Goal: Answer question/provide support: Share knowledge or assist other users

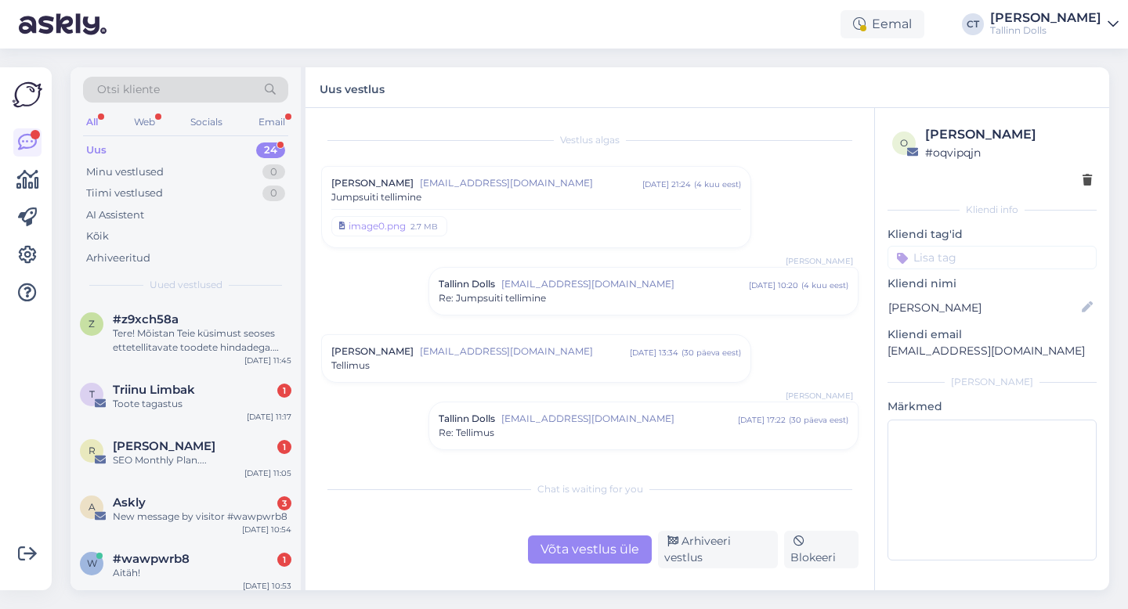
scroll to position [1084, 0]
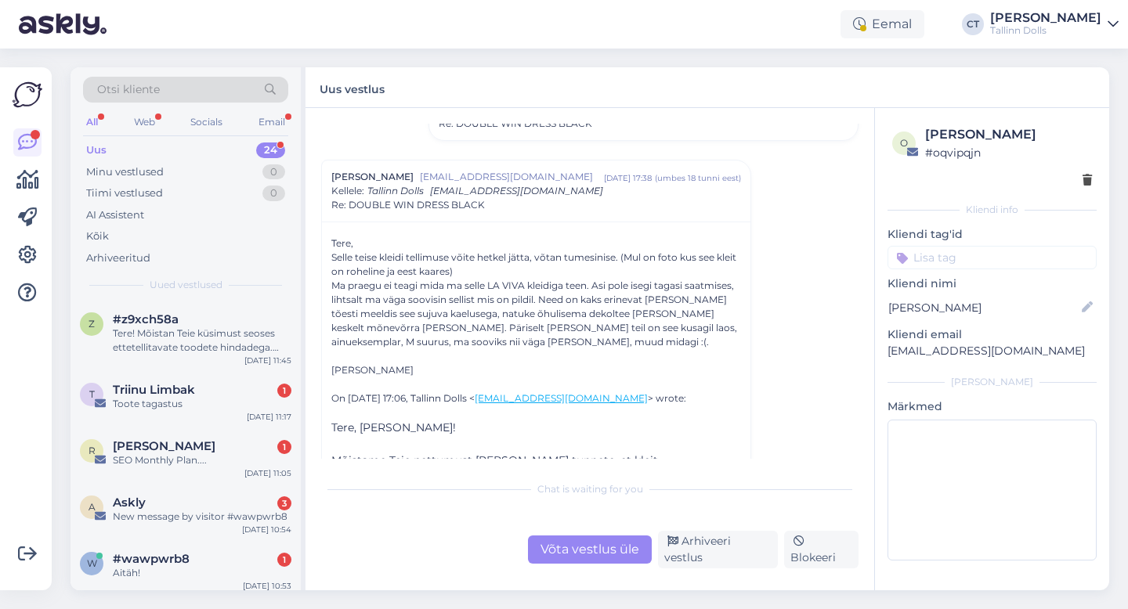
click at [146, 139] on div "Uus 24" at bounding box center [185, 150] width 205 height 22
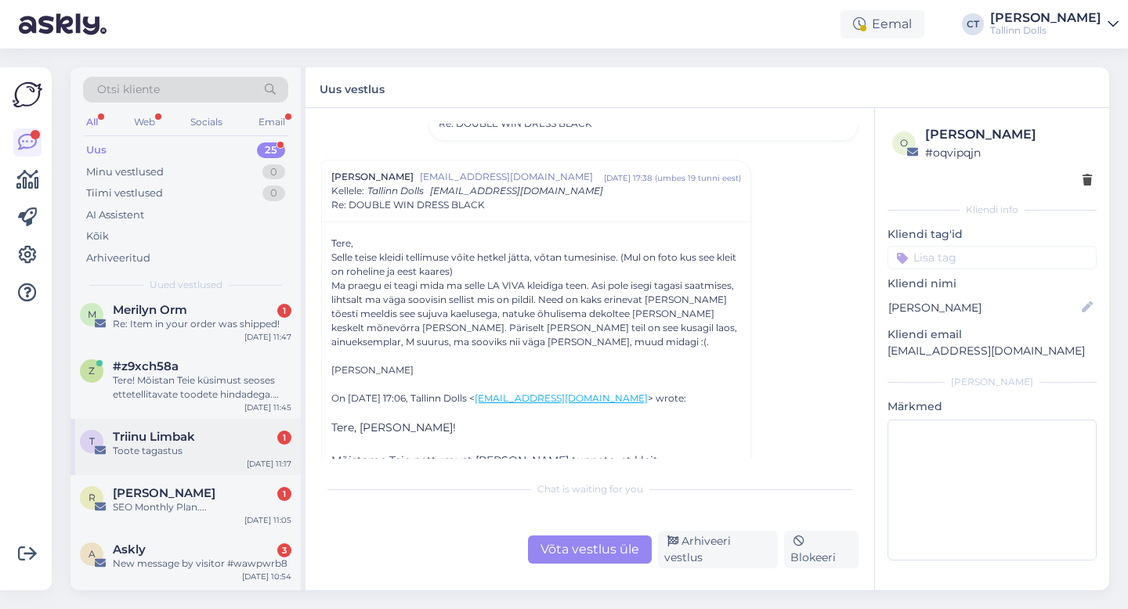
scroll to position [97, 0]
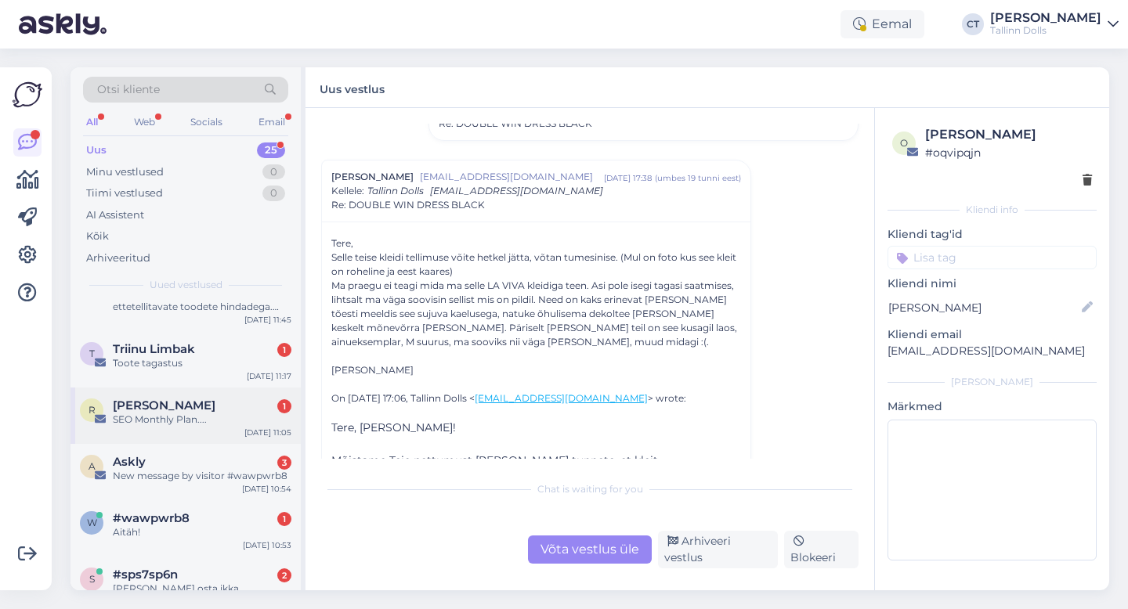
click at [204, 417] on div "SEO Monthly Plan...." at bounding box center [202, 420] width 179 height 14
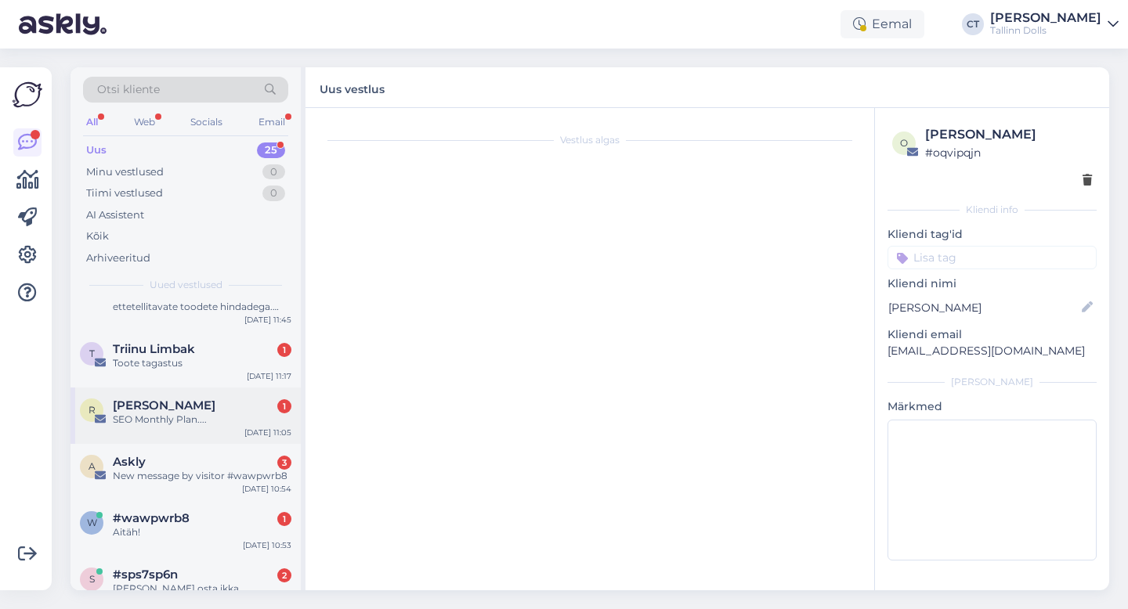
scroll to position [0, 0]
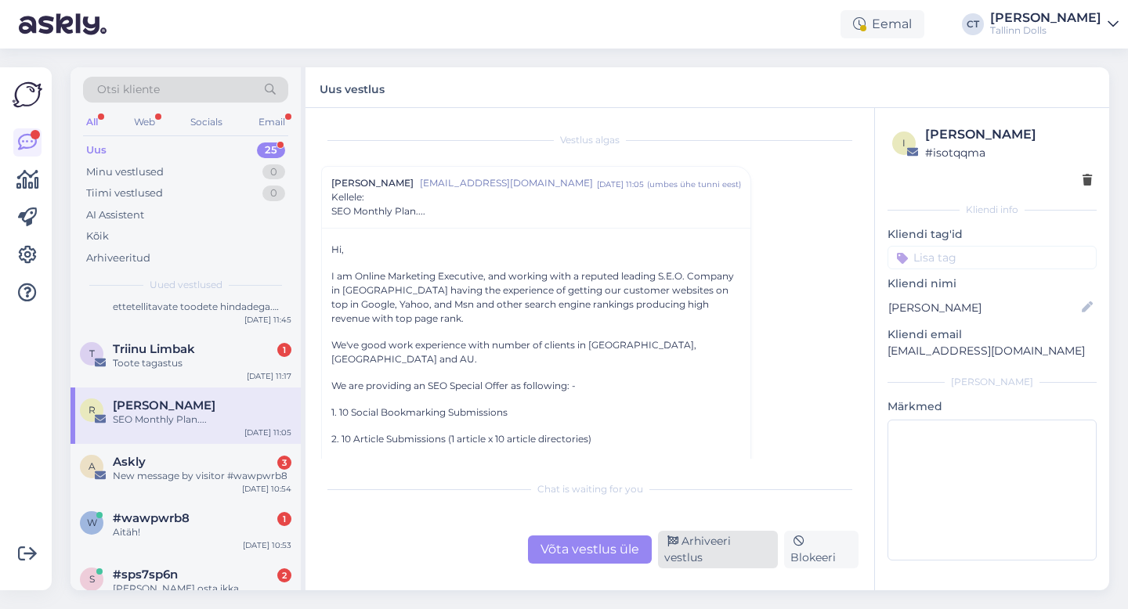
click at [734, 555] on div "Arhiveeri vestlus" at bounding box center [718, 550] width 120 height 38
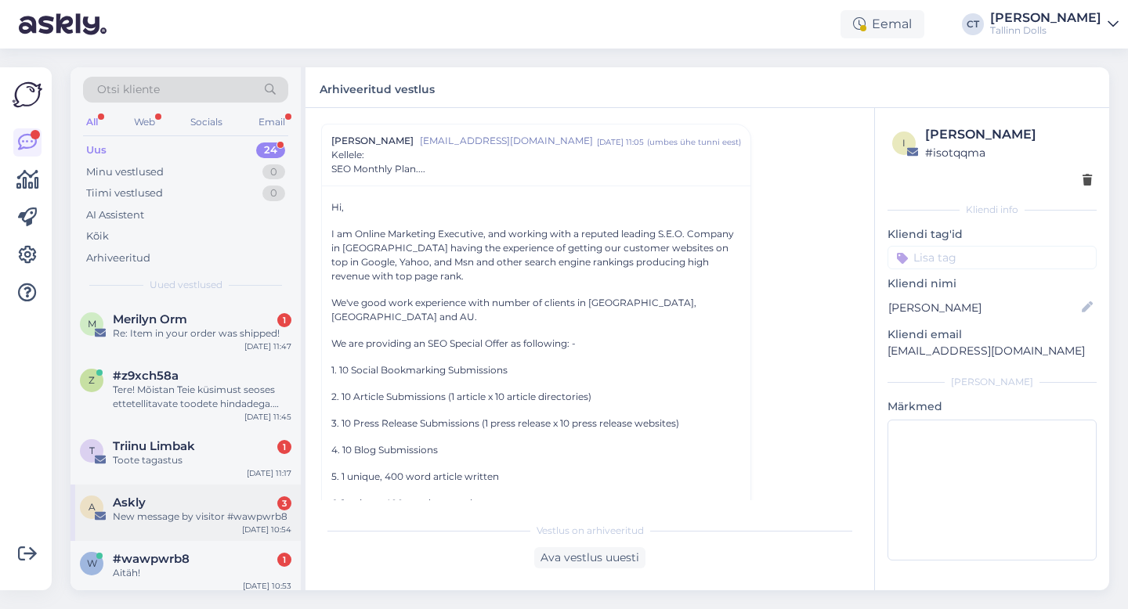
click at [190, 522] on div "New message by visitor #wawpwrb8" at bounding box center [202, 517] width 179 height 14
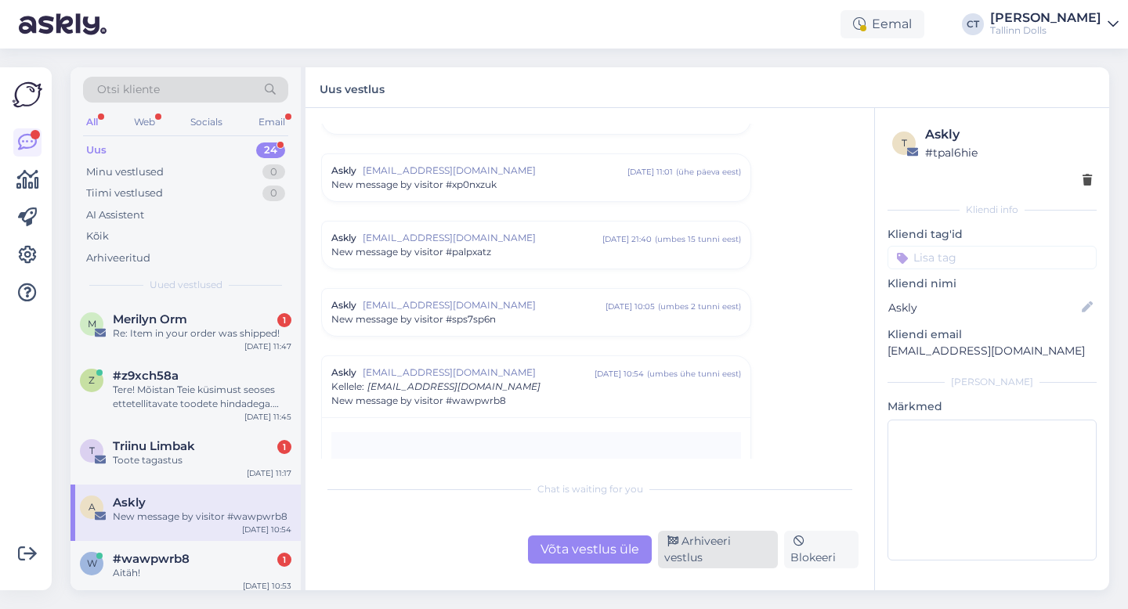
click at [739, 558] on div "Arhiveeri vestlus" at bounding box center [718, 550] width 120 height 38
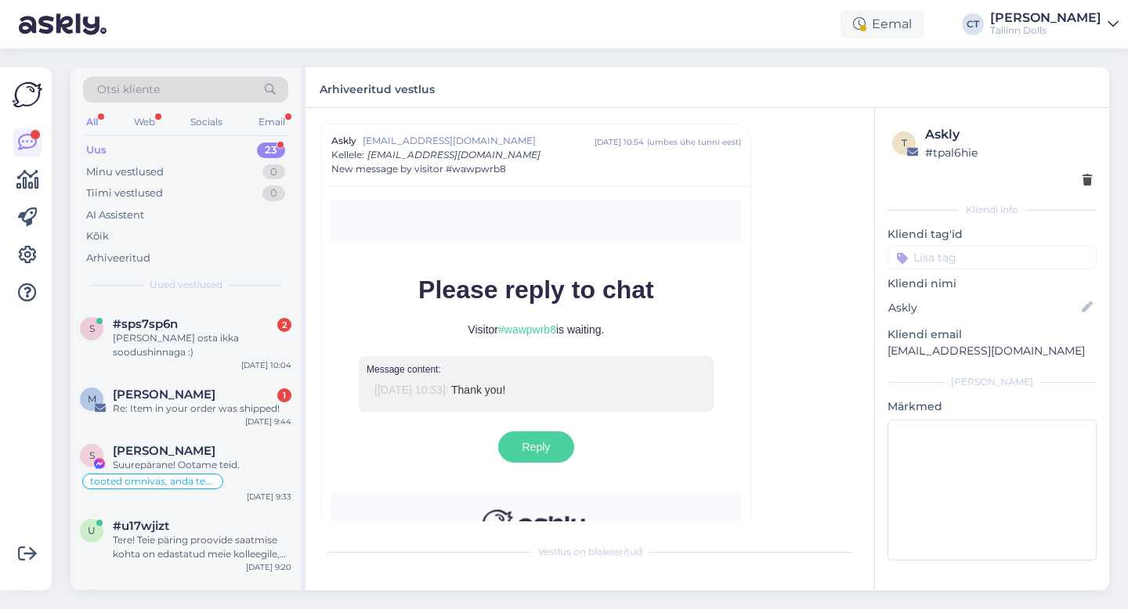
scroll to position [238, 0]
click at [255, 469] on div "tooted omnivas, anda teada" at bounding box center [185, 478] width 211 height 19
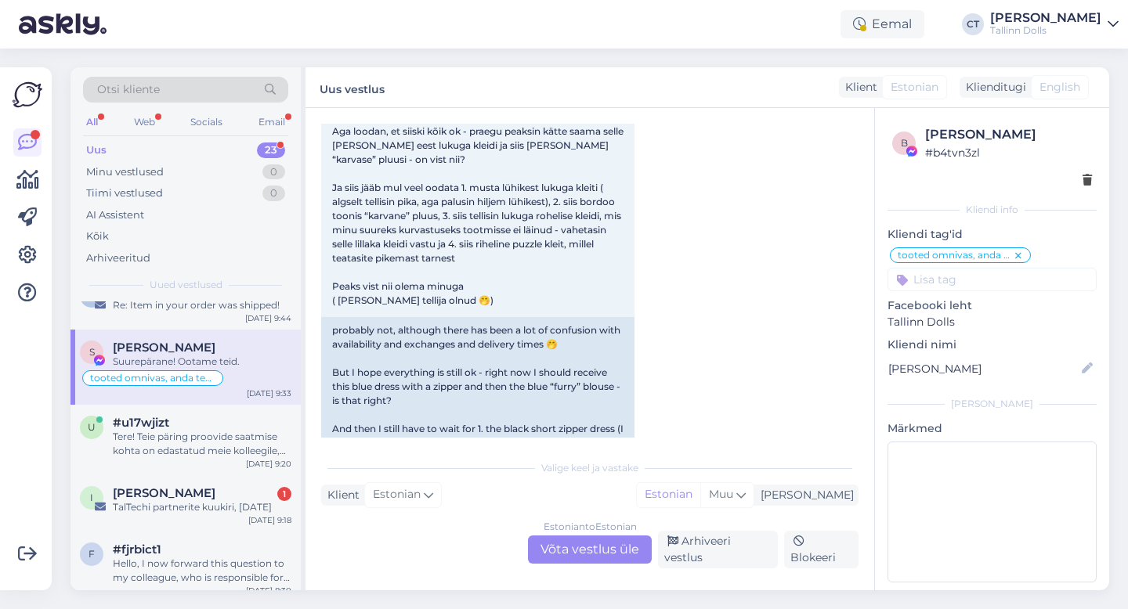
scroll to position [341, 0]
click at [220, 498] on div "TalTechi partnerite kuukiri, [DATE]" at bounding box center [202, 505] width 179 height 14
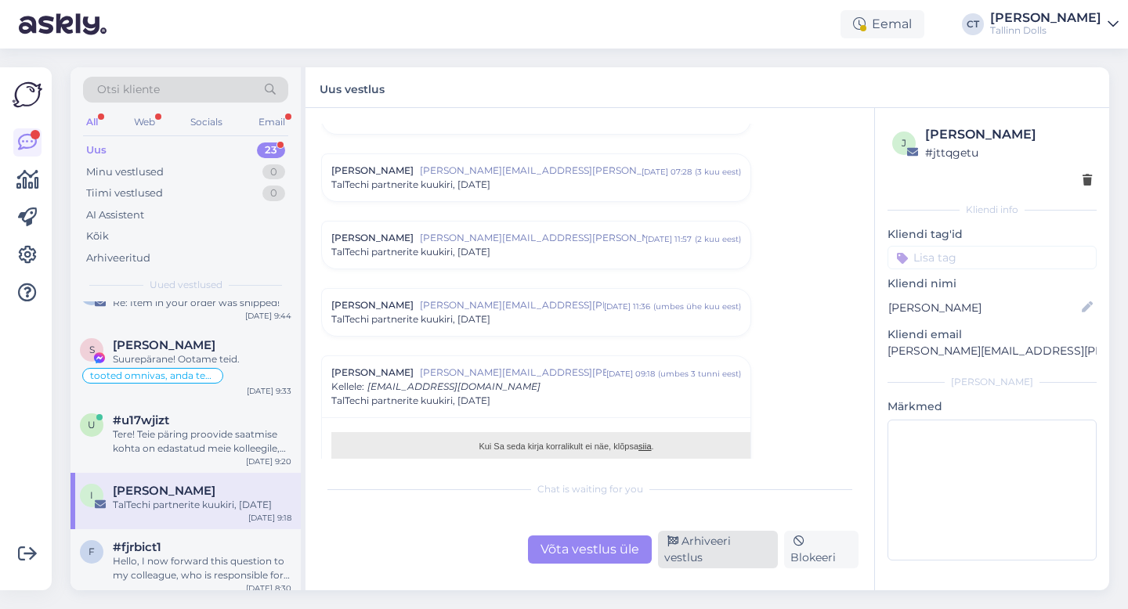
click at [704, 553] on div "Arhiveeri vestlus" at bounding box center [718, 550] width 120 height 38
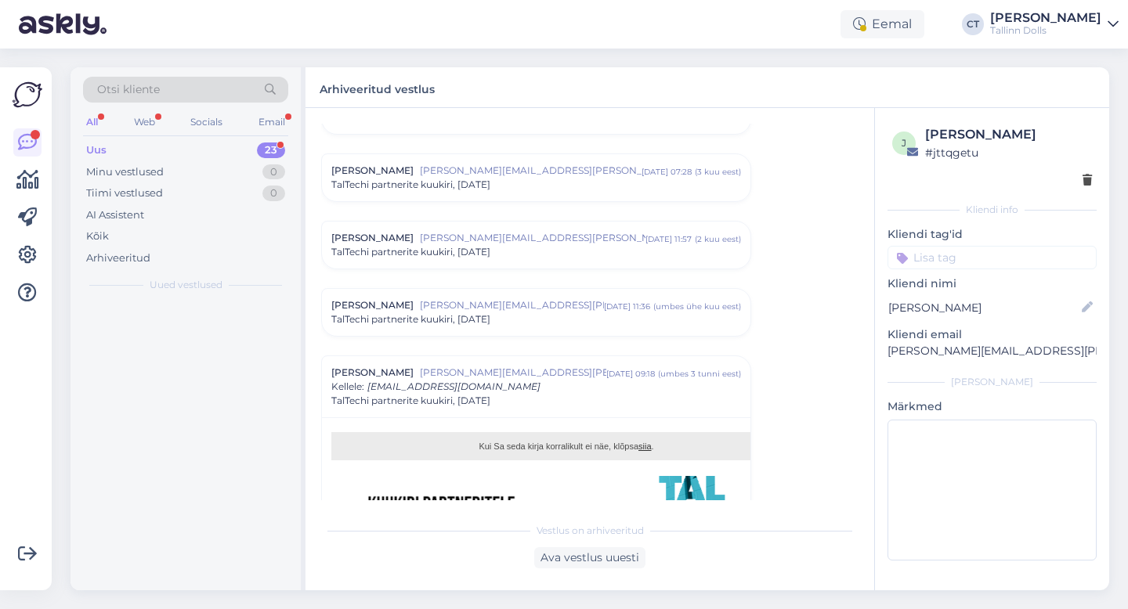
scroll to position [0, 0]
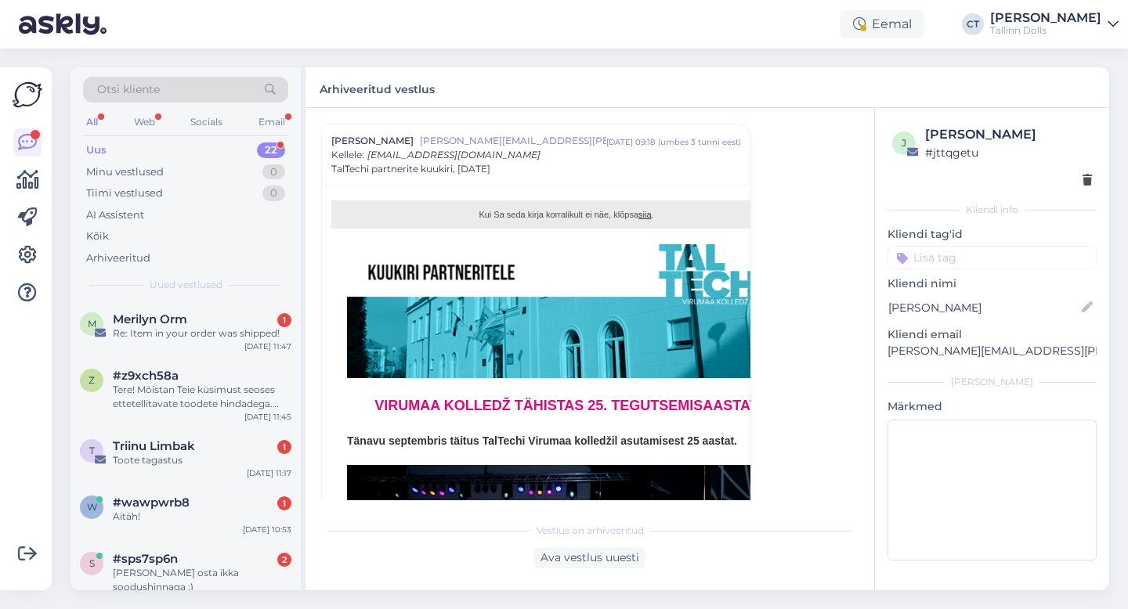
click at [121, 149] on div "Uus 22" at bounding box center [185, 150] width 205 height 22
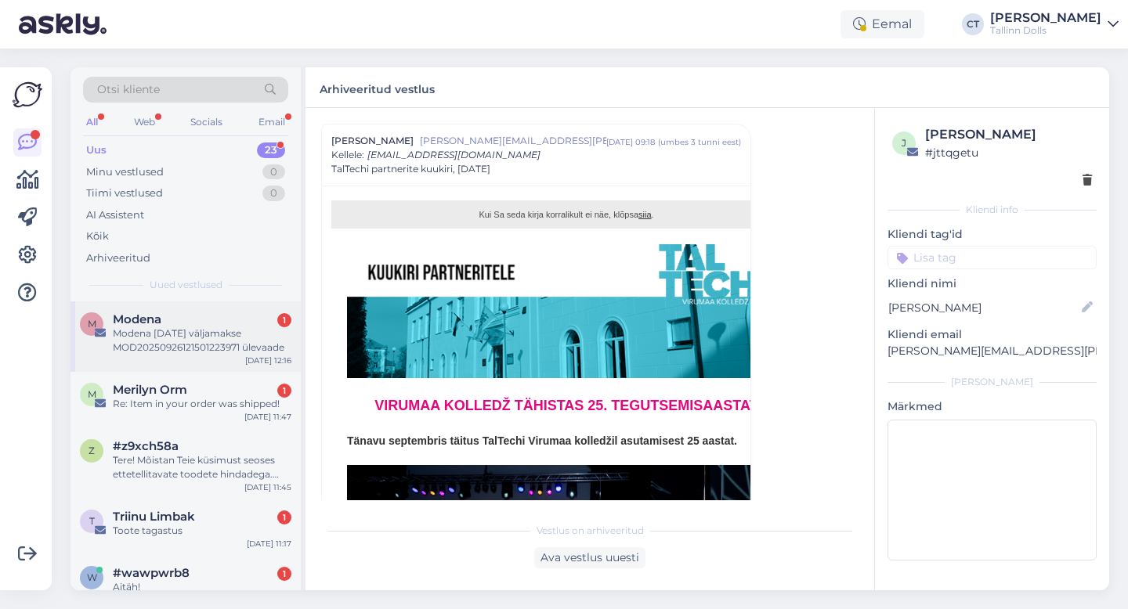
click at [184, 328] on div "Modena [DATE] väljamakse MOD20250926121501223971 ülevaade" at bounding box center [202, 341] width 179 height 28
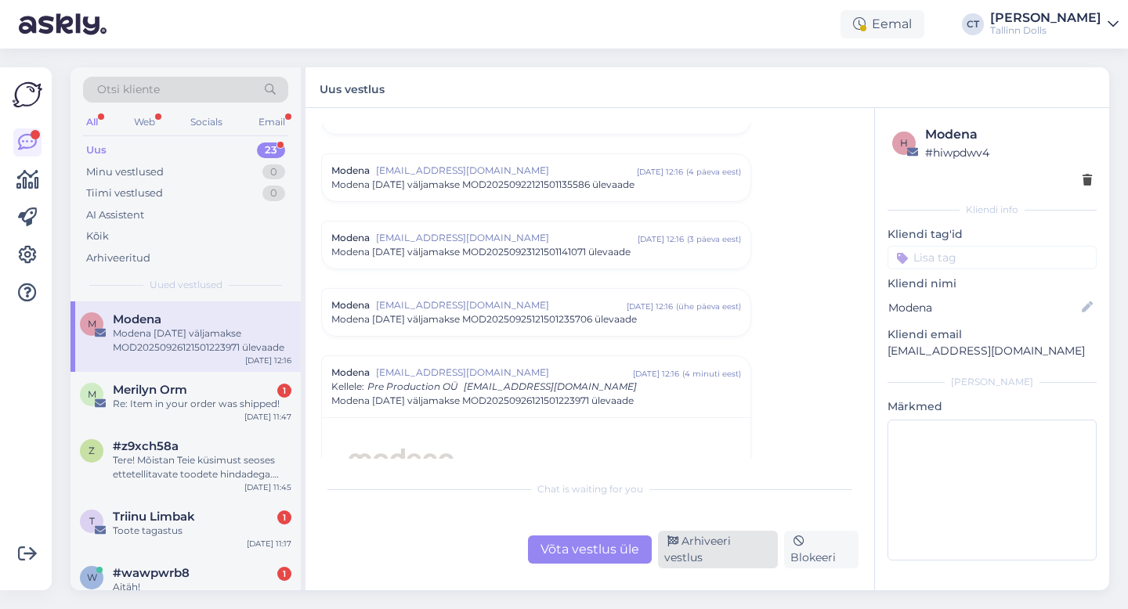
click at [731, 551] on div "Arhiveeri vestlus" at bounding box center [718, 550] width 120 height 38
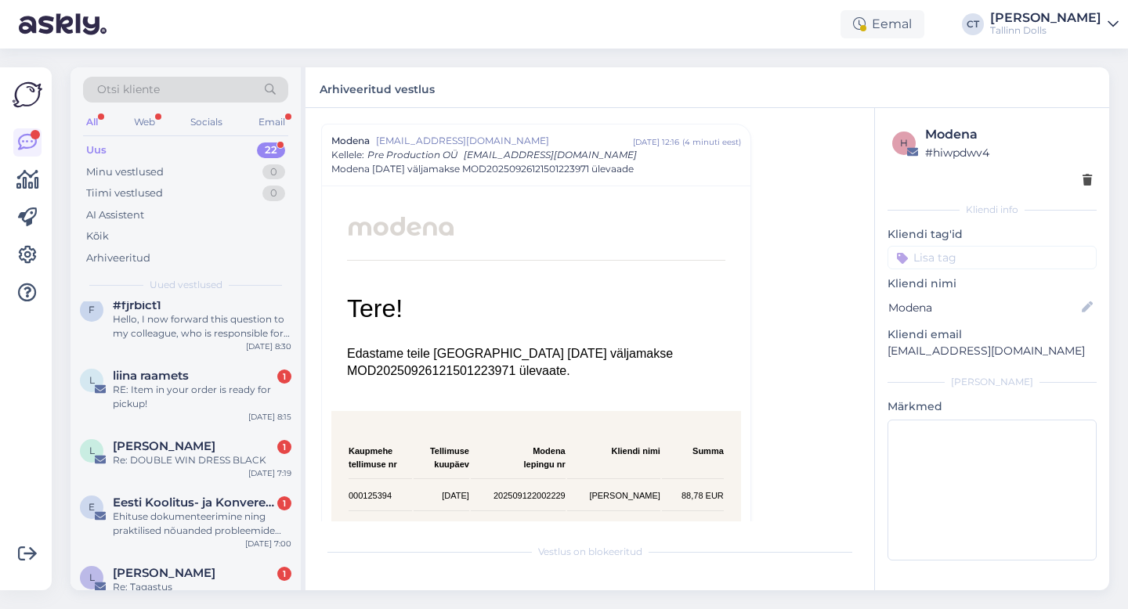
scroll to position [1069, 0]
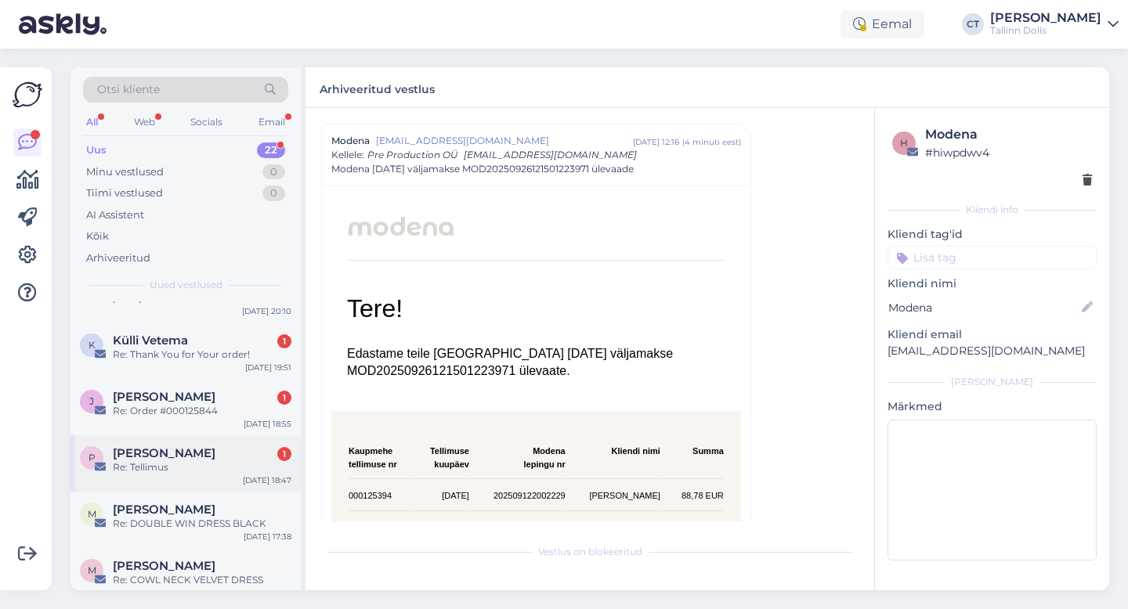
click at [236, 446] on div "[PERSON_NAME] 1" at bounding box center [202, 453] width 179 height 14
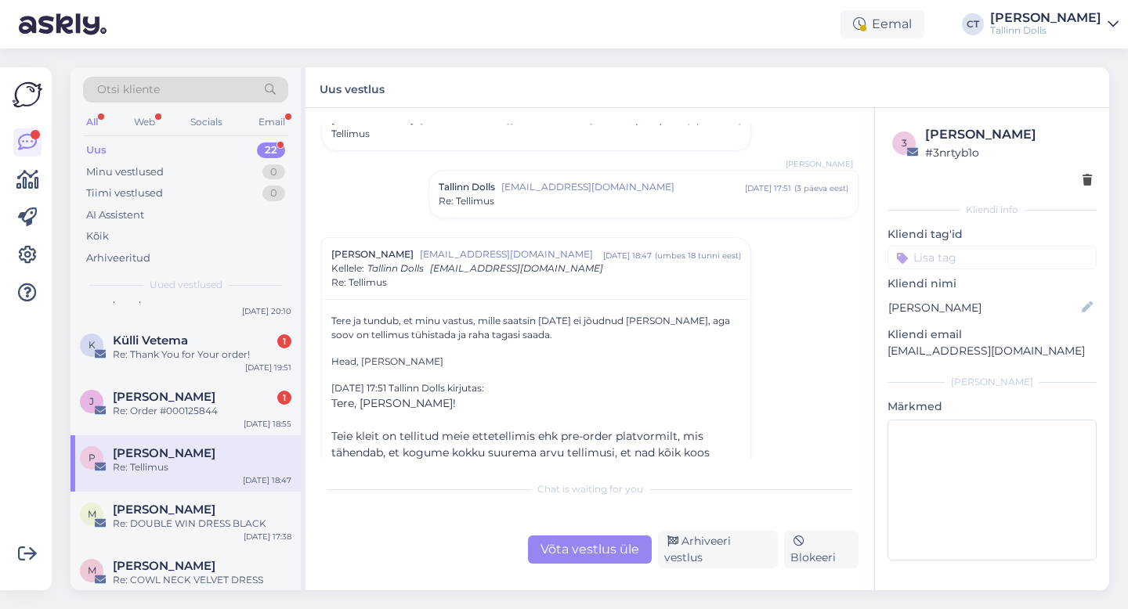
scroll to position [68, 0]
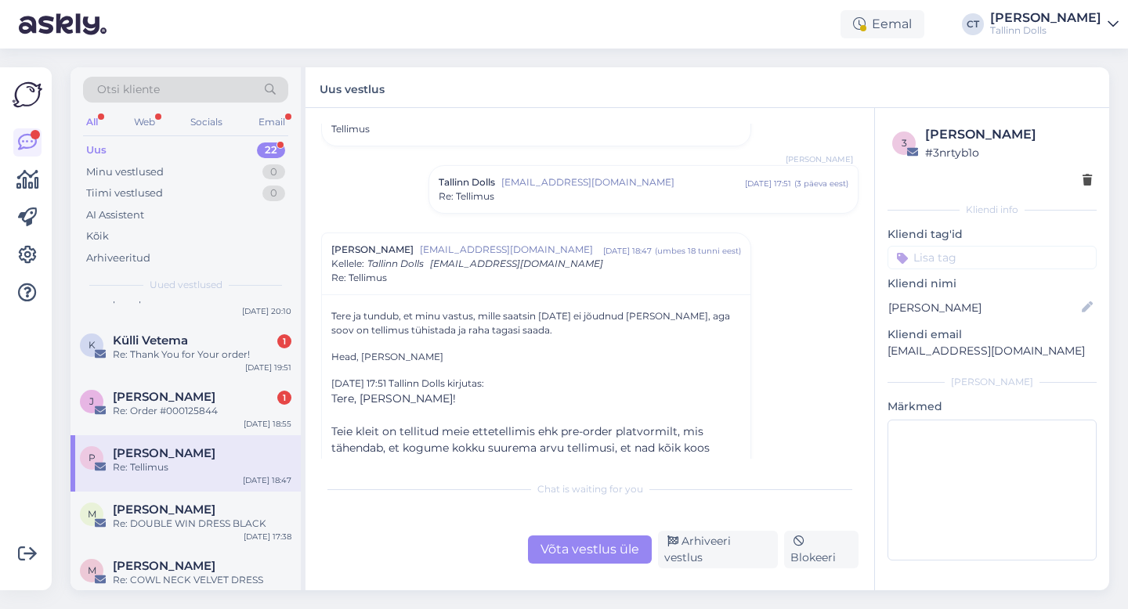
click at [544, 209] on div "Tallinn Dolls [EMAIL_ADDRESS][DOMAIN_NAME] [DATE] 17:51 ( 3 päeva eest ) Re: [P…" at bounding box center [643, 189] width 428 height 47
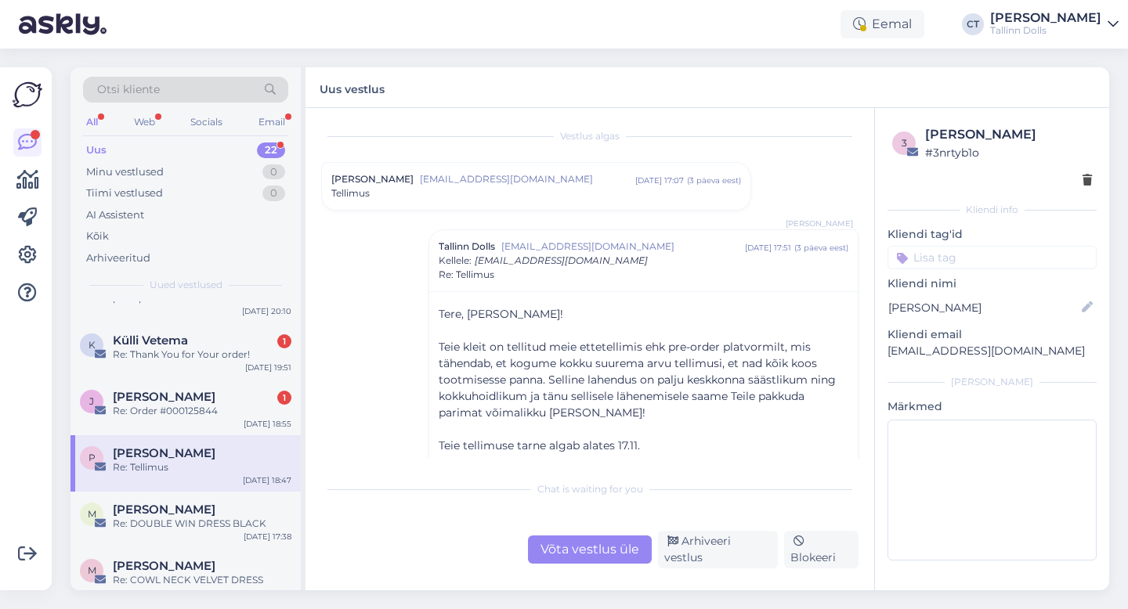
scroll to position [0, 0]
click at [452, 213] on div "[PERSON_NAME] [PERSON_NAME][EMAIL_ADDRESS][DOMAIN_NAME] [DATE] 17:07 ( 3 päeva …" at bounding box center [536, 190] width 428 height 47
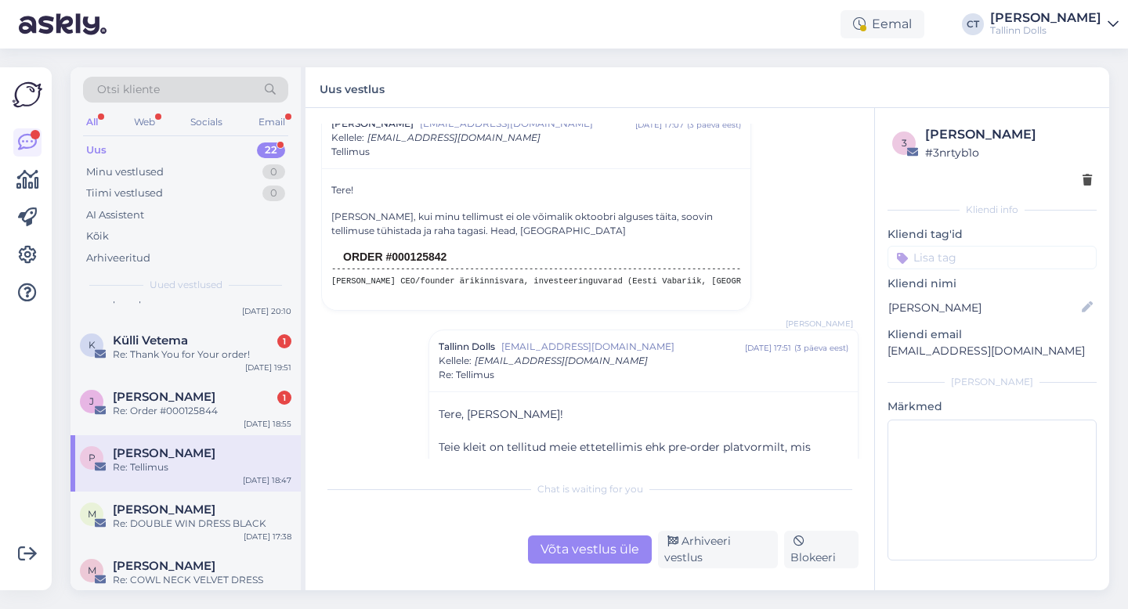
scroll to position [77, 0]
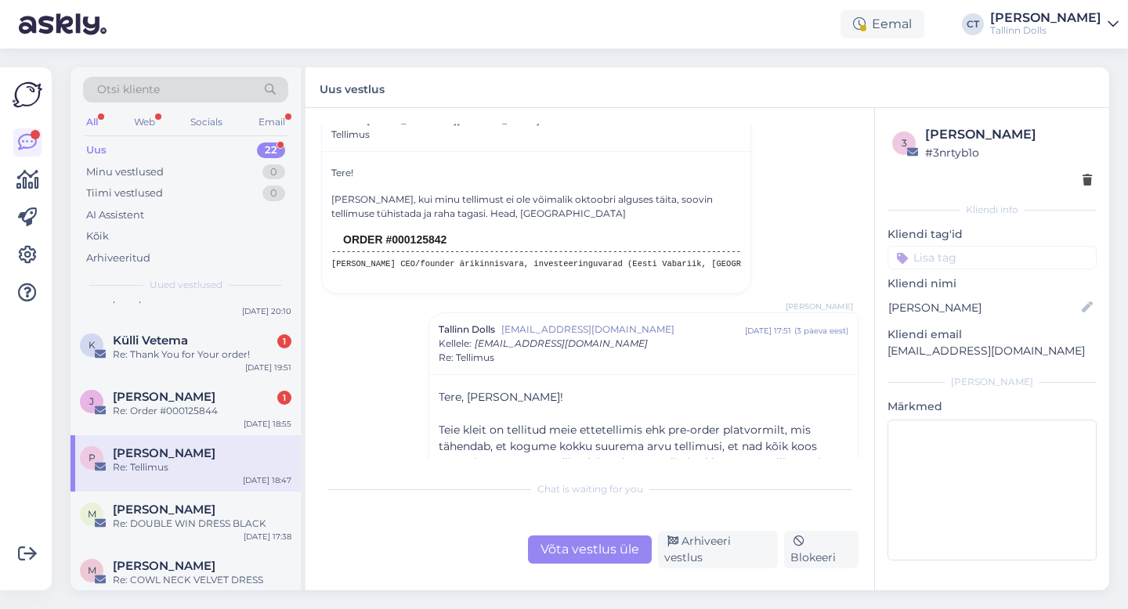
drag, startPoint x: 449, startPoint y: 237, endPoint x: 403, endPoint y: 238, distance: 45.5
click at [403, 238] on td "ORDER #000125842" at bounding box center [542, 239] width 398 height 13
copy td "0125842"
click at [584, 556] on div "Võta vestlus üle" at bounding box center [590, 550] width 124 height 28
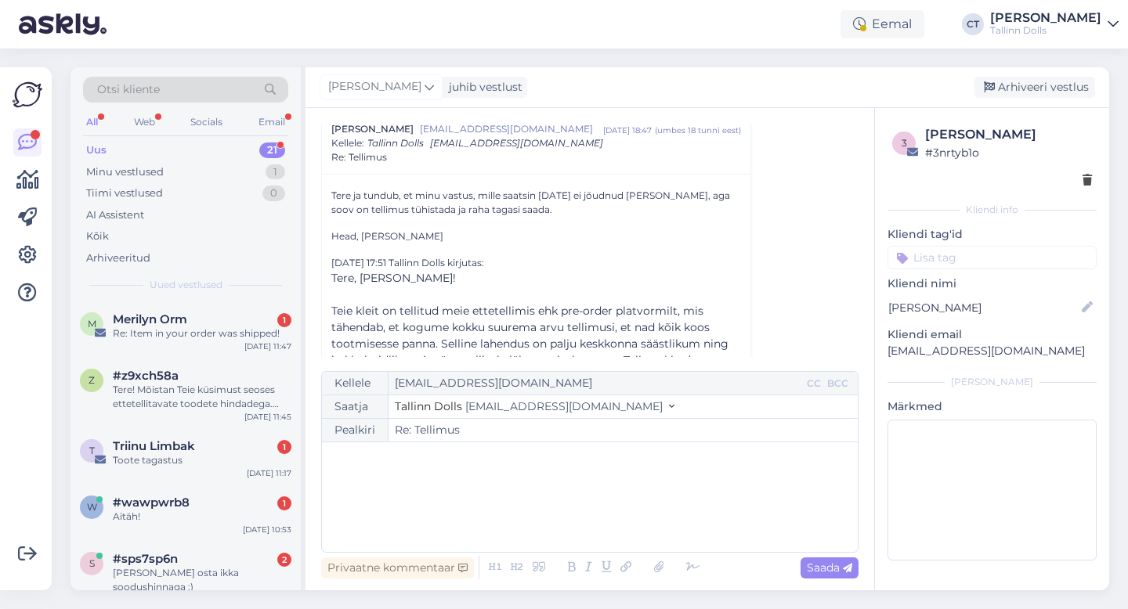
click at [591, 521] on div "﻿" at bounding box center [590, 497] width 520 height 94
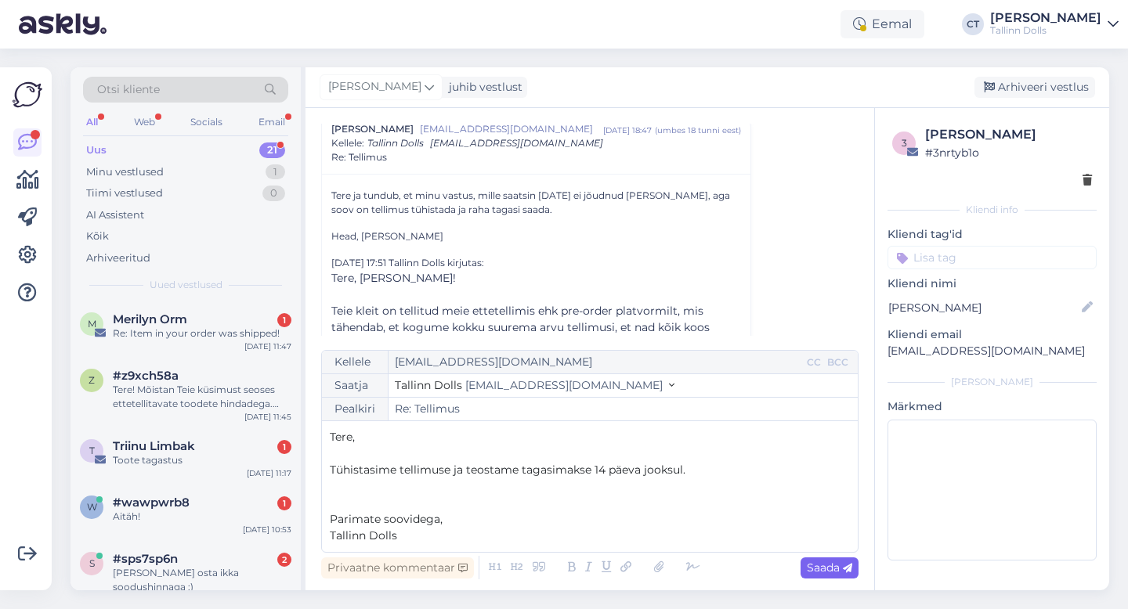
click at [821, 567] on span "Saada" at bounding box center [829, 568] width 45 height 14
type input "Re: Tellimus"
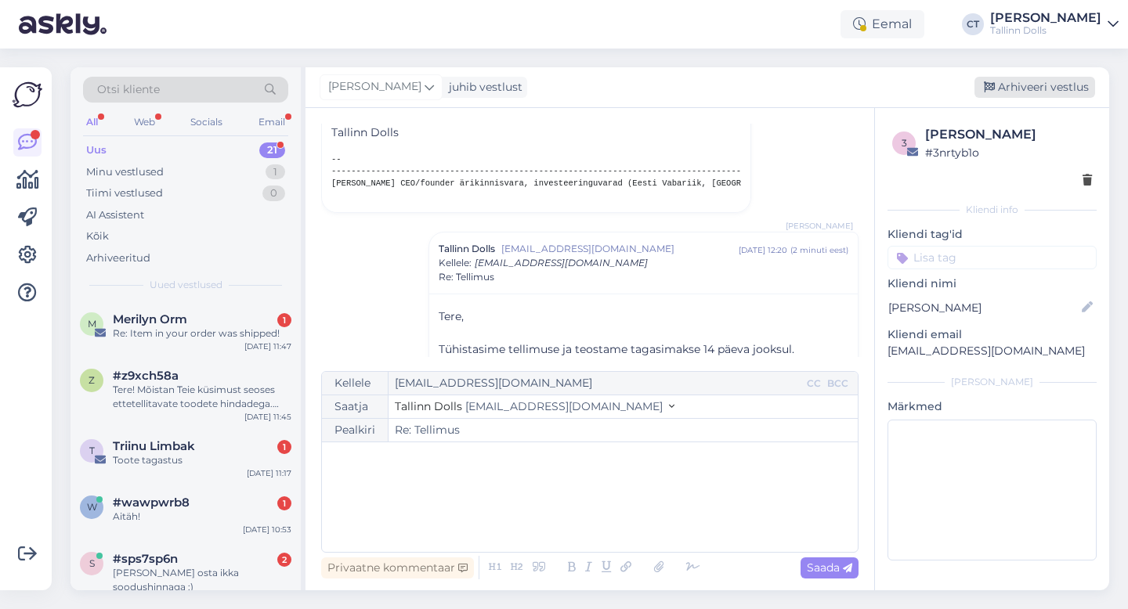
click at [1034, 89] on div "Arhiveeri vestlus" at bounding box center [1034, 87] width 121 height 21
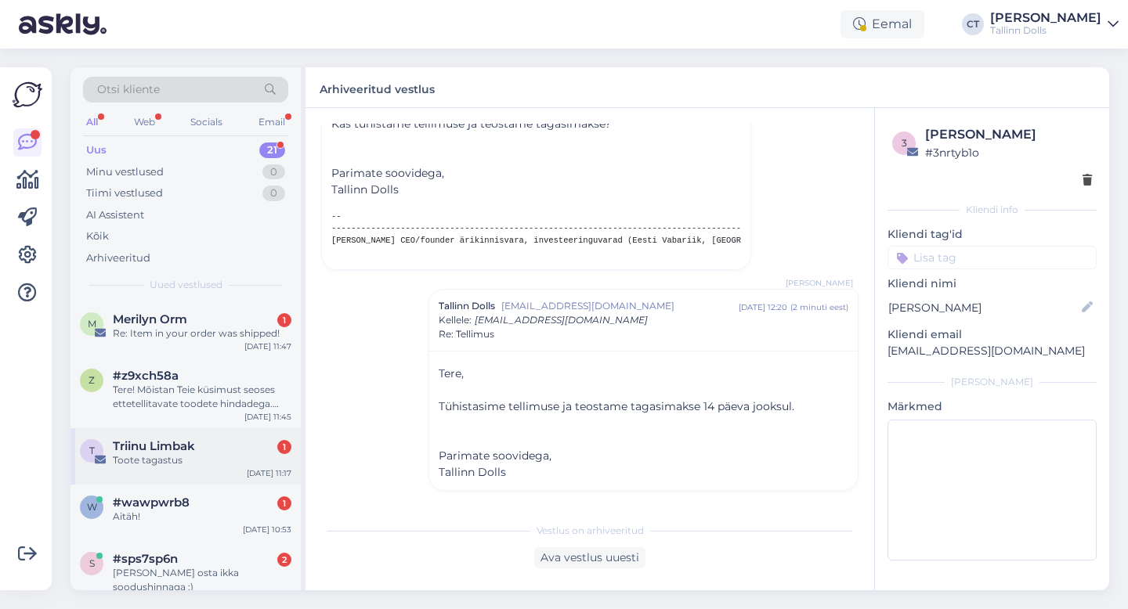
scroll to position [1013, 0]
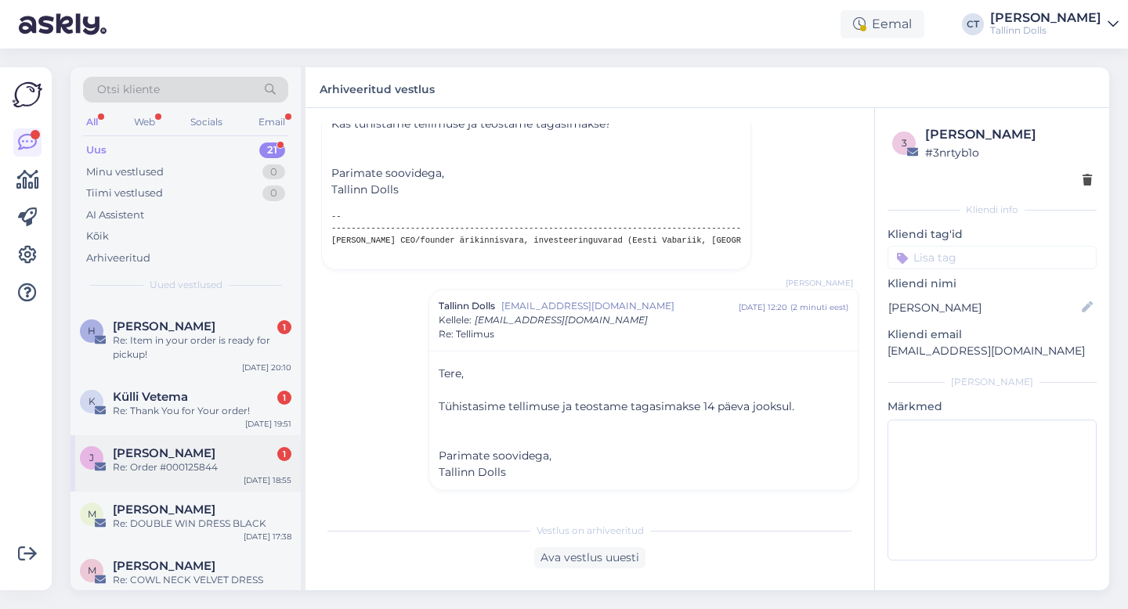
click at [178, 474] on div "[PERSON_NAME] 1 Re: Order #000125844 [DATE] 18:55" at bounding box center [185, 463] width 230 height 56
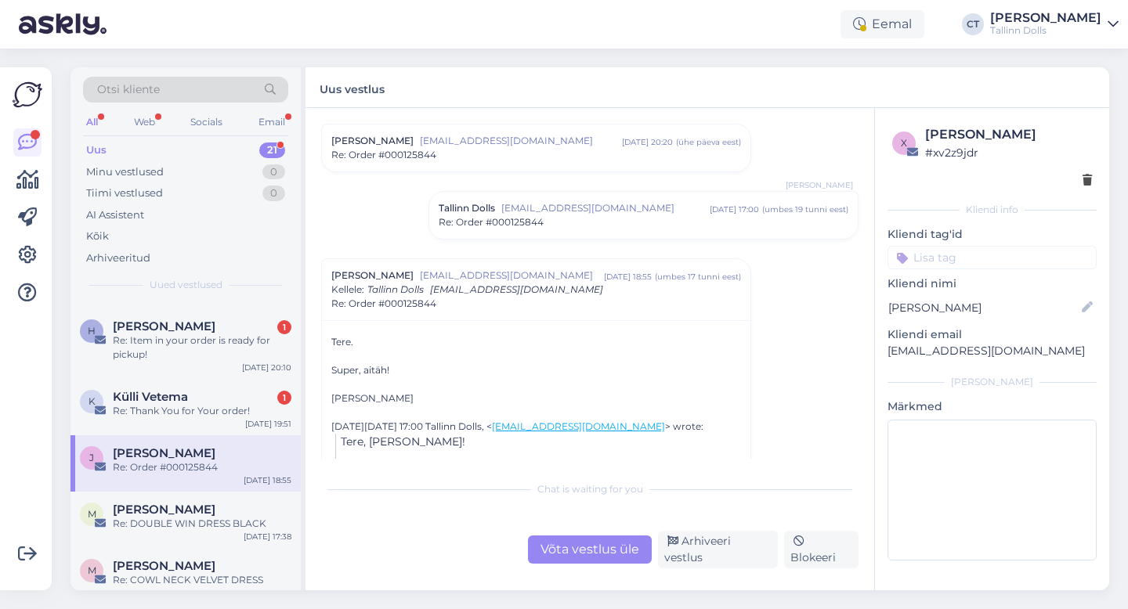
scroll to position [664, 0]
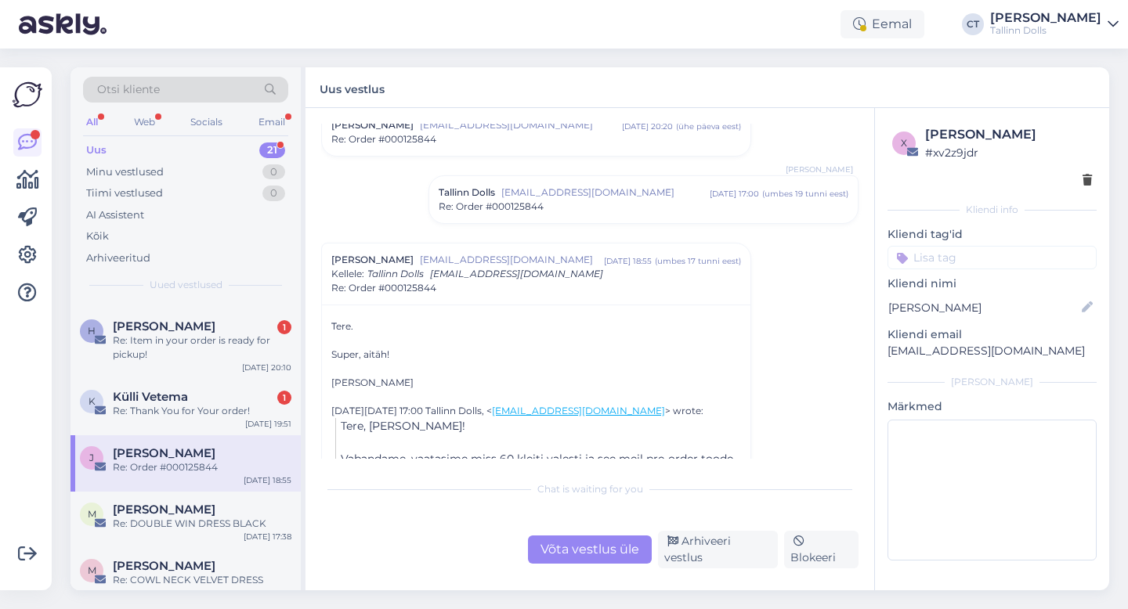
click at [560, 201] on div "Re: Order #000125844" at bounding box center [644, 207] width 410 height 14
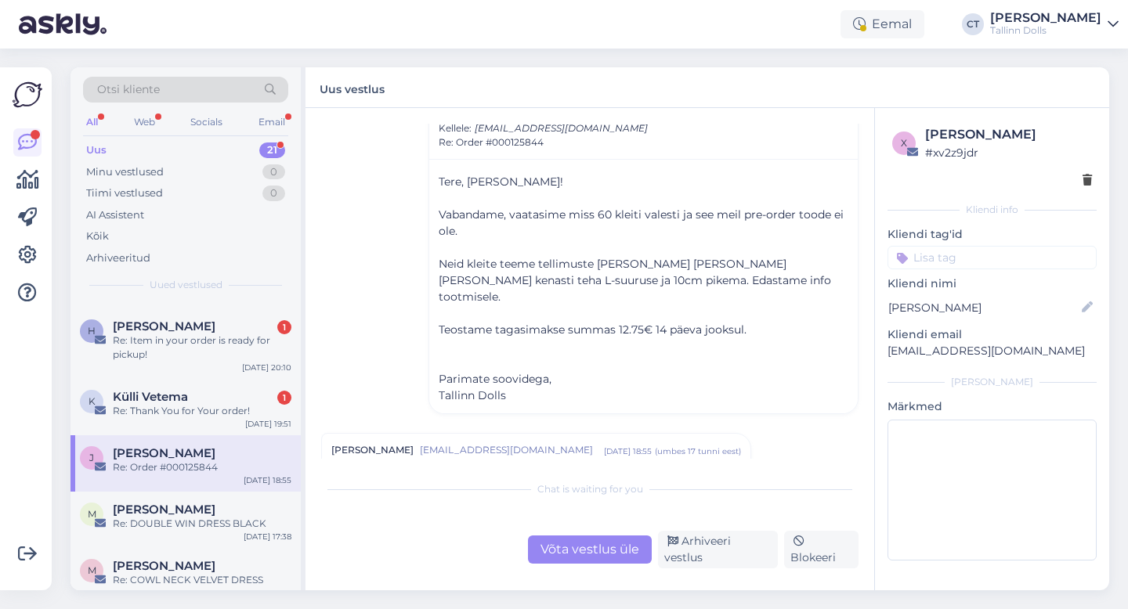
scroll to position [749, 0]
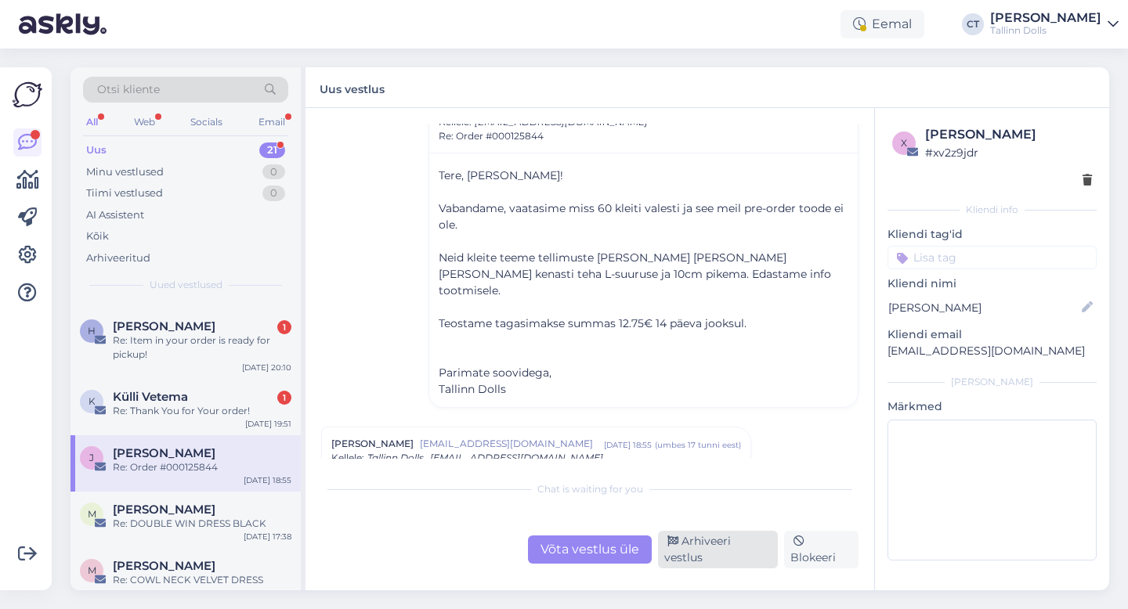
click at [717, 559] on div "Arhiveeri vestlus" at bounding box center [718, 550] width 120 height 38
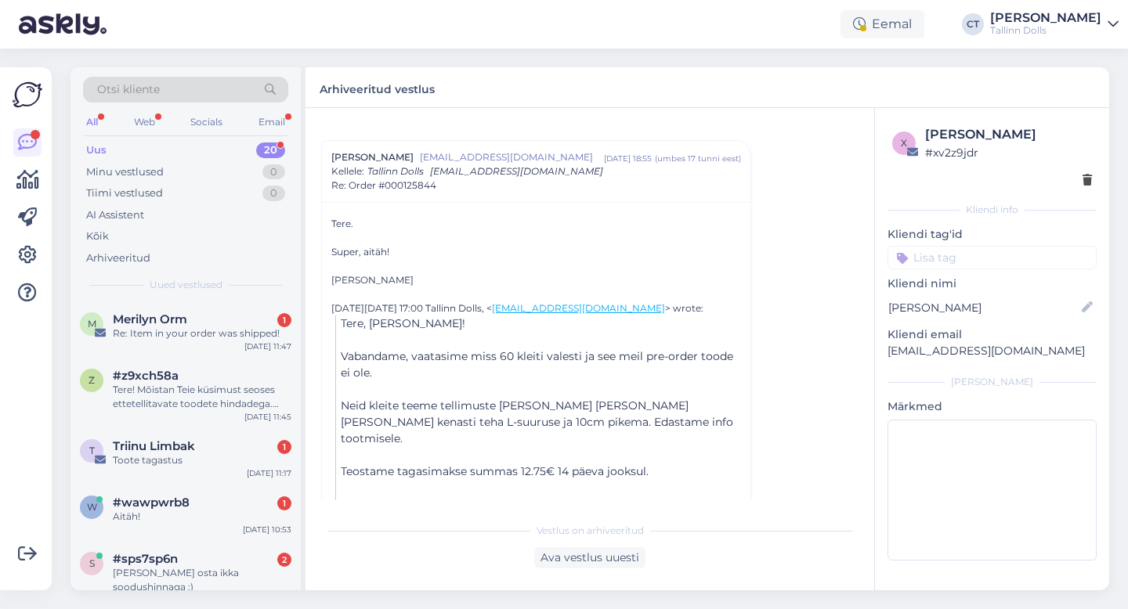
scroll to position [956, 0]
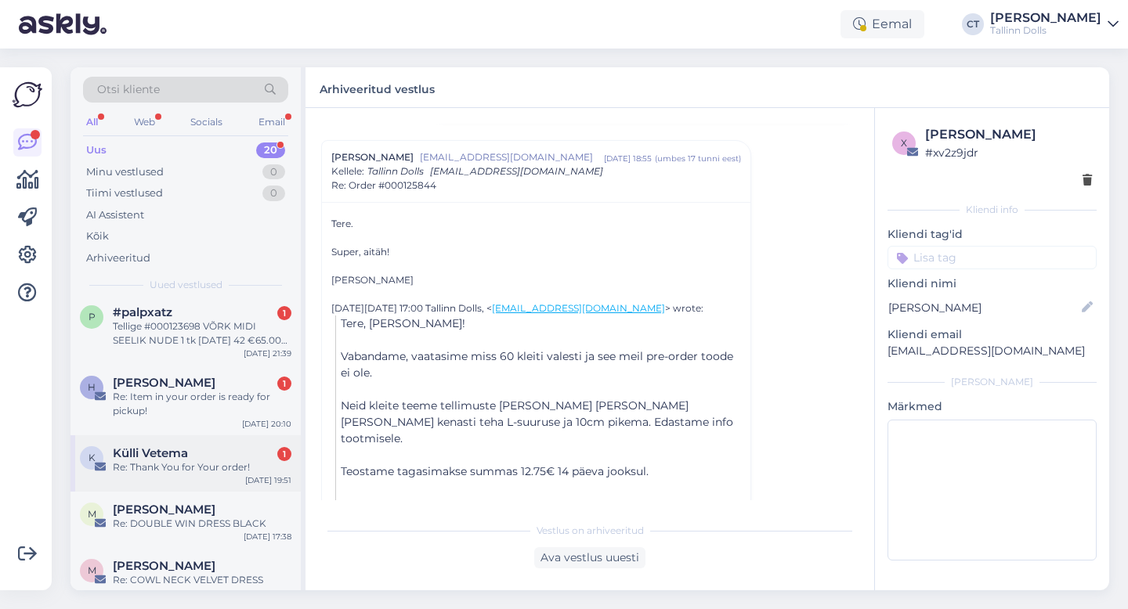
click at [202, 461] on div "K [PERSON_NAME] 1 Re: Thank You for Your order! [DATE] 19:51" at bounding box center [185, 463] width 230 height 56
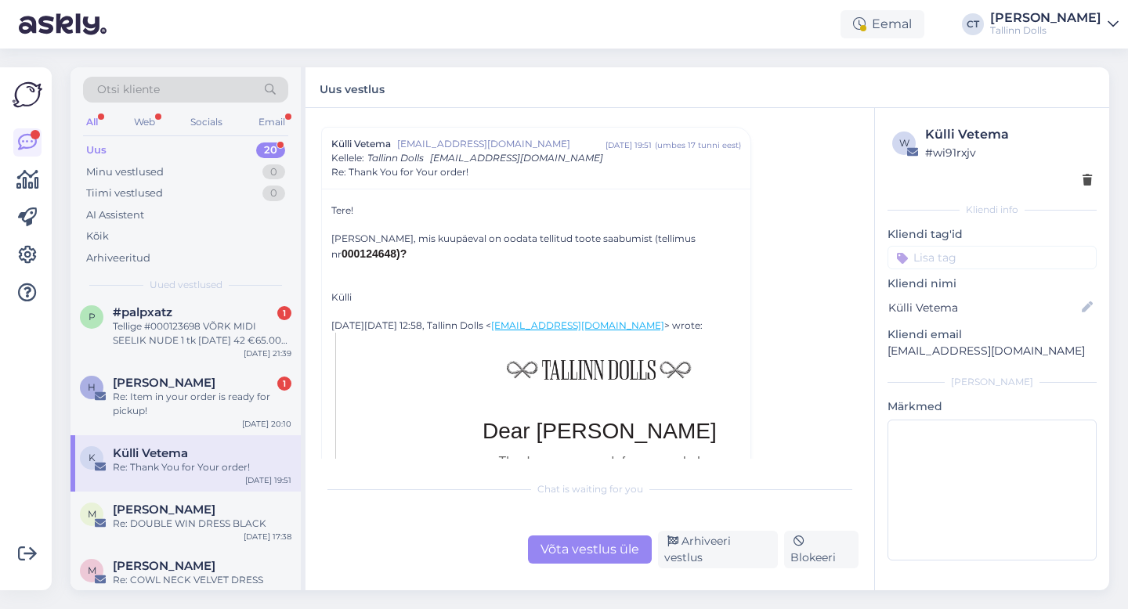
scroll to position [41, 0]
drag, startPoint x: 710, startPoint y: 237, endPoint x: 670, endPoint y: 240, distance: 40.1
click at [407, 246] on span "000124648)?" at bounding box center [373, 252] width 65 height 13
copy span "124648"
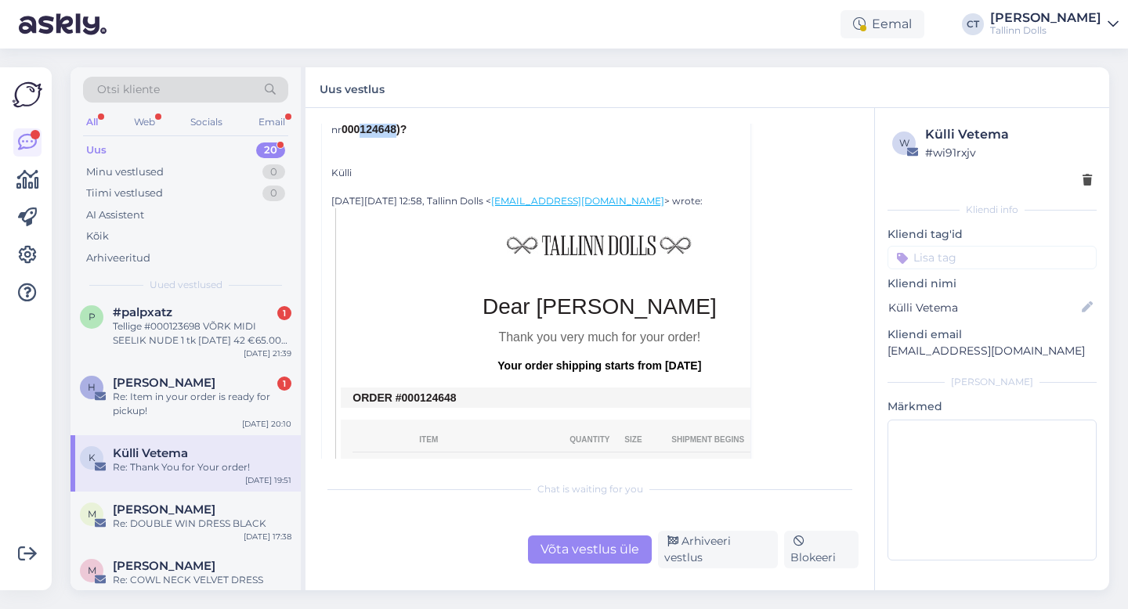
scroll to position [334, 0]
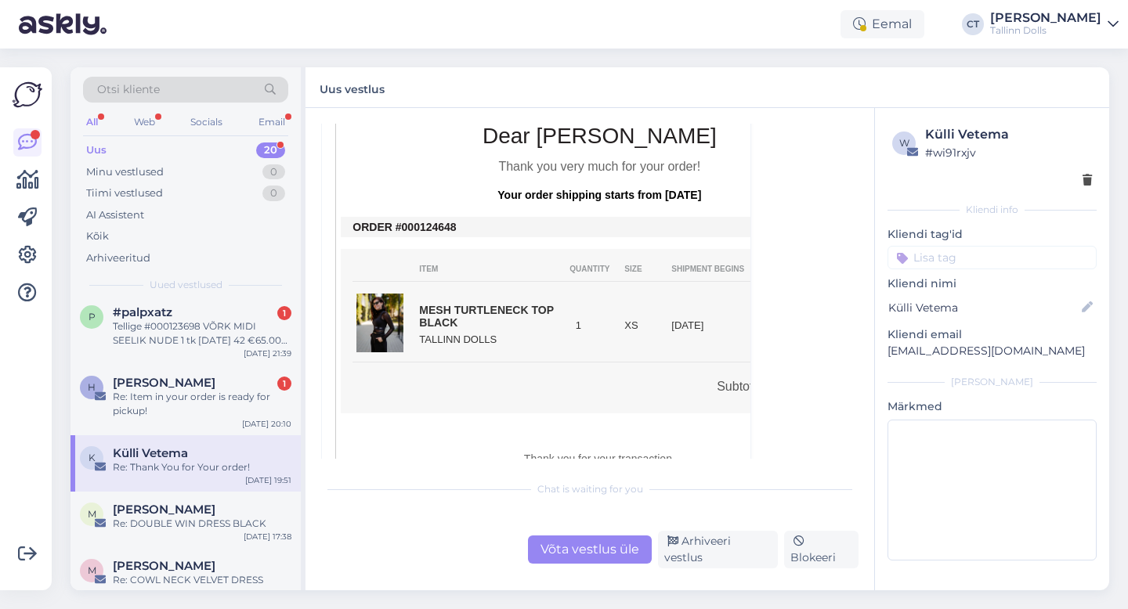
click at [563, 543] on div "Võta vestlus üle" at bounding box center [590, 550] width 124 height 28
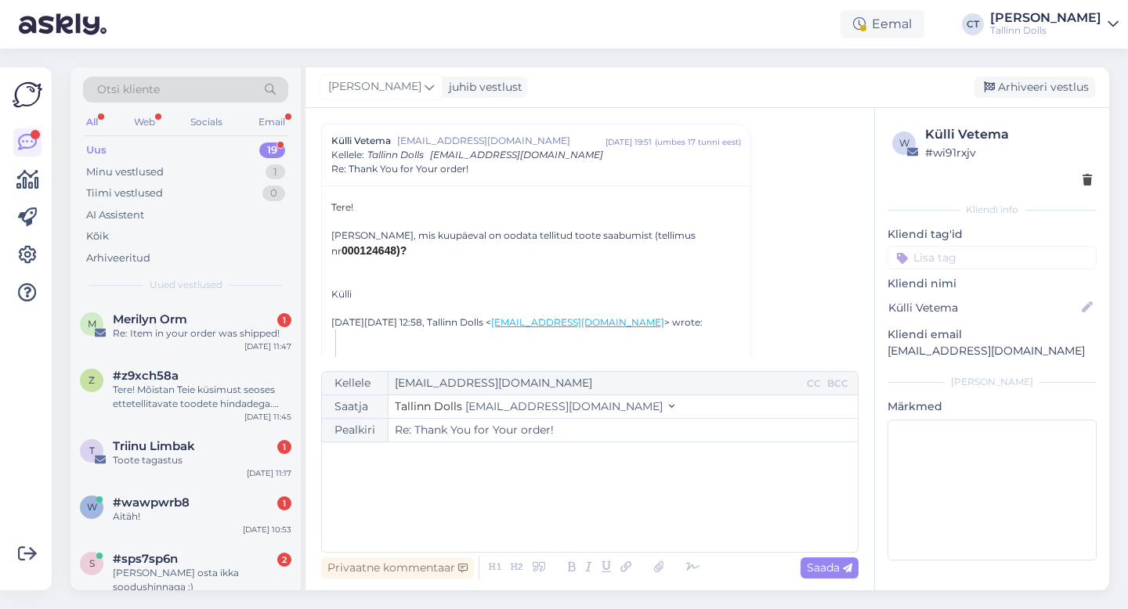
click at [579, 519] on div "﻿" at bounding box center [590, 497] width 520 height 94
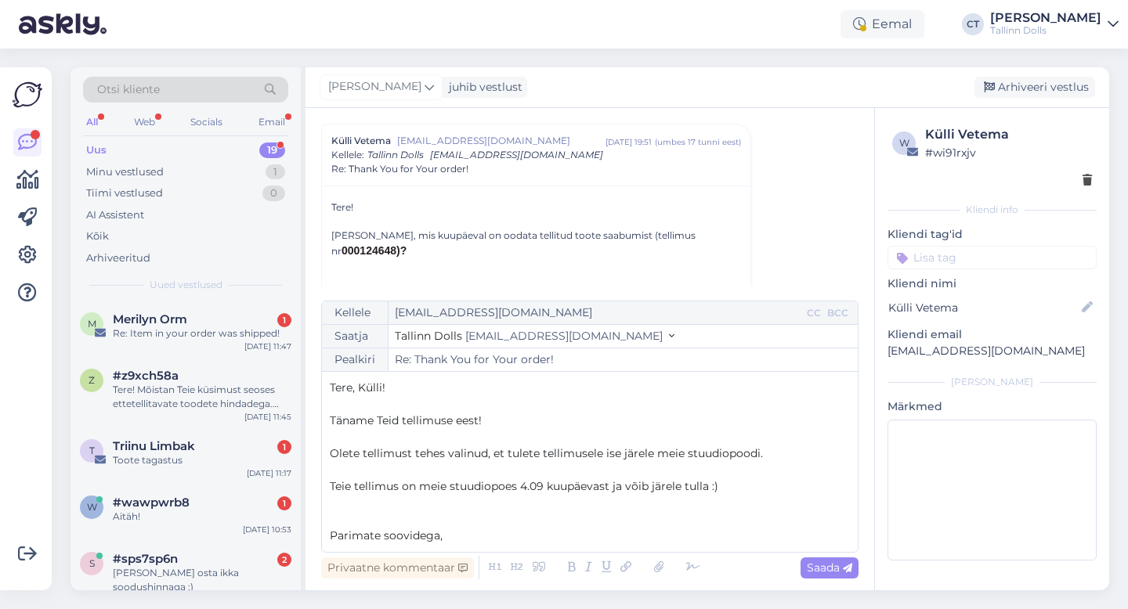
scroll to position [9, 0]
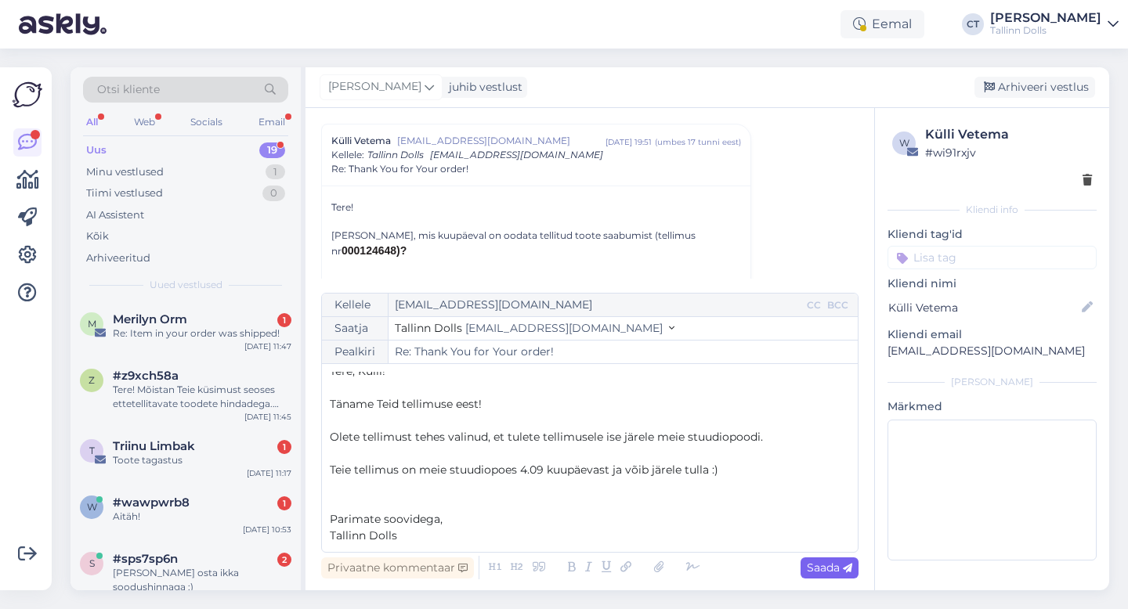
click at [835, 562] on span "Saada" at bounding box center [829, 568] width 45 height 14
type input "Re: Re: Thank You for Your order!"
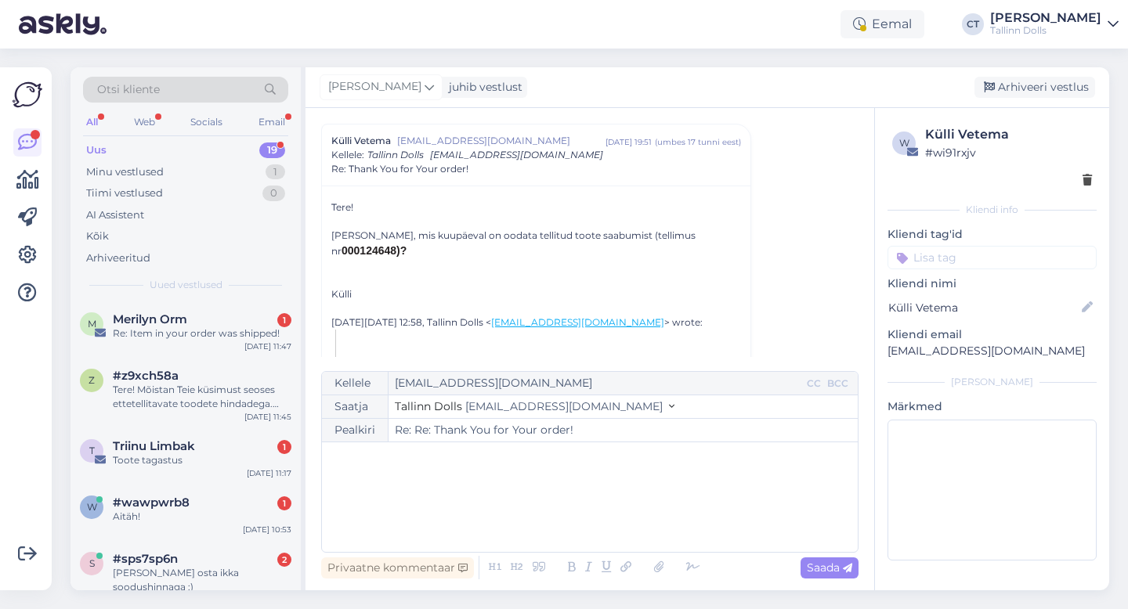
scroll to position [0, 0]
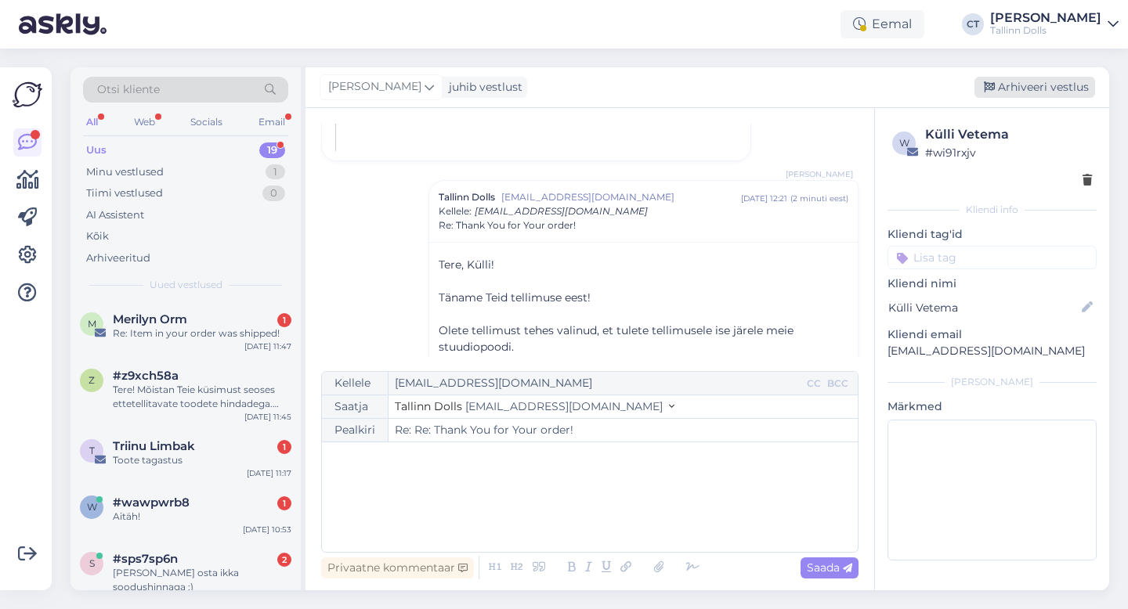
click at [1047, 88] on div "Arhiveeri vestlus" at bounding box center [1034, 87] width 121 height 21
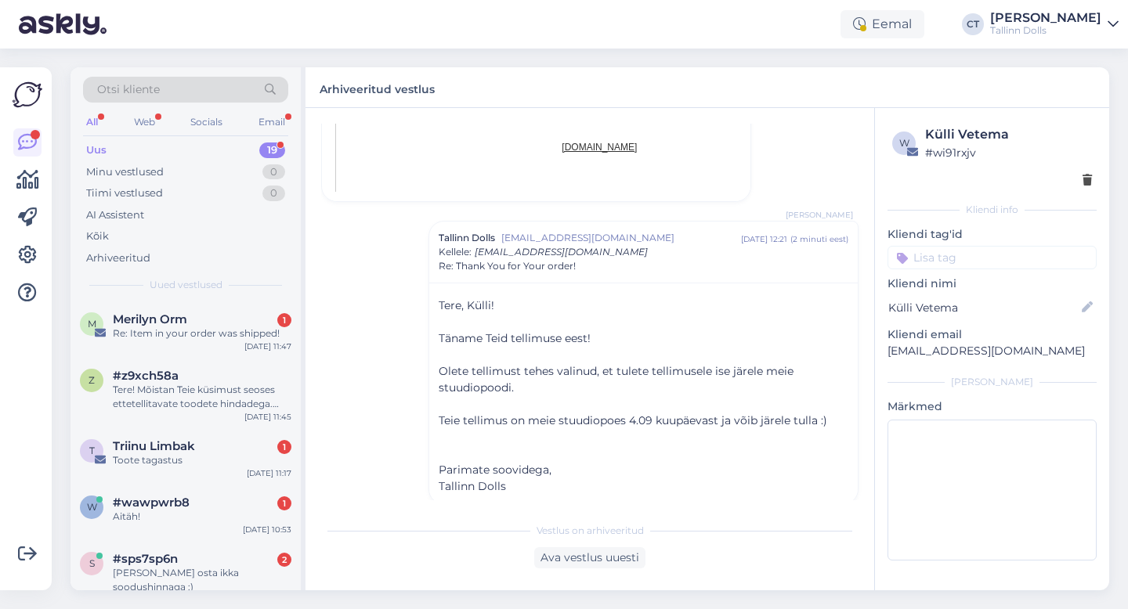
scroll to position [900, 0]
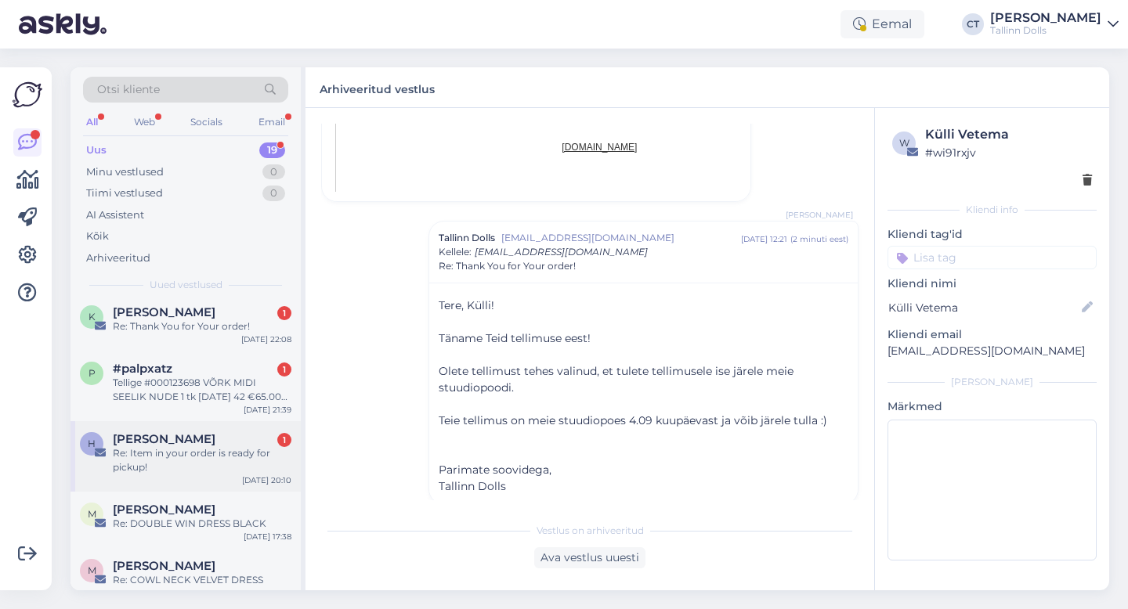
click at [183, 446] on div "Re: Item in your order is ready for pickup!" at bounding box center [202, 460] width 179 height 28
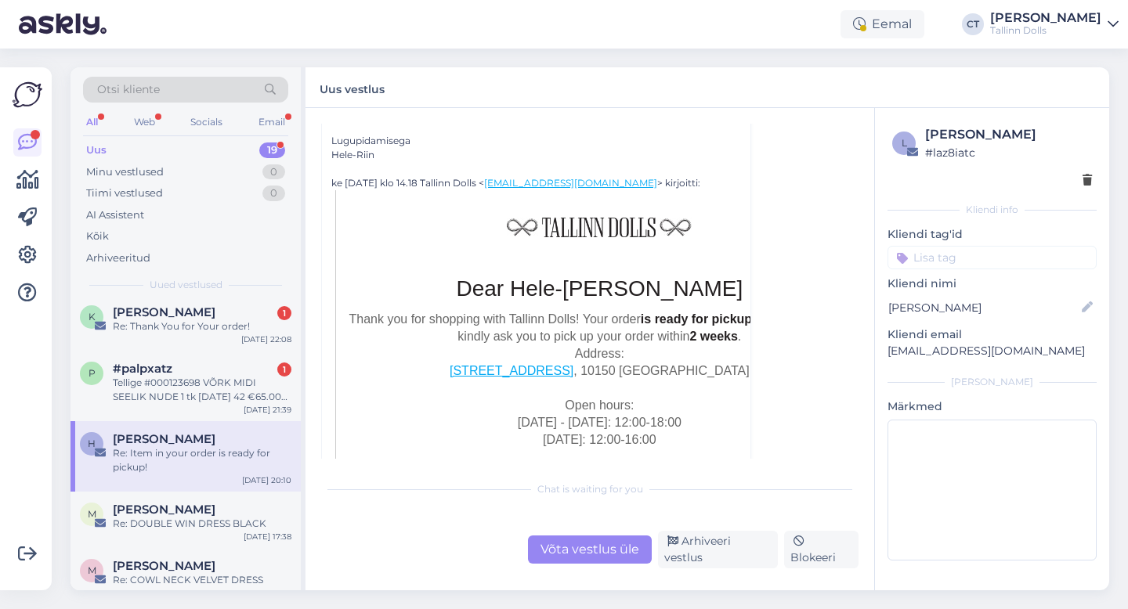
scroll to position [417, 0]
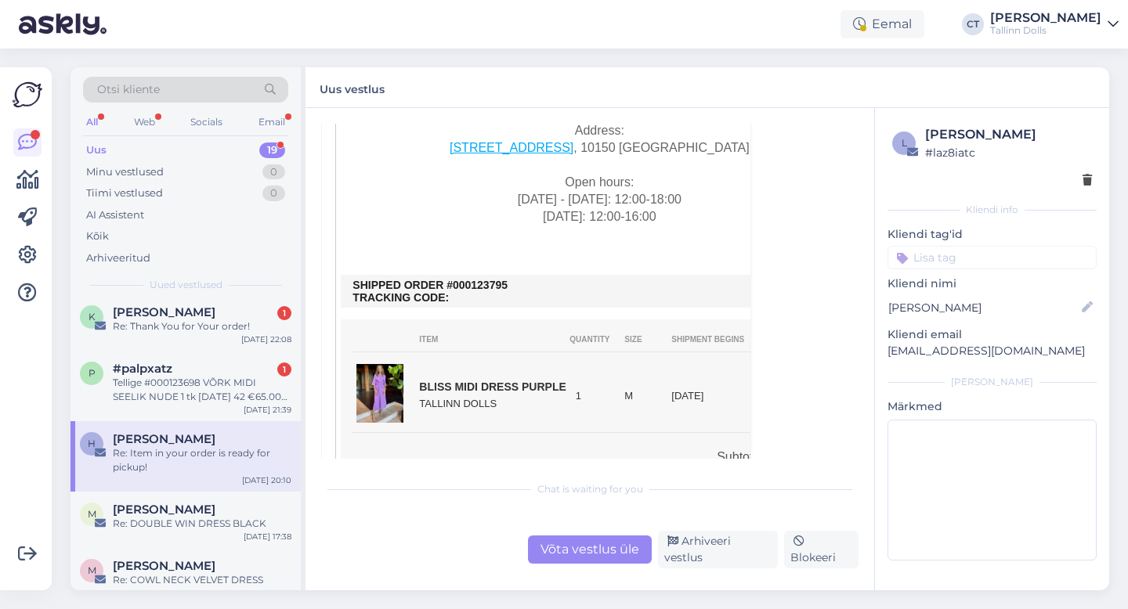
click at [575, 558] on div "Võta vestlus üle" at bounding box center [590, 550] width 124 height 28
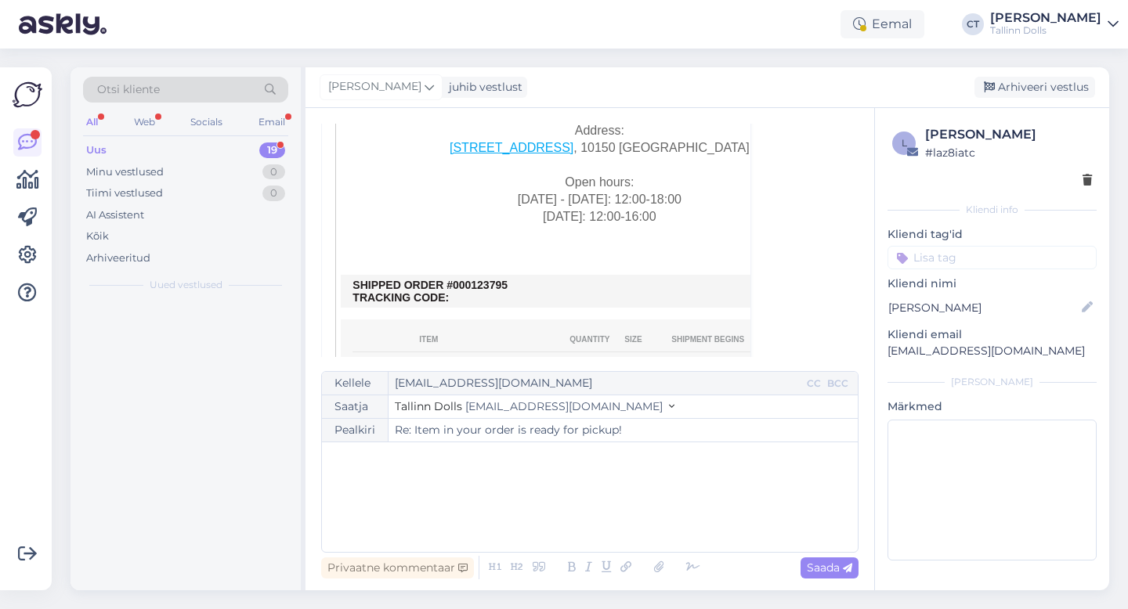
scroll to position [0, 0]
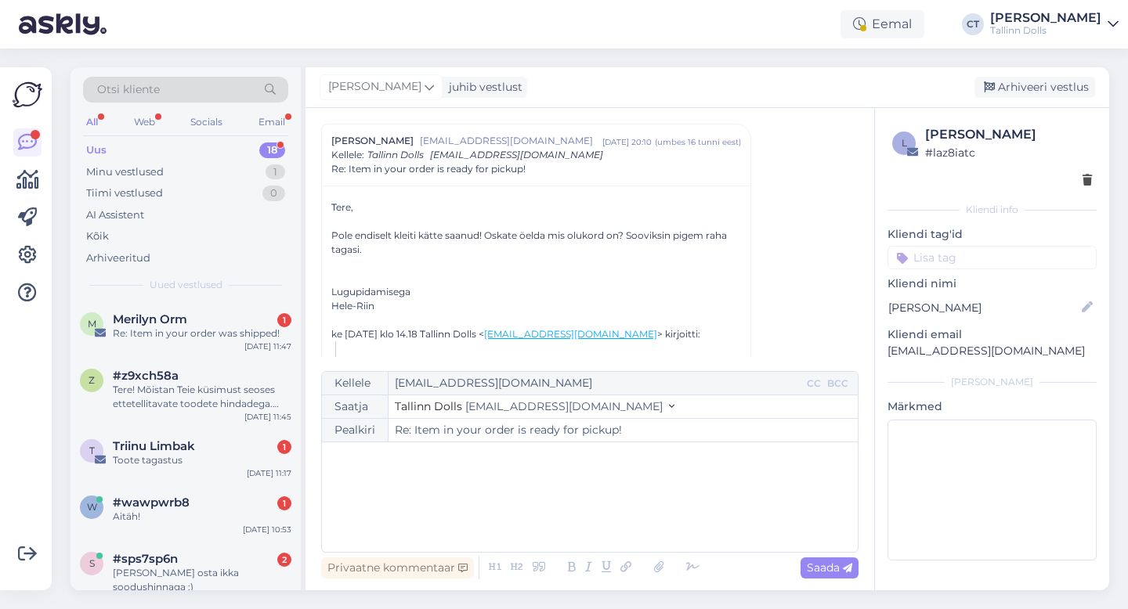
click at [577, 515] on div "﻿" at bounding box center [590, 497] width 520 height 94
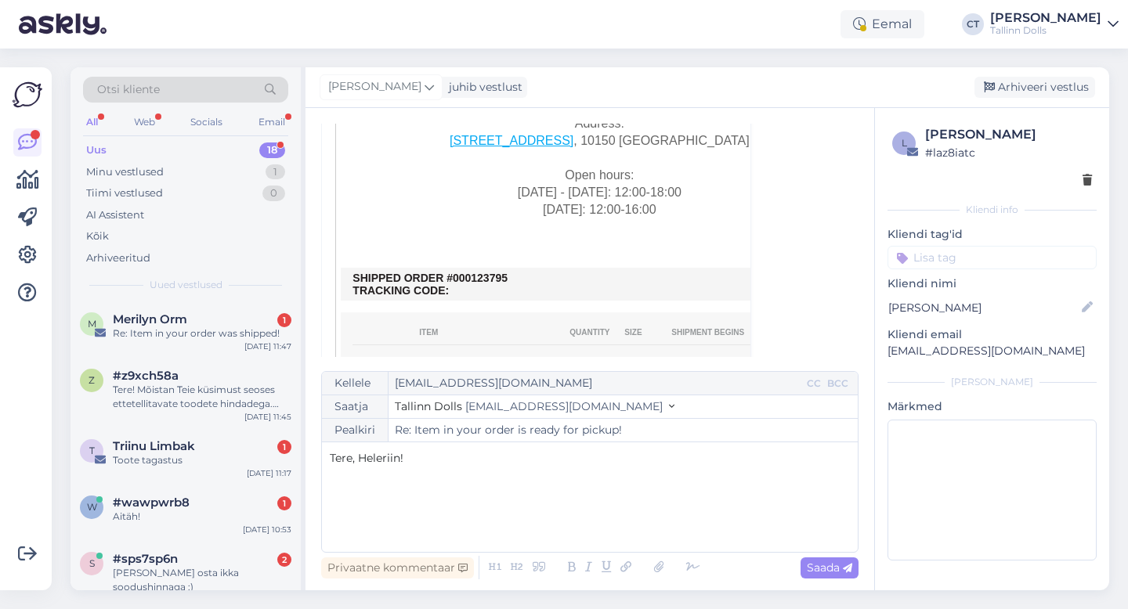
scroll to position [425, 0]
drag, startPoint x: 514, startPoint y: 276, endPoint x: 464, endPoint y: 275, distance: 50.2
click at [464, 275] on td "SHIPPED ORDER #000123795 TRACKING CODE:" at bounding box center [598, 283] width 493 height 25
copy td "0123795"
click at [489, 524] on div "Tere, Heleriin! ﻿ ﻿" at bounding box center [590, 497] width 520 height 94
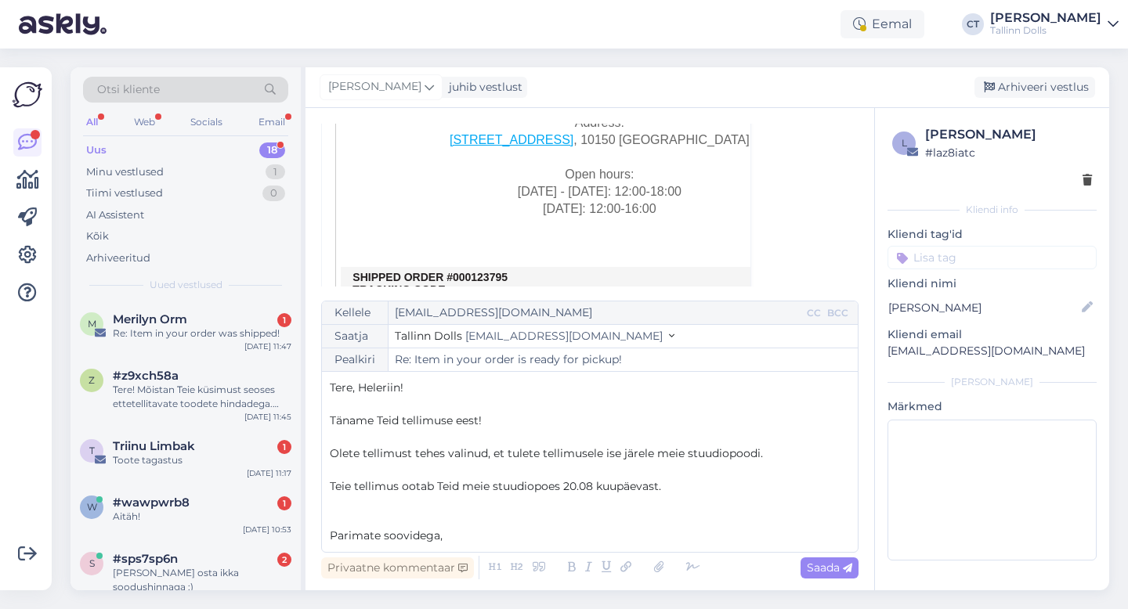
scroll to position [9, 0]
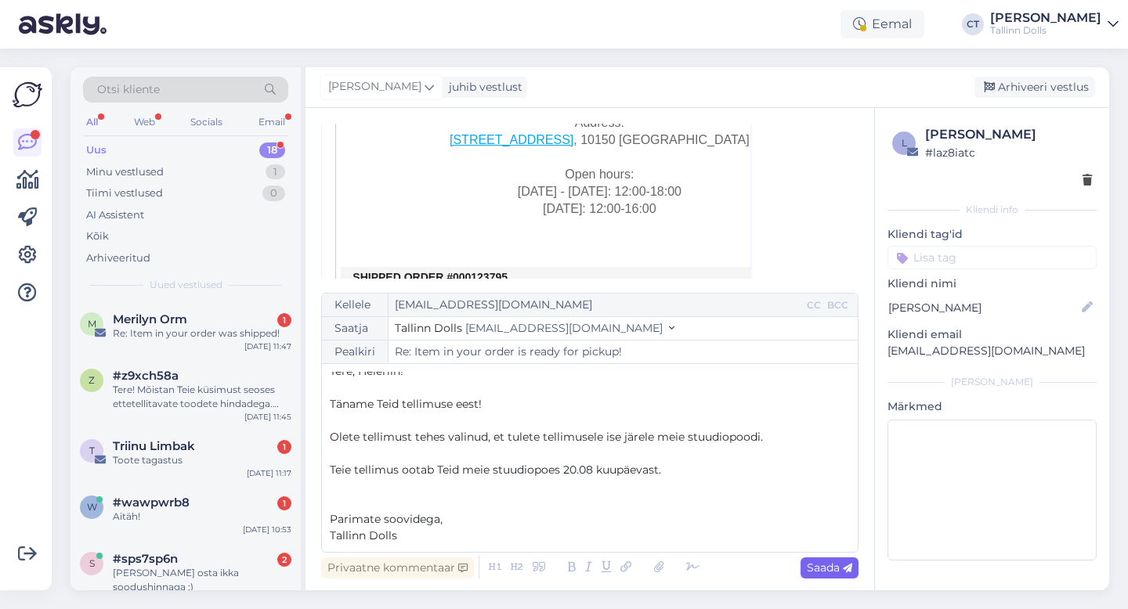
click at [835, 573] on span "Saada" at bounding box center [829, 568] width 45 height 14
type input "Re: Item in your order is ready for pickup!"
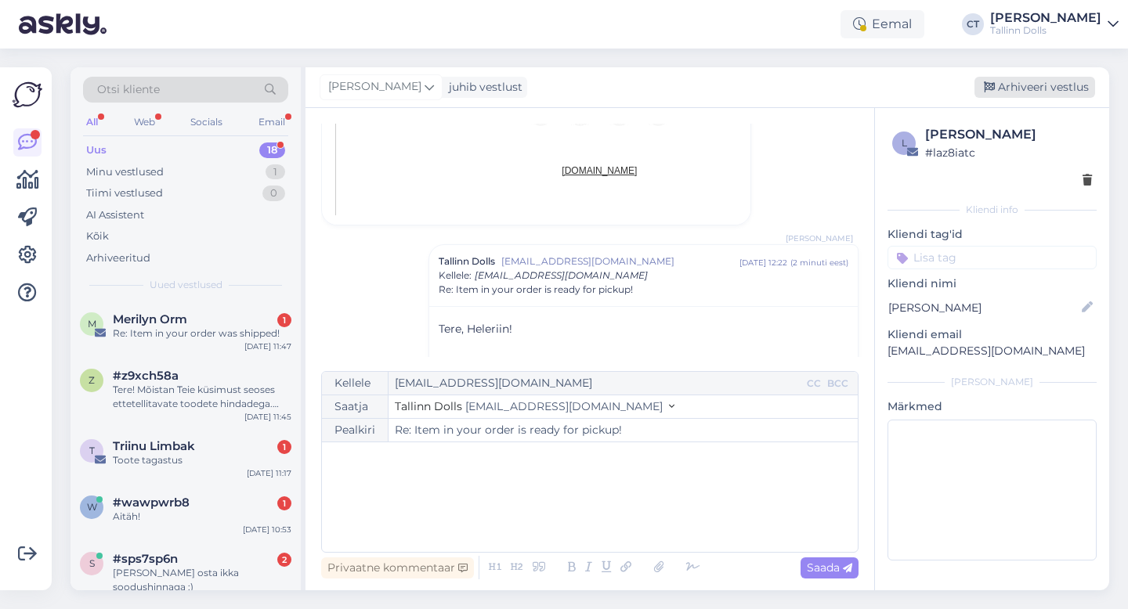
click at [1046, 86] on div "Arhiveeri vestlus" at bounding box center [1034, 87] width 121 height 21
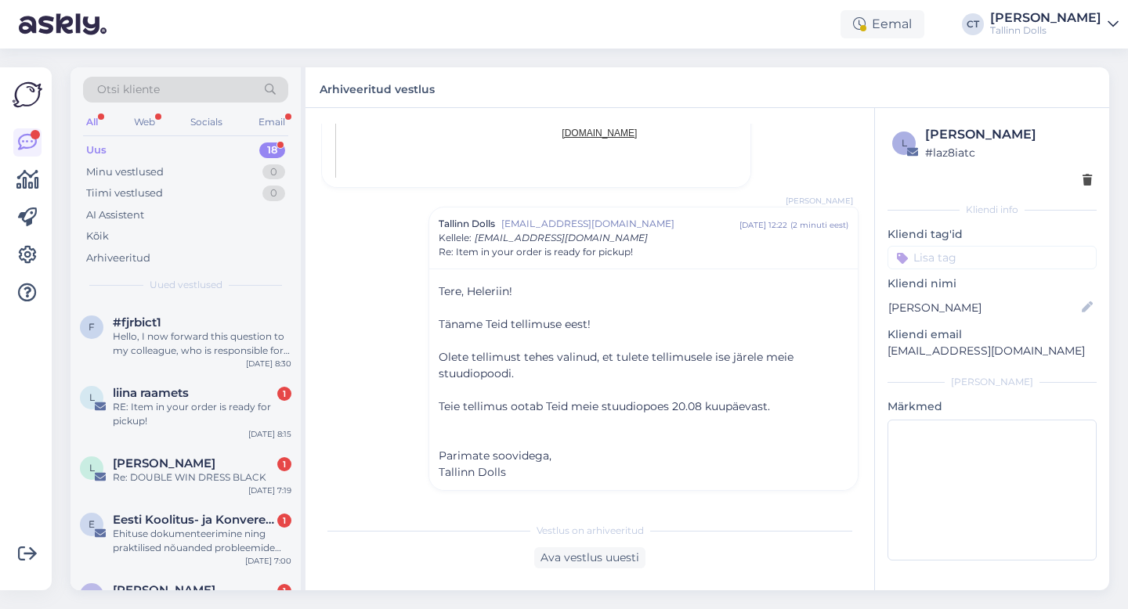
scroll to position [829, 0]
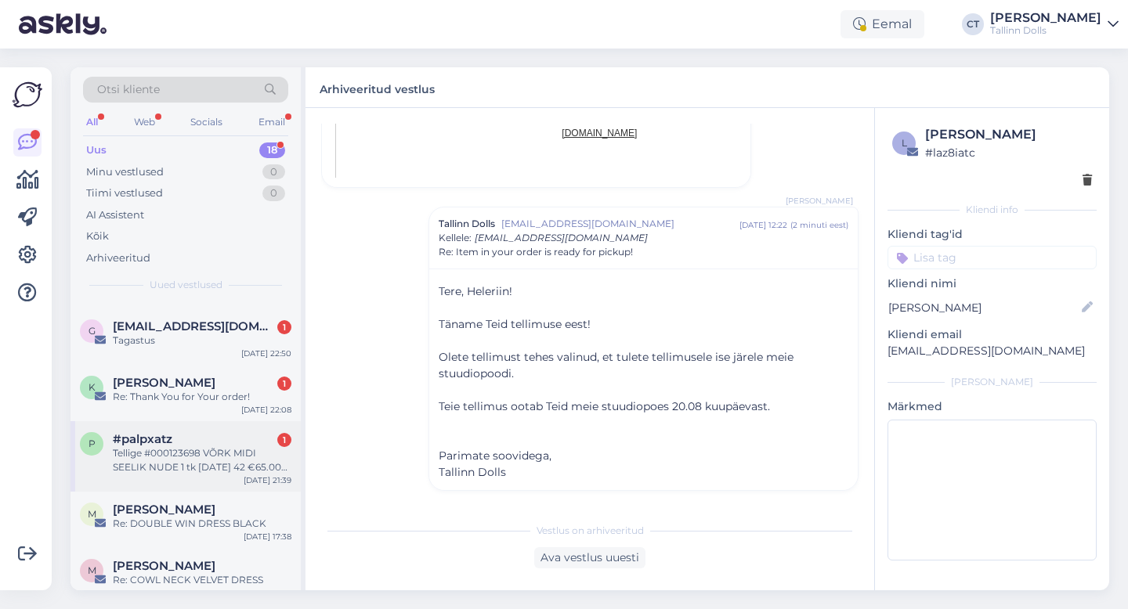
click at [184, 446] on div "Tellige #000123698 VÕRK MIDI SEELIK NUDE 1 tk [DATE] 42 €65.00 €3.00" at bounding box center [202, 460] width 179 height 28
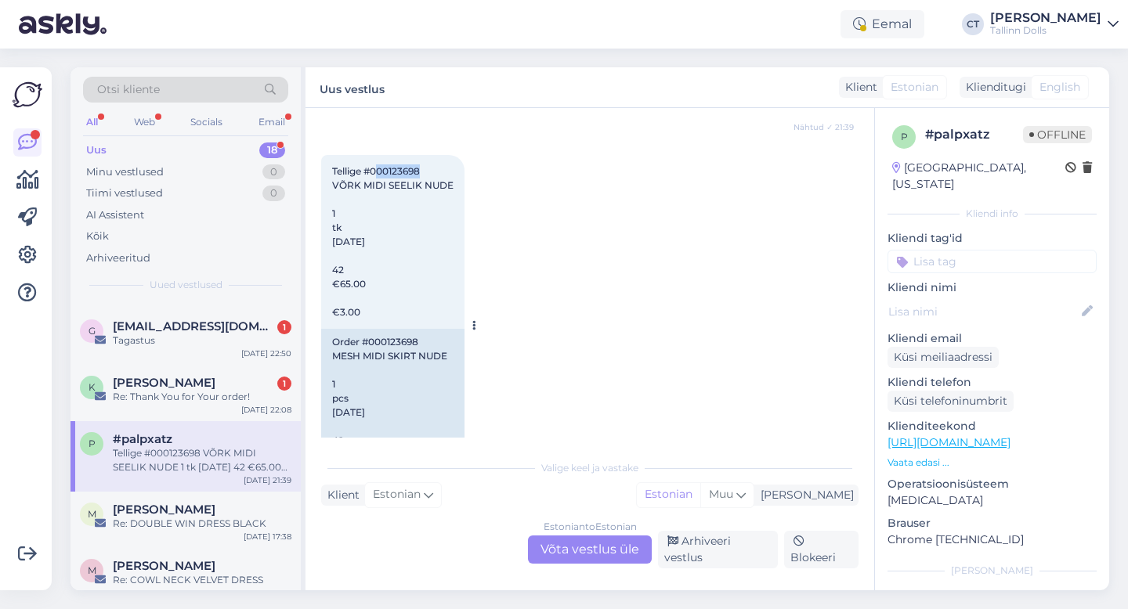
drag, startPoint x: 426, startPoint y: 160, endPoint x: 381, endPoint y: 161, distance: 44.7
click at [381, 161] on div "Tellige #000123698 VÕRK MIDI SEELIK NUDE 1 tk [DATE] 42 €65.00 €3.00 21:39" at bounding box center [392, 242] width 143 height 174
copy span "00123698"
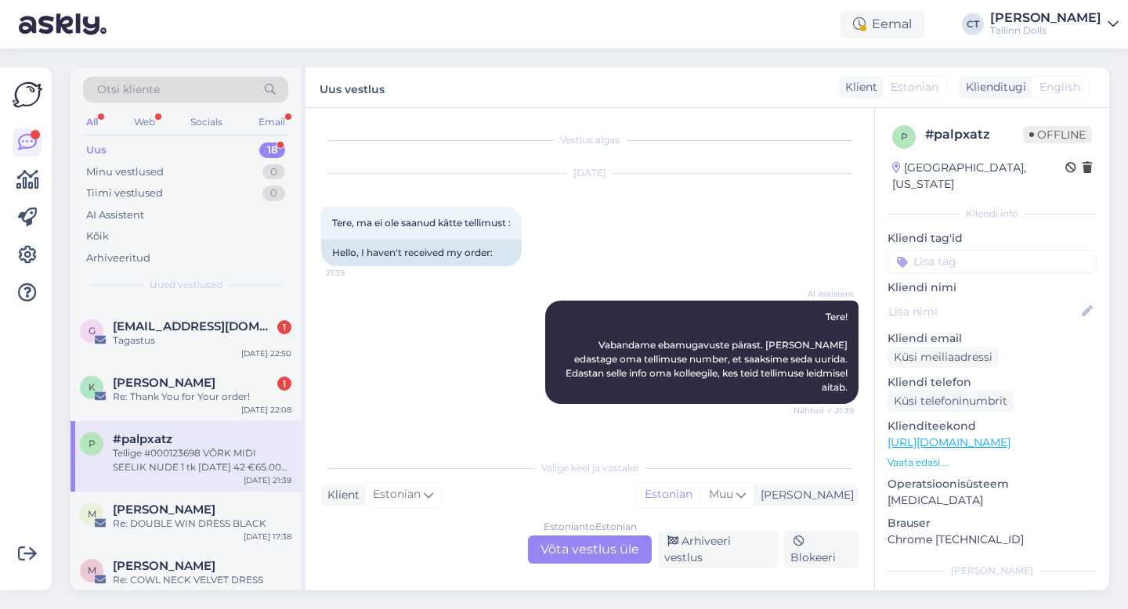
scroll to position [336, 0]
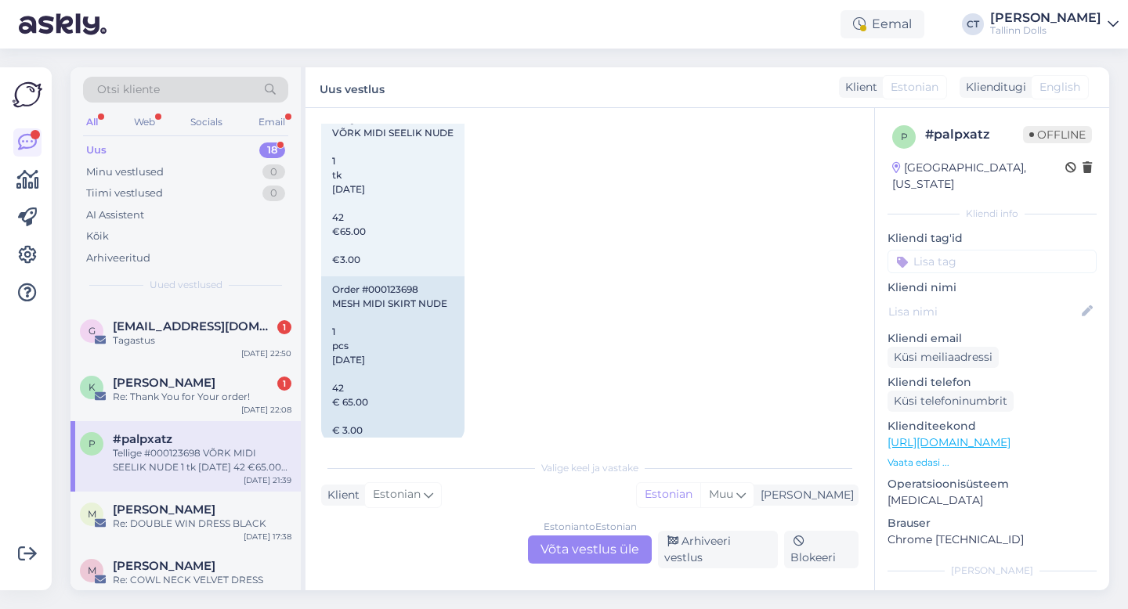
click at [569, 544] on div "Estonian to Estonian Võta vestlus üle" at bounding box center [590, 550] width 124 height 28
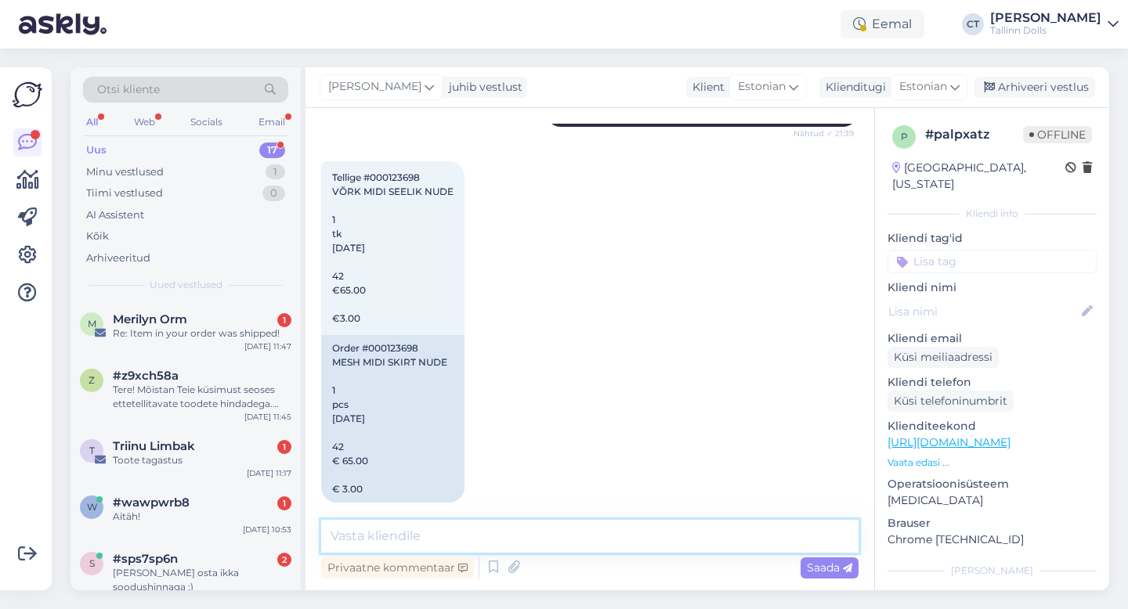
click at [573, 543] on textarea at bounding box center [589, 536] width 537 height 33
drag, startPoint x: 425, startPoint y: 157, endPoint x: 383, endPoint y: 161, distance: 42.4
click at [383, 161] on div "Tellige #000123698 VÕRK MIDI SEELIK NUDE 1 tk [DATE] 42 €65.00 €3.00 21:39" at bounding box center [392, 248] width 143 height 174
click at [427, 161] on div "Tellige #000123698 VÕRK MIDI SEELIK NUDE 1 tk [DATE] 42 €65.00 €3.00 21:39" at bounding box center [392, 248] width 143 height 174
drag, startPoint x: 427, startPoint y: 161, endPoint x: 364, endPoint y: 158, distance: 62.7
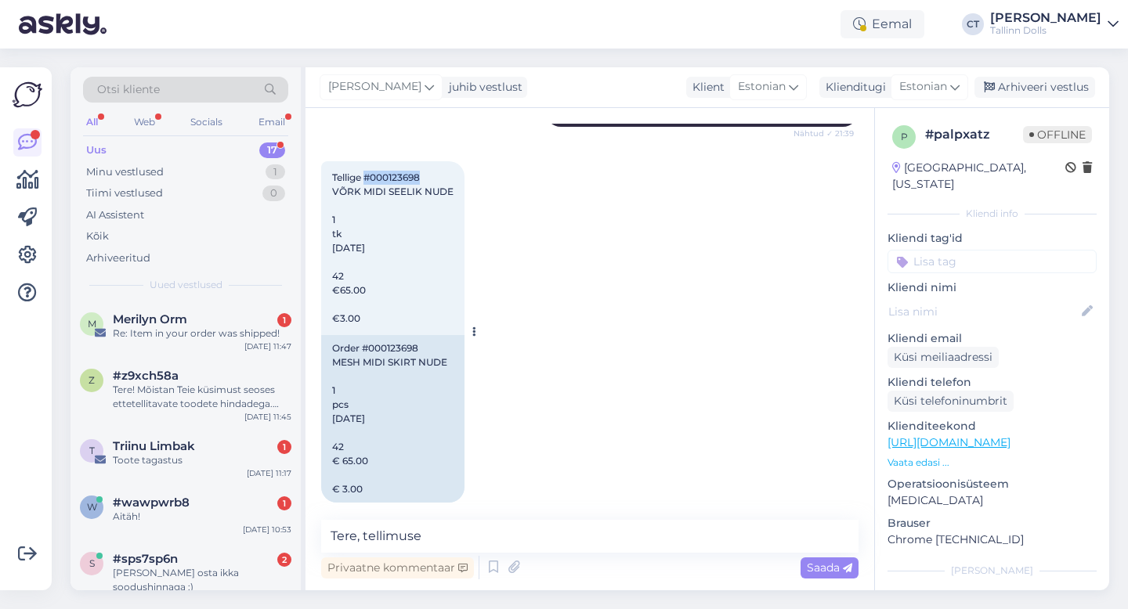
click at [364, 161] on div "Tellige #000123698 VÕRK MIDI SEELIK NUDE 1 tk [DATE] 42 €65.00 €3.00 21:39" at bounding box center [392, 248] width 143 height 174
click at [511, 537] on textarea "Tere, tellimuse" at bounding box center [589, 536] width 537 height 33
paste textarea "#000123698"
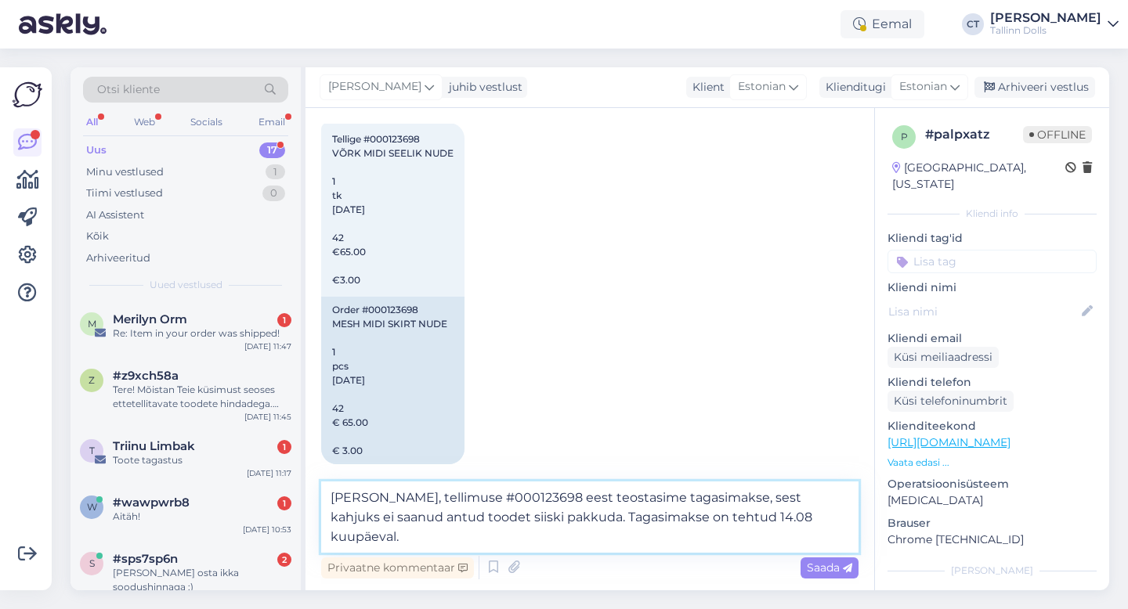
scroll to position [335, 0]
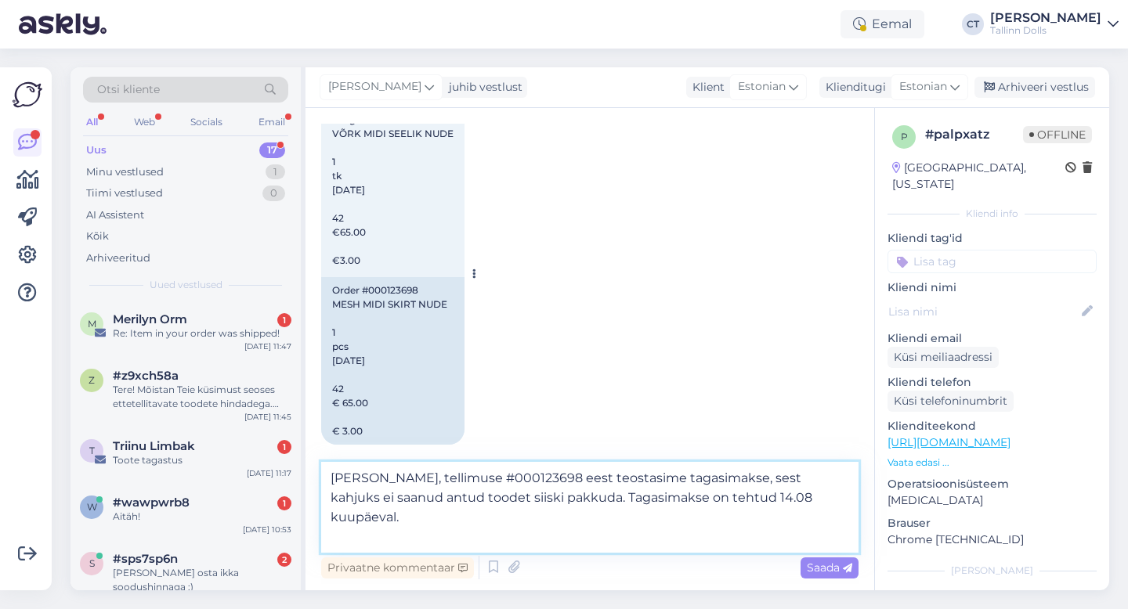
type textarea "[PERSON_NAME], tellimuse #000123698 eest teostasime tagasimakse, sest kahjuks e…"
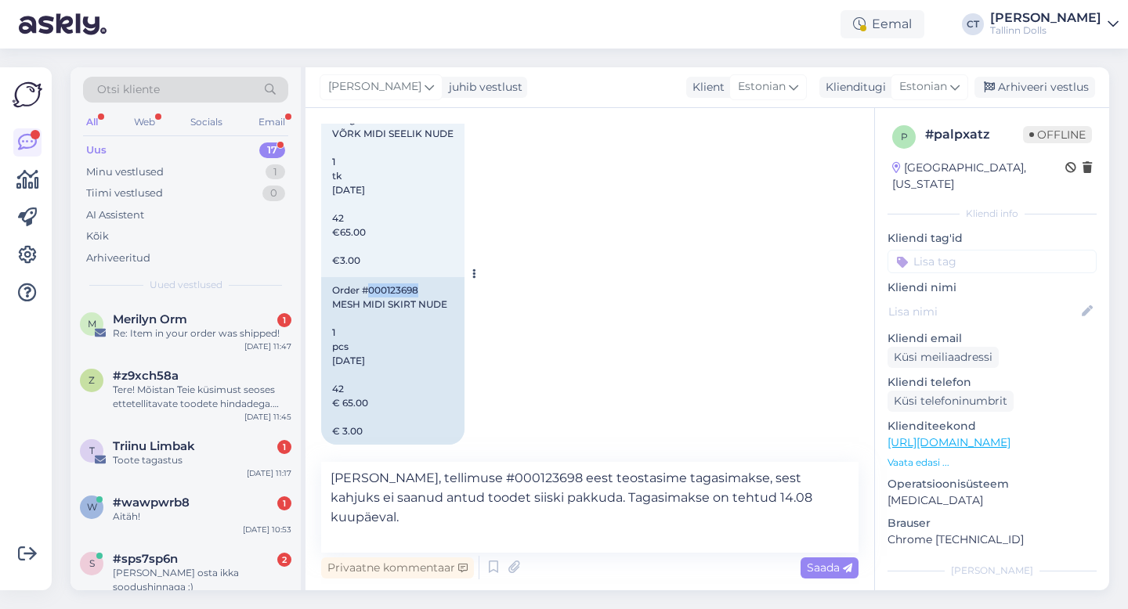
drag, startPoint x: 428, startPoint y: 280, endPoint x: 369, endPoint y: 280, distance: 59.5
click at [369, 280] on div "Order #000123698 MESH MIDI SKIRT NUDE 1 pcs [DATE] 42 € 65.00 € 3.00" at bounding box center [392, 361] width 143 height 168
copy div "000123698"
click at [820, 567] on span "Saada" at bounding box center [829, 568] width 45 height 14
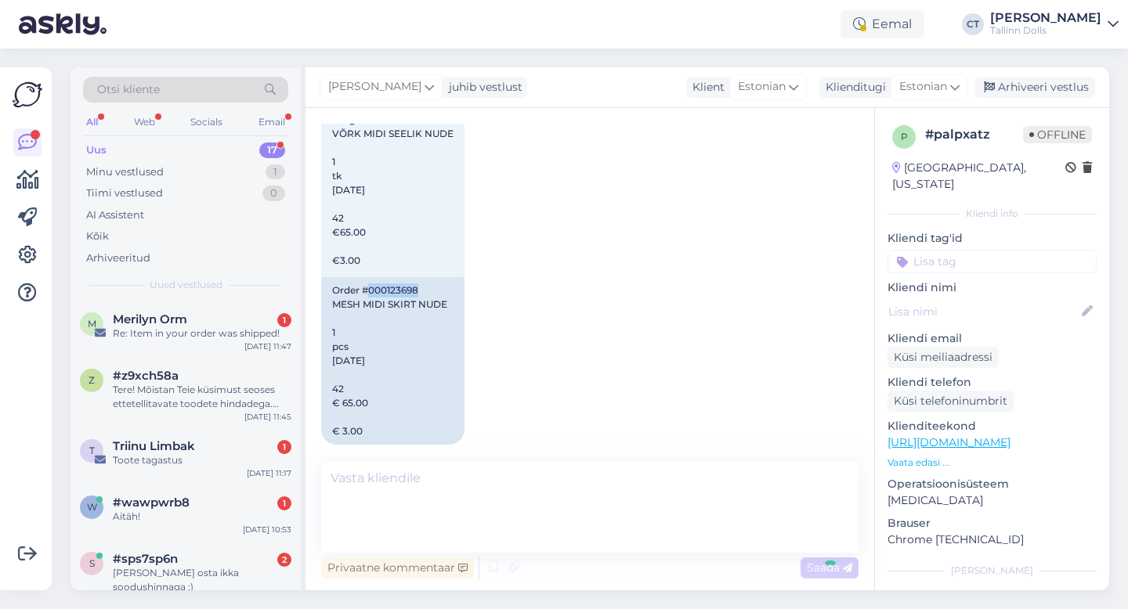
scroll to position [420, 0]
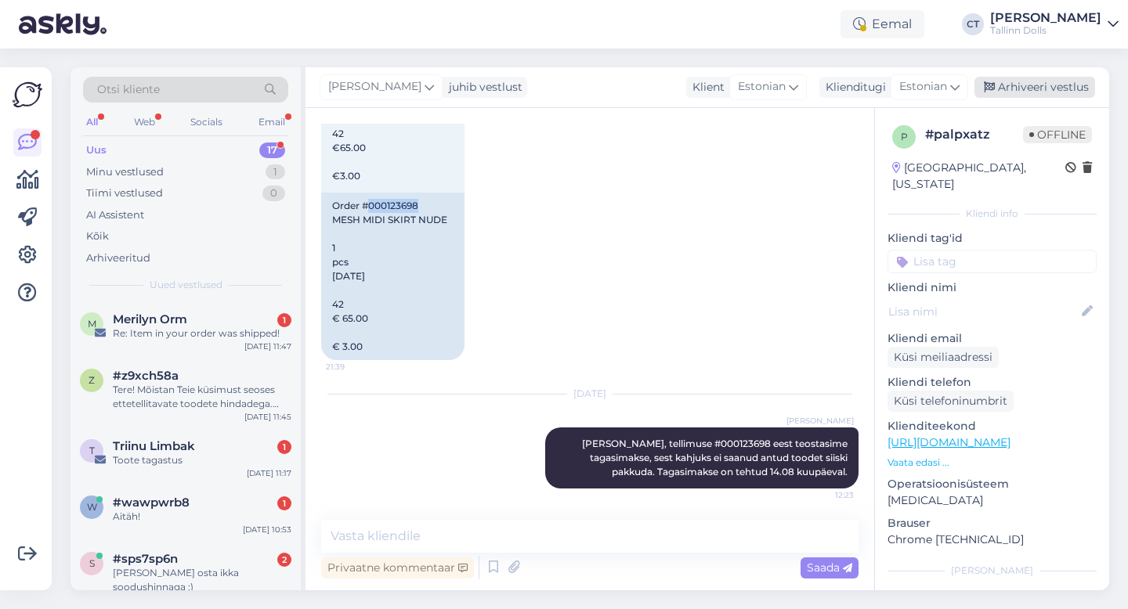
click at [1022, 80] on div "Arhiveeri vestlus" at bounding box center [1034, 87] width 121 height 21
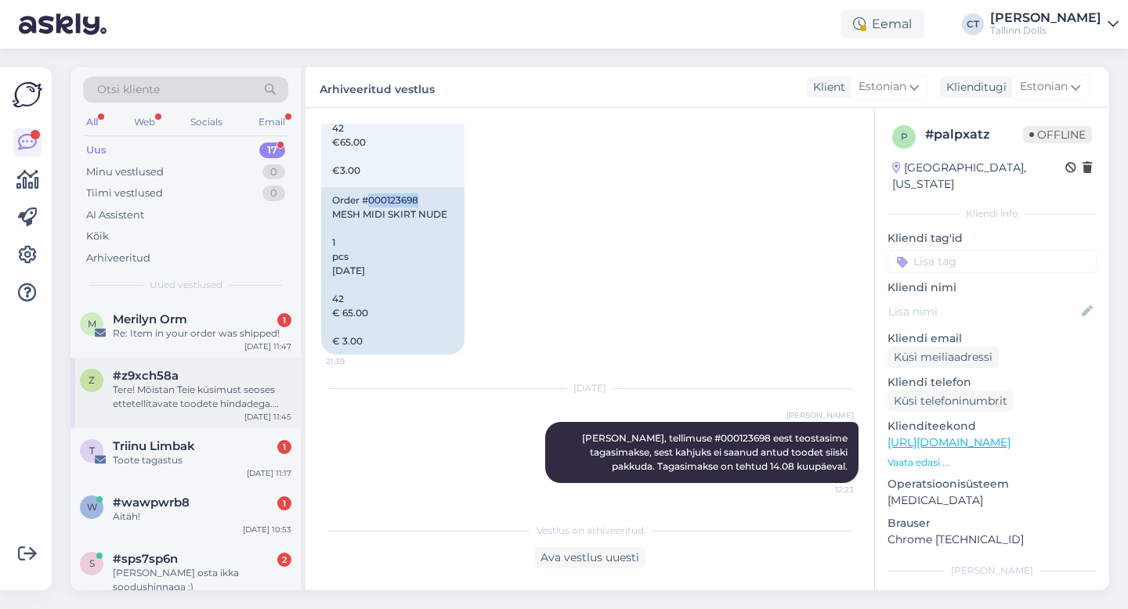
scroll to position [759, 0]
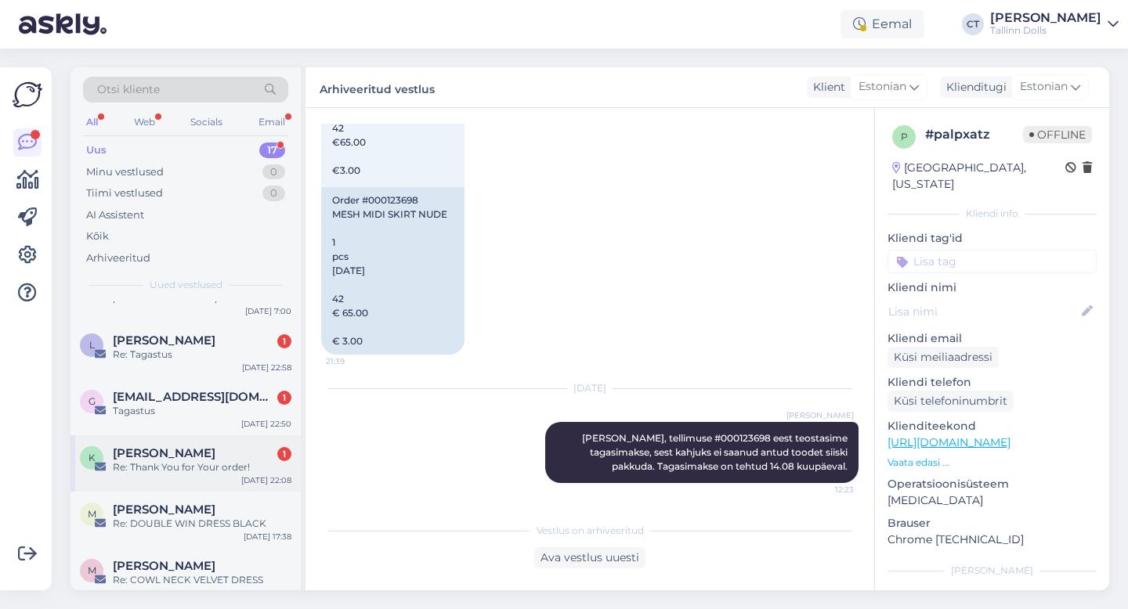
click at [208, 461] on div "Re: Thank You for Your order!" at bounding box center [202, 468] width 179 height 14
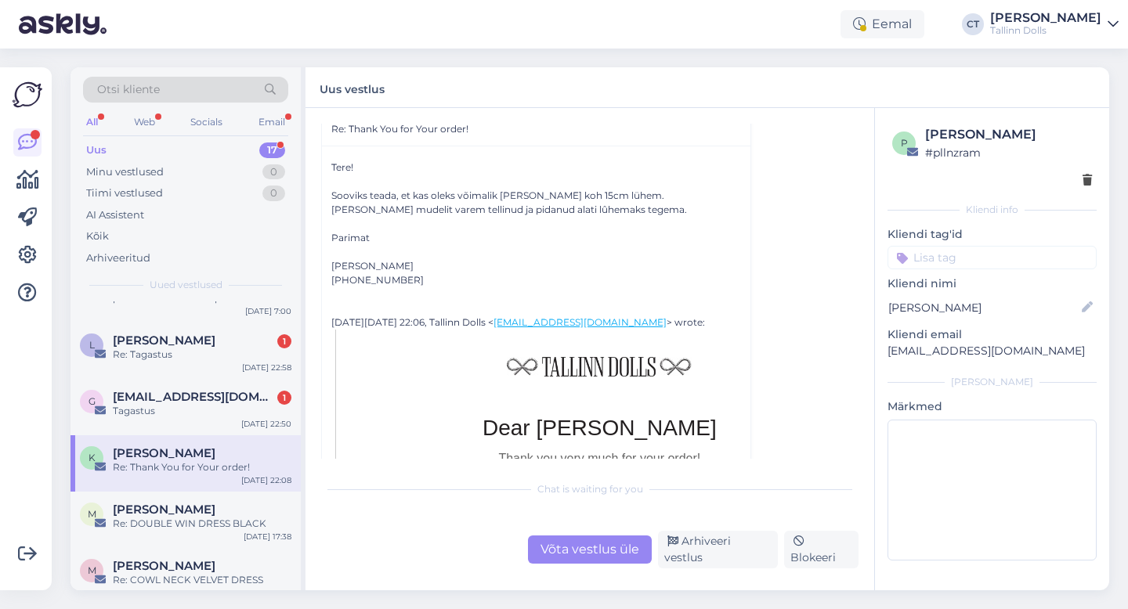
scroll to position [1280, 0]
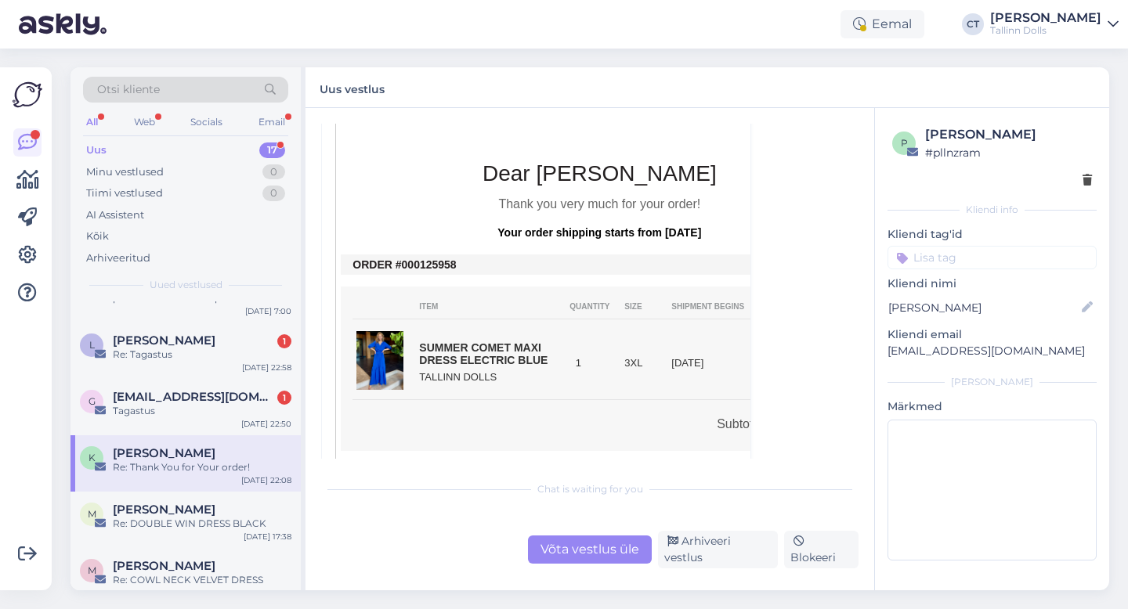
drag, startPoint x: 460, startPoint y: 265, endPoint x: 410, endPoint y: 265, distance: 49.3
click at [410, 265] on td "ORDER #000125958" at bounding box center [598, 264] width 493 height 13
copy td "00125958"
click at [592, 544] on div "Võta vestlus üle" at bounding box center [590, 550] width 124 height 28
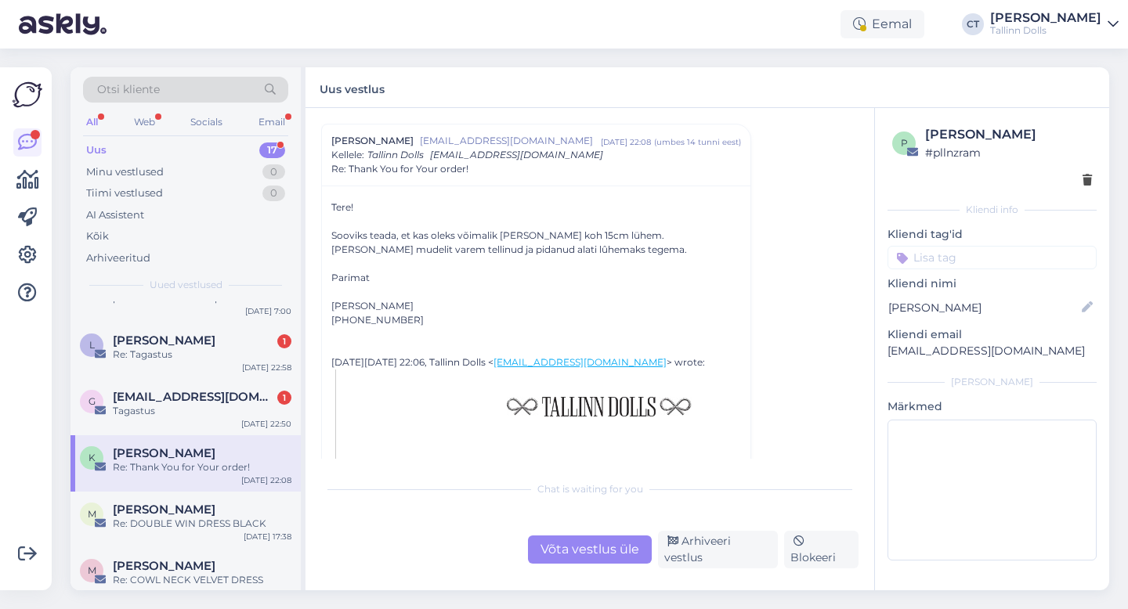
scroll to position [0, 0]
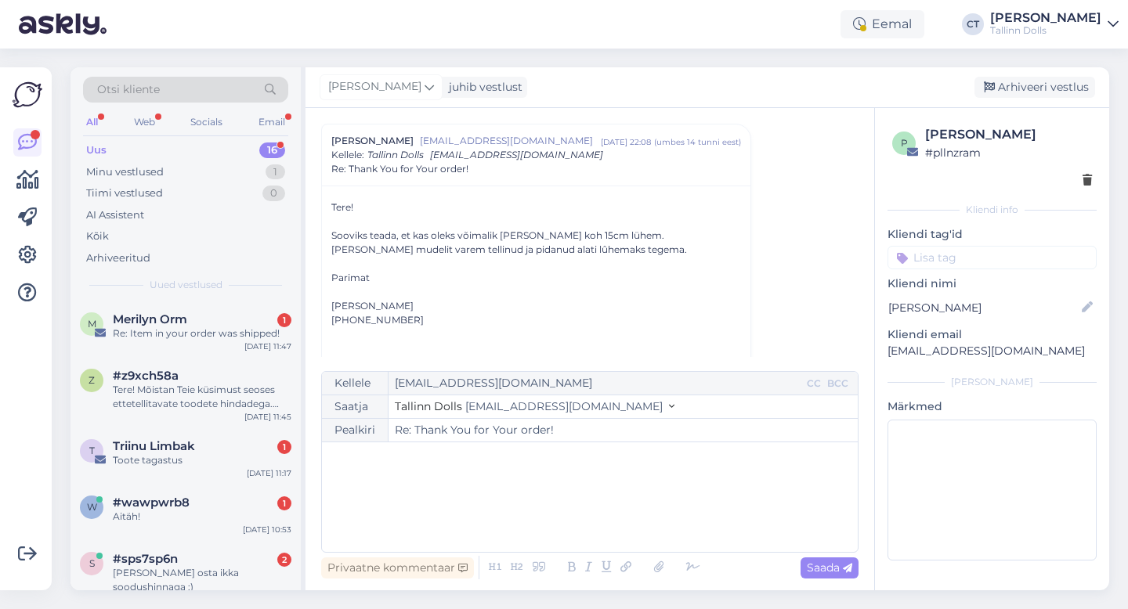
click at [606, 510] on div "﻿" at bounding box center [590, 497] width 520 height 94
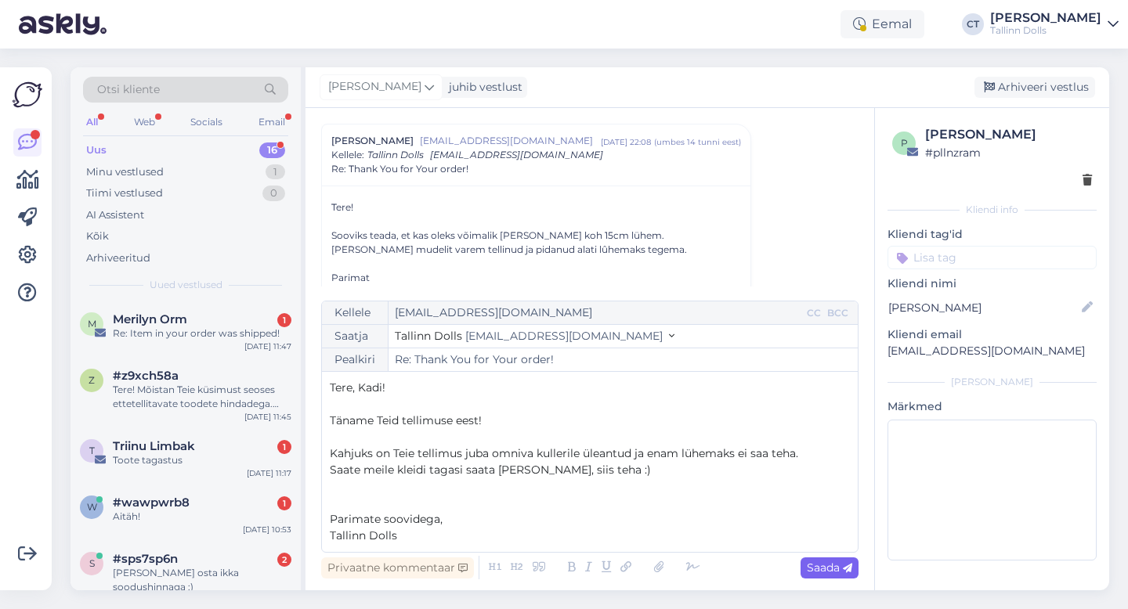
click at [818, 570] on span "Saada" at bounding box center [829, 568] width 45 height 14
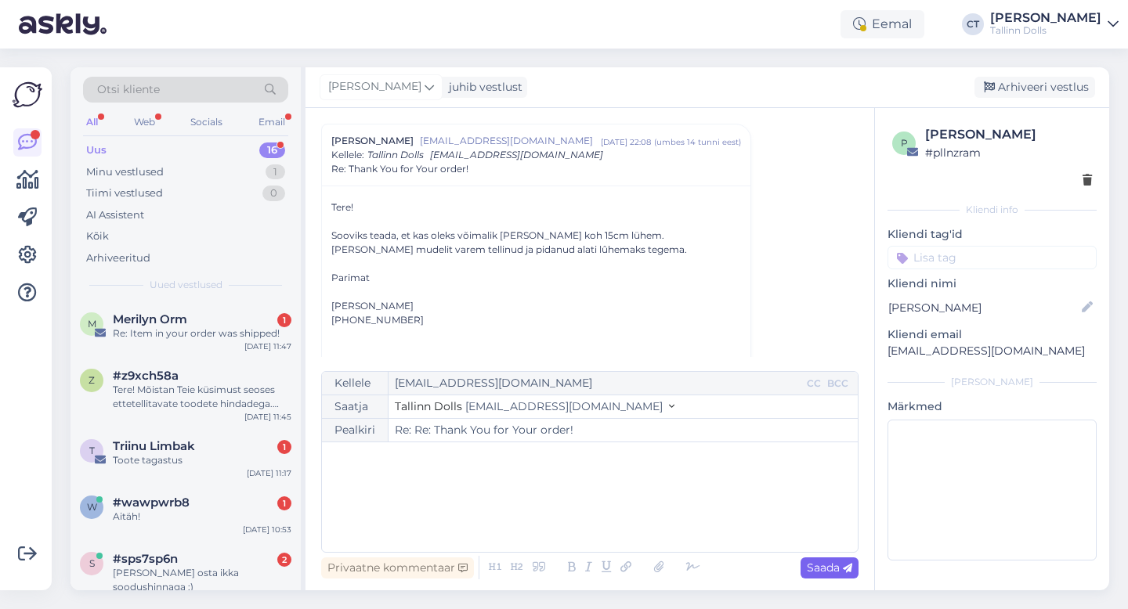
type input "Re: Thank You for Your order!"
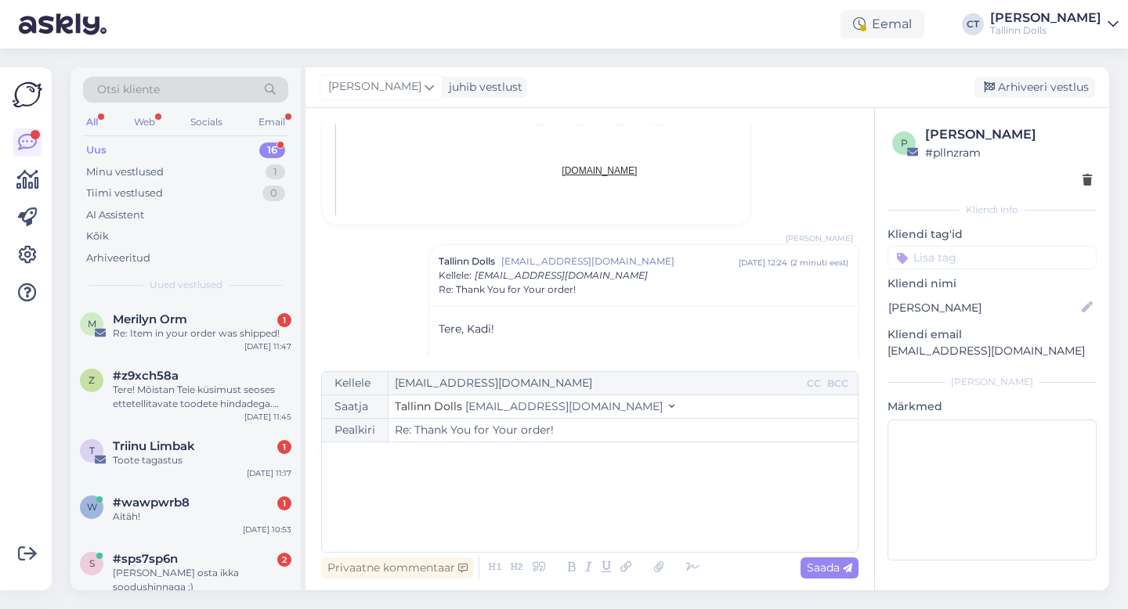
click at [1028, 99] on div "[PERSON_NAME] juhib vestlust [GEOGRAPHIC_DATA] vestlus" at bounding box center [707, 87] width 804 height 41
click at [1028, 79] on div "Arhiveeri vestlus" at bounding box center [1034, 87] width 121 height 21
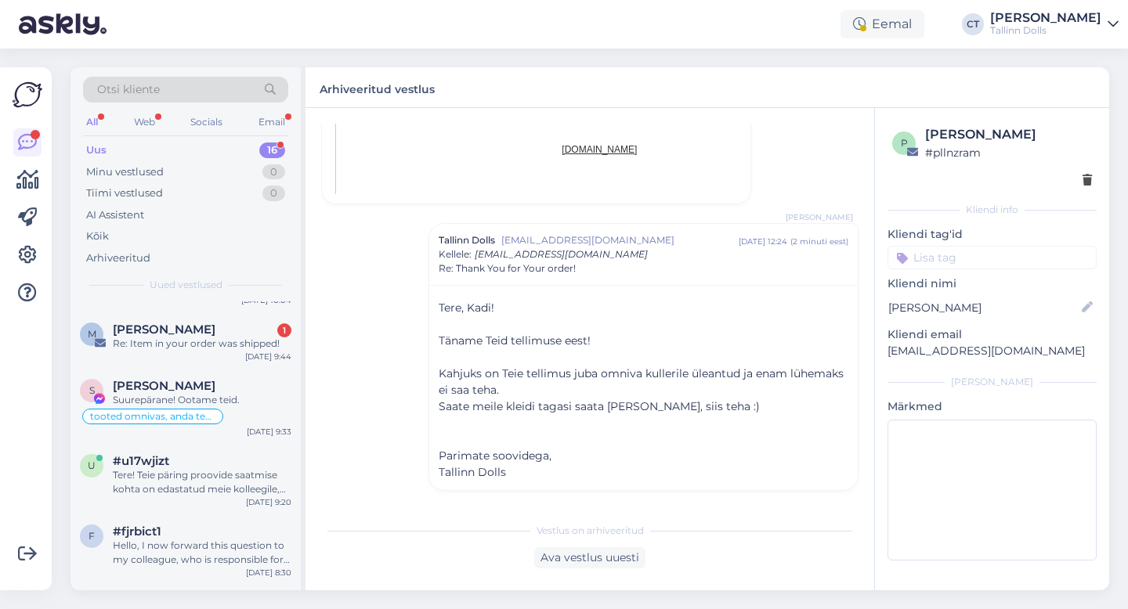
scroll to position [703, 0]
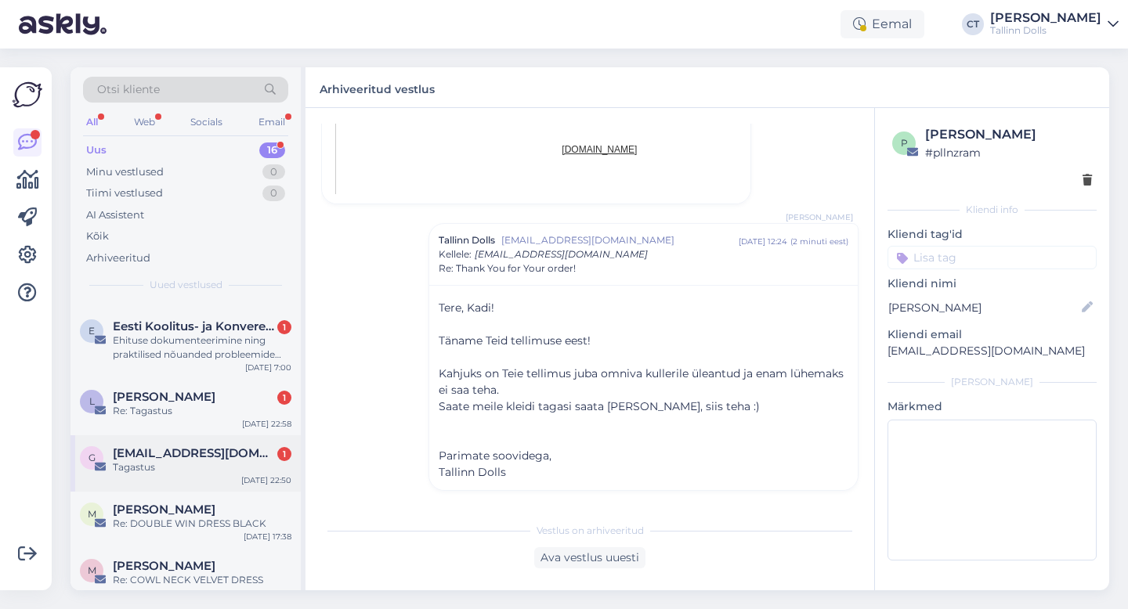
click at [187, 446] on span "[EMAIL_ADDRESS][DOMAIN_NAME]" at bounding box center [194, 453] width 163 height 14
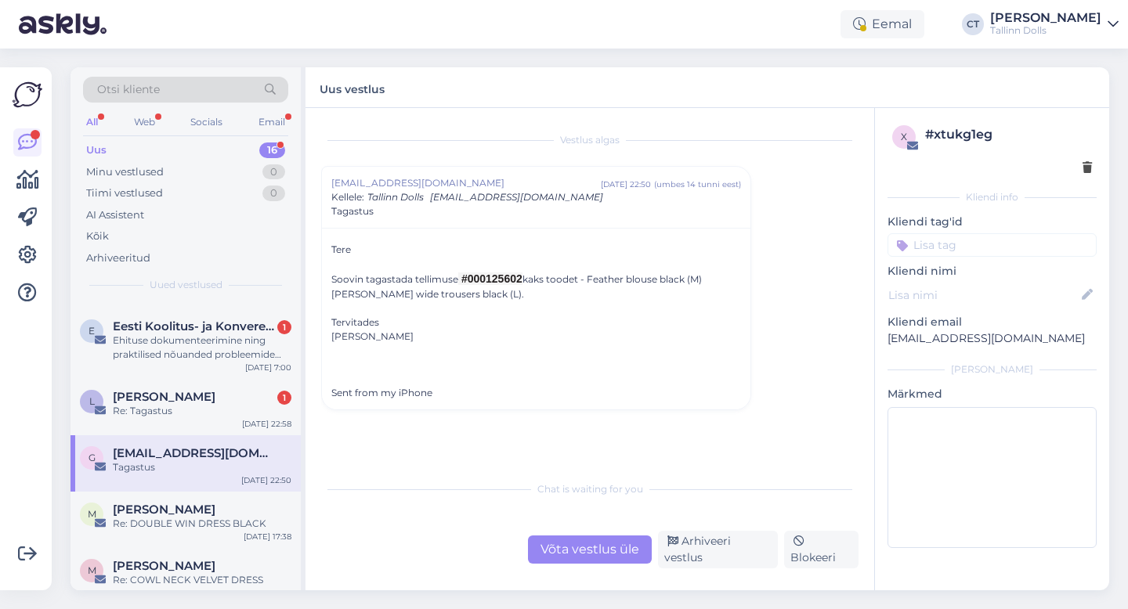
click at [598, 548] on div "Võta vestlus üle" at bounding box center [590, 550] width 124 height 28
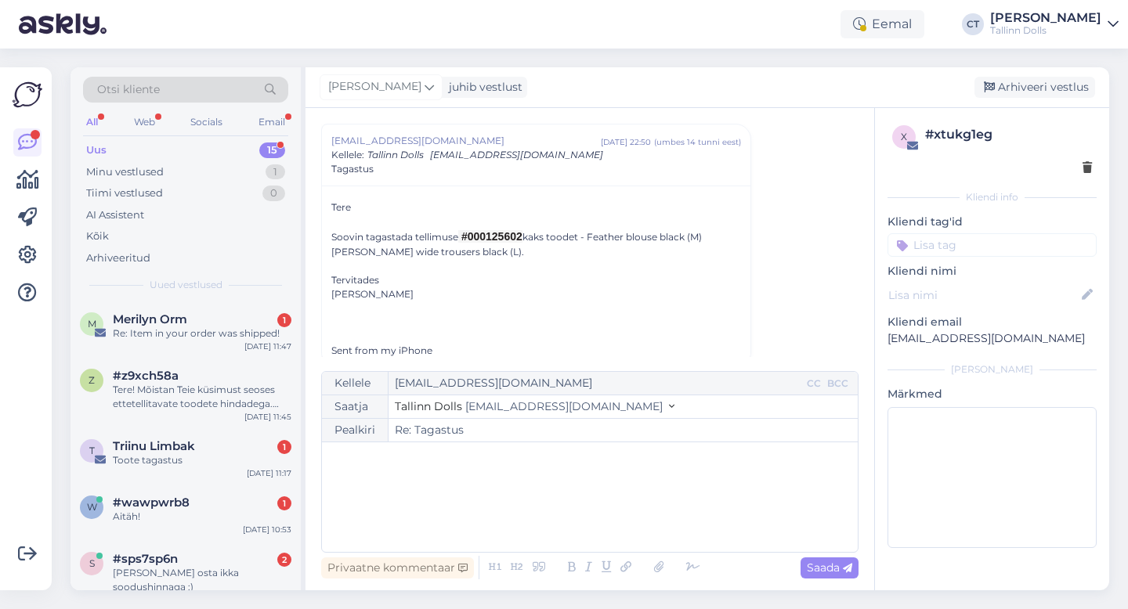
click at [598, 511] on div "﻿" at bounding box center [590, 497] width 520 height 94
drag, startPoint x: 1032, startPoint y: 338, endPoint x: 880, endPoint y: 342, distance: 152.0
click at [880, 342] on div "x # xtukg1eg Kliendi info Kliendi tag'id Kliendi nimi Kliendi email [EMAIL_ADDR…" at bounding box center [992, 340] width 234 height 464
copy p "[EMAIL_ADDRESS][DOMAIN_NAME]"
click at [557, 532] on div "﻿" at bounding box center [590, 497] width 520 height 94
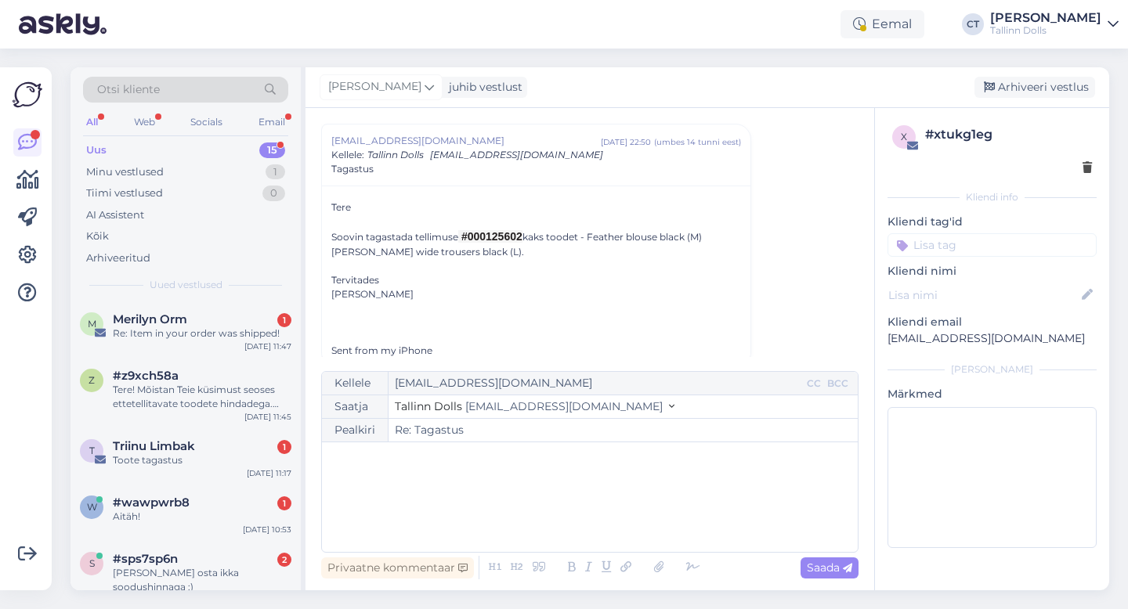
click at [423, 508] on div "﻿" at bounding box center [590, 497] width 520 height 94
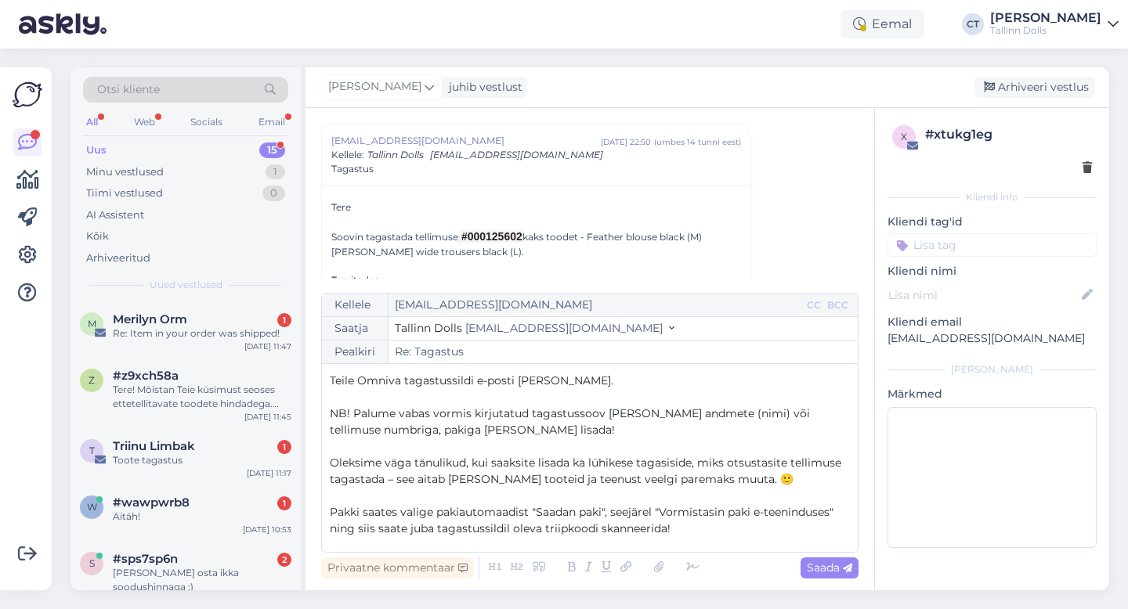
scroll to position [48, 0]
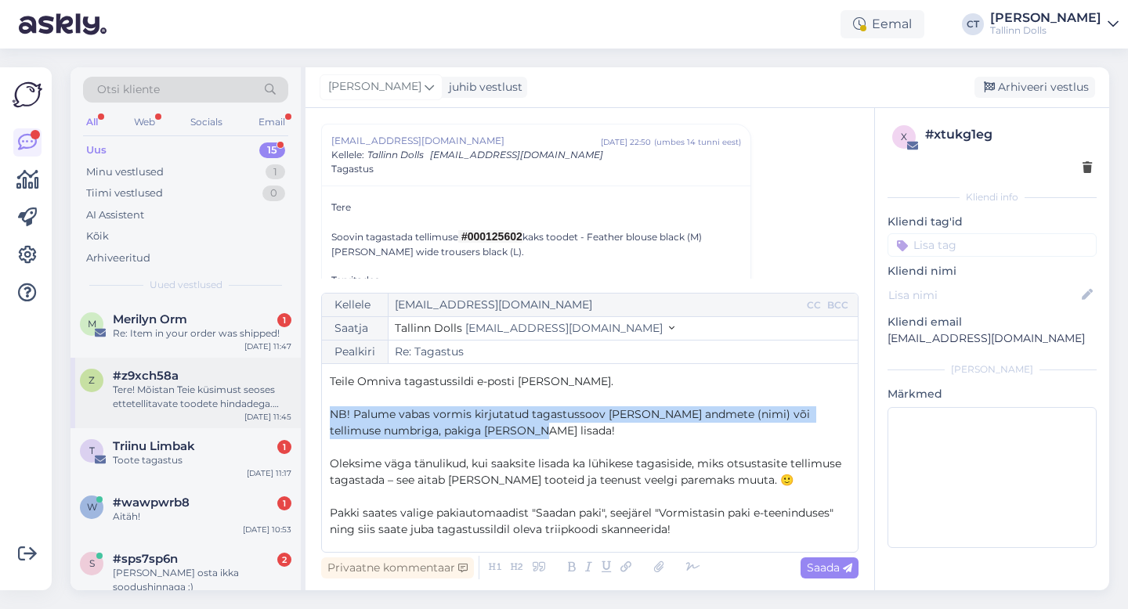
drag, startPoint x: 505, startPoint y: 434, endPoint x: 291, endPoint y: 408, distance: 216.2
click at [291, 408] on div "Otsi kliente All Web Socials Email Uus 15 Minu vestlused 1 Tiimi vestlused 0 AI…" at bounding box center [589, 328] width 1039 height 523
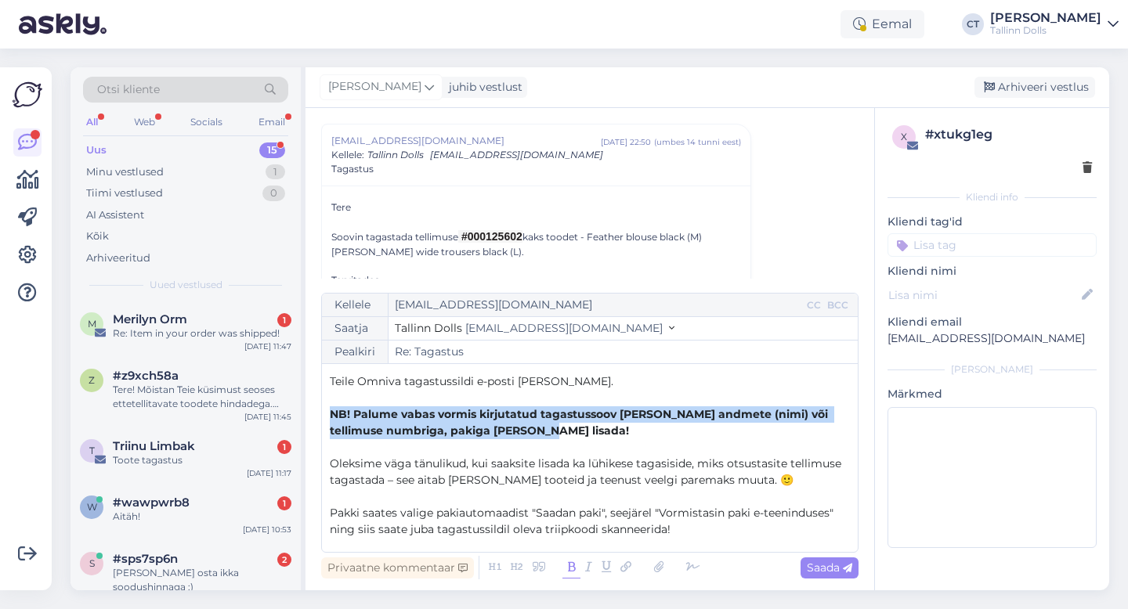
click at [574, 566] on icon at bounding box center [571, 568] width 18 height 22
click at [829, 569] on span "Saada" at bounding box center [829, 568] width 45 height 14
type input "Re: Tagastus"
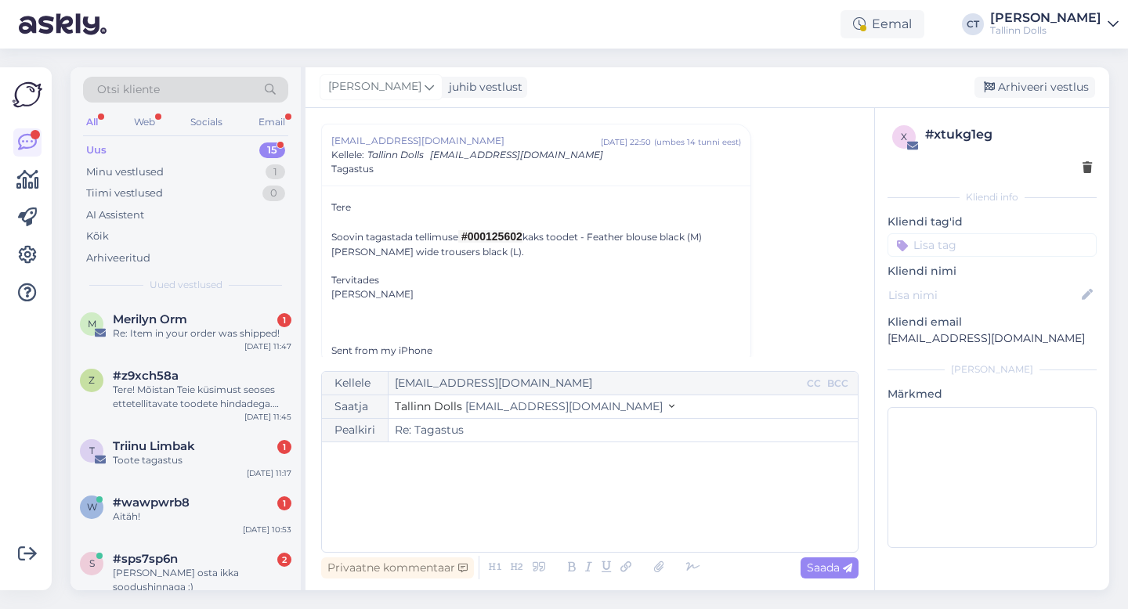
scroll to position [0, 0]
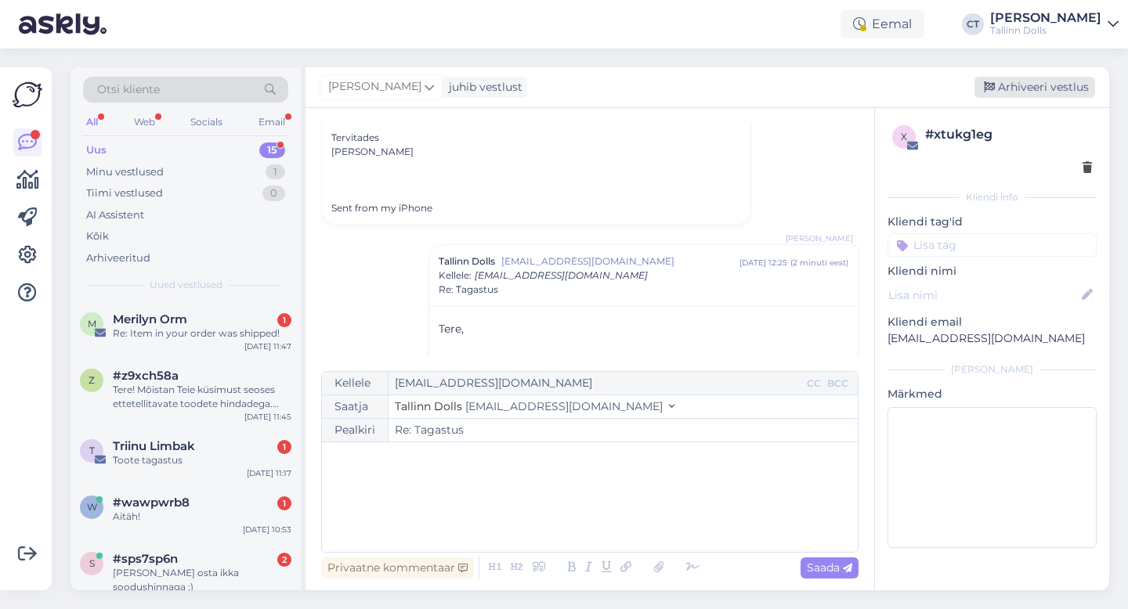
click at [1028, 78] on div "Arhiveeri vestlus" at bounding box center [1034, 87] width 121 height 21
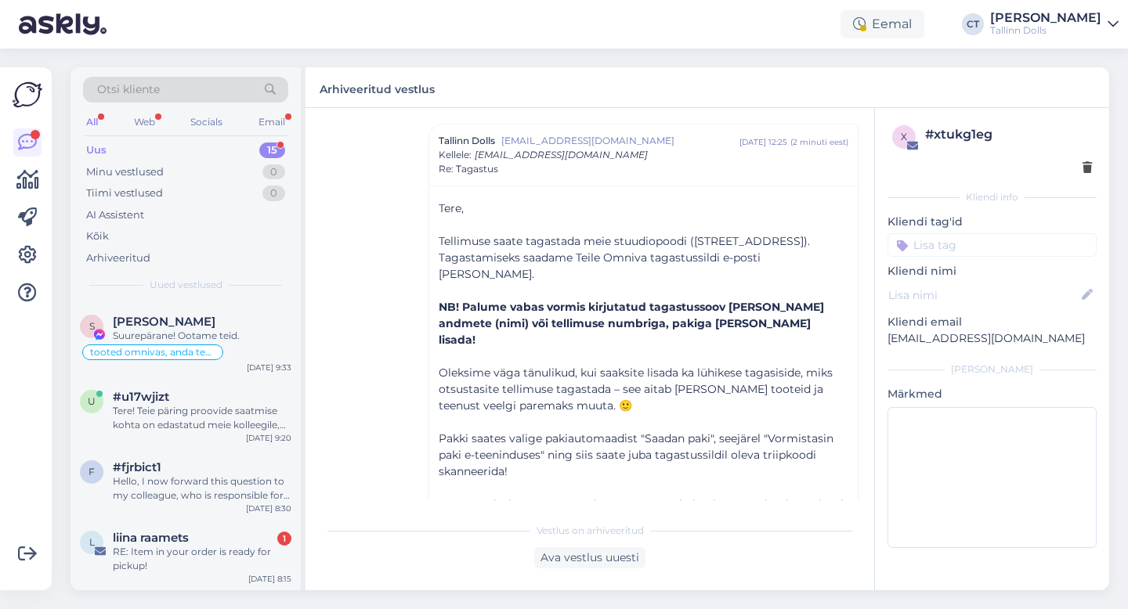
scroll to position [646, 0]
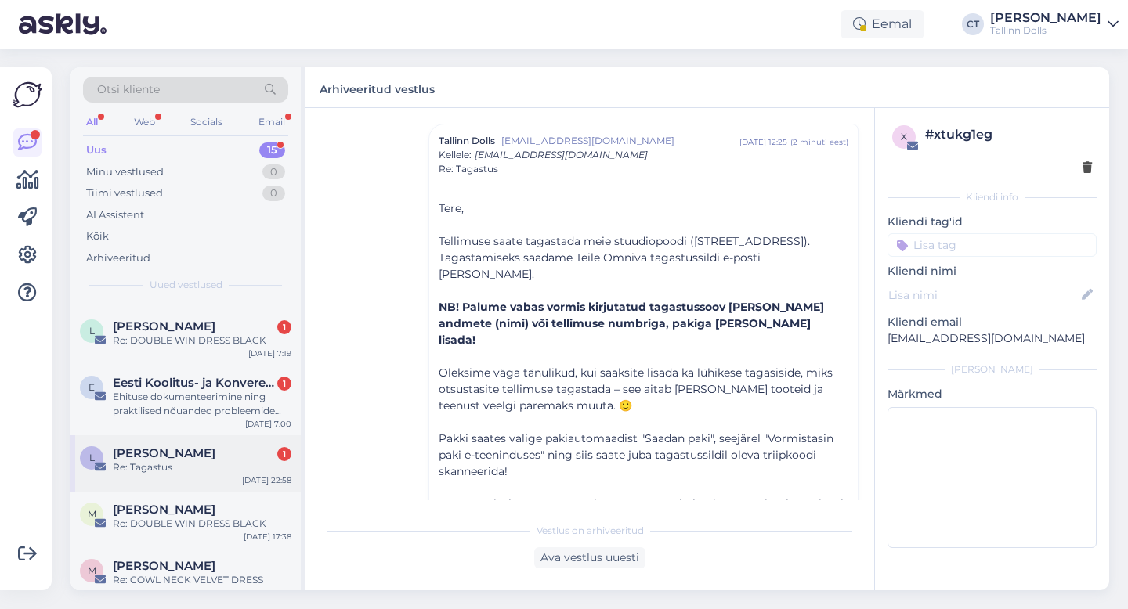
click at [225, 461] on div "Re: Tagastus" at bounding box center [202, 468] width 179 height 14
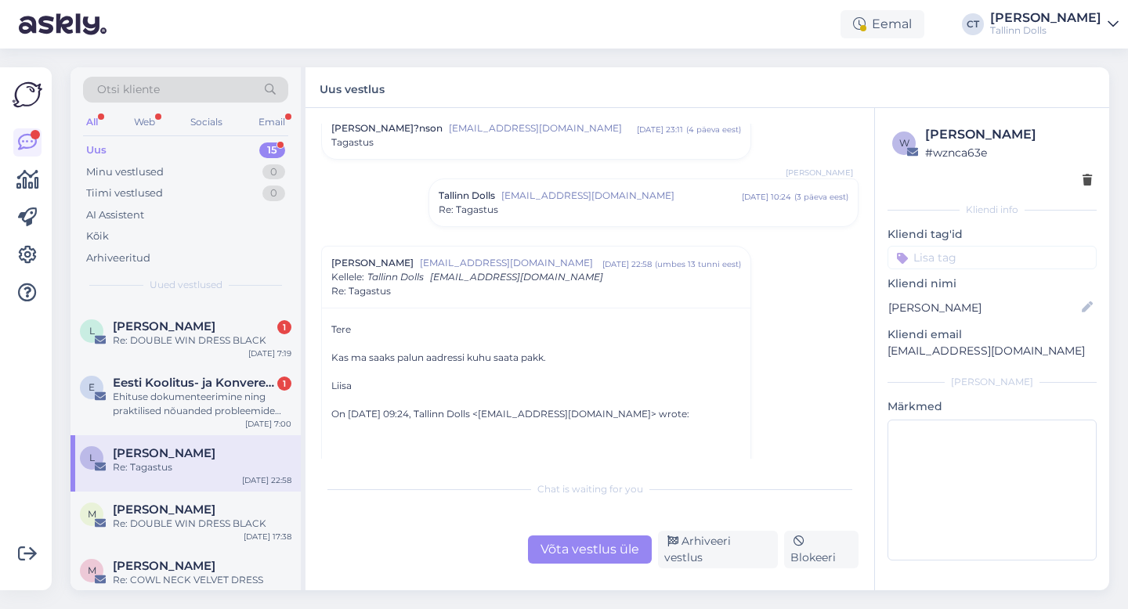
click at [564, 547] on div "Võta vestlus üle" at bounding box center [590, 550] width 124 height 28
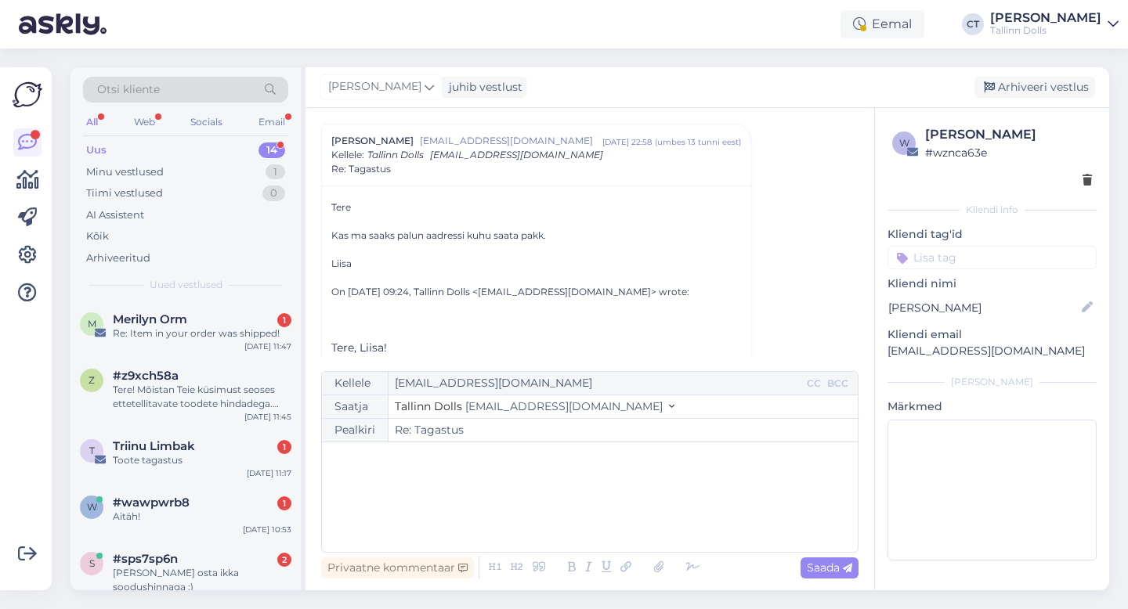
click at [557, 506] on div "﻿" at bounding box center [590, 497] width 520 height 94
drag, startPoint x: 1032, startPoint y: 356, endPoint x: 885, endPoint y: 348, distance: 146.7
click at [885, 348] on div "w [PERSON_NAME] # wznca63e Kliendi info Kliendi tag'id Kliendi nimi [PERSON_NAM…" at bounding box center [992, 346] width 234 height 476
copy p "[EMAIL_ADDRESS][DOMAIN_NAME]"
click at [796, 452] on p "﻿" at bounding box center [590, 458] width 520 height 16
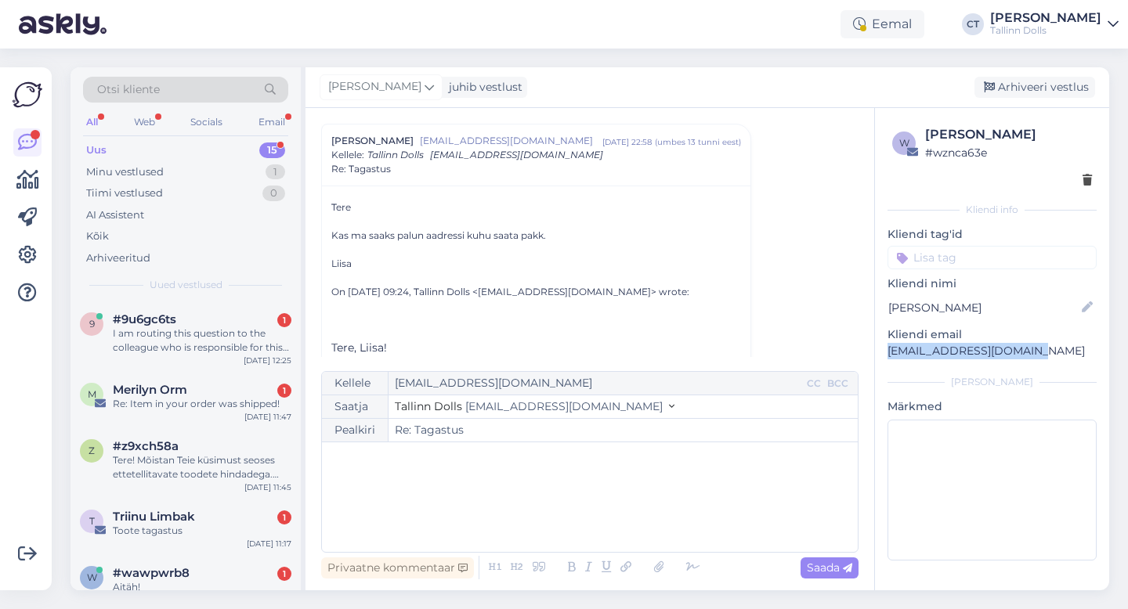
drag, startPoint x: 1045, startPoint y: 347, endPoint x: 881, endPoint y: 356, distance: 163.9
click at [881, 356] on div "w [PERSON_NAME] # wznca63e Kliendi info Kliendi tag'id Kliendi nimi [PERSON_NAM…" at bounding box center [992, 346] width 234 height 476
copy p "[EMAIL_ADDRESS][DOMAIN_NAME]"
click at [456, 461] on p "﻿" at bounding box center [590, 458] width 520 height 16
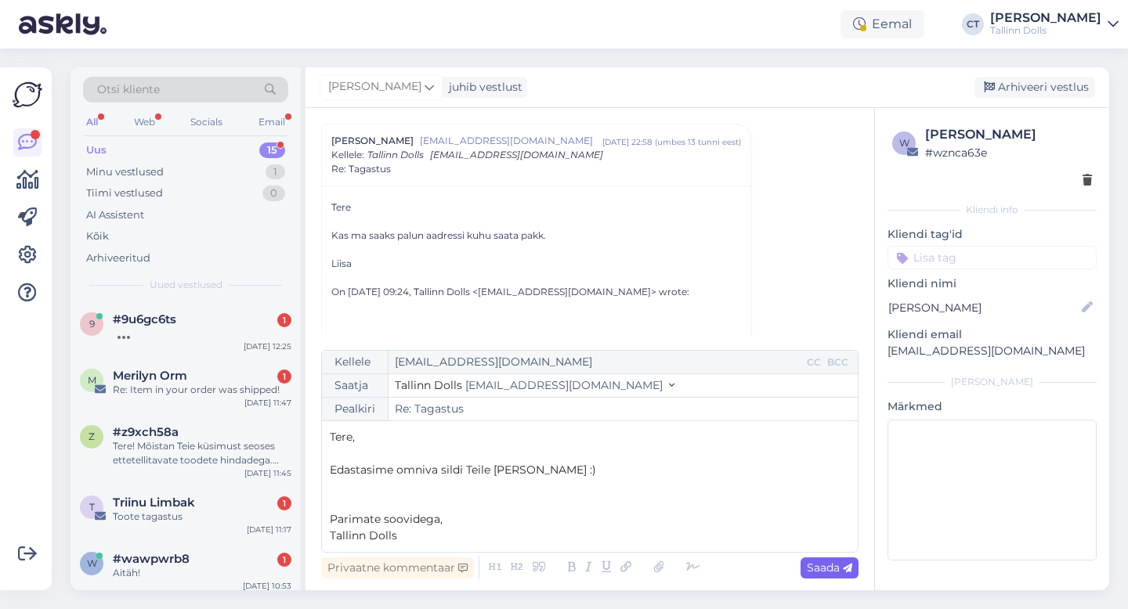
click at [817, 571] on span "Saada" at bounding box center [829, 568] width 45 height 14
type input "Re: Tagastus"
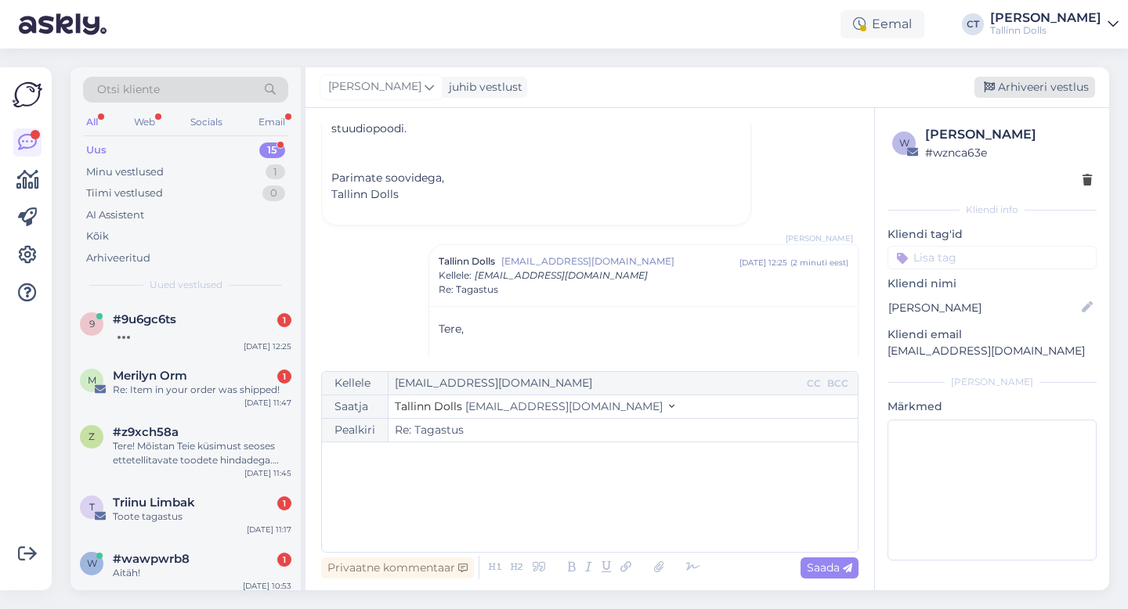
click at [1036, 92] on div "Arhiveeri vestlus" at bounding box center [1034, 87] width 121 height 21
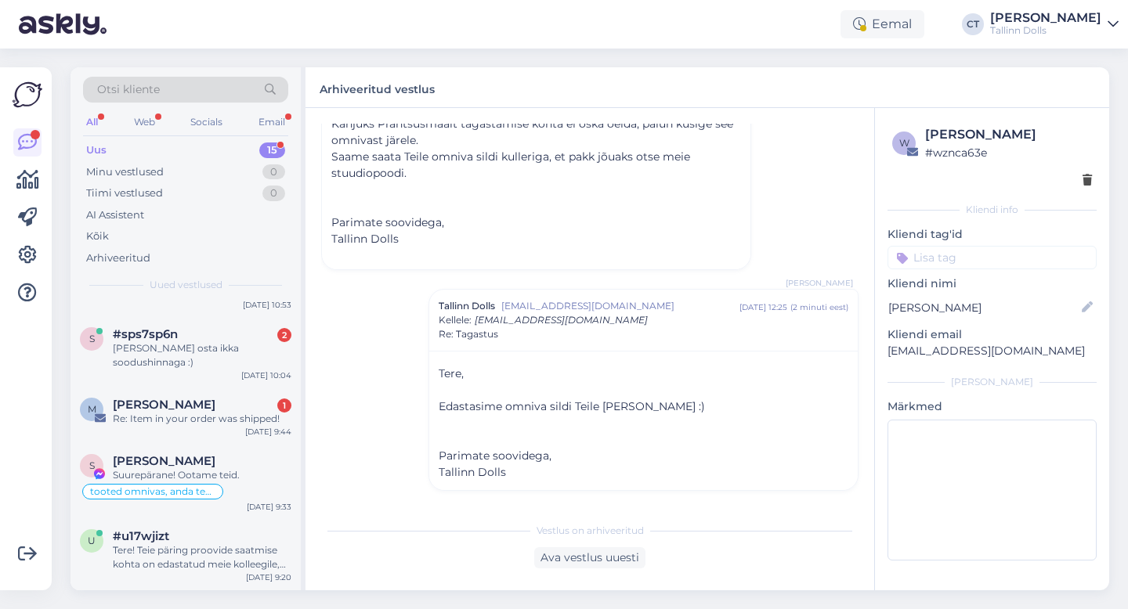
scroll to position [660, 0]
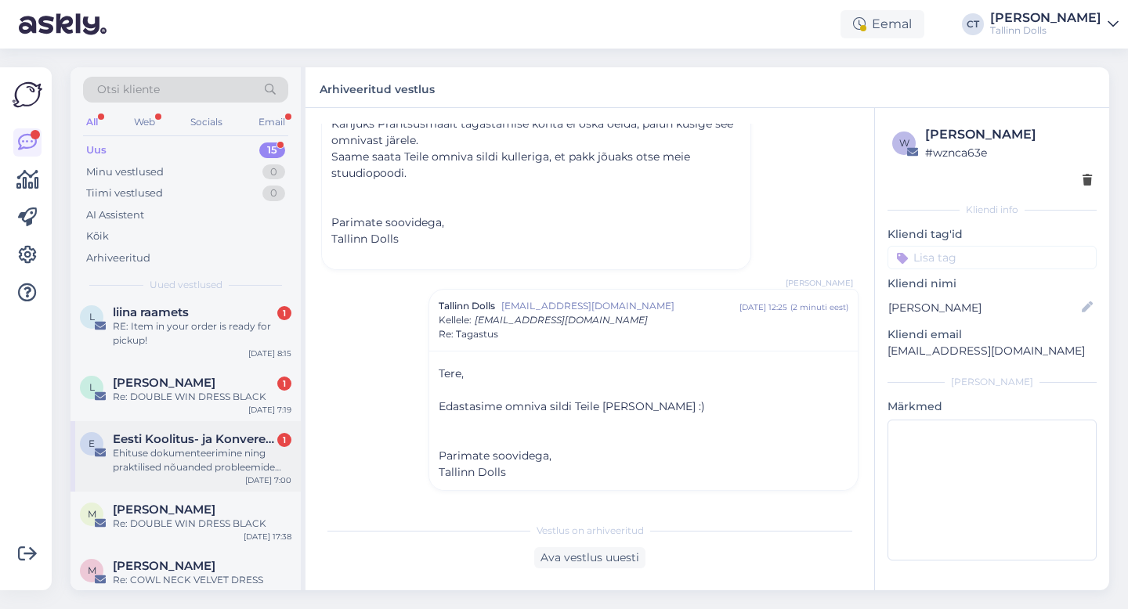
click at [168, 446] on div "Ehituse dokumenteerimine ning praktilised nõuanded probleemide vältimiseks (3,8…" at bounding box center [202, 460] width 179 height 28
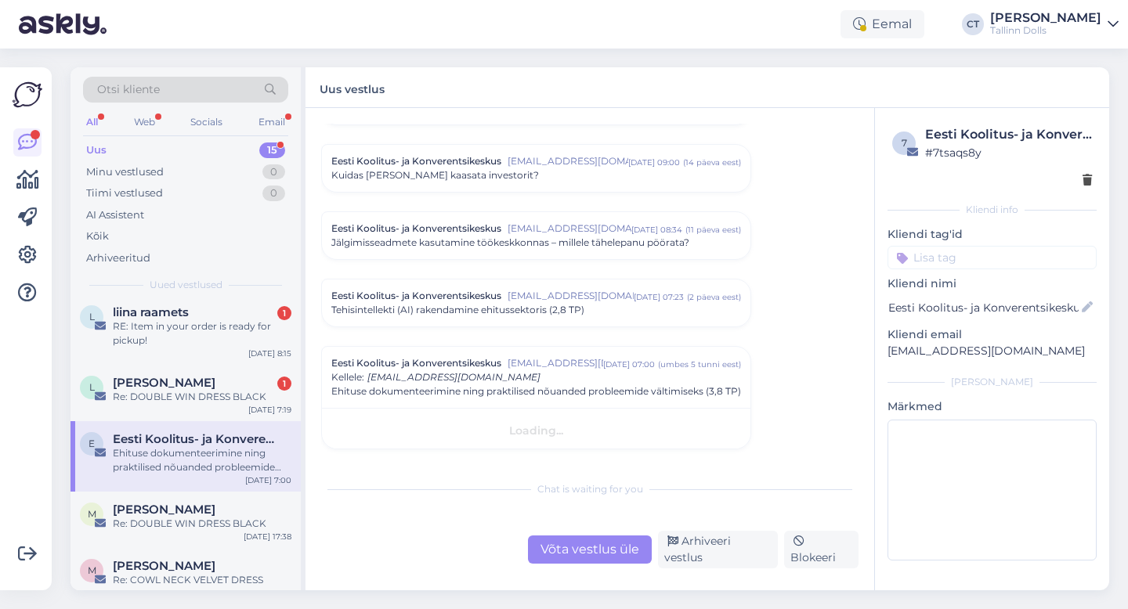
scroll to position [484, 0]
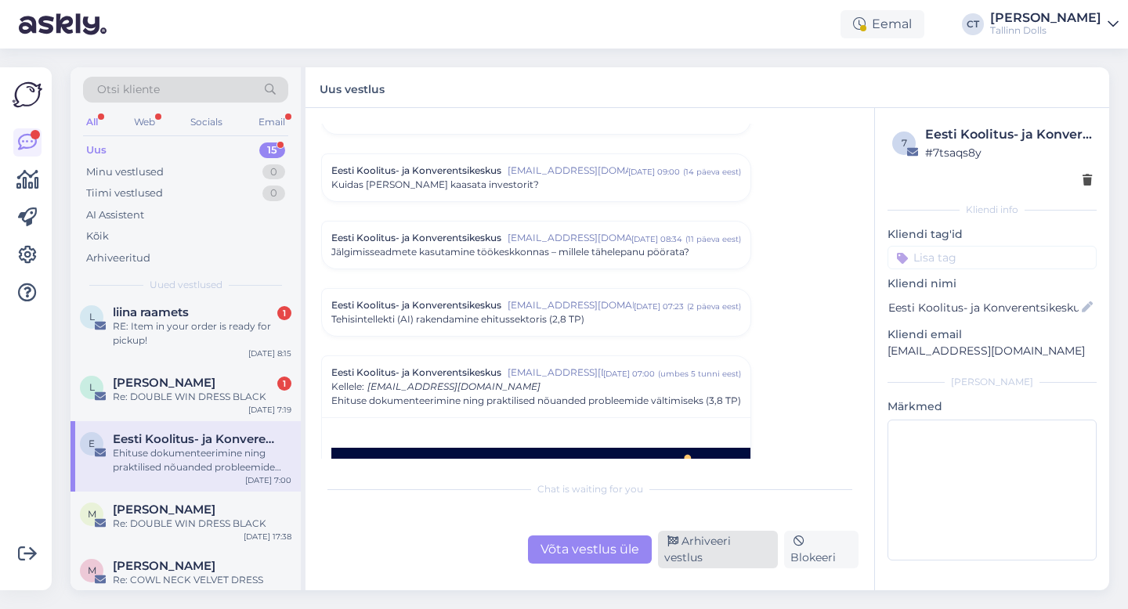
click at [696, 547] on div "Arhiveeri vestlus" at bounding box center [718, 550] width 120 height 38
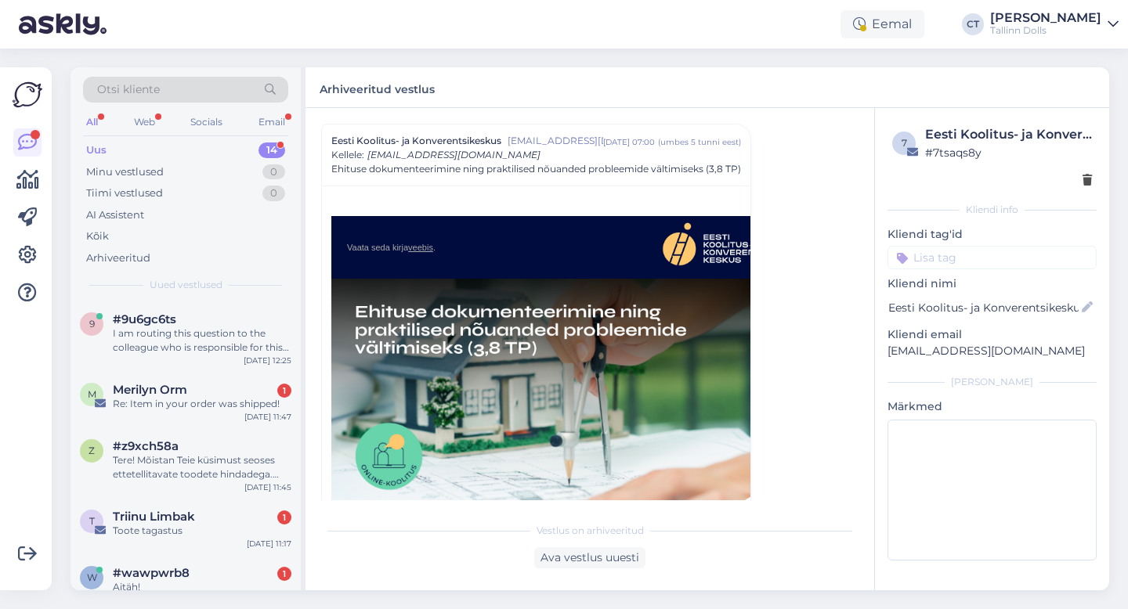
scroll to position [590, 0]
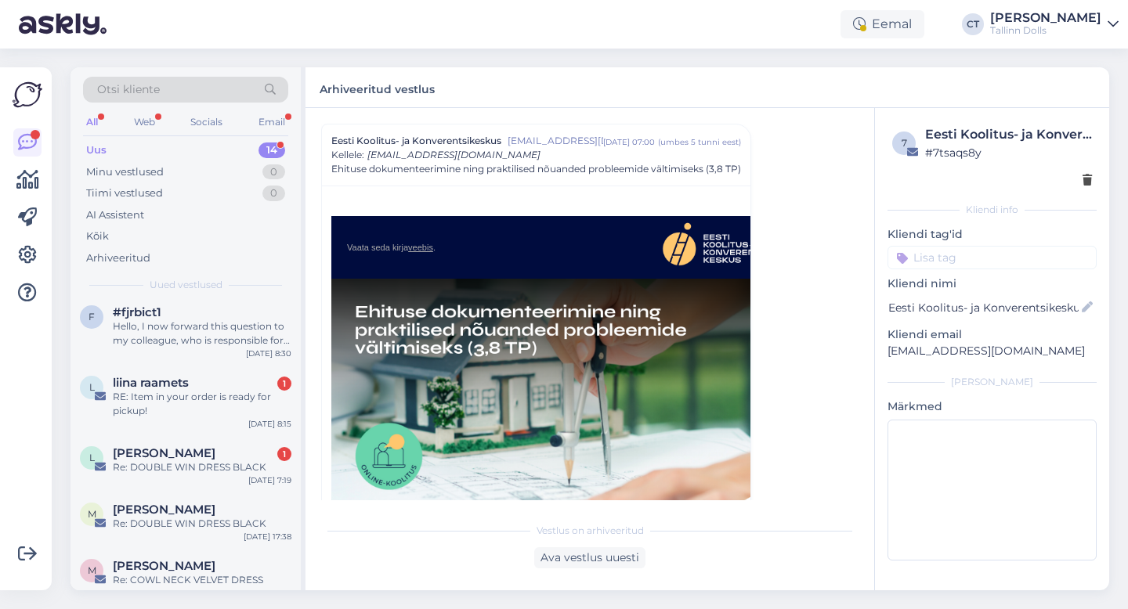
click at [169, 461] on div "Re: DOUBLE WIN DRESS BLACK" at bounding box center [202, 468] width 179 height 14
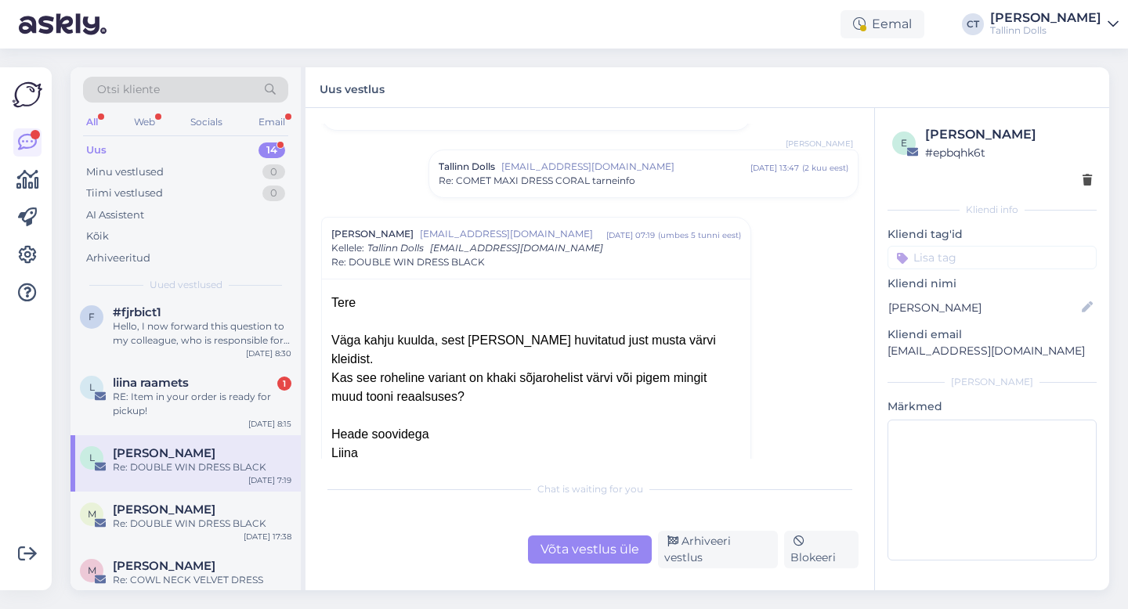
scroll to position [1233, 0]
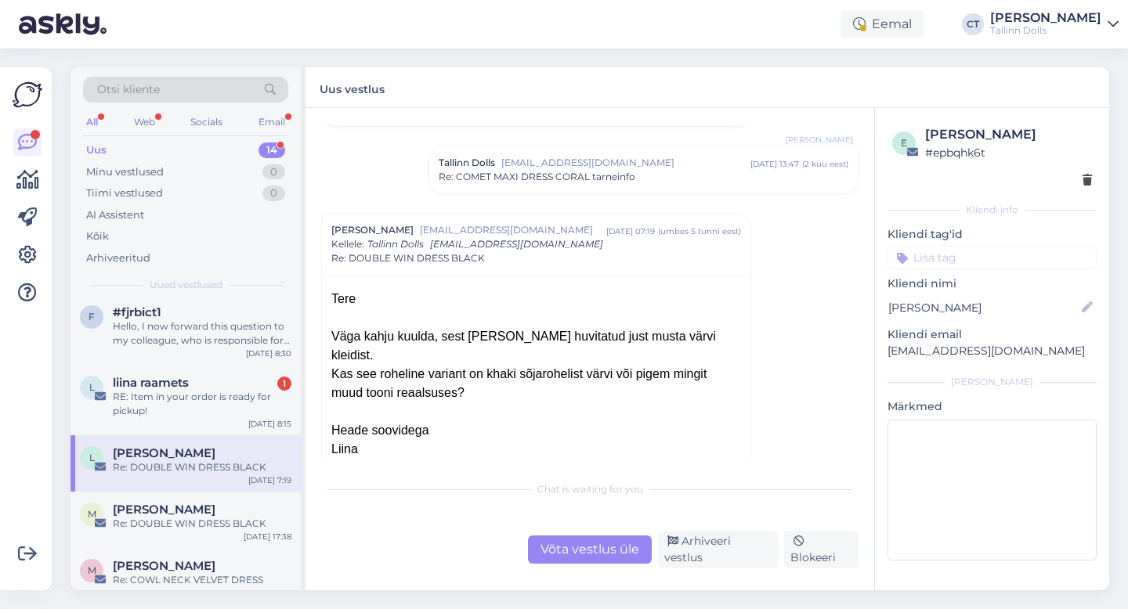
click at [574, 556] on div "Võta vestlus üle" at bounding box center [590, 550] width 124 height 28
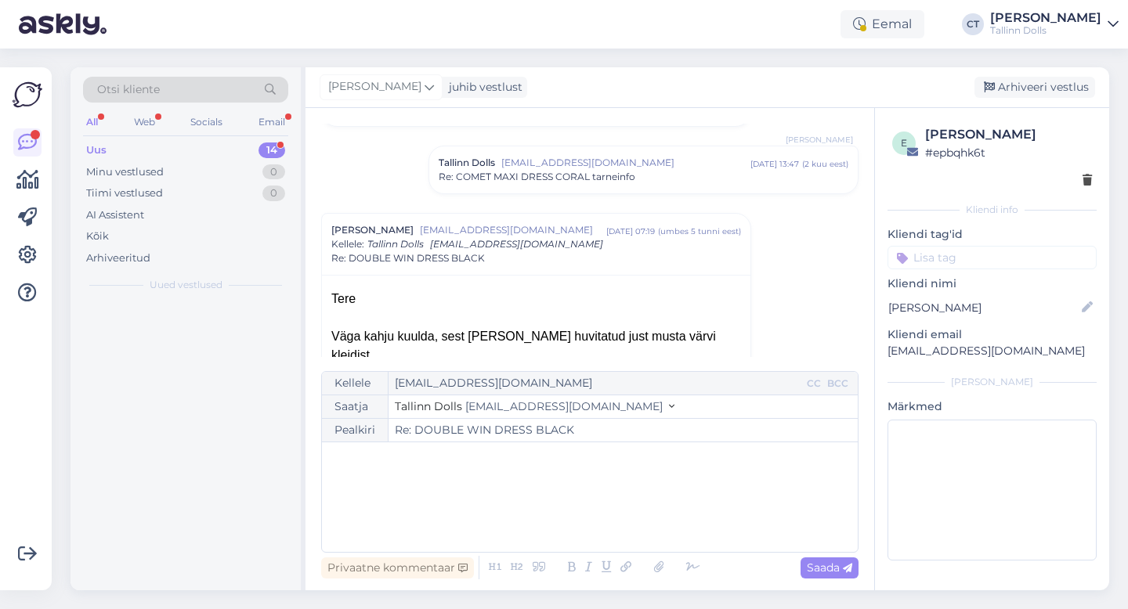
scroll to position [0, 0]
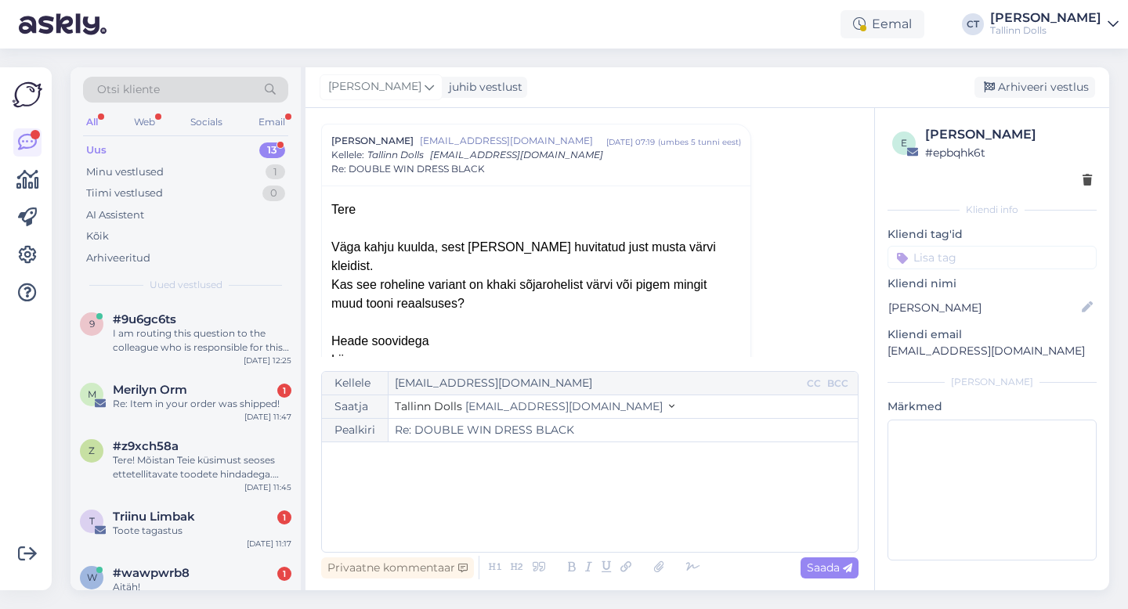
click at [576, 513] on div "﻿" at bounding box center [590, 497] width 520 height 94
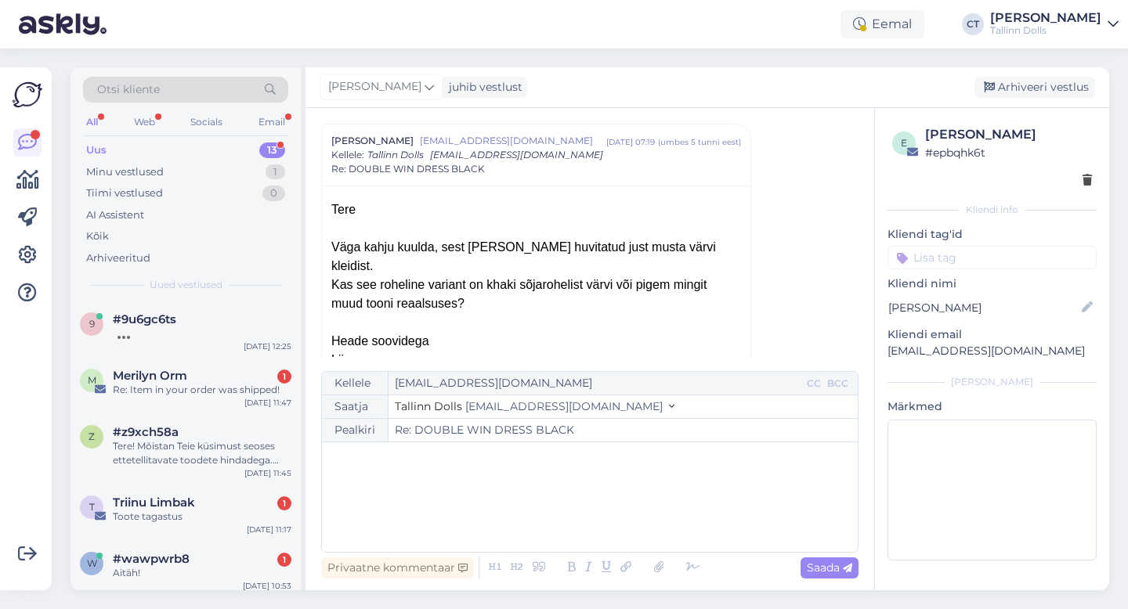
click at [550, 490] on div "﻿" at bounding box center [590, 497] width 520 height 94
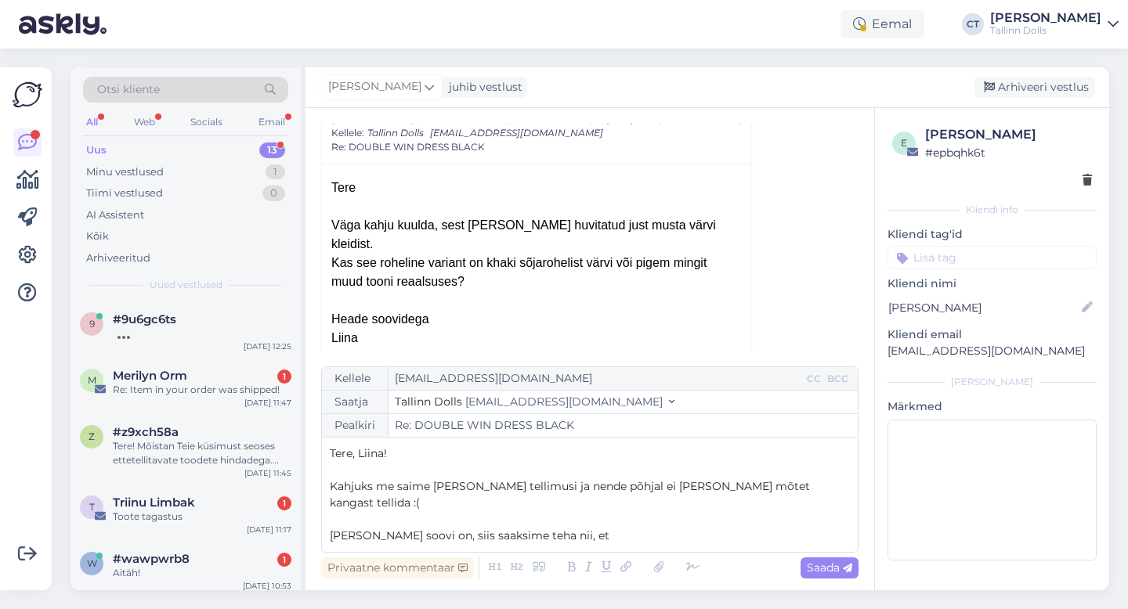
scroll to position [1372, 0]
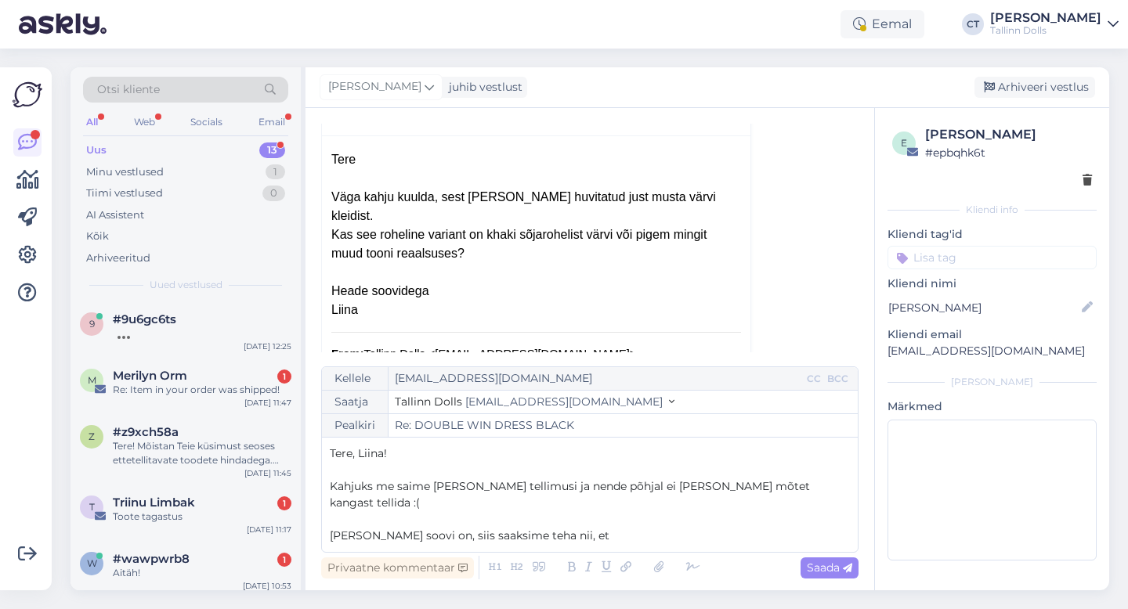
click at [330, 529] on span "[PERSON_NAME] soovi on, siis saaksime teha nii, et" at bounding box center [470, 536] width 280 height 14
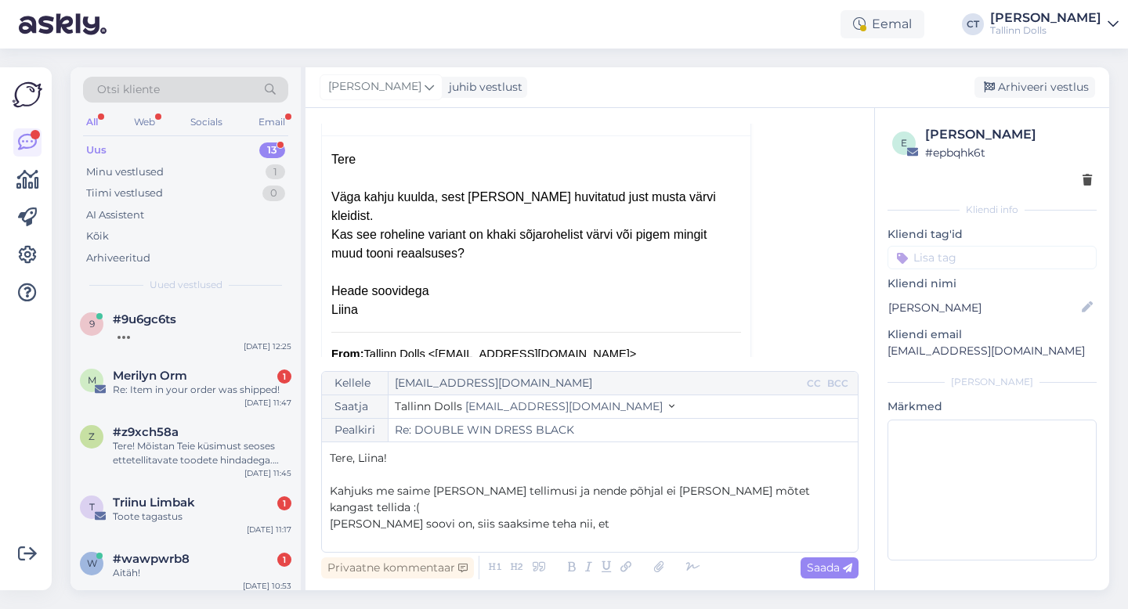
click at [628, 516] on p "[PERSON_NAME] soovi on, siis saaksime teha nii, et" at bounding box center [590, 524] width 520 height 16
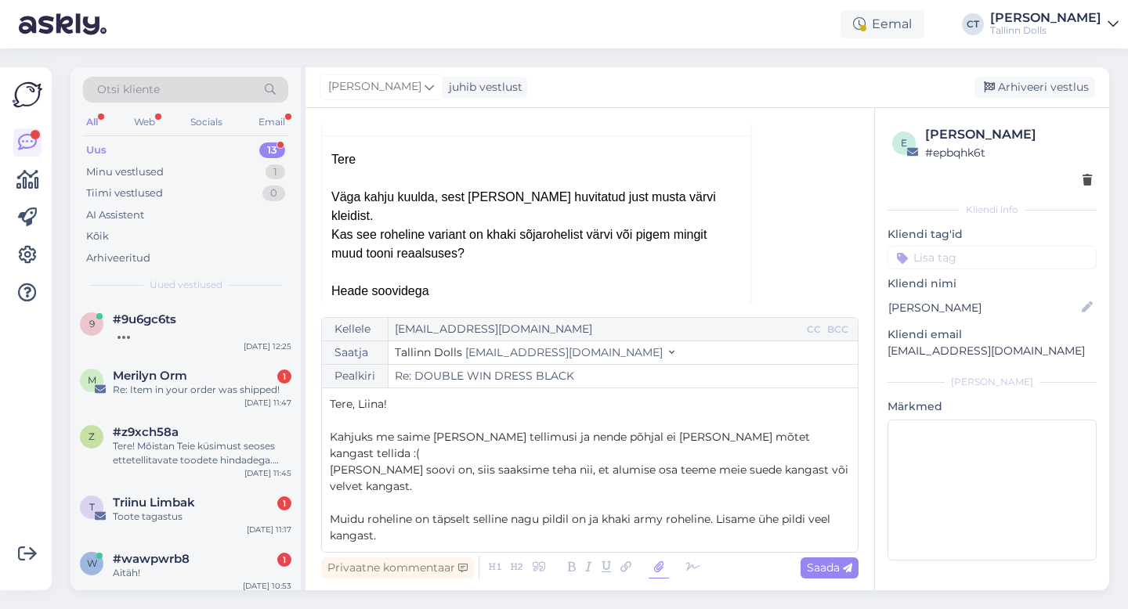
click at [656, 574] on icon at bounding box center [659, 568] width 20 height 22
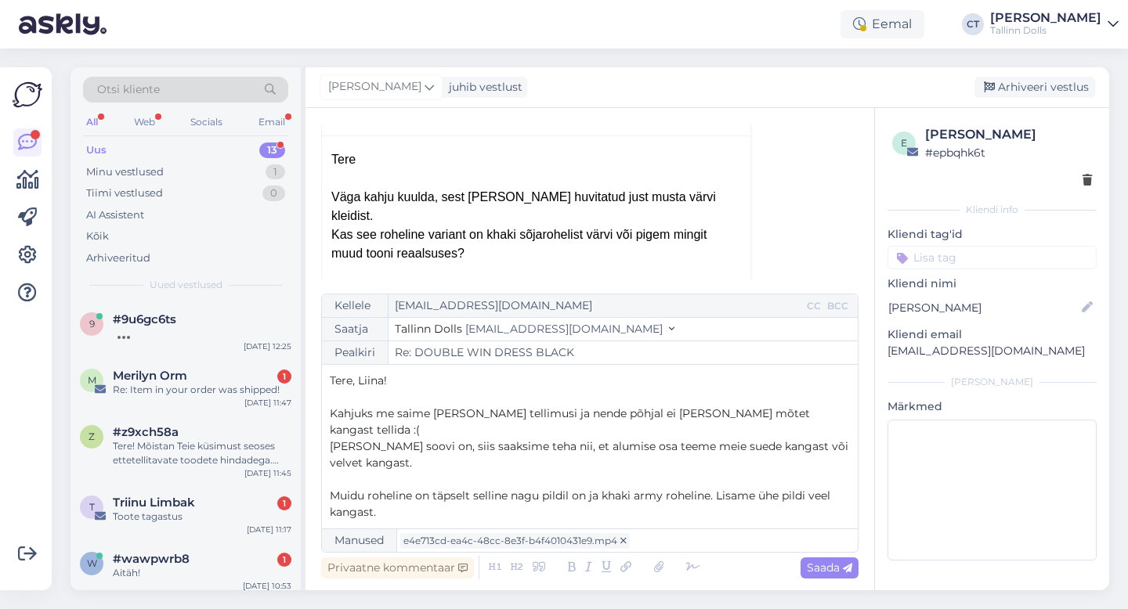
drag, startPoint x: 761, startPoint y: 505, endPoint x: 758, endPoint y: 494, distance: 11.2
click at [758, 494] on p "Muidu roheline on täpselt selline nagu pildil on ja khaki army roheline. Lisame…" at bounding box center [590, 504] width 520 height 33
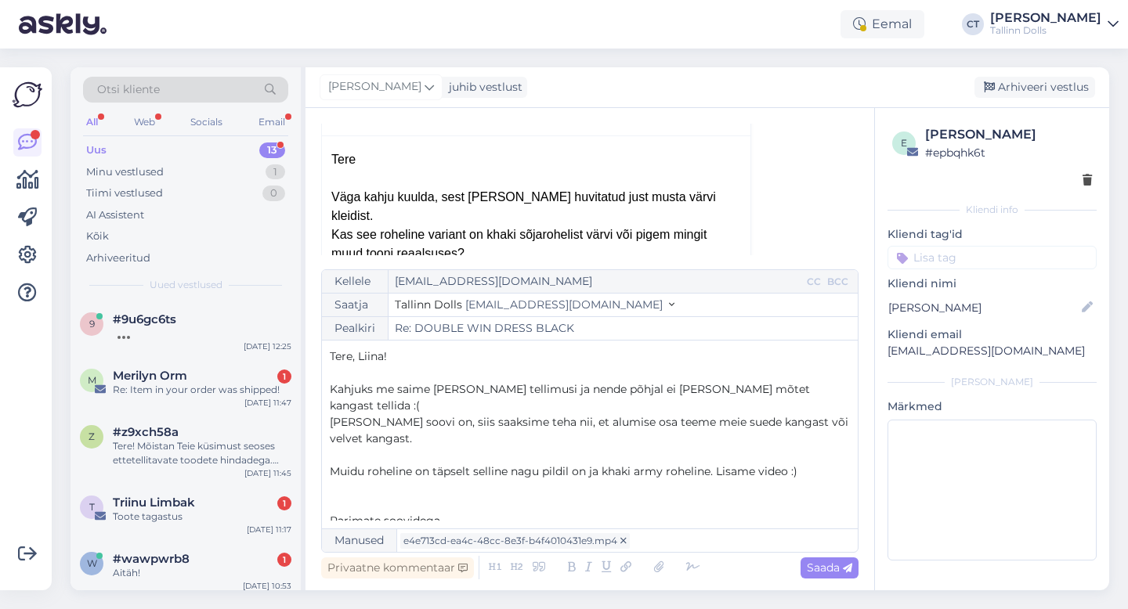
scroll to position [9, 0]
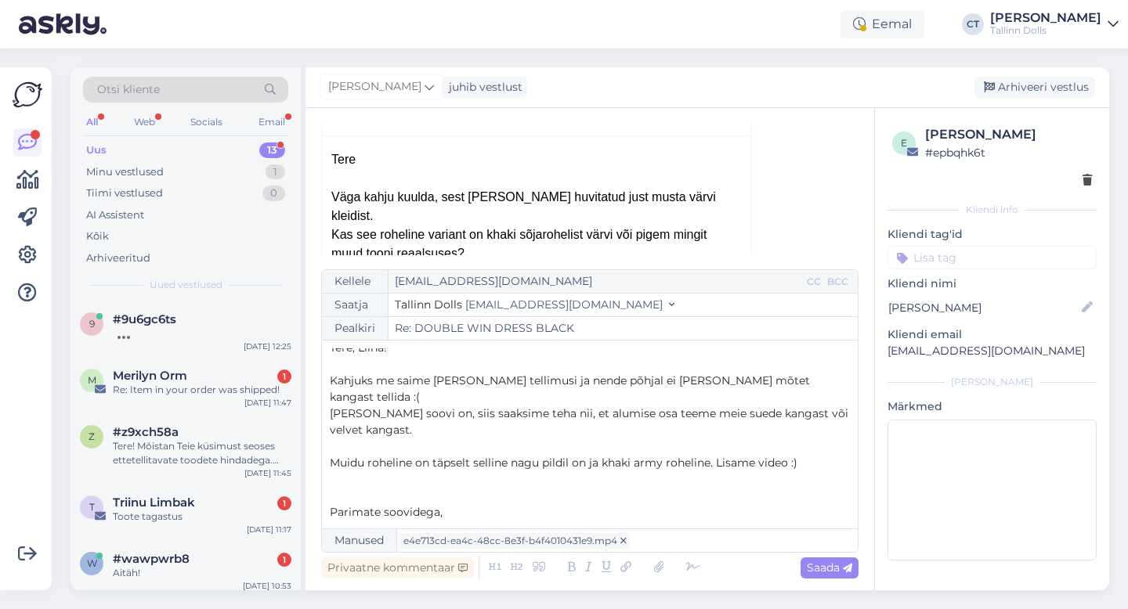
click at [587, 456] on span "Muidu roheline on täpselt selline nagu pildil on ja khaki army roheline. Lisame…" at bounding box center [564, 463] width 468 height 14
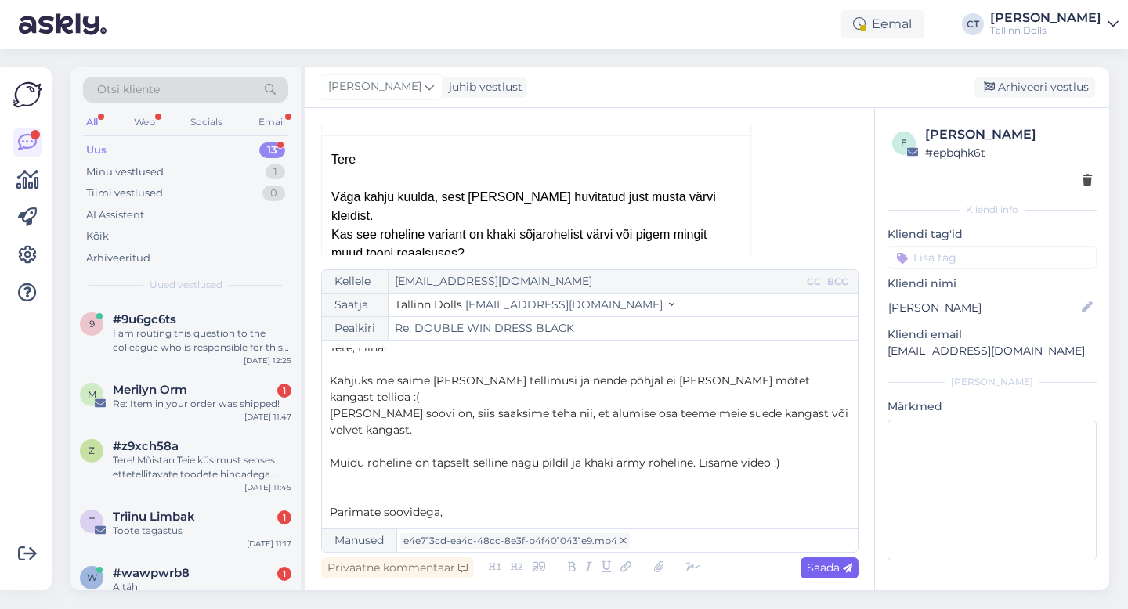
click at [837, 570] on span "Saada" at bounding box center [829, 568] width 45 height 14
type input "Re: Re: DOUBLE WIN DRESS BLACK"
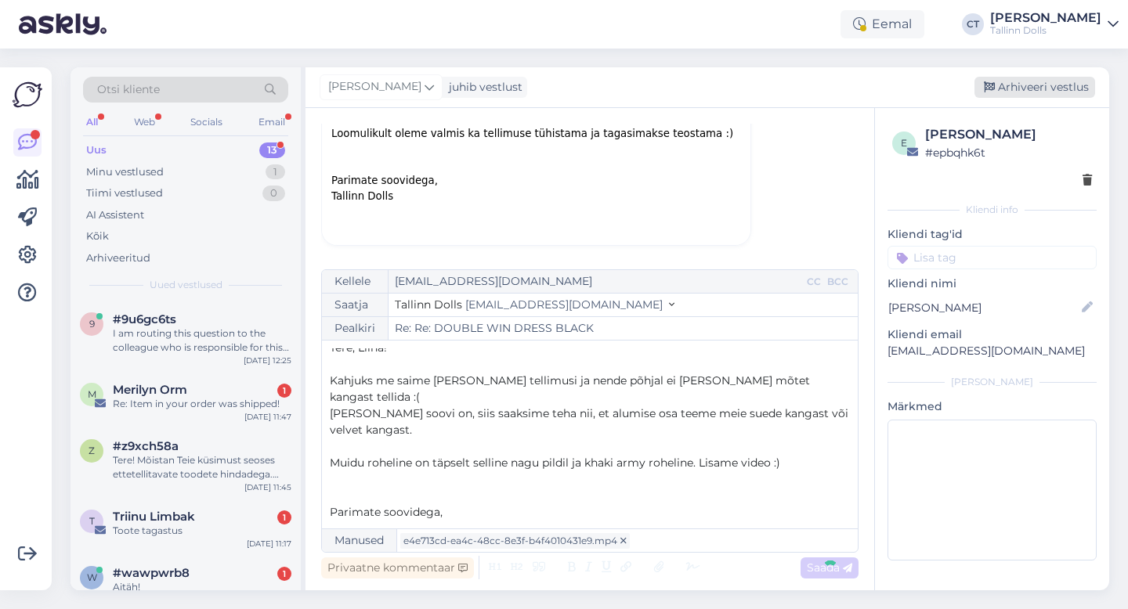
scroll to position [0, 0]
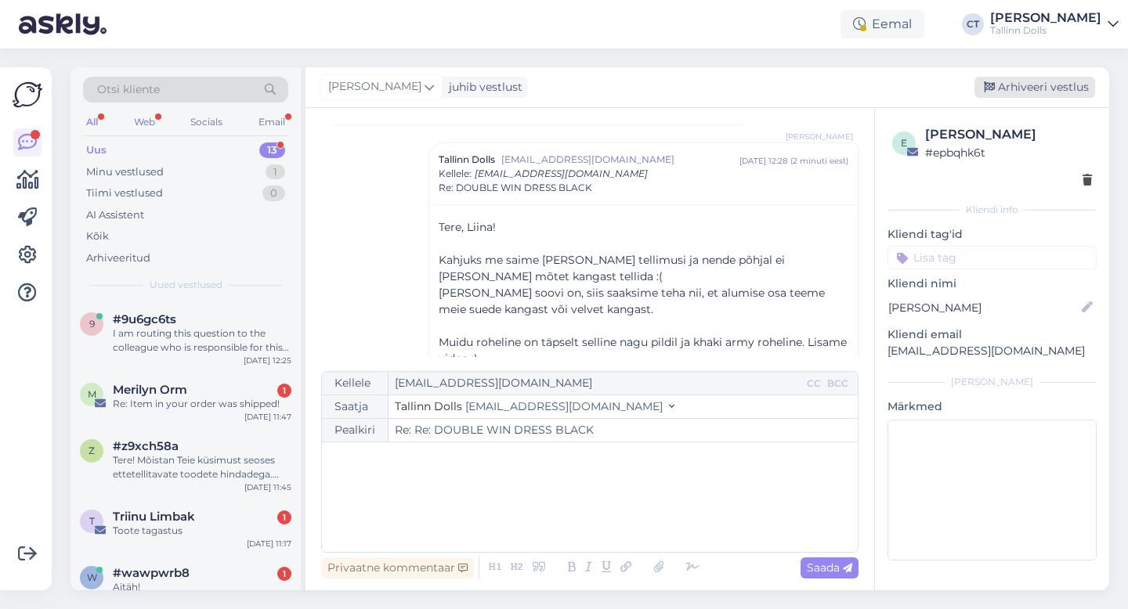
click at [1050, 89] on div "Arhiveeri vestlus" at bounding box center [1034, 87] width 121 height 21
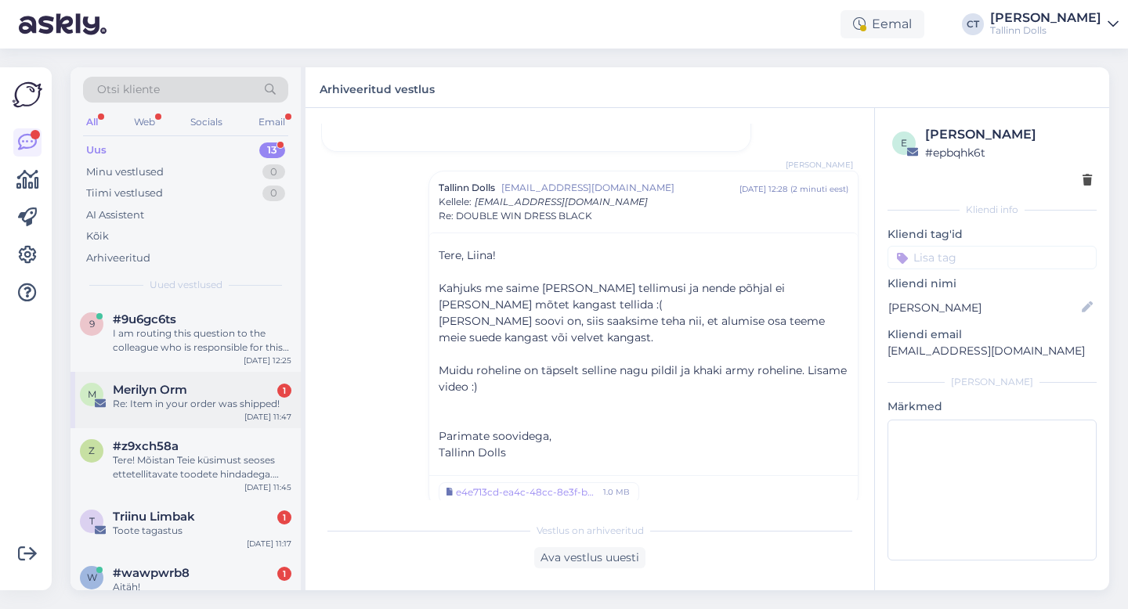
scroll to position [533, 0]
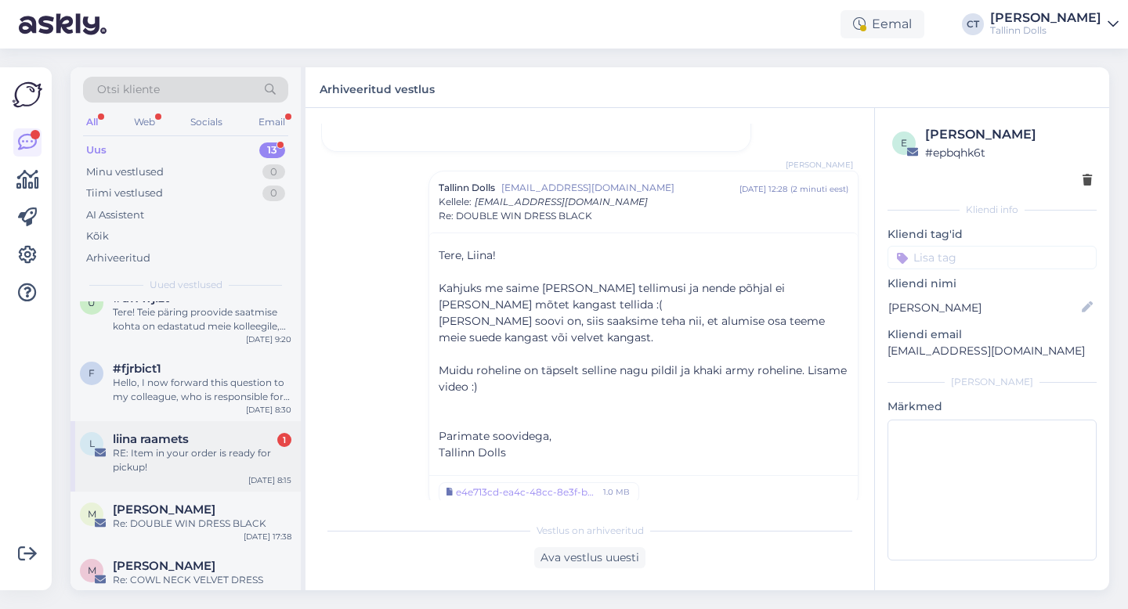
click at [230, 446] on div "RE: Item in your order is ready for pickup!" at bounding box center [202, 460] width 179 height 28
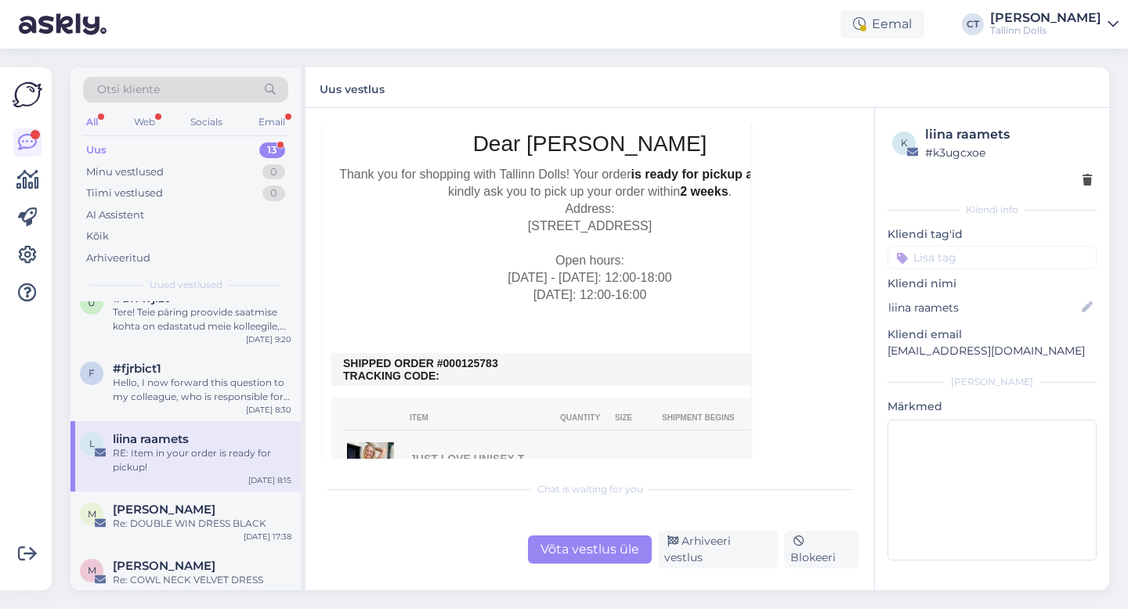
scroll to position [2296, 0]
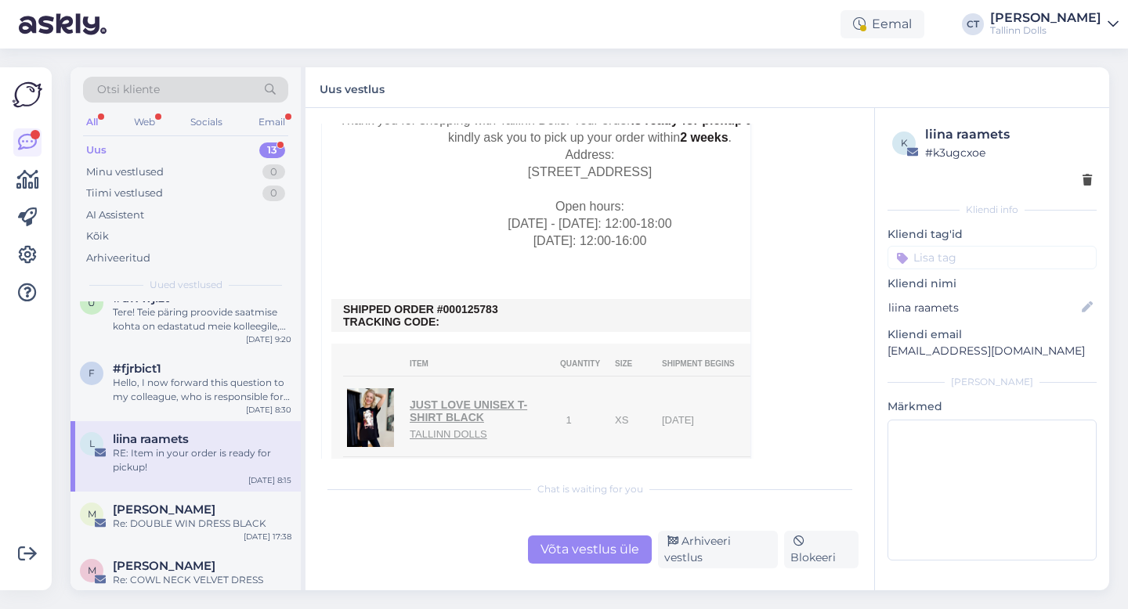
click at [584, 564] on div "Võta vestlus üle" at bounding box center [590, 550] width 124 height 28
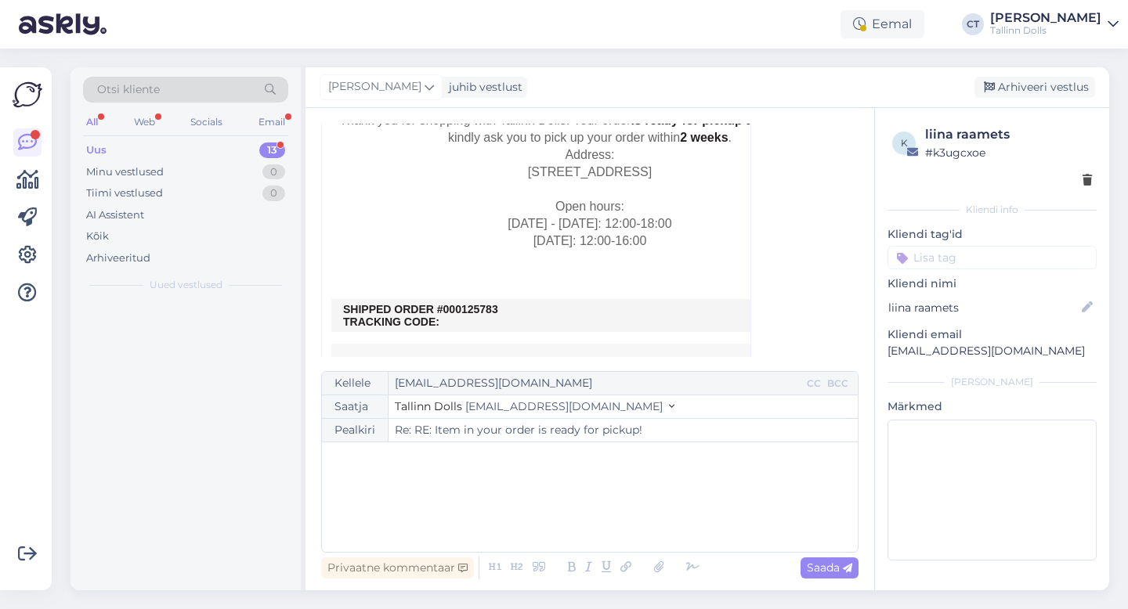
scroll to position [0, 0]
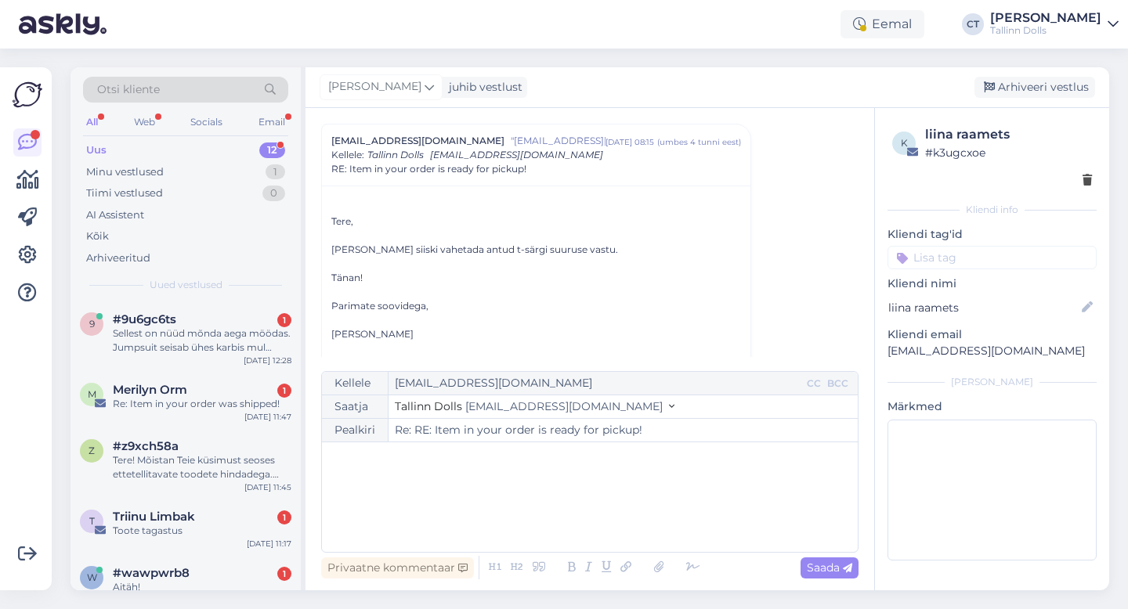
click at [586, 521] on div "﻿" at bounding box center [590, 497] width 520 height 94
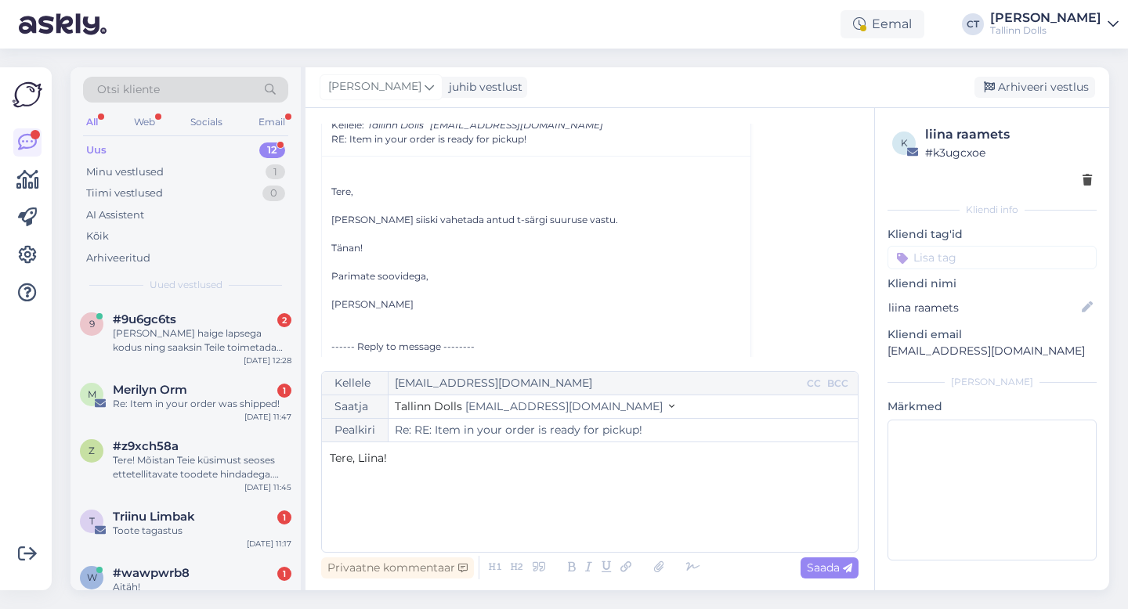
scroll to position [1892, 0]
click at [412, 487] on p "﻿" at bounding box center [590, 491] width 520 height 16
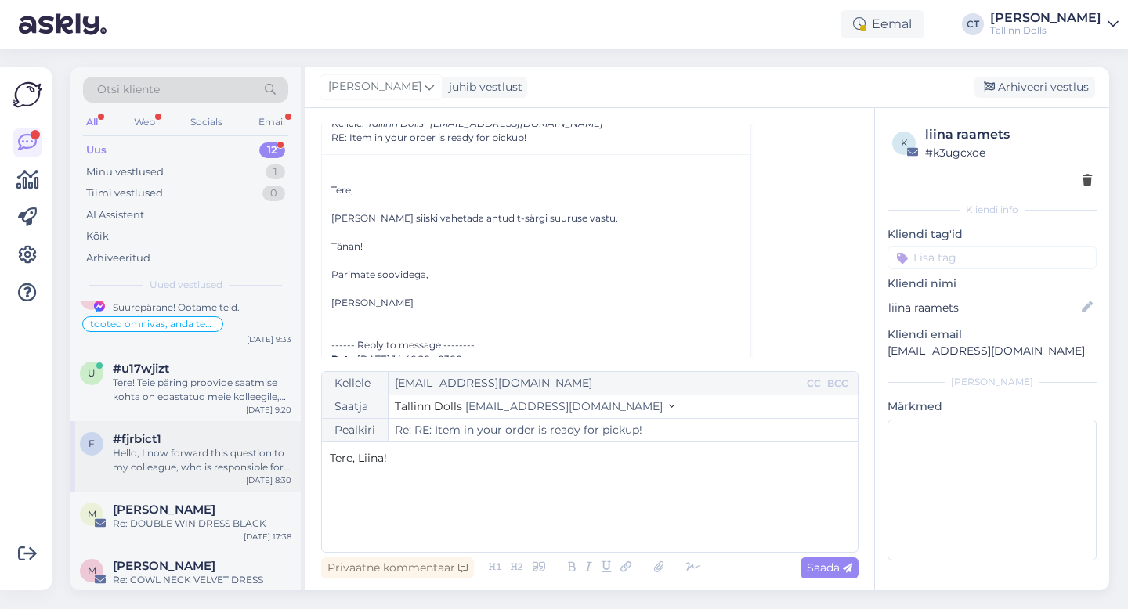
click at [193, 446] on div "Hello, I now forward this question to my colleague, who is responsible for this…" at bounding box center [202, 460] width 179 height 28
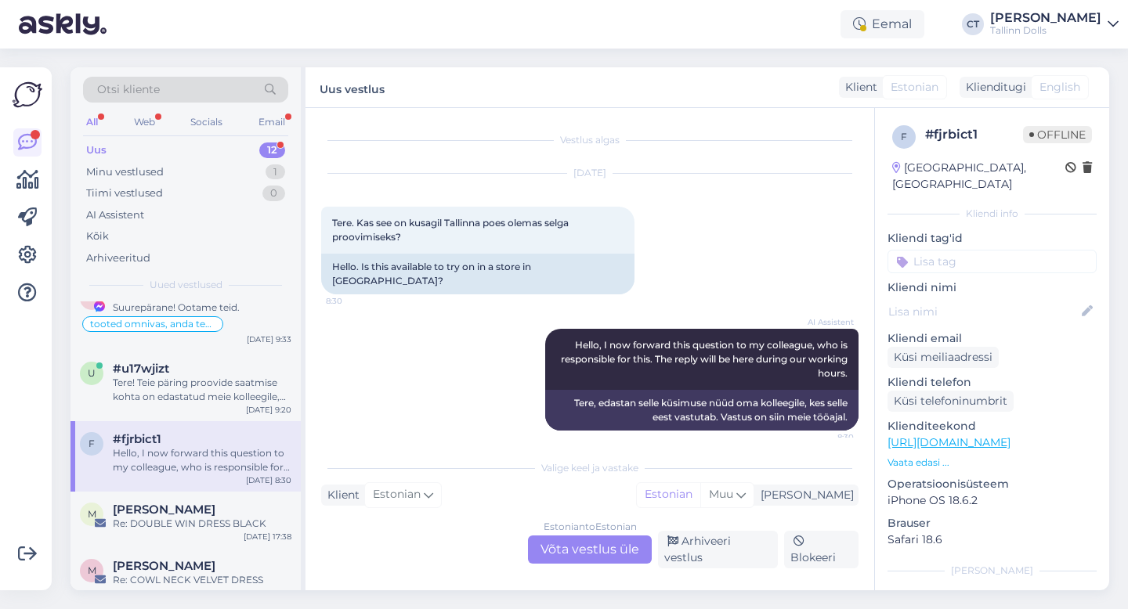
click at [576, 557] on div "Estonian to Estonian Võta vestlus üle" at bounding box center [590, 550] width 124 height 28
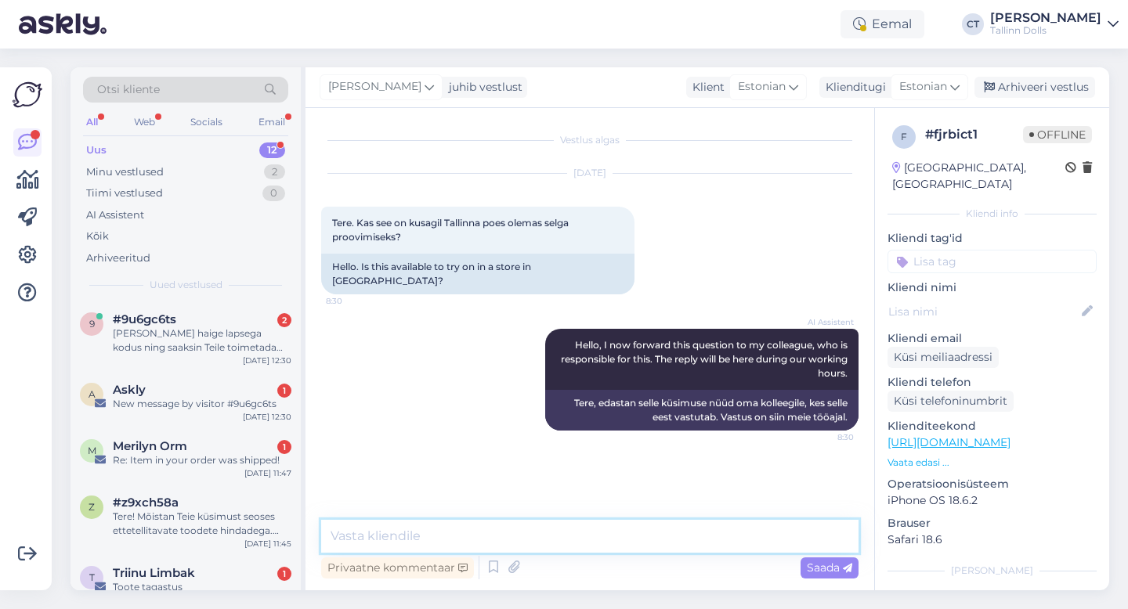
click at [583, 540] on textarea at bounding box center [589, 536] width 537 height 33
type textarea "Tere, meil stuudiopood Narva mnt 50 aadressil."
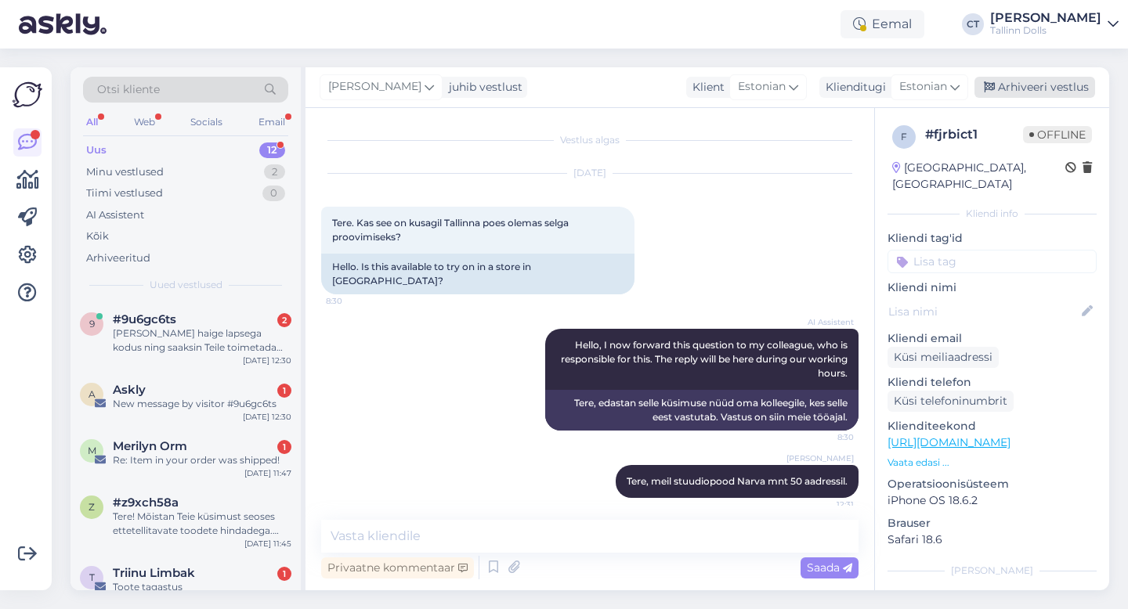
click at [1053, 77] on div "Arhiveeri vestlus" at bounding box center [1034, 87] width 121 height 21
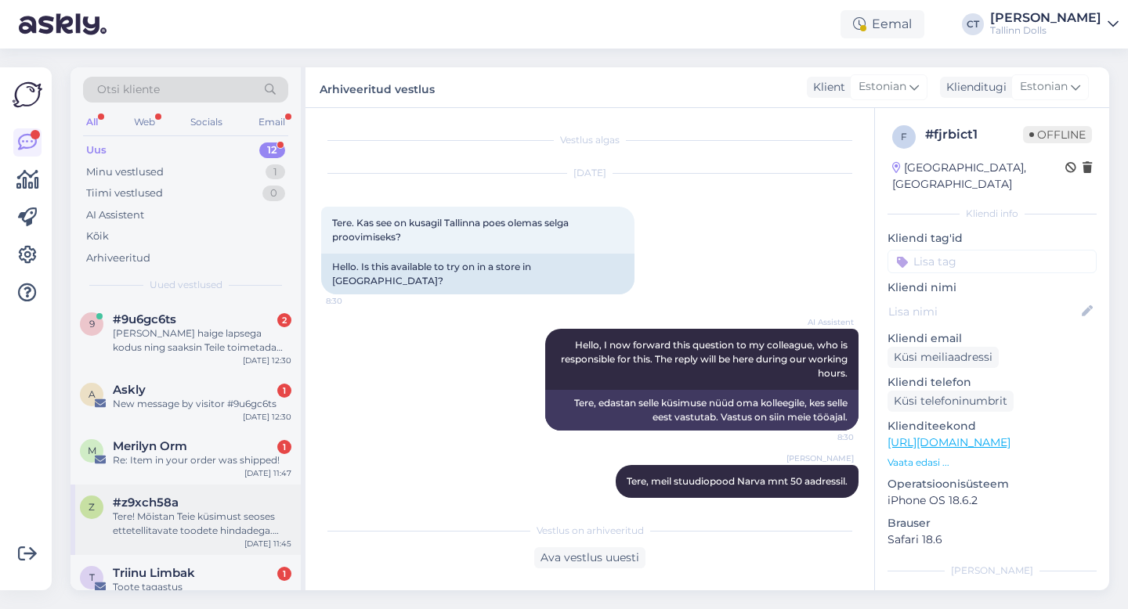
scroll to position [449, 0]
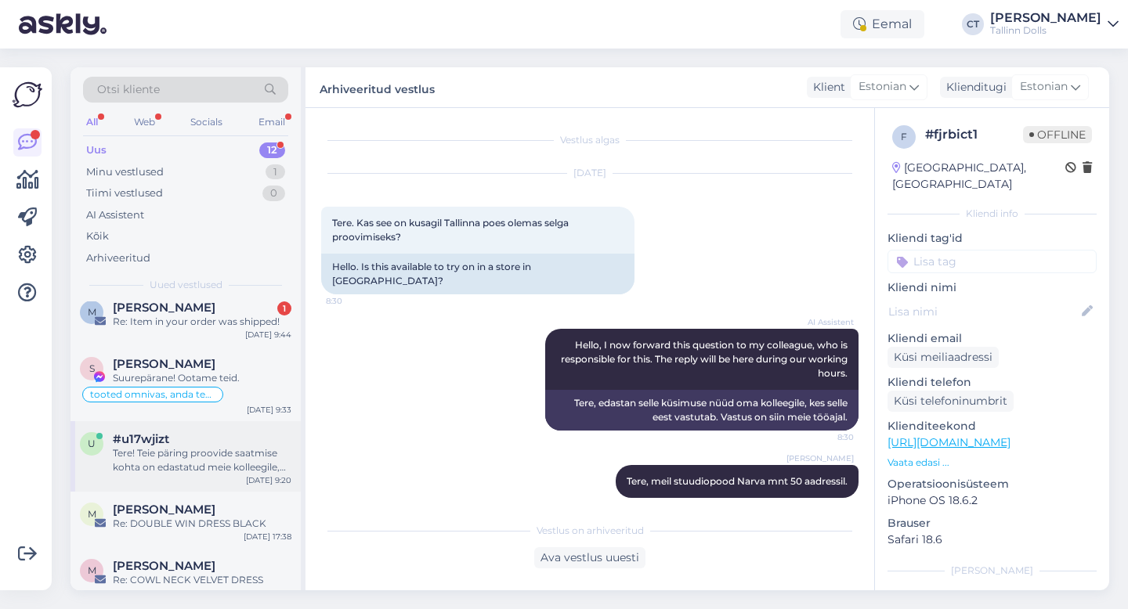
click at [193, 455] on div "Tere! Teie päring proovide saatmise kohta on edastatud meie kolleegile, kes tei…" at bounding box center [202, 460] width 179 height 28
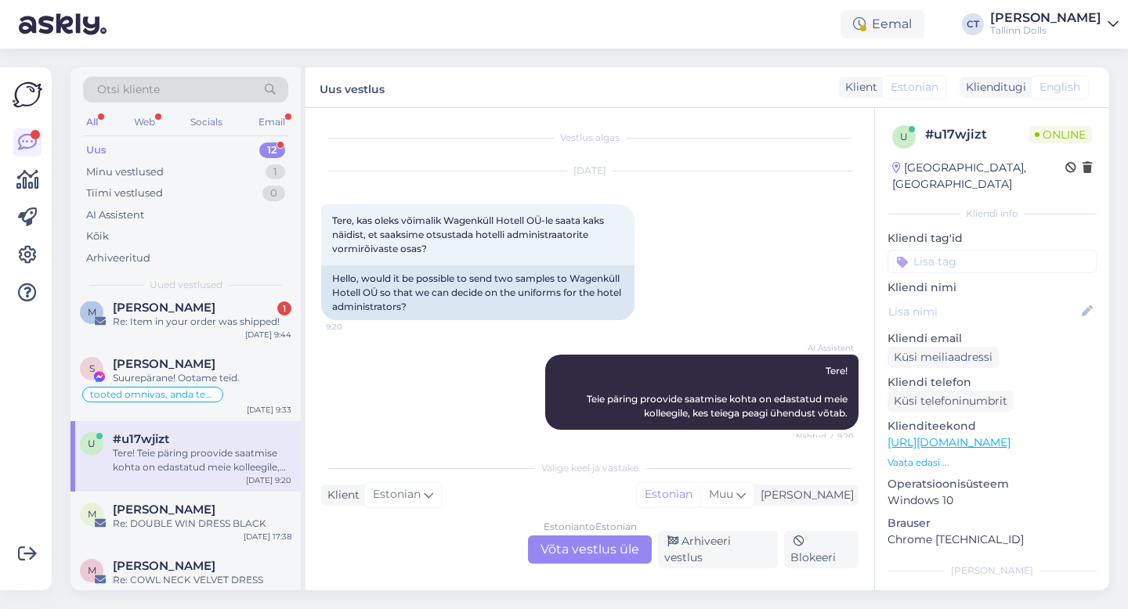
click at [565, 549] on div "Estonian to Estonian Võta vestlus üle" at bounding box center [590, 550] width 124 height 28
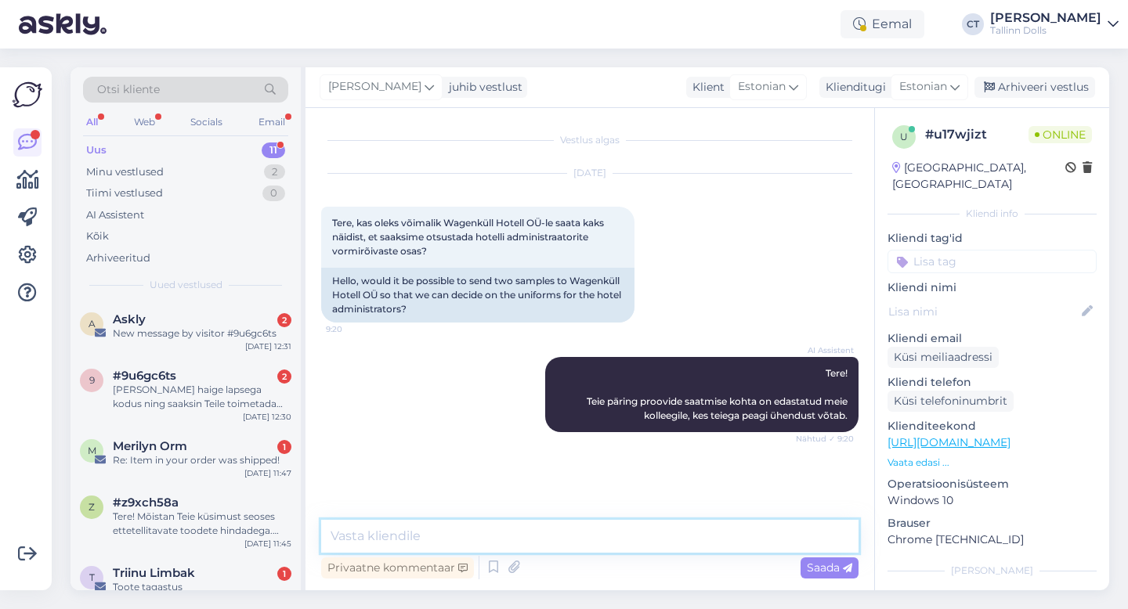
click at [568, 540] on textarea at bounding box center [589, 536] width 537 height 33
type textarea "Tere, ikka :) Millised tooted Teile silma jäid? :)"
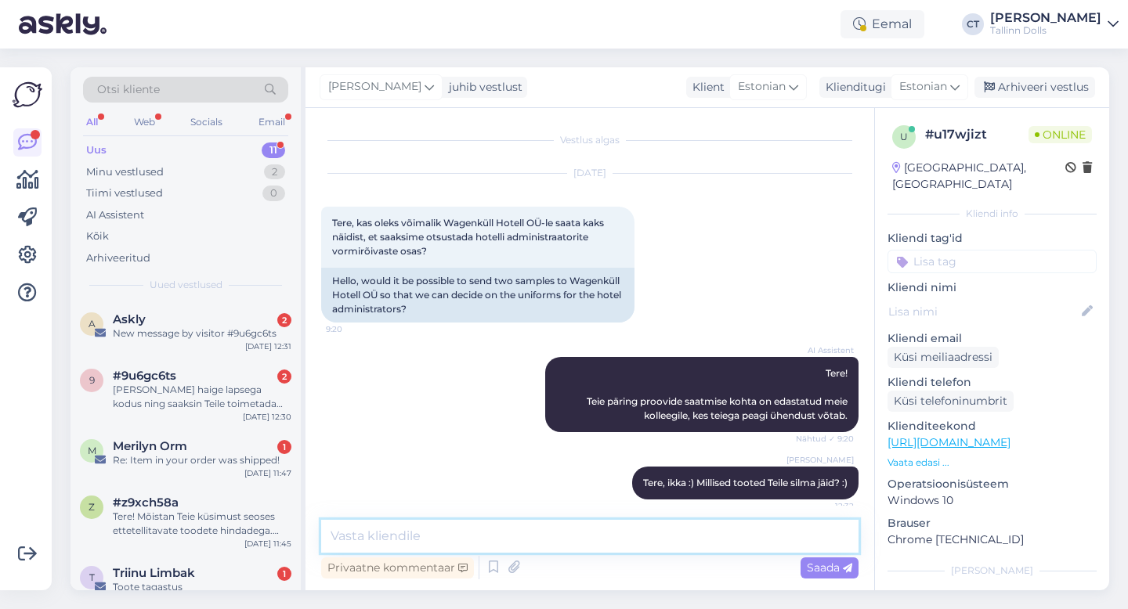
scroll to position [11, 0]
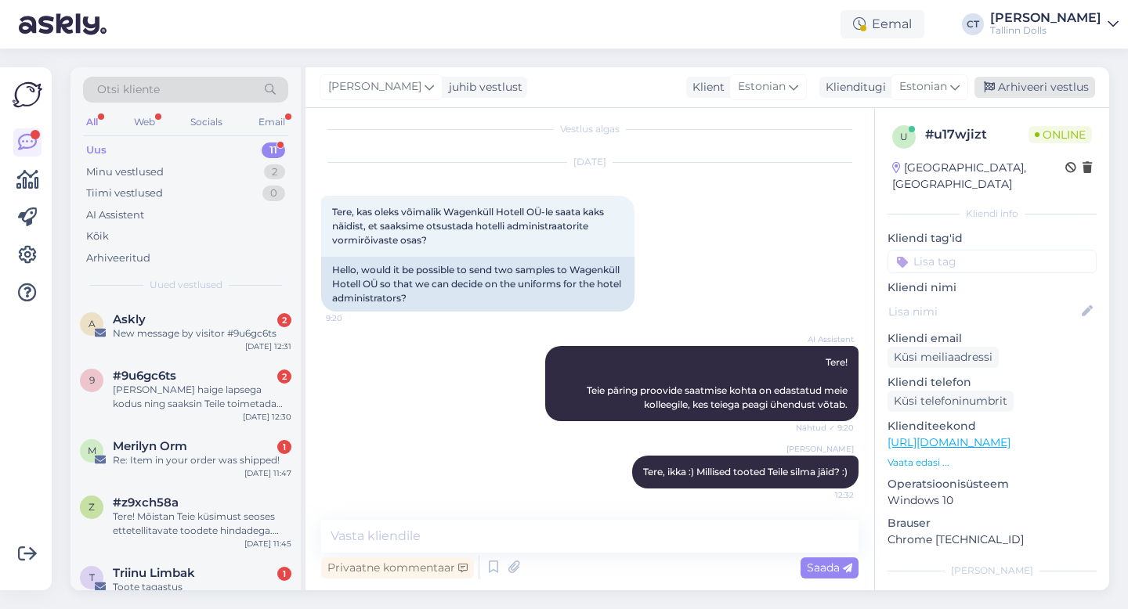
click at [1032, 92] on div "Arhiveeri vestlus" at bounding box center [1034, 87] width 121 height 21
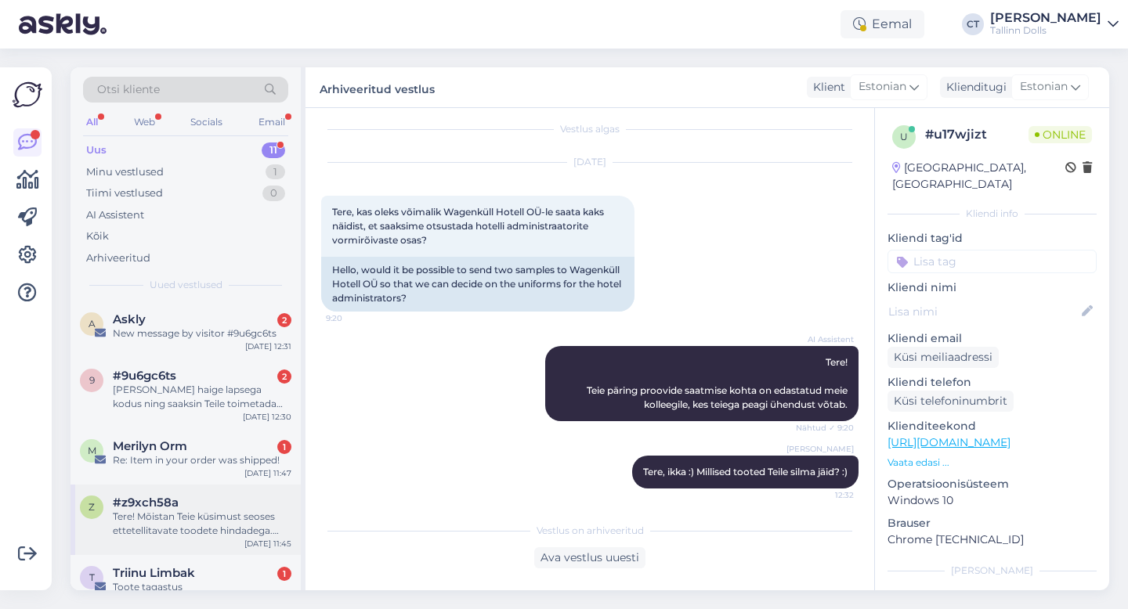
scroll to position [378, 0]
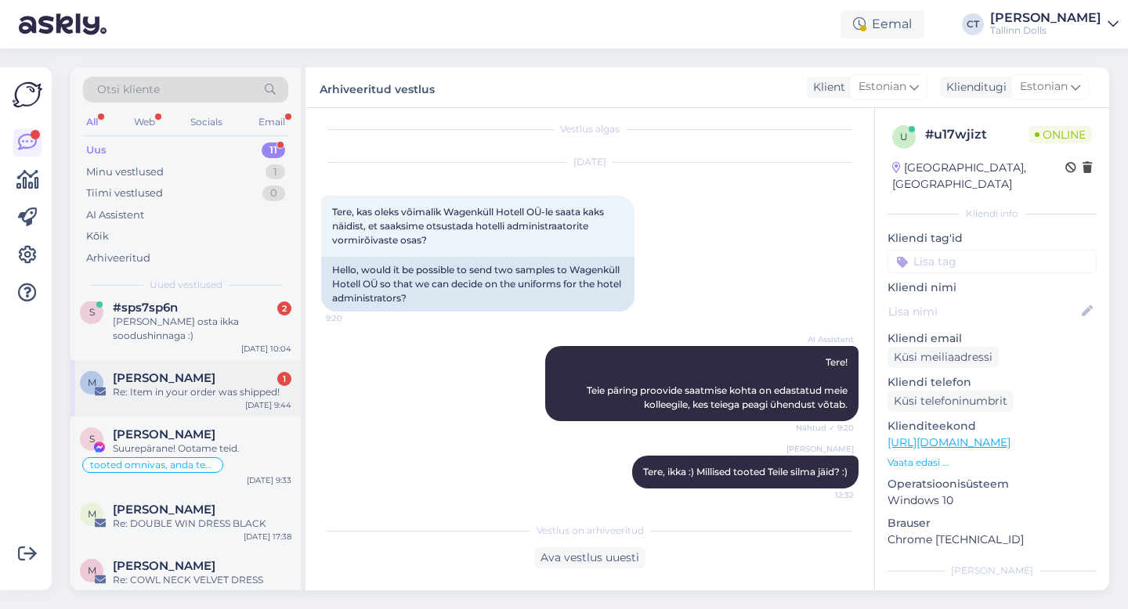
click at [216, 385] on div "Re: Item in your order was shipped!" at bounding box center [202, 392] width 179 height 14
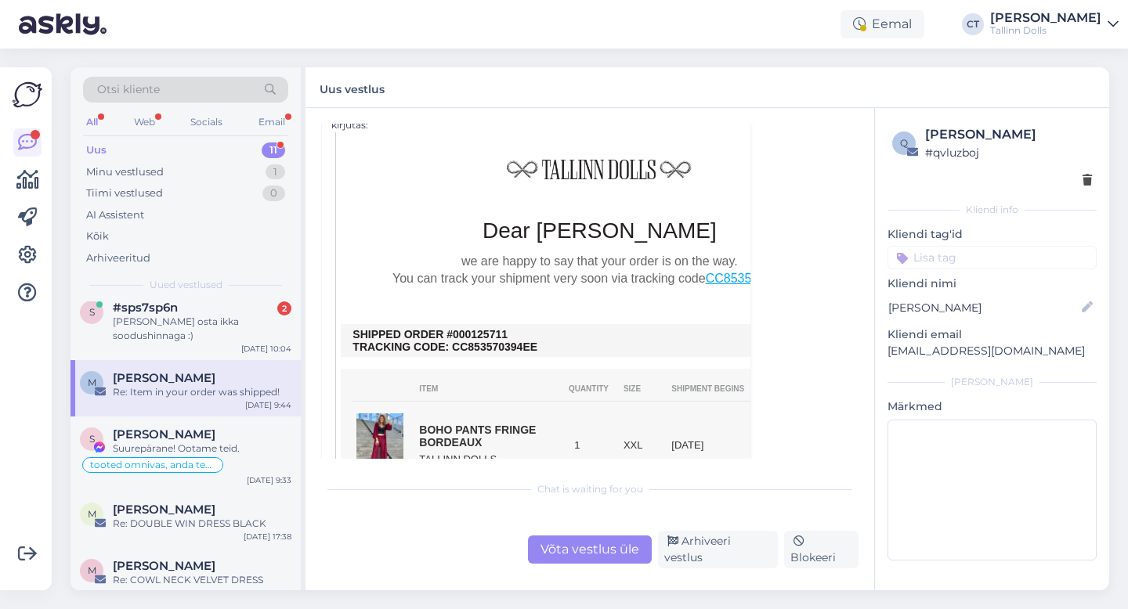
scroll to position [3055, 0]
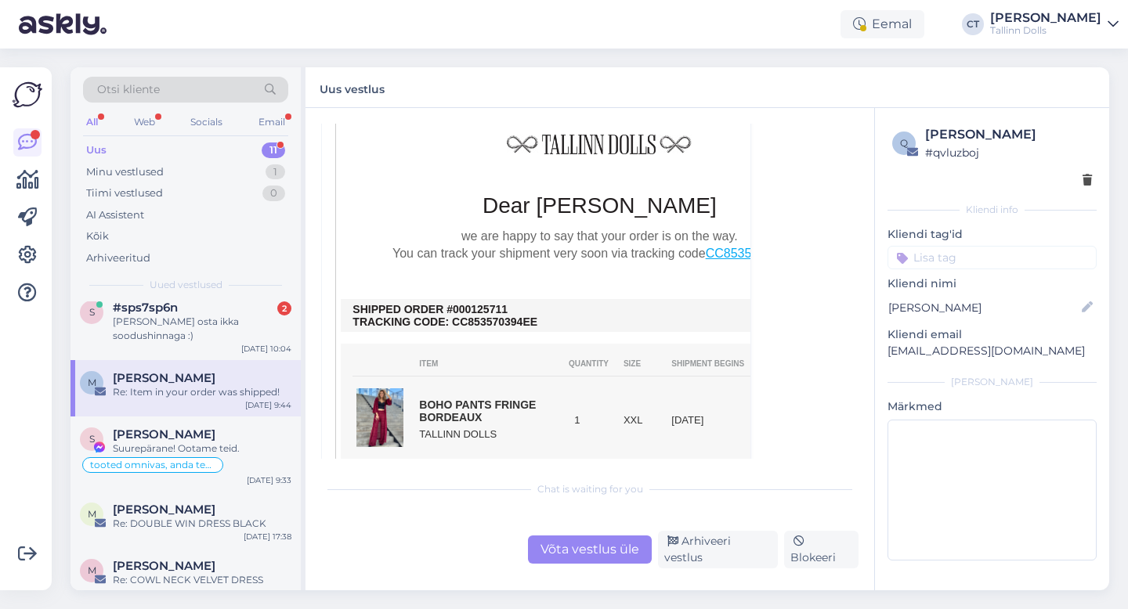
drag, startPoint x: 512, startPoint y: 298, endPoint x: 462, endPoint y: 295, distance: 50.3
click at [462, 303] on td "SHIPPED ORDER #000125711 TRACKING CODE: CC853570394EE" at bounding box center [598, 315] width 493 height 25
copy td "0125711"
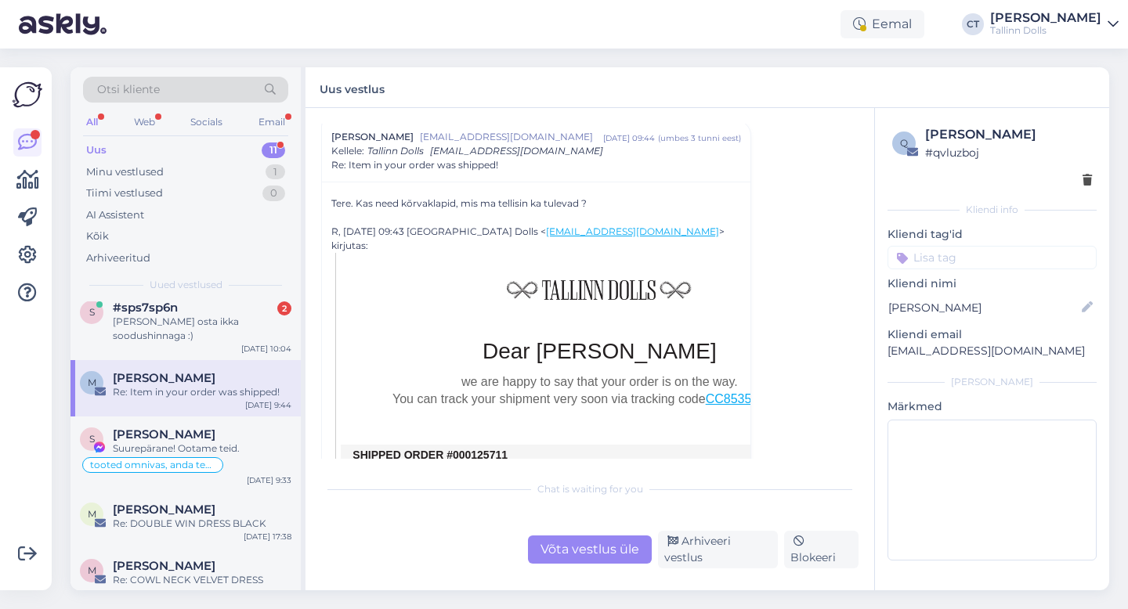
scroll to position [2870, 0]
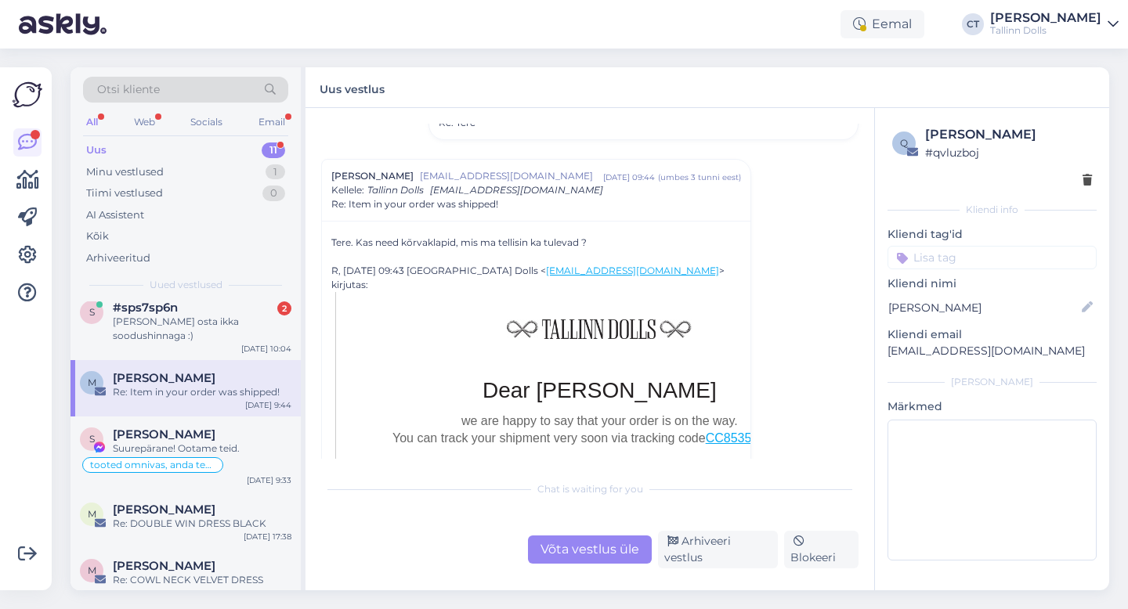
click at [584, 545] on div "Võta vestlus üle" at bounding box center [590, 550] width 124 height 28
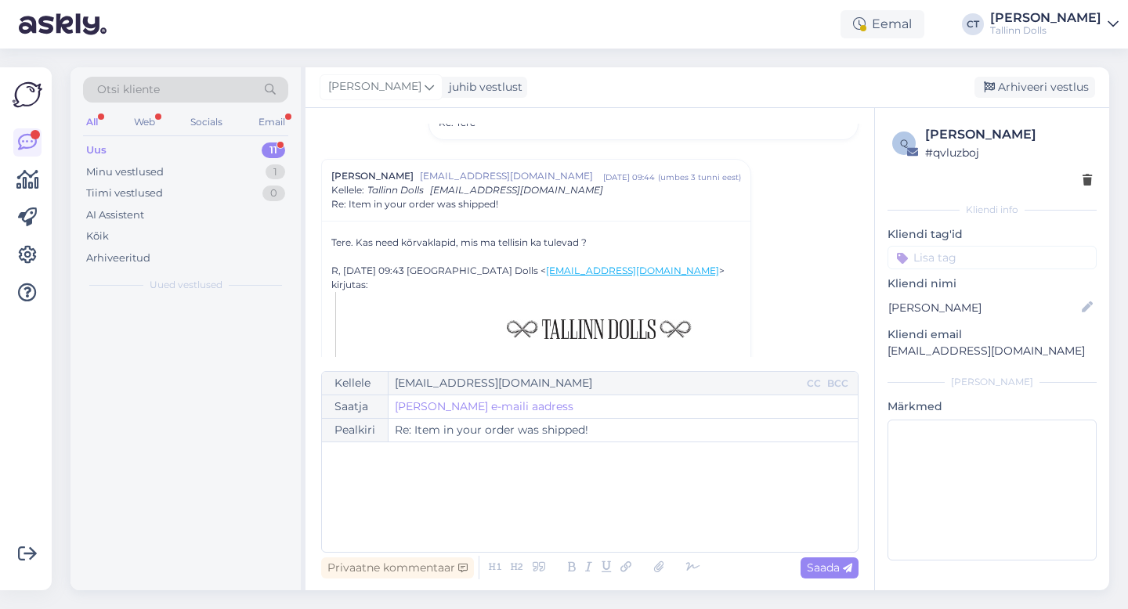
scroll to position [0, 0]
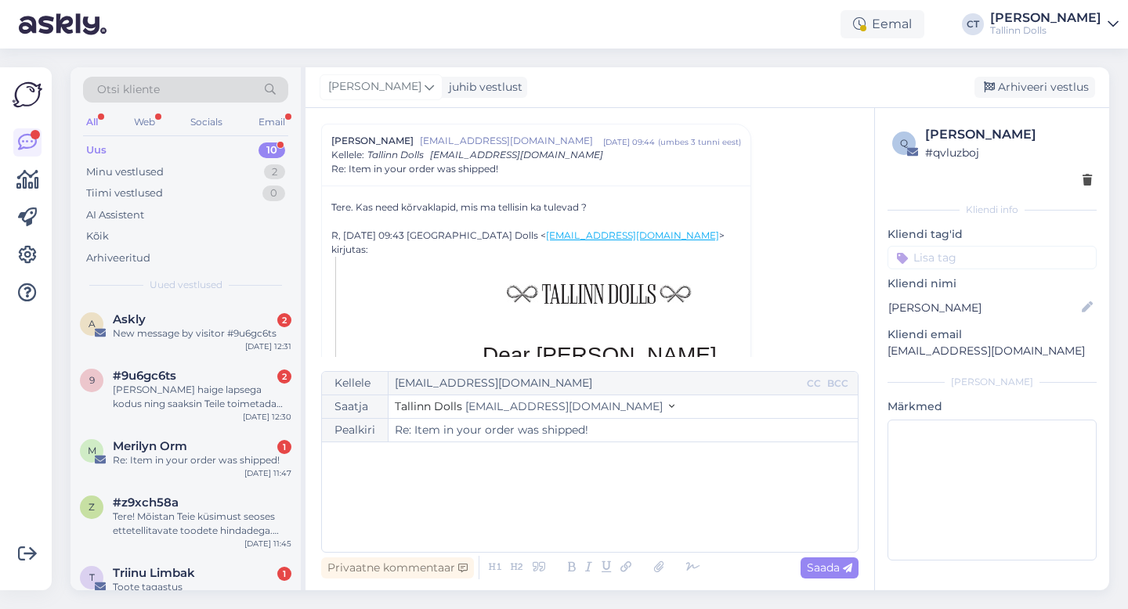
click at [589, 521] on div "﻿" at bounding box center [590, 497] width 520 height 94
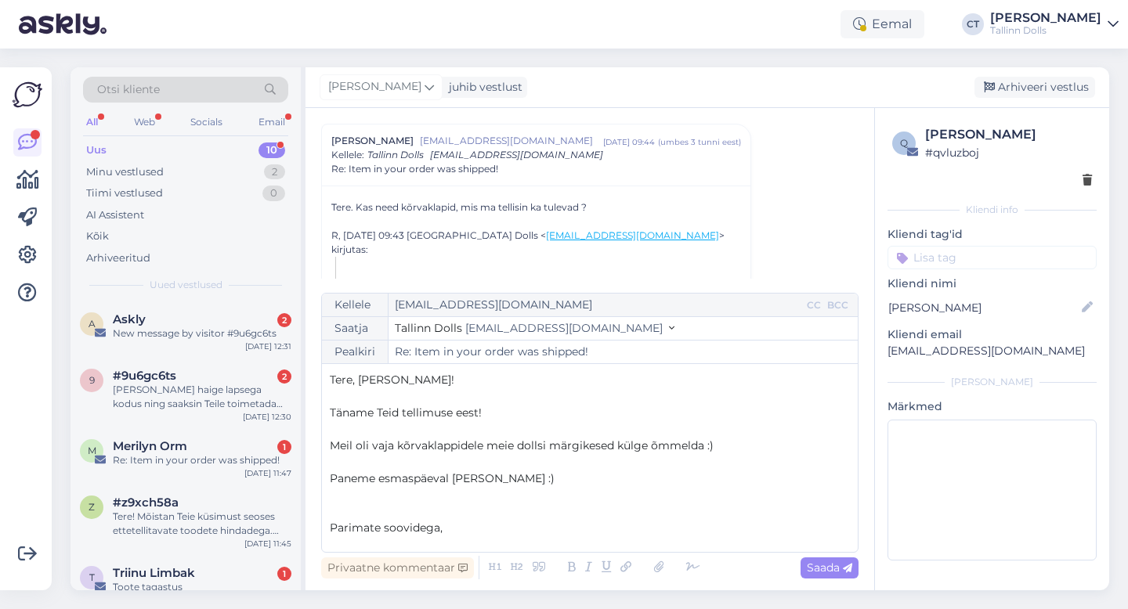
scroll to position [9, 0]
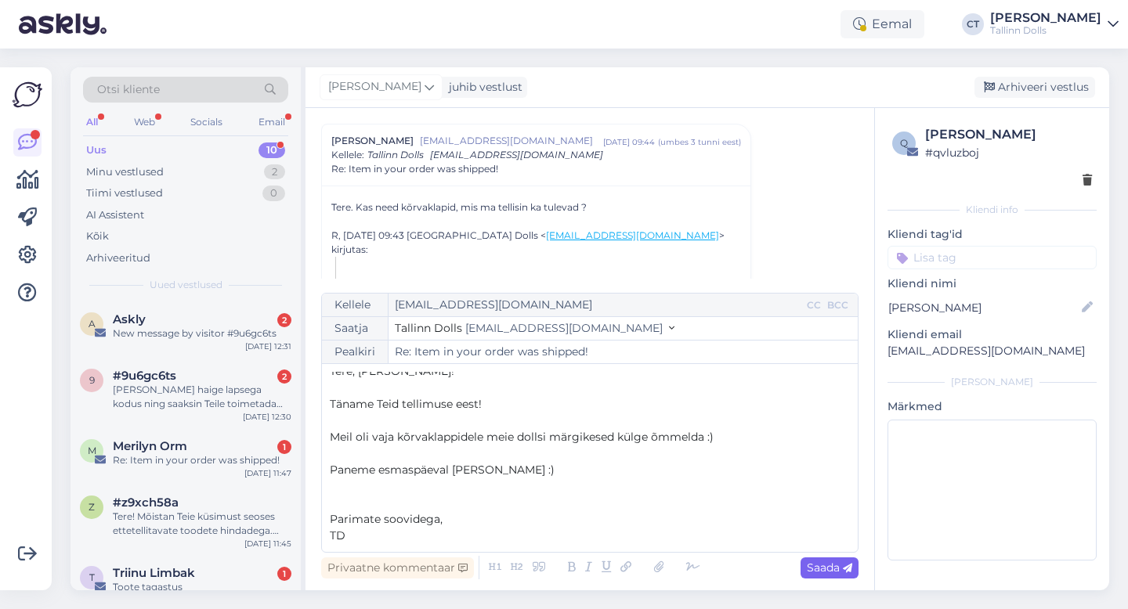
click at [833, 566] on span "Saada" at bounding box center [829, 568] width 45 height 14
type input "Re: Item in your order was shipped!"
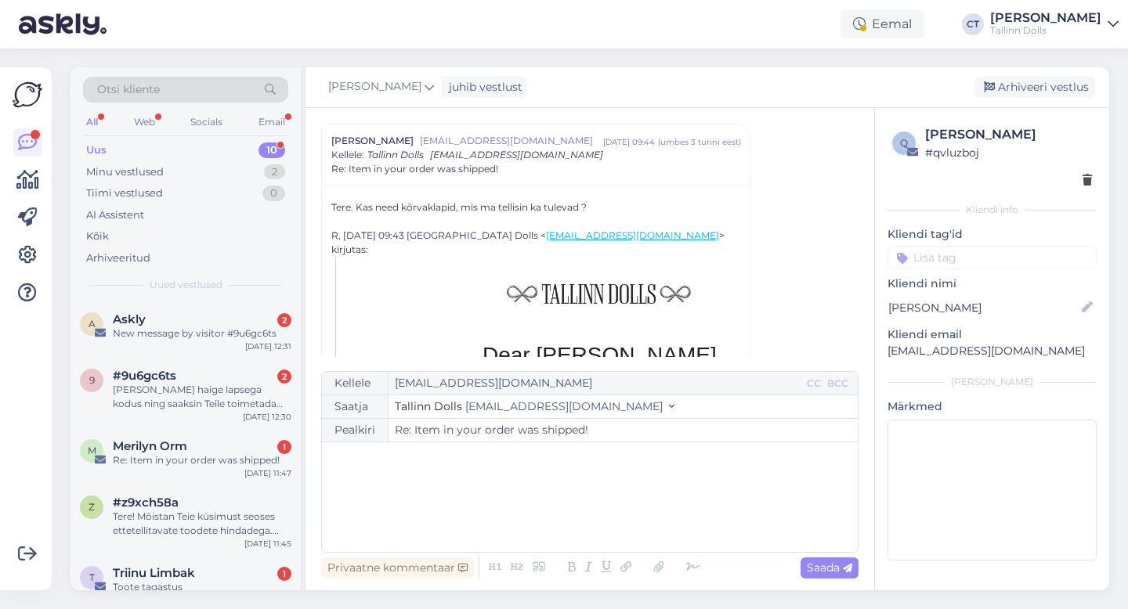
scroll to position [0, 0]
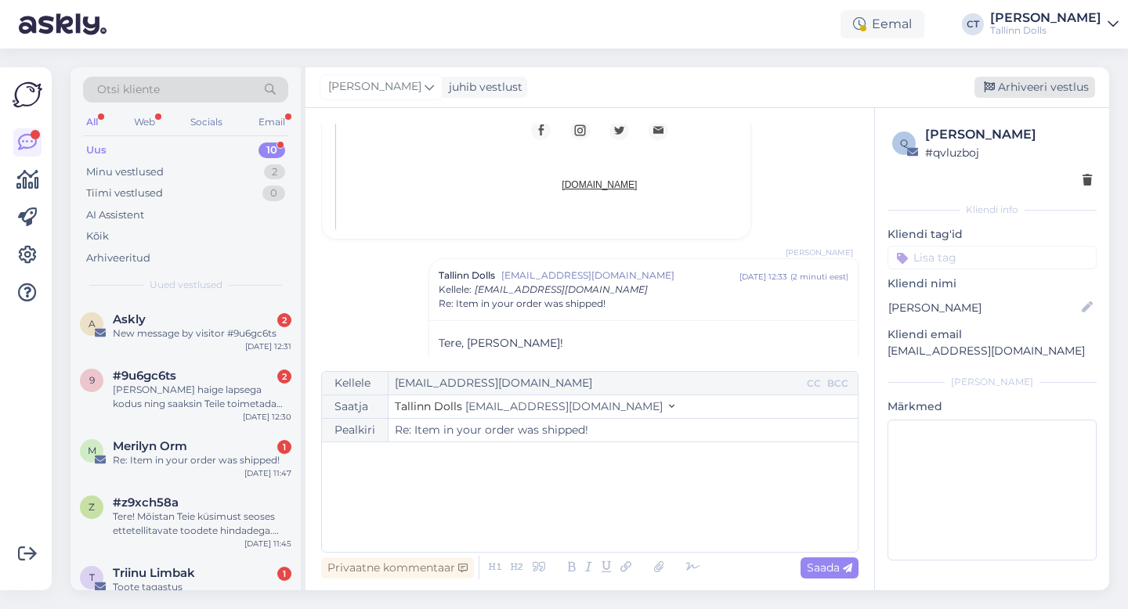
click at [1039, 97] on div "Arhiveeri vestlus" at bounding box center [1034, 87] width 121 height 21
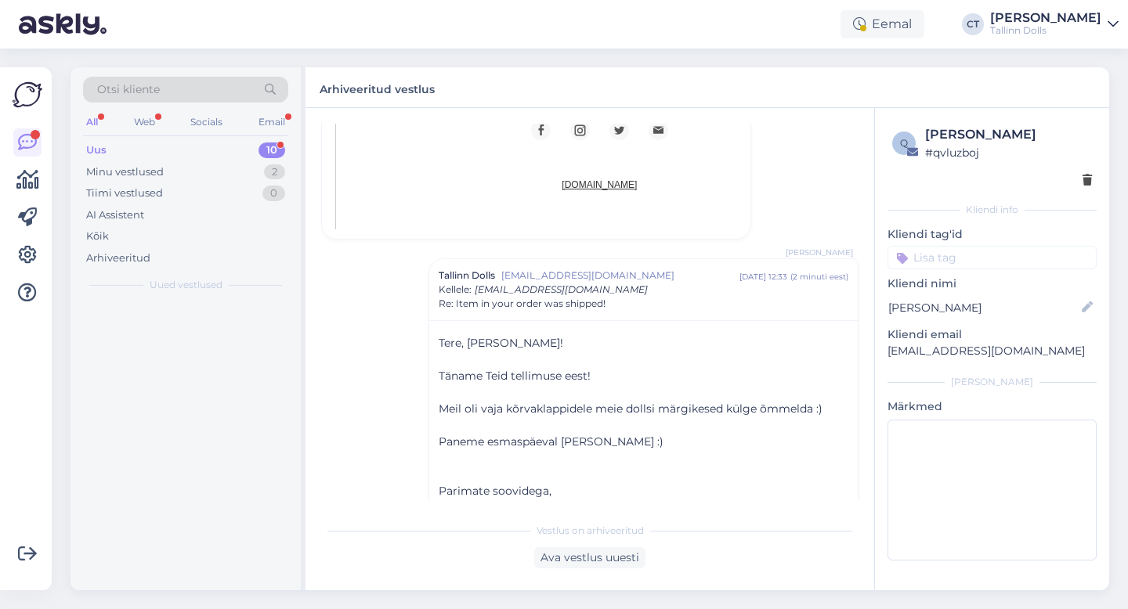
scroll to position [3802, 0]
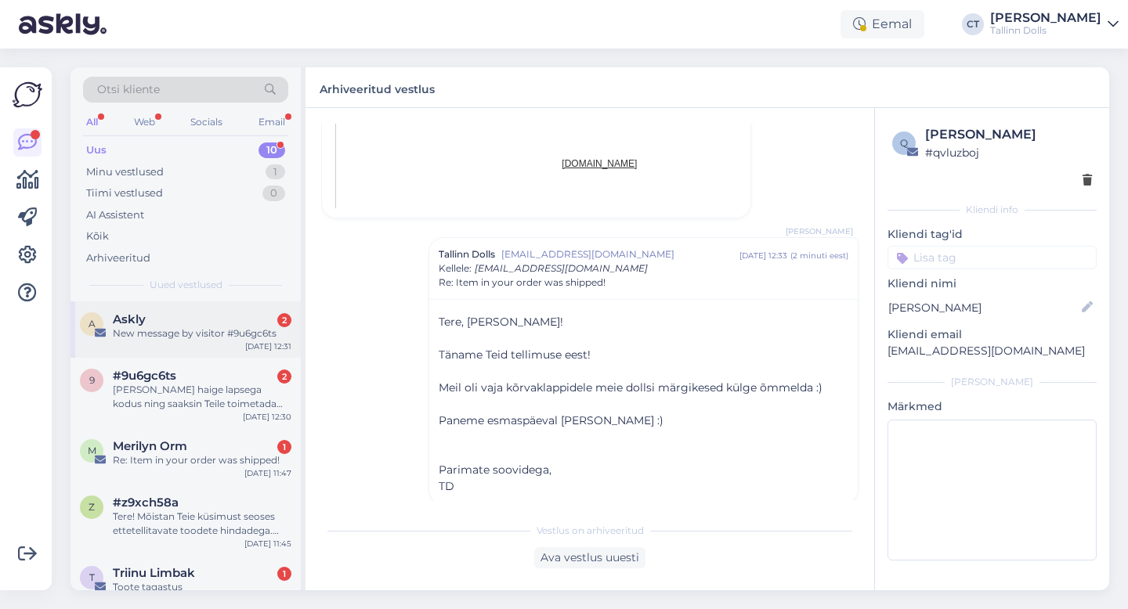
click at [189, 336] on div "New message by visitor #9u6gc6ts" at bounding box center [202, 334] width 179 height 14
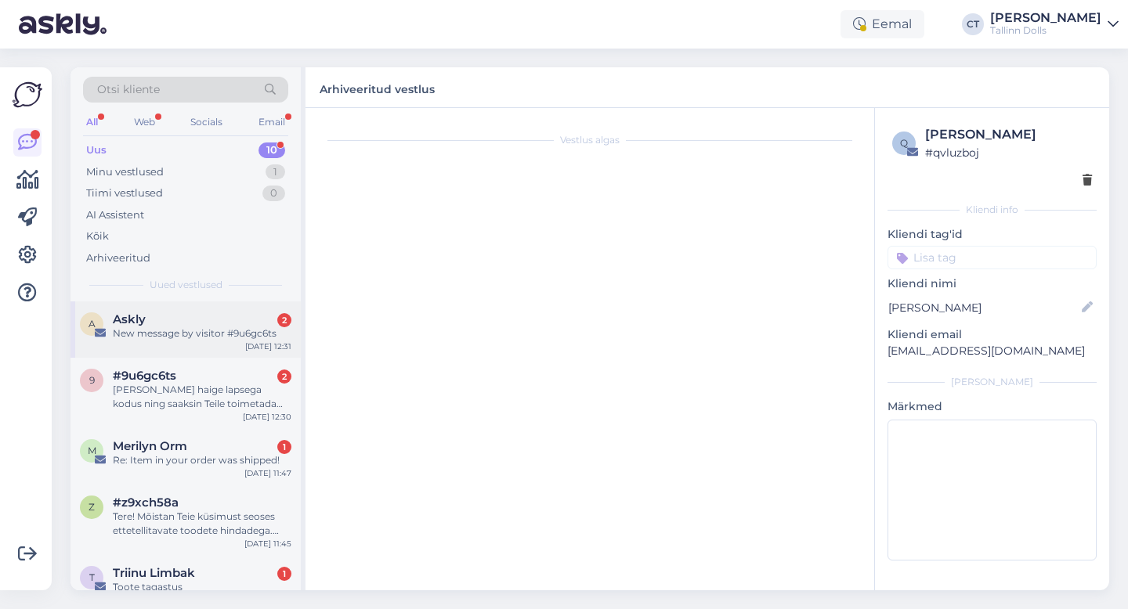
scroll to position [0, 0]
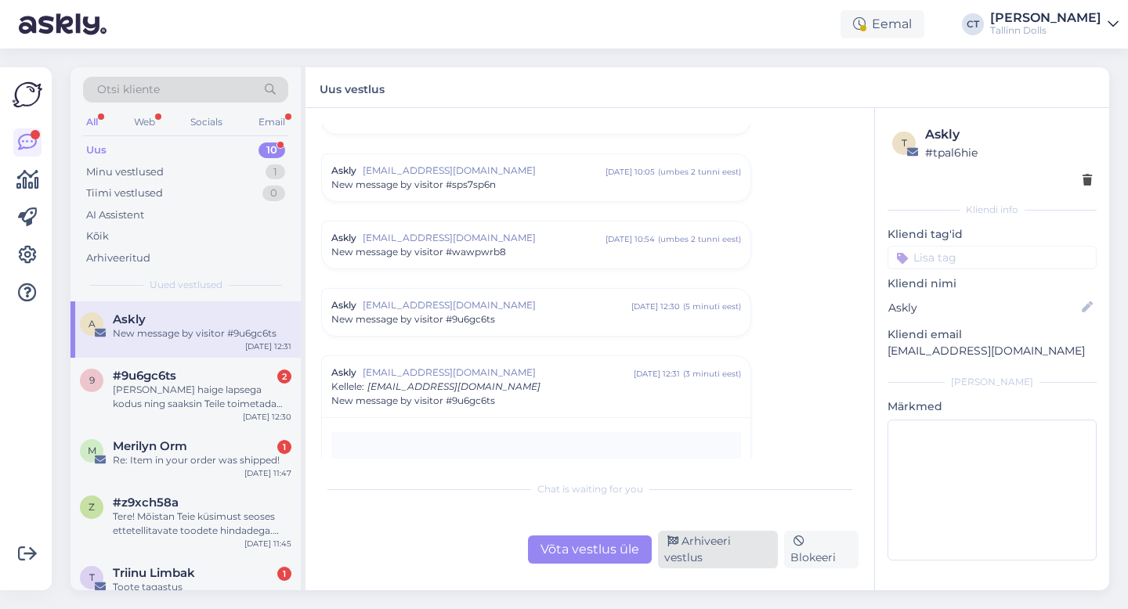
click at [702, 555] on div "Arhiveeri vestlus" at bounding box center [718, 550] width 120 height 38
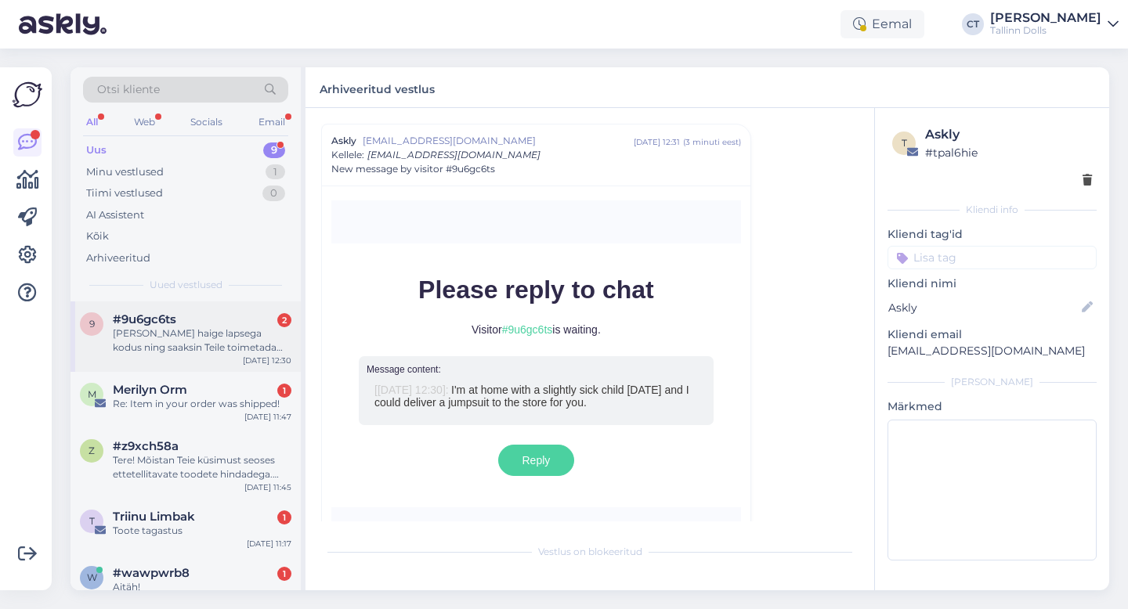
click at [229, 327] on div "[PERSON_NAME] haige lapsega kodus ning saaksin Teile toimetada poodi jumpsuiti." at bounding box center [202, 341] width 179 height 28
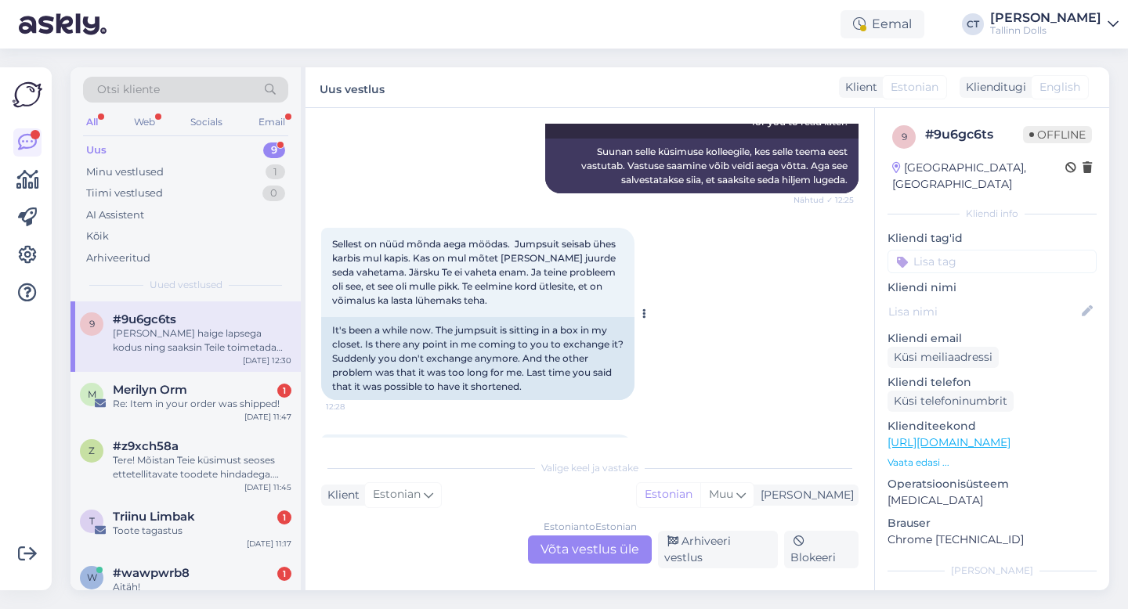
scroll to position [519, 0]
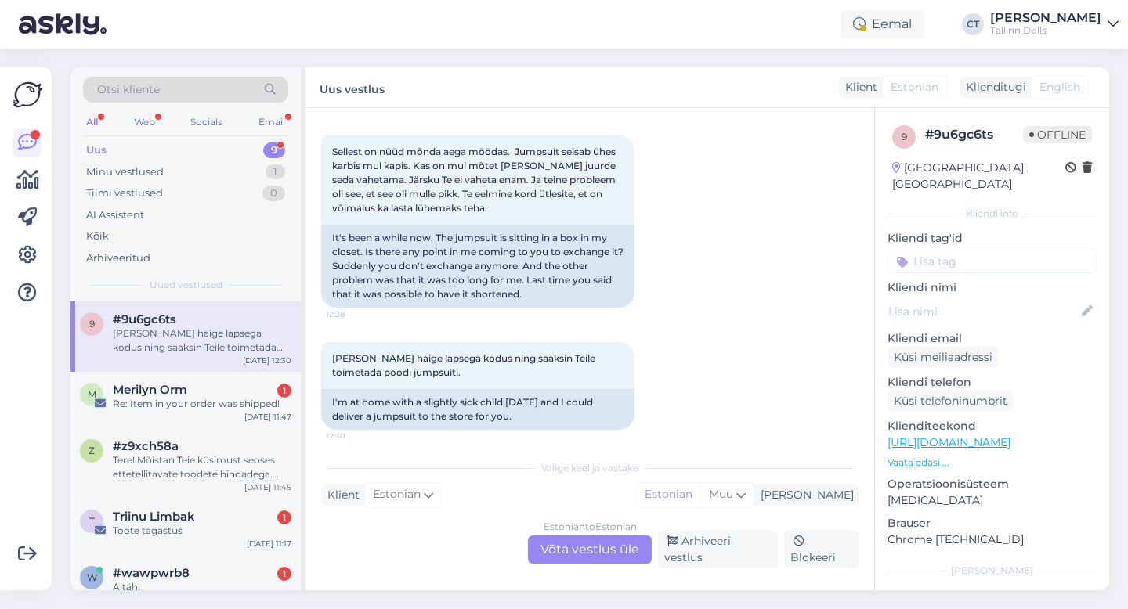
click at [594, 544] on div "Estonian to Estonian Võta vestlus üle" at bounding box center [590, 550] width 124 height 28
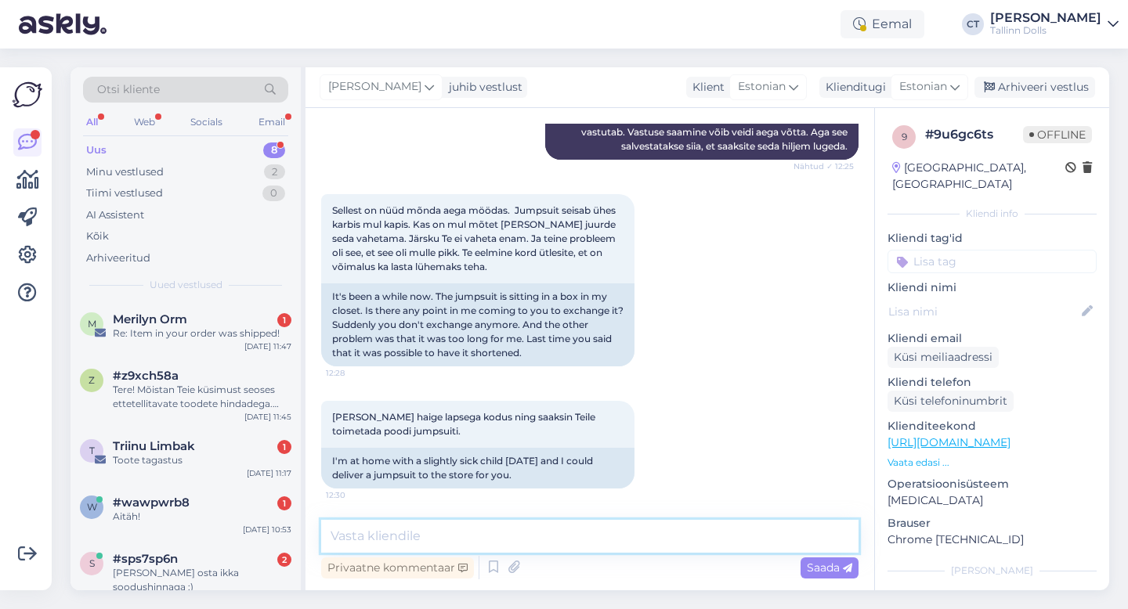
click at [598, 541] on textarea at bounding box center [589, 536] width 537 height 33
type textarea "Tere, palun kirjutage meiel [EMAIL_ADDRESS][DOMAIN_NAME]"
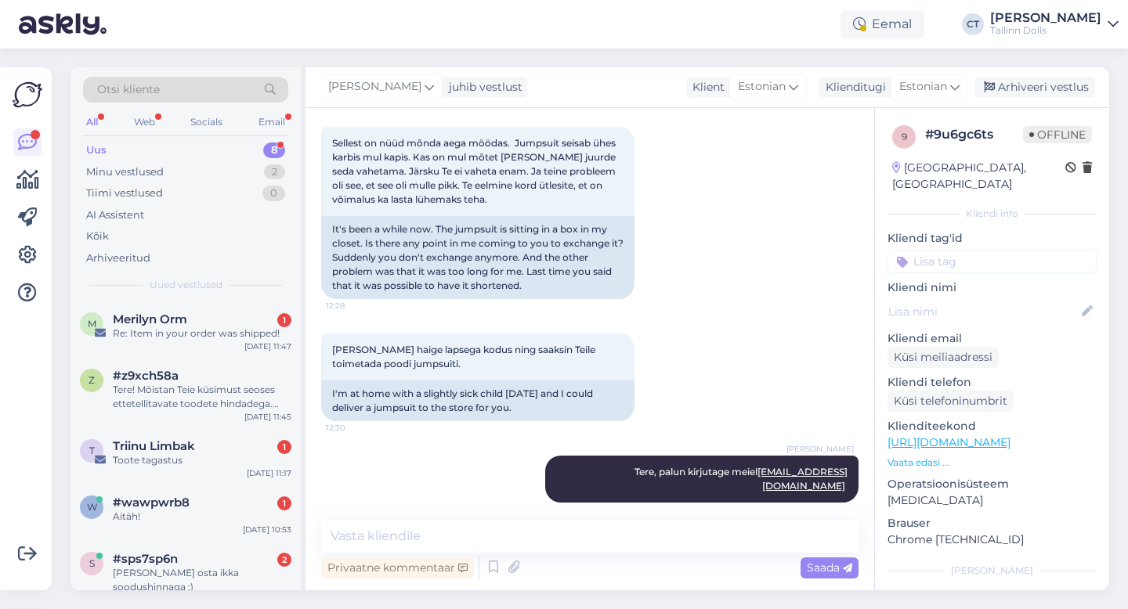
click at [1019, 101] on div "[PERSON_NAME] juhib vestlust Klient [DEMOGRAPHIC_DATA] Klienditugi [DEMOGRAPHIC…" at bounding box center [707, 87] width 804 height 41
click at [1019, 93] on div "Arhiveeri vestlus" at bounding box center [1034, 87] width 121 height 21
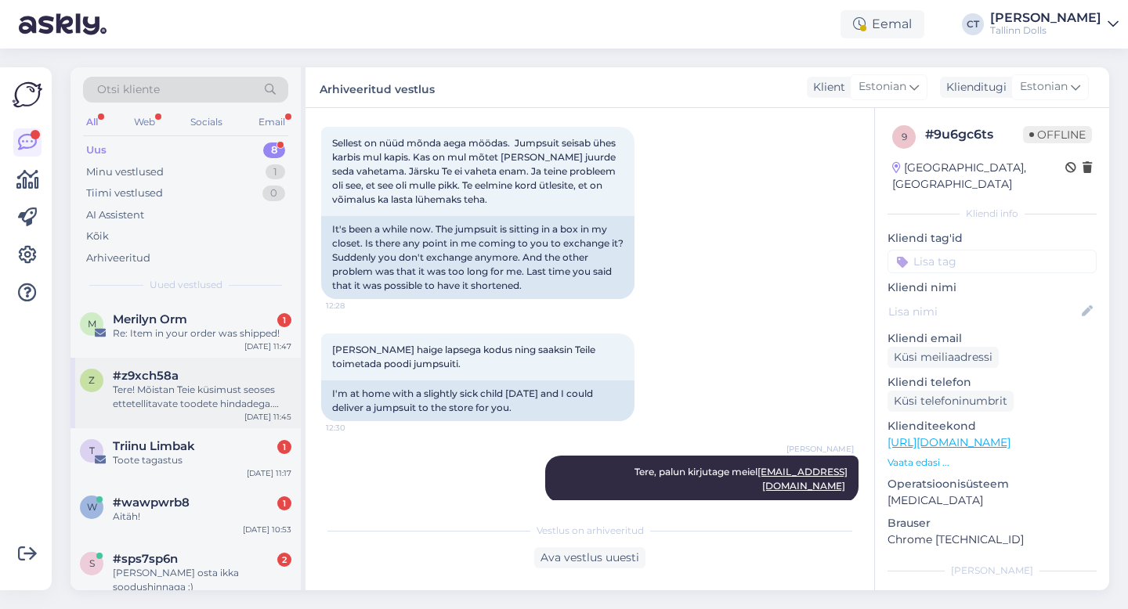
click at [231, 385] on div "Tere! Mõistan Teie küsimust seoses ettetellitavate toodete hindadega. [PERSON_N…" at bounding box center [202, 397] width 179 height 28
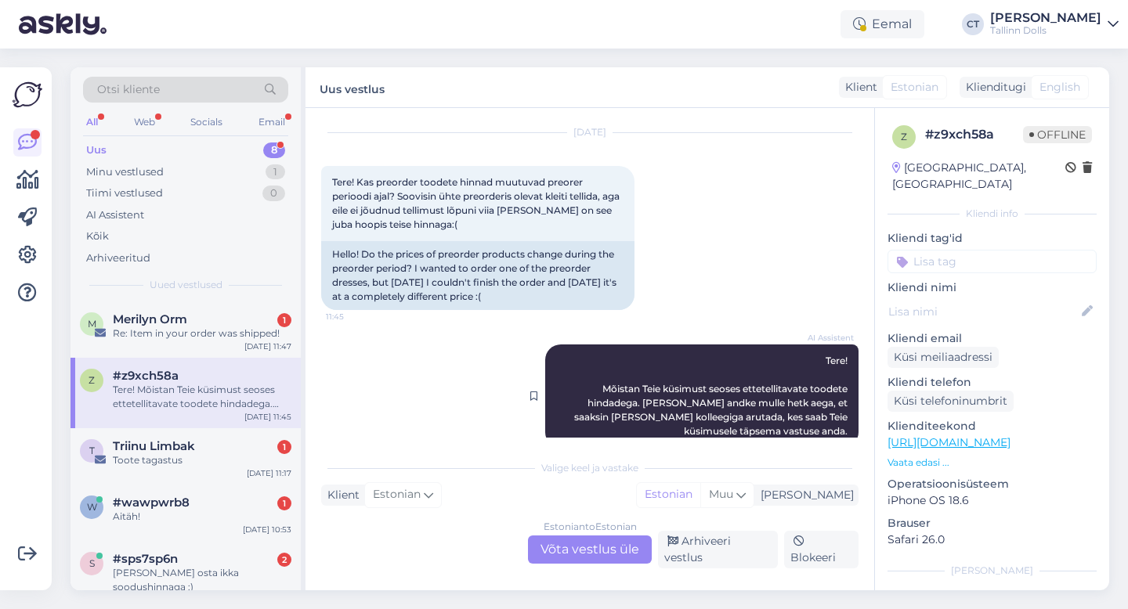
scroll to position [59, 0]
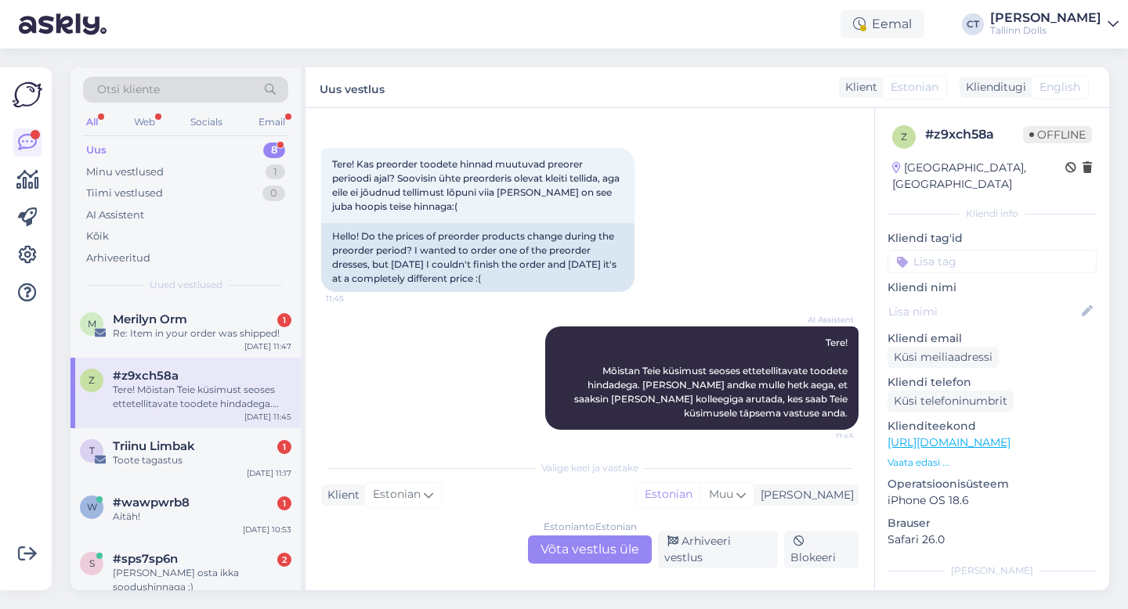
click at [580, 551] on div "Estonian to Estonian Võta vestlus üle" at bounding box center [590, 550] width 124 height 28
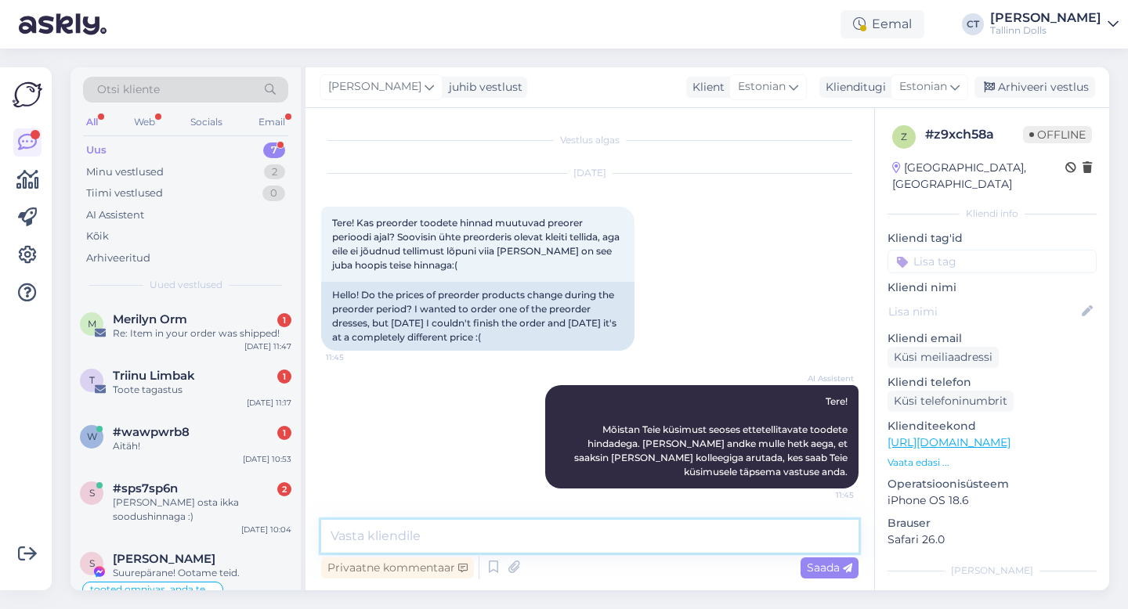
click at [583, 535] on textarea at bounding box center [589, 536] width 537 height 33
type textarea "Tere, hind tikub igapäev natuke kallimaks."
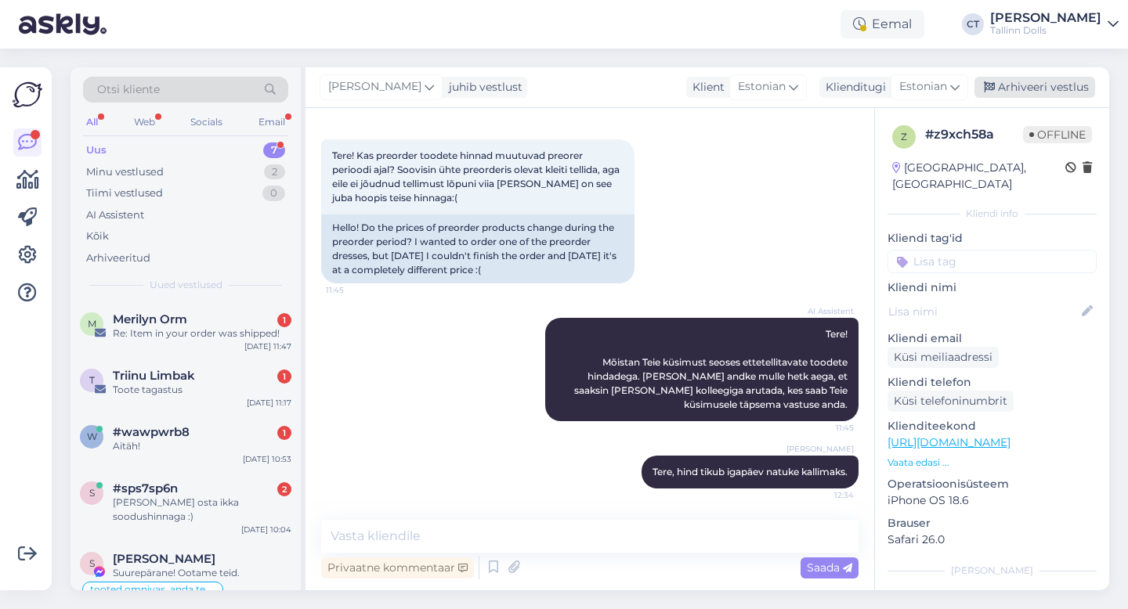
click at [1065, 91] on div "Arhiveeri vestlus" at bounding box center [1034, 87] width 121 height 21
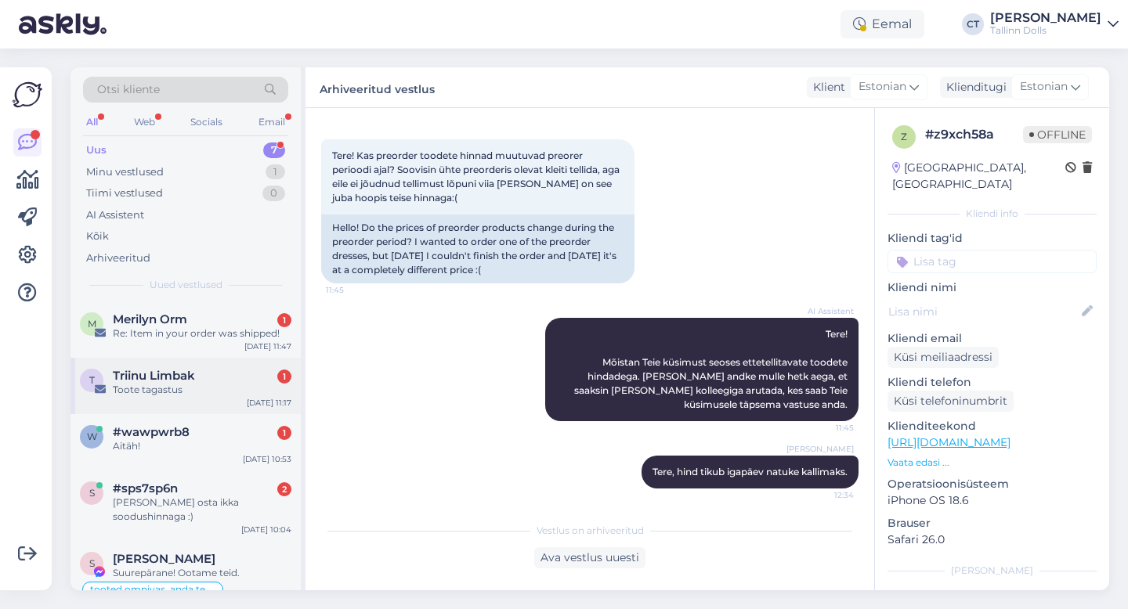
click at [242, 381] on div "Triinu Limbak 1" at bounding box center [202, 376] width 179 height 14
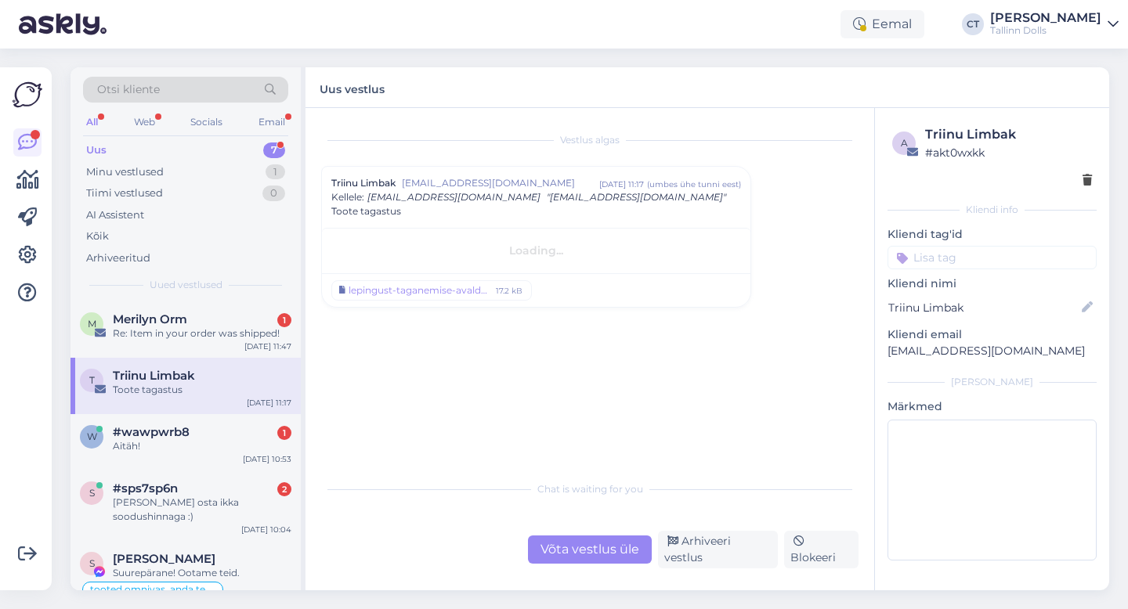
scroll to position [0, 0]
click at [551, 558] on div "Võta vestlus üle" at bounding box center [590, 550] width 124 height 28
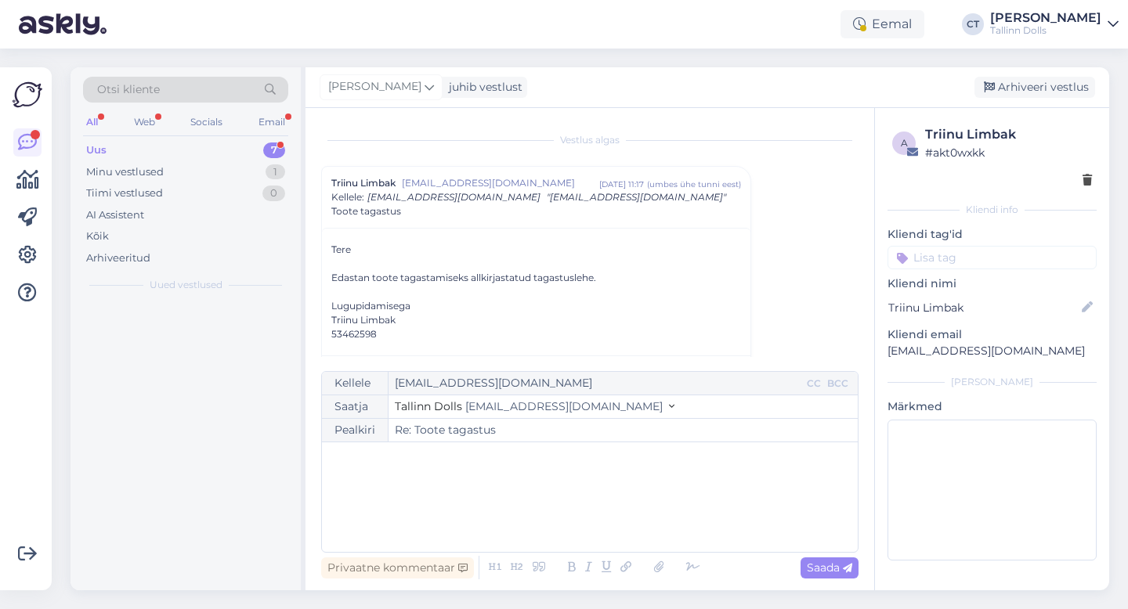
scroll to position [42, 0]
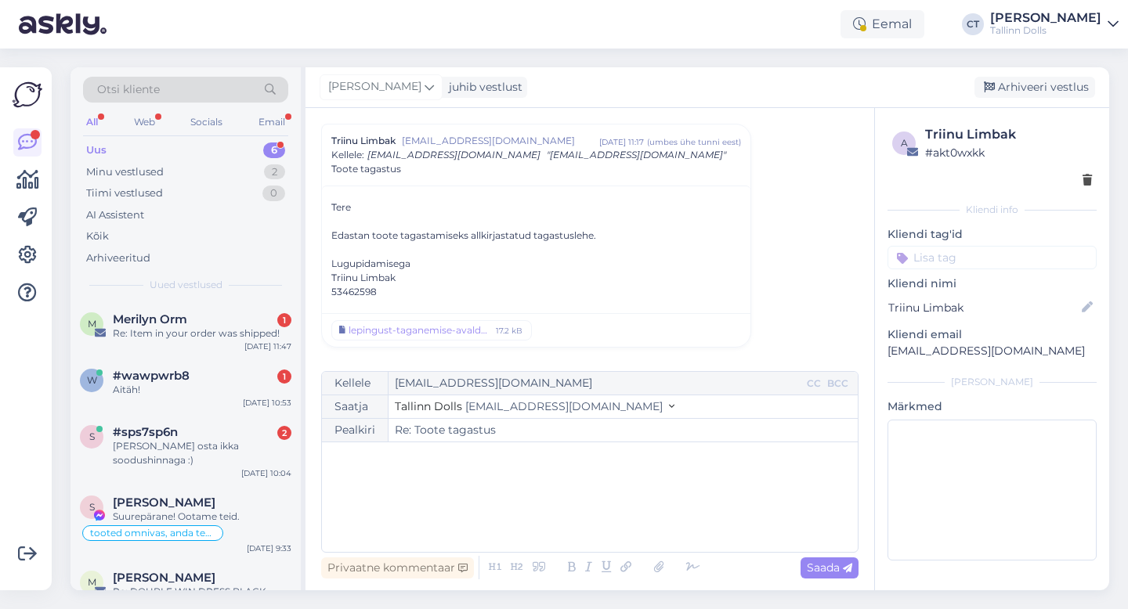
click at [555, 514] on div "﻿" at bounding box center [590, 497] width 520 height 94
drag, startPoint x: 1035, startPoint y: 351, endPoint x: 880, endPoint y: 355, distance: 155.1
click at [880, 355] on div "a Triinu Limbak # akt0wxkk Kliendi info Kliendi tag'id Kliendi nimi Triinu Limb…" at bounding box center [992, 346] width 234 height 476
click at [446, 480] on div "﻿" at bounding box center [590, 497] width 520 height 94
click at [431, 510] on div "﻿" at bounding box center [590, 497] width 520 height 94
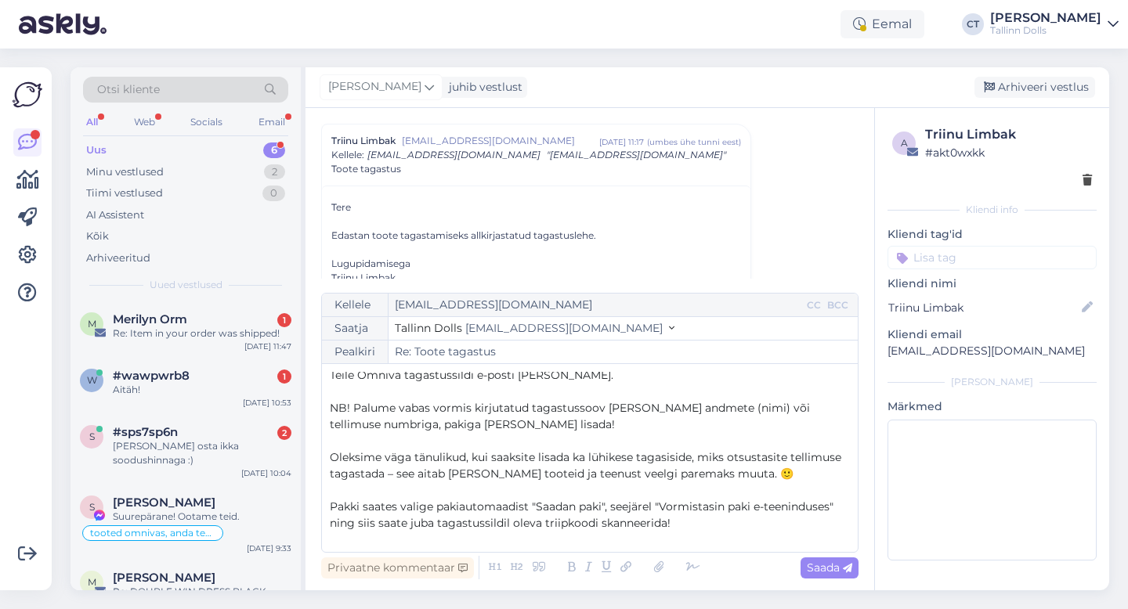
scroll to position [51, 0]
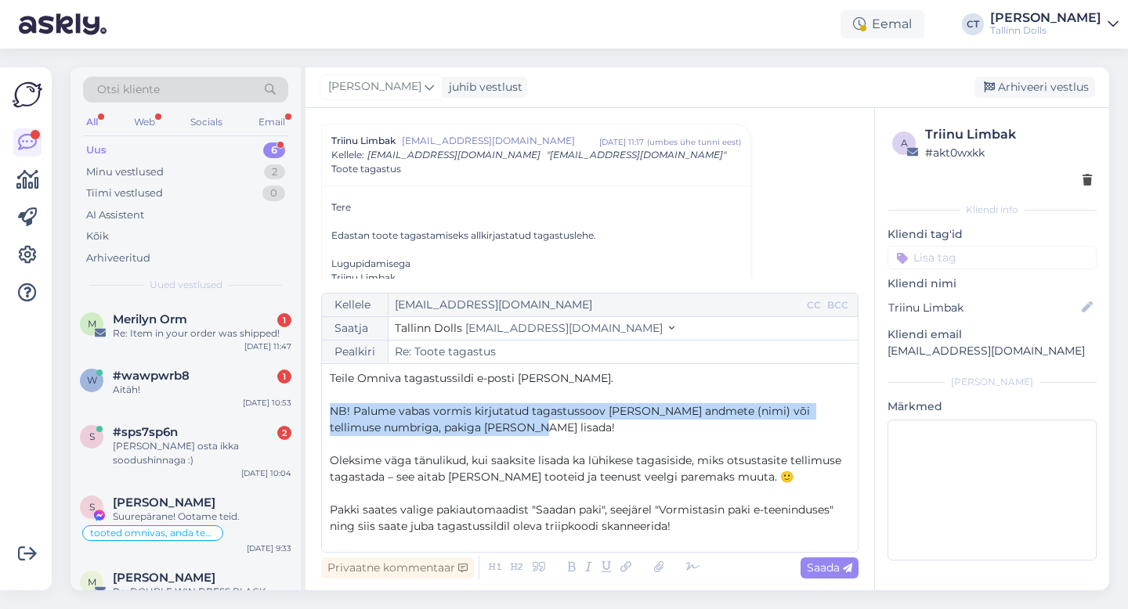
drag, startPoint x: 522, startPoint y: 425, endPoint x: 326, endPoint y: 396, distance: 198.8
click at [326, 396] on div "Kellele [EMAIL_ADDRESS][DOMAIN_NAME] CC BCC Saatja Tallinn Dolls [EMAIL_ADDRESS…" at bounding box center [589, 423] width 537 height 260
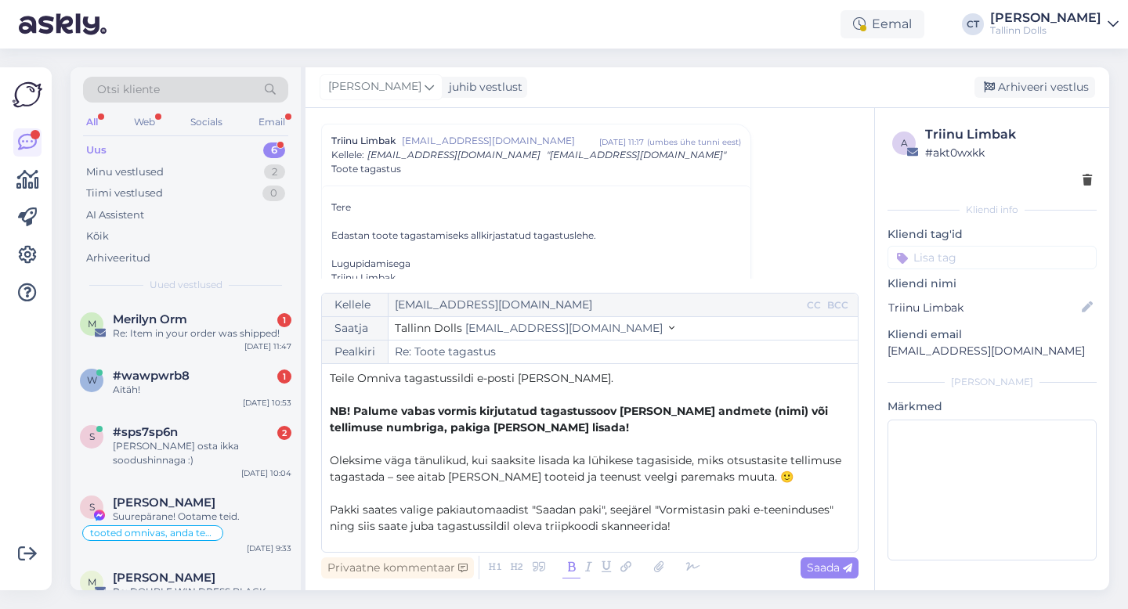
click at [577, 567] on icon at bounding box center [571, 568] width 18 height 22
click at [819, 572] on span "Saada" at bounding box center [829, 568] width 45 height 14
type input "Re: Toote tagastus"
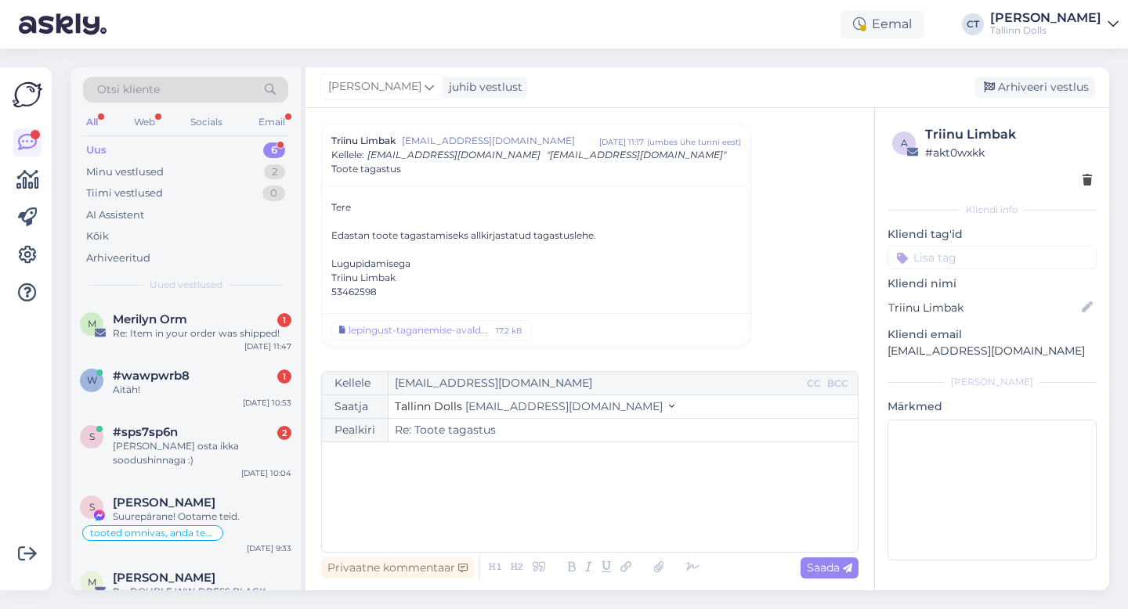
scroll to position [0, 0]
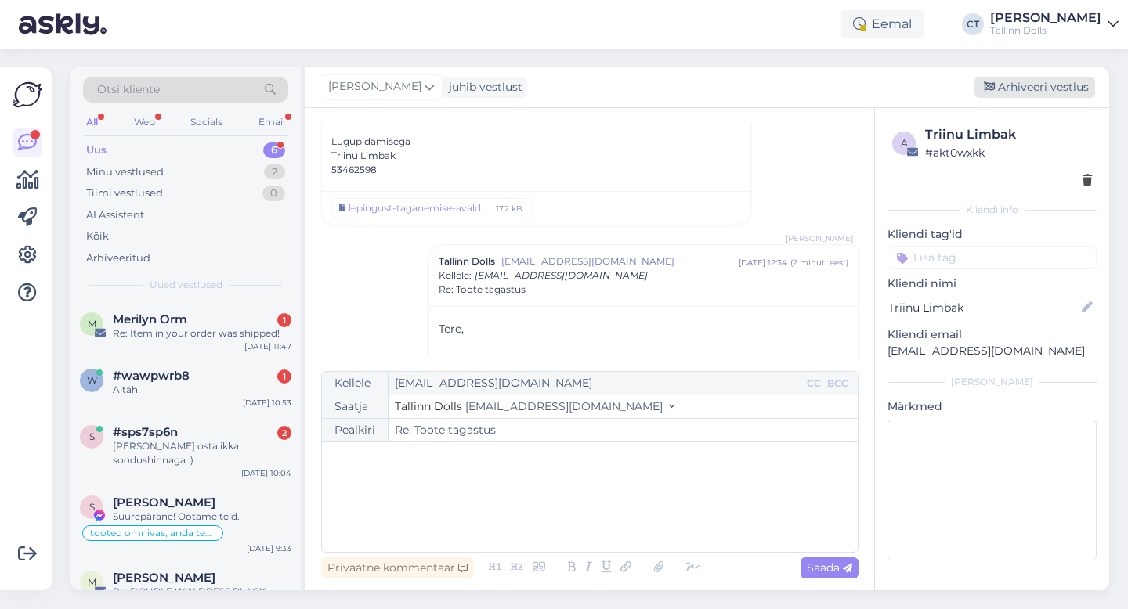
click at [1042, 89] on div "Arhiveeri vestlus" at bounding box center [1034, 87] width 121 height 21
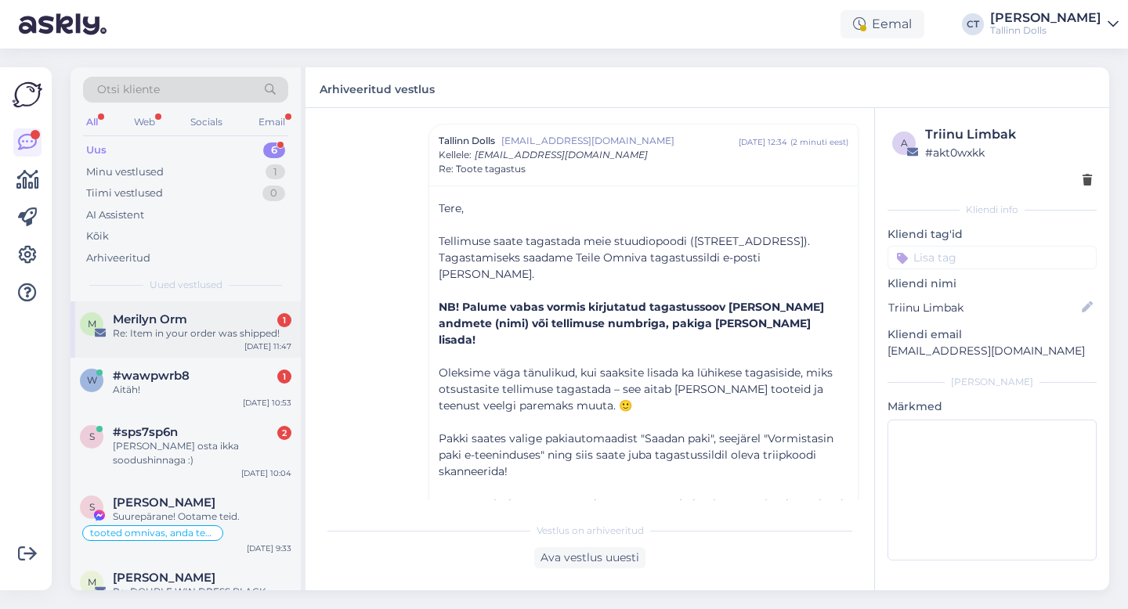
click at [214, 331] on div "Re: Item in your order was shipped!" at bounding box center [202, 334] width 179 height 14
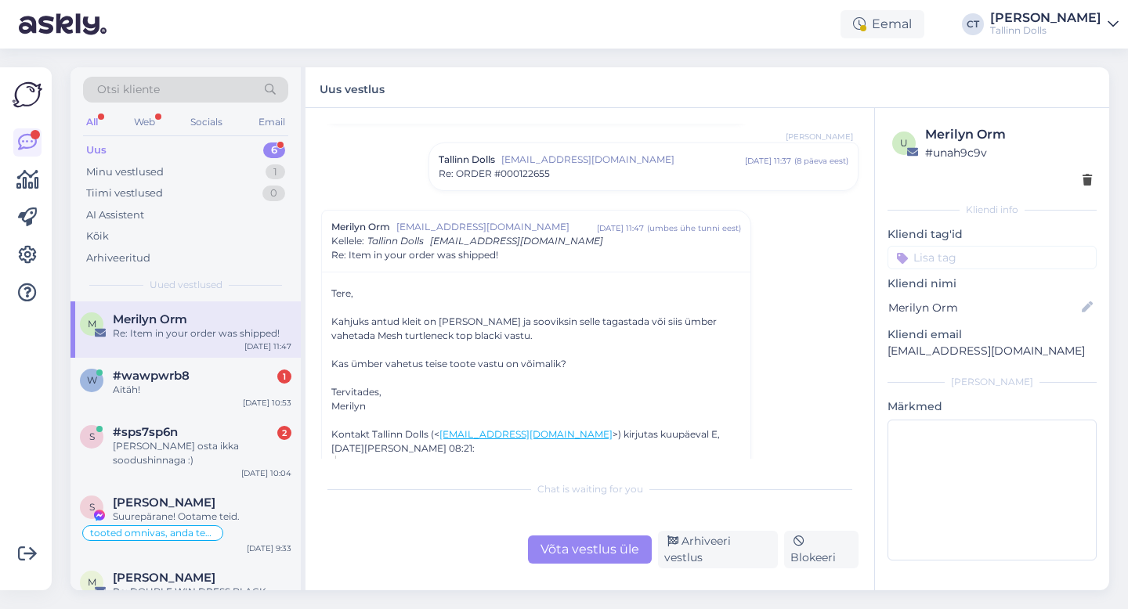
scroll to position [508, 0]
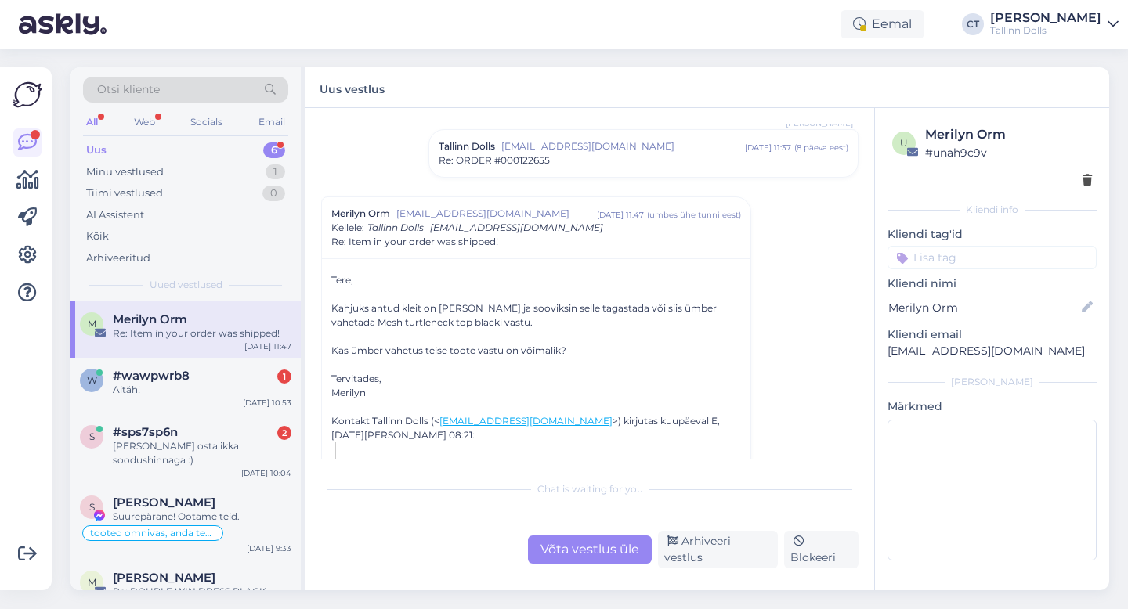
click at [568, 558] on div "Võta vestlus üle" at bounding box center [590, 550] width 124 height 28
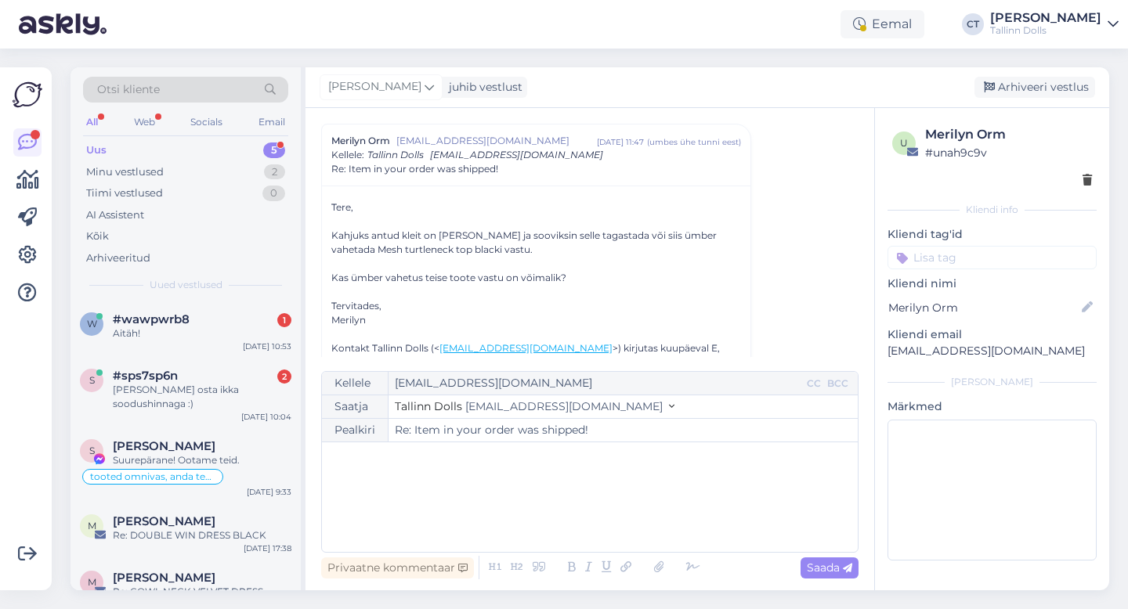
click at [558, 511] on div "﻿" at bounding box center [590, 497] width 520 height 94
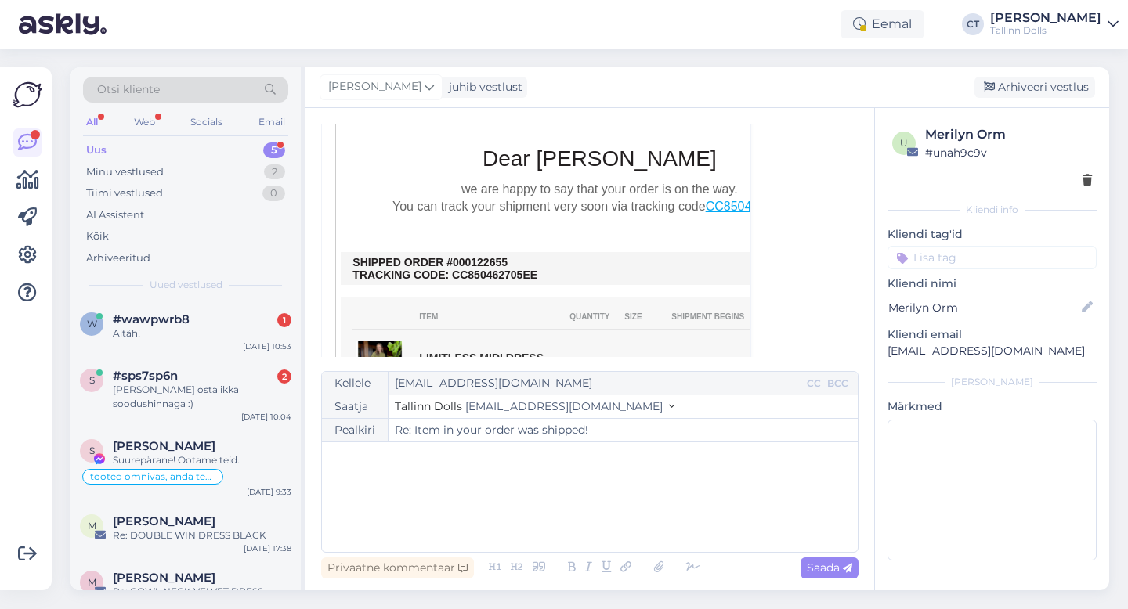
scroll to position [964, 0]
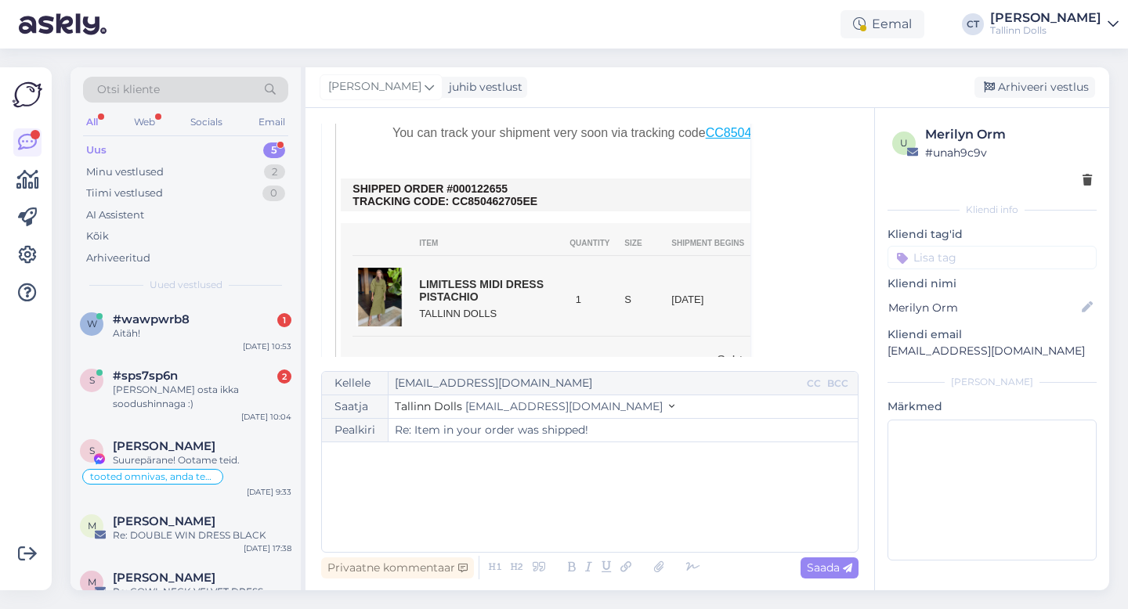
click at [493, 533] on div "﻿" at bounding box center [590, 497] width 520 height 94
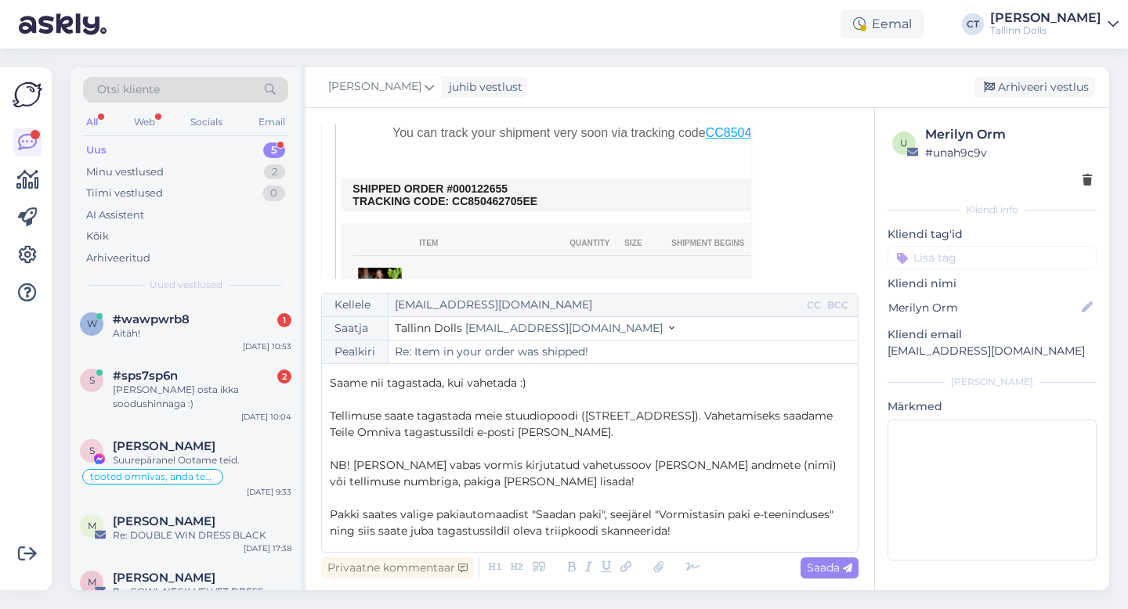
scroll to position [45, 0]
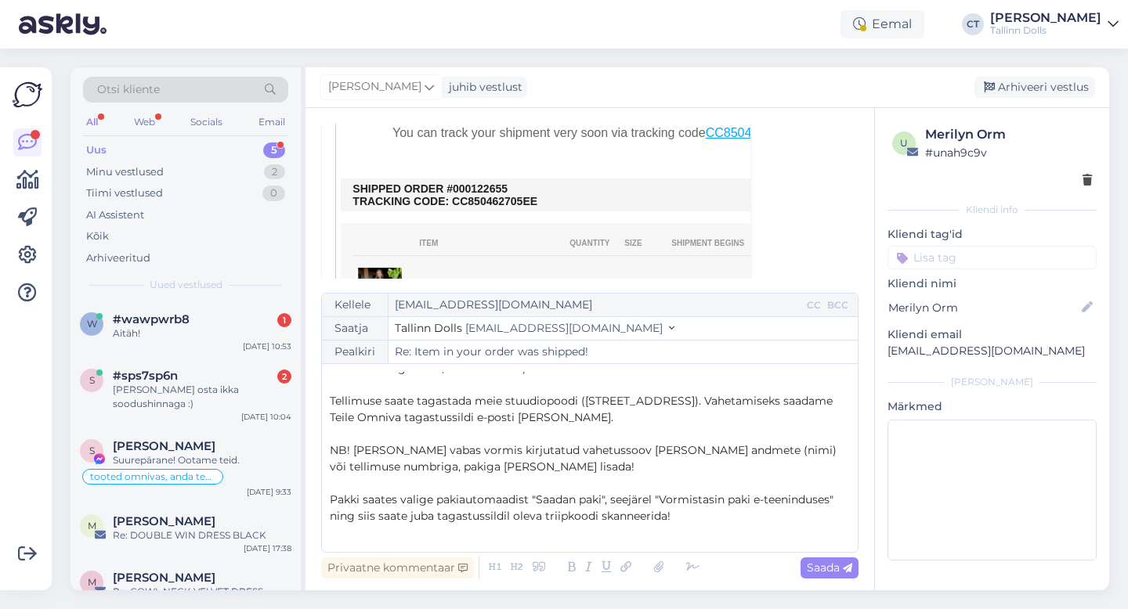
click at [601, 450] on span "NB! [PERSON_NAME] vabas vormis kirjutatud vahetussoov [PERSON_NAME] andmete (ni…" at bounding box center [585, 458] width 510 height 31
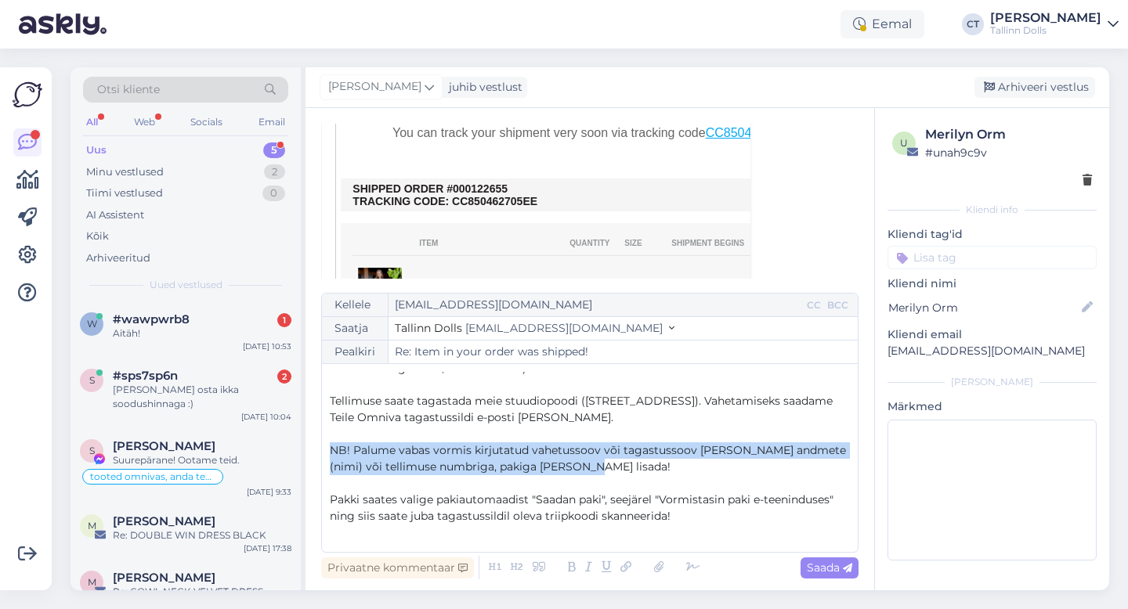
drag, startPoint x: 596, startPoint y: 472, endPoint x: 328, endPoint y: 451, distance: 268.6
click at [328, 451] on div "Kellele [EMAIL_ADDRESS][DOMAIN_NAME] CC BCC Saatja Tallinn Dolls [EMAIL_ADDRESS…" at bounding box center [589, 423] width 537 height 260
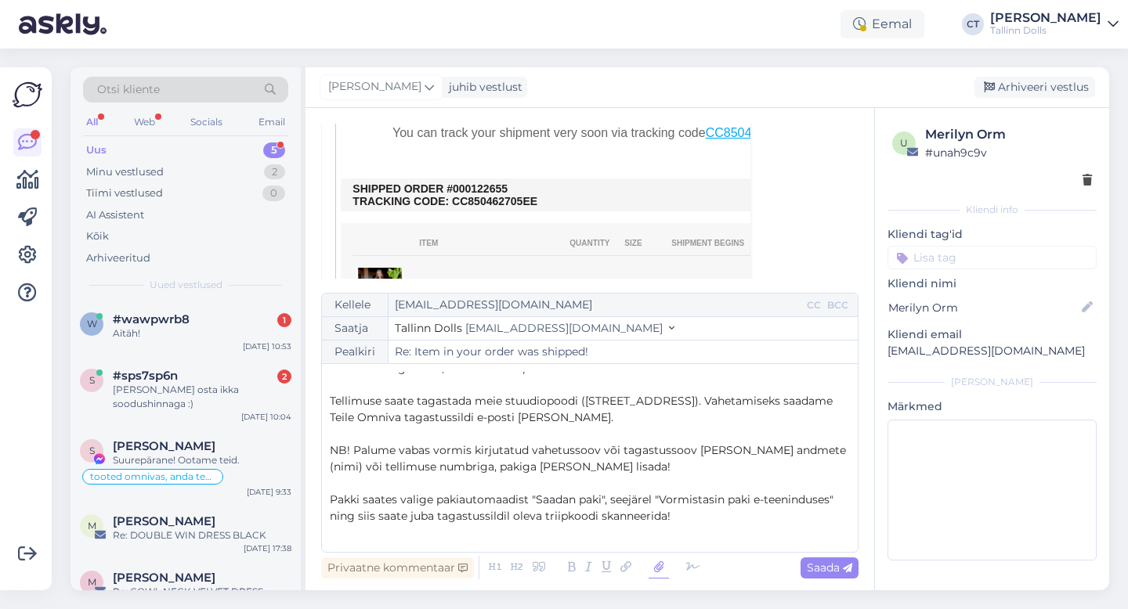
click at [663, 573] on icon at bounding box center [659, 568] width 20 height 22
click at [559, 421] on p "Tellimuse saate tagastada meie stuudiopoodi ([STREET_ADDRESS]). Vahetamiseks sa…" at bounding box center [590, 409] width 520 height 33
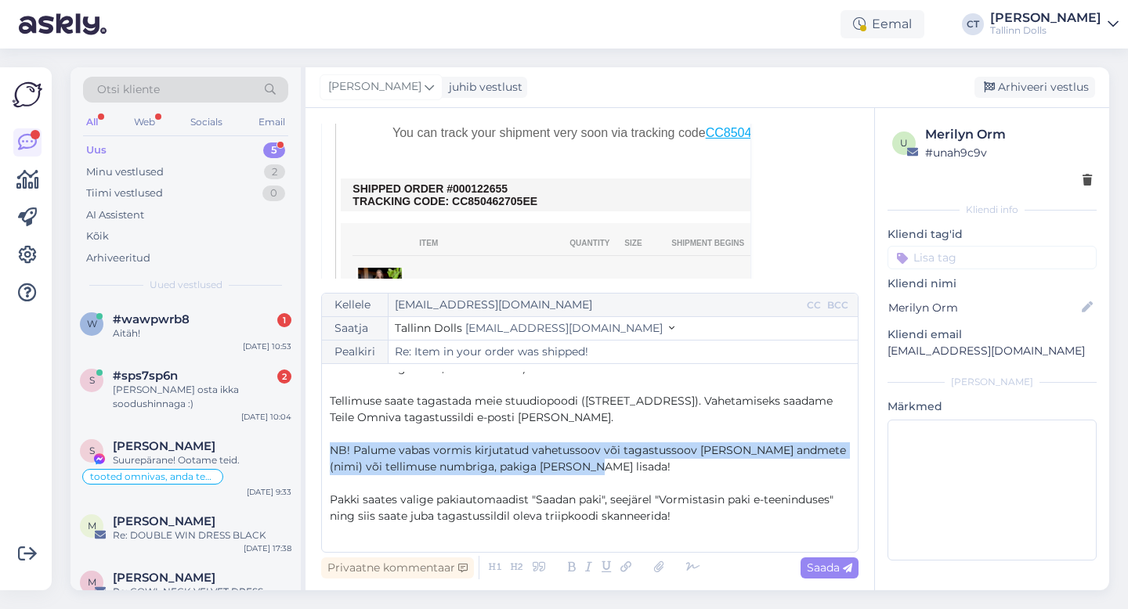
drag, startPoint x: 602, startPoint y: 465, endPoint x: 324, endPoint y: 446, distance: 277.9
click at [324, 446] on div "Kellele [EMAIL_ADDRESS][DOMAIN_NAME] CC BCC Saatja Tallinn Dolls [EMAIL_ADDRESS…" at bounding box center [589, 423] width 537 height 260
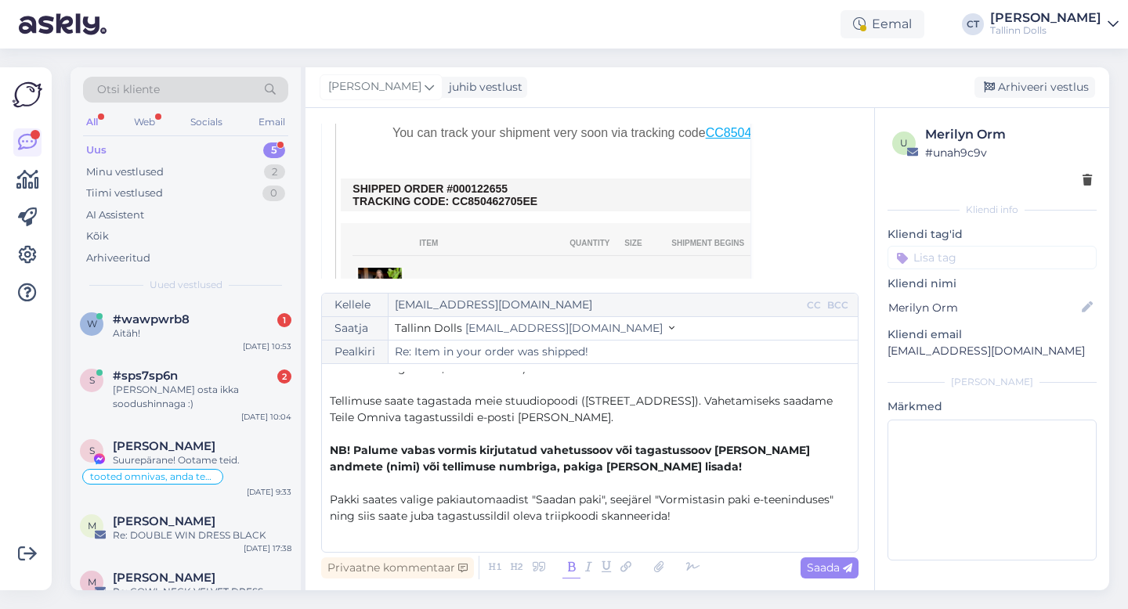
click at [566, 568] on icon at bounding box center [571, 568] width 18 height 22
click at [824, 566] on span "Saada" at bounding box center [829, 568] width 45 height 14
type input "Re: Re: Item in your order was shipped!"
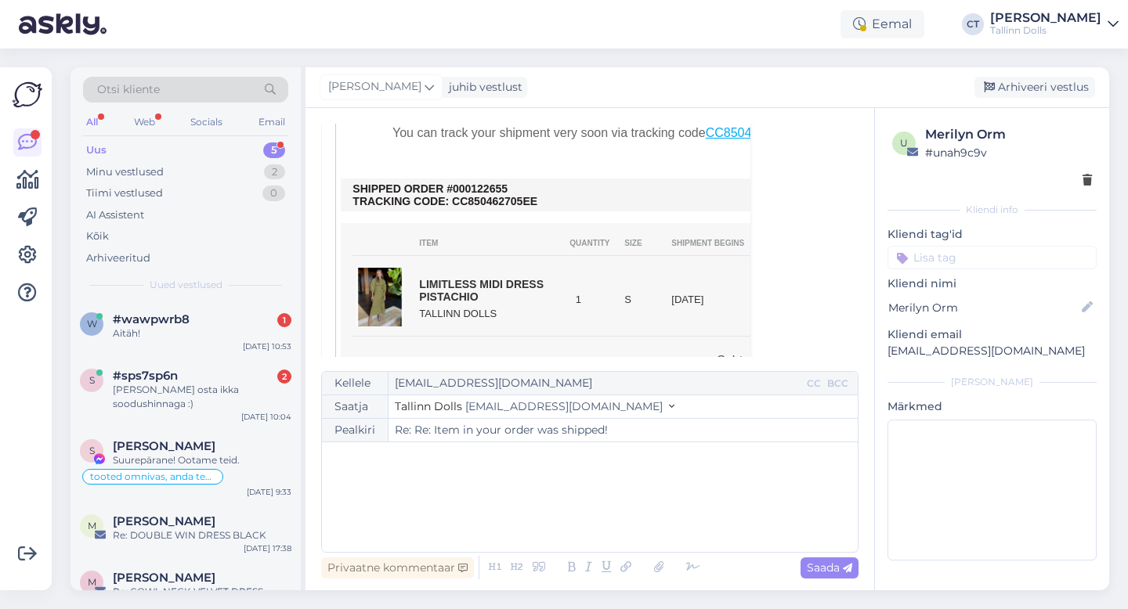
scroll to position [0, 0]
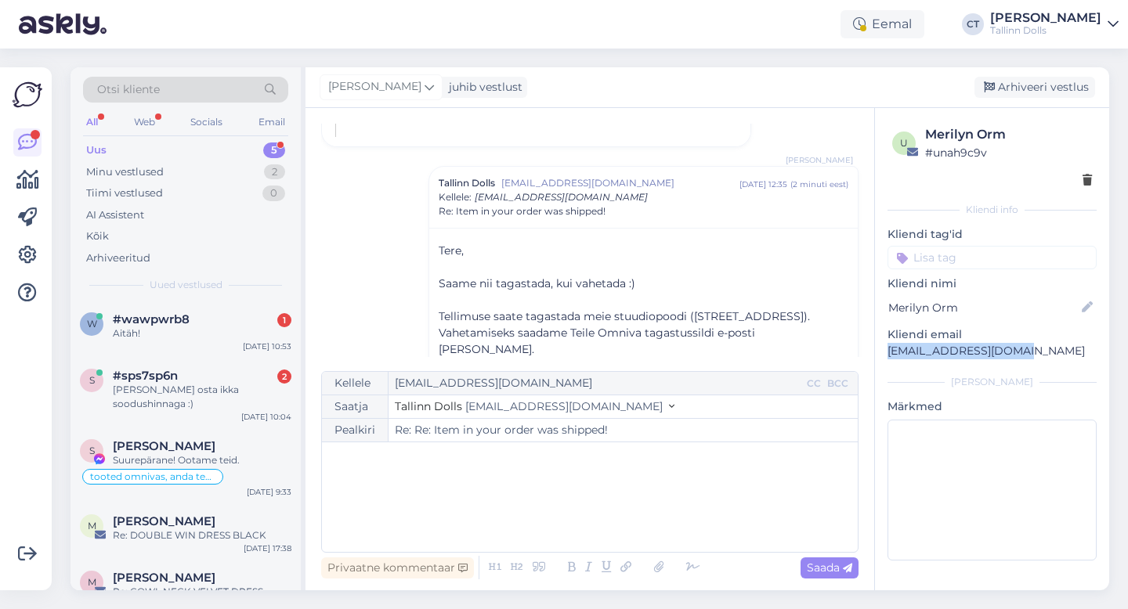
drag, startPoint x: 1043, startPoint y: 346, endPoint x: 887, endPoint y: 348, distance: 155.9
click at [887, 348] on p "[EMAIL_ADDRESS][DOMAIN_NAME]" at bounding box center [991, 351] width 209 height 16
click at [1039, 73] on div "[PERSON_NAME] juhib vestlust [GEOGRAPHIC_DATA] vestlus" at bounding box center [707, 87] width 804 height 41
click at [1039, 86] on div "Arhiveeri vestlus" at bounding box center [1034, 87] width 121 height 21
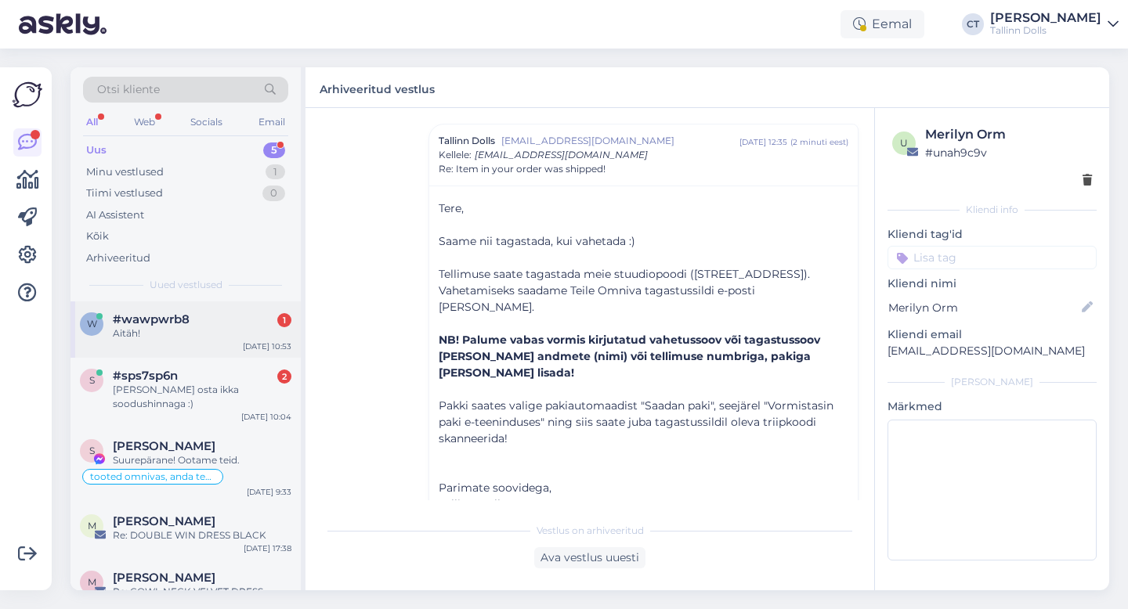
scroll to position [12, 0]
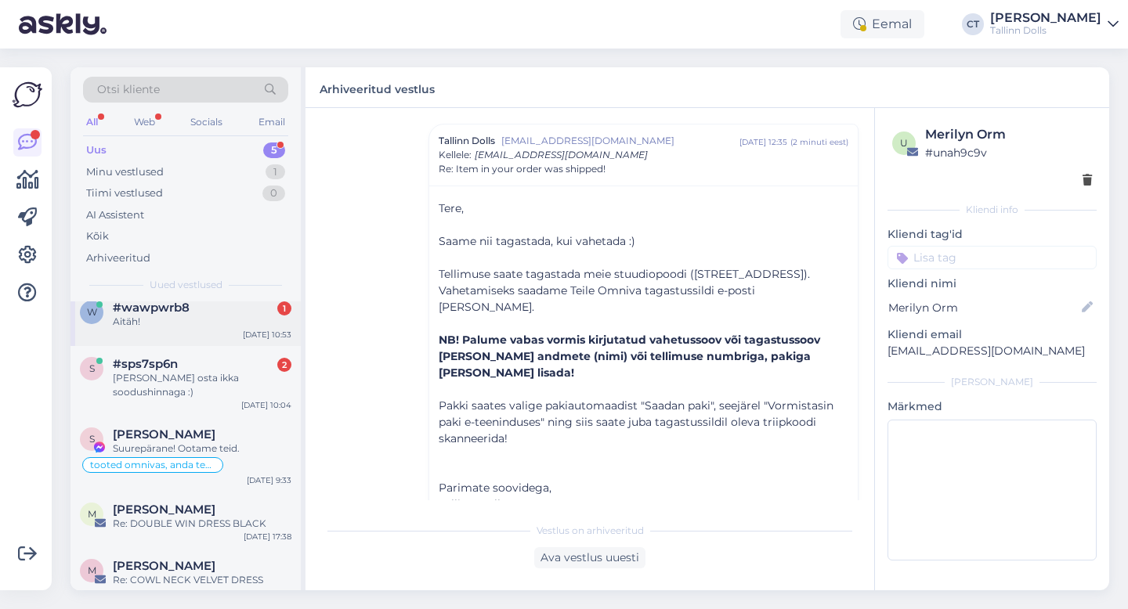
click at [203, 312] on div "#wawpwrb8 1" at bounding box center [202, 308] width 179 height 14
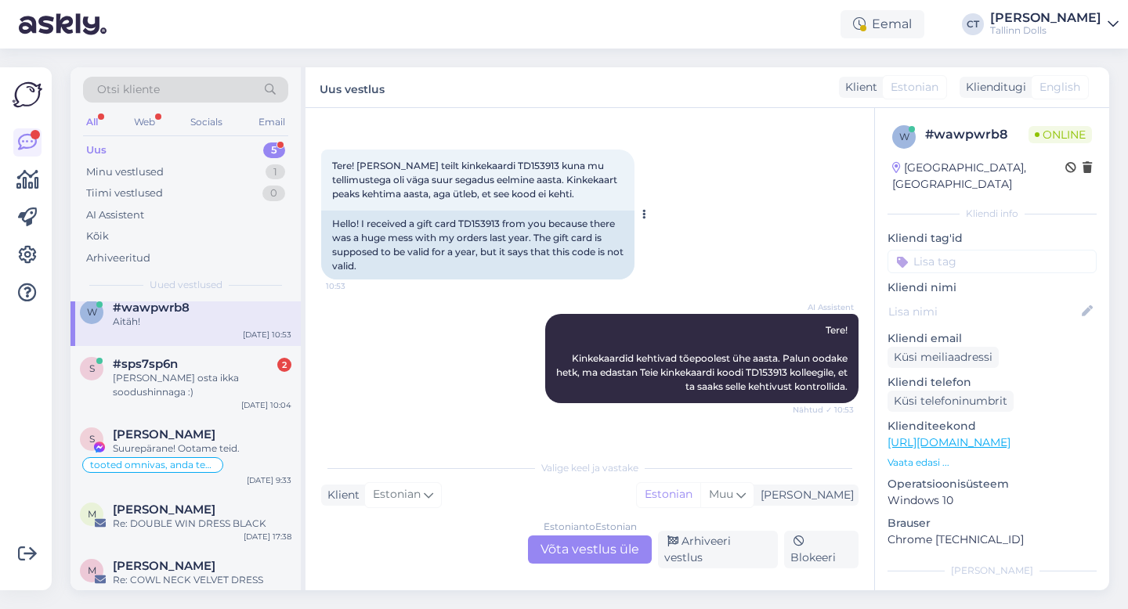
scroll to position [67, 0]
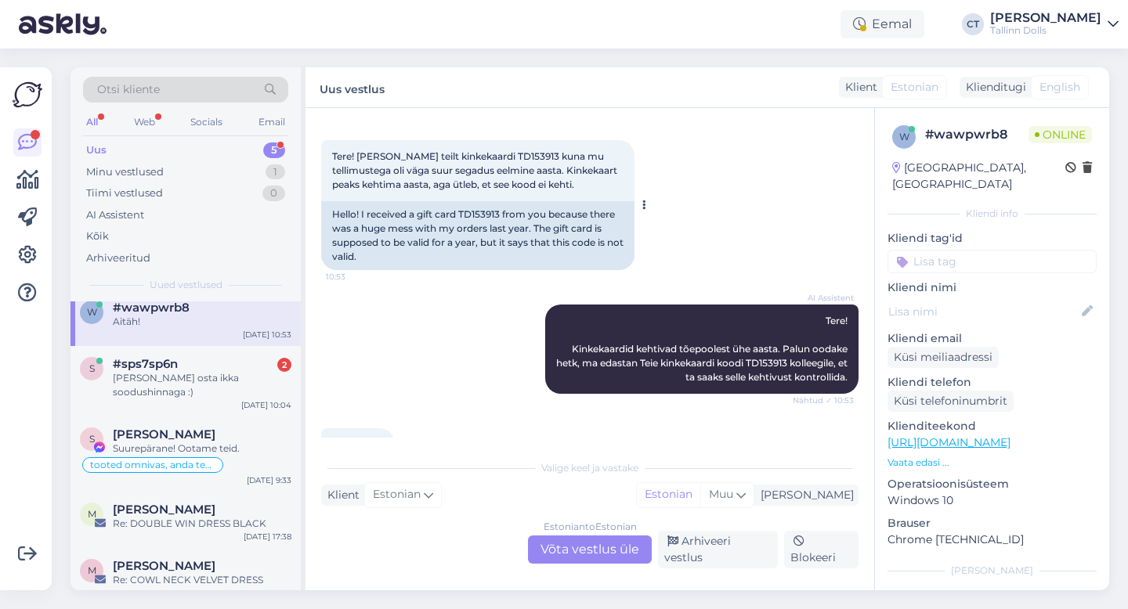
click at [500, 156] on span "Tere! [PERSON_NAME] teilt kinkekaardi TD153913 kuna mu tellimustega oli väga su…" at bounding box center [475, 170] width 287 height 40
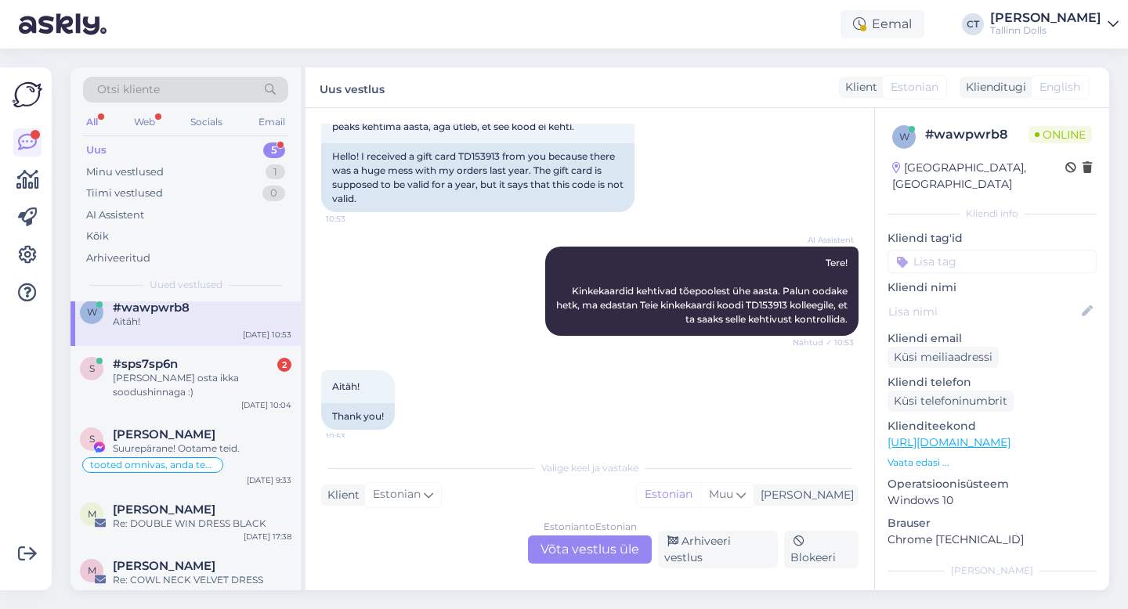
click at [573, 562] on div "Estonian to Estonian Võta vestlus üle" at bounding box center [590, 550] width 124 height 28
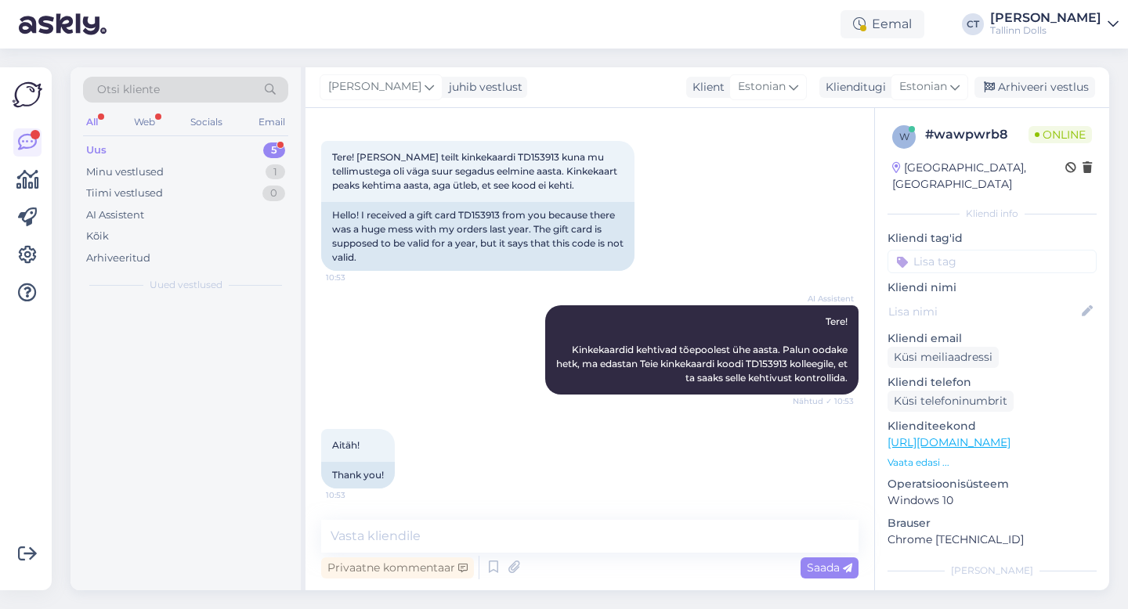
scroll to position [0, 0]
click at [584, 520] on textarea at bounding box center [589, 536] width 537 height 33
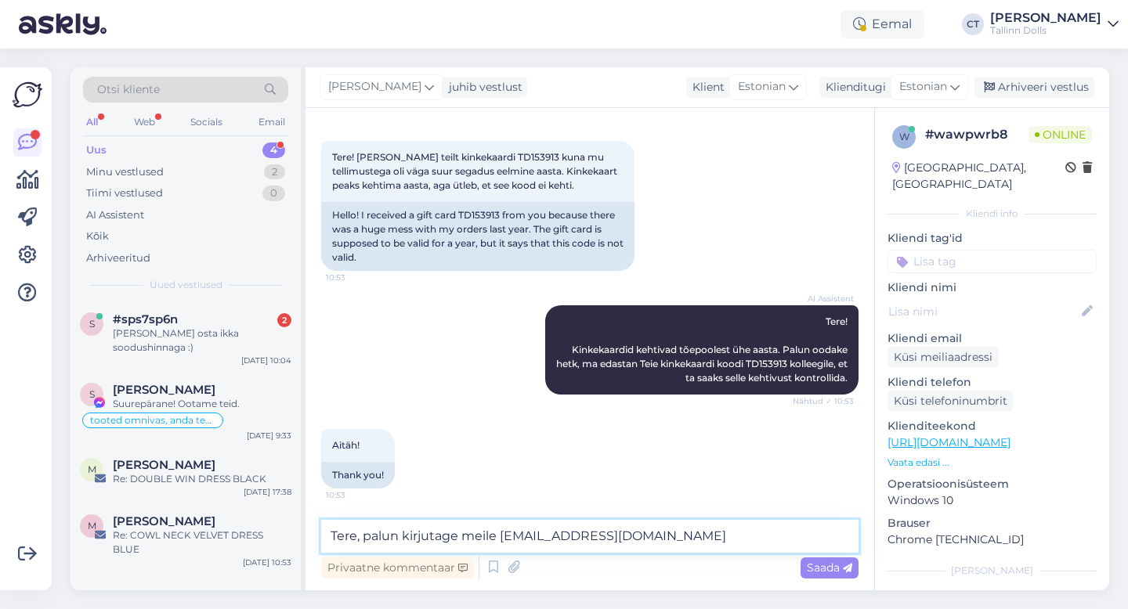
type textarea "Tere, palun kirjutage meile [EMAIL_ADDRESS][DOMAIN_NAME]"
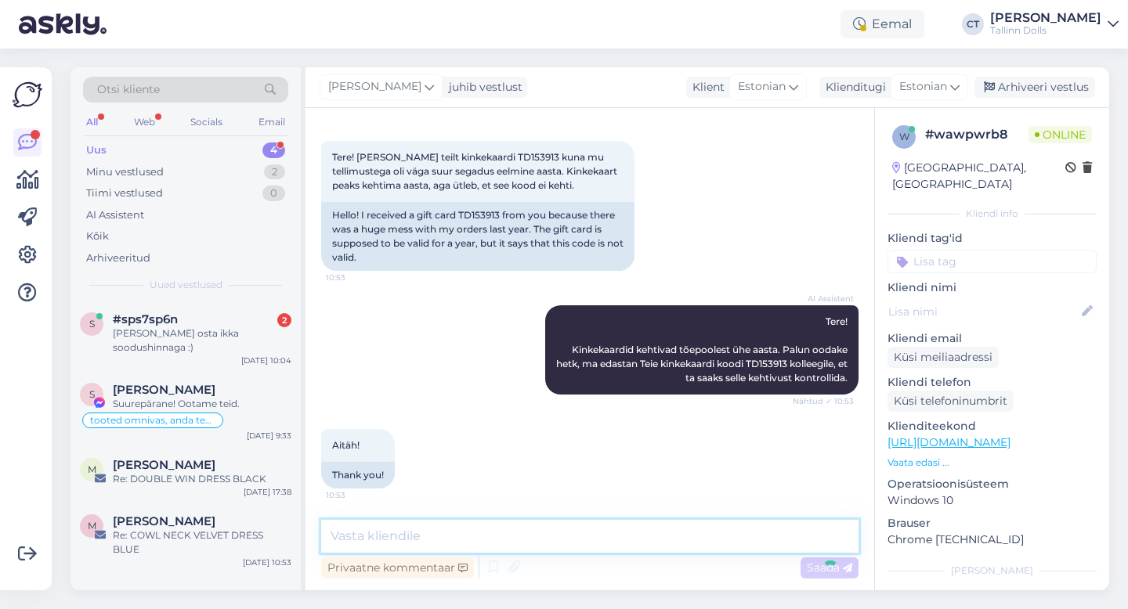
scroll to position [133, 0]
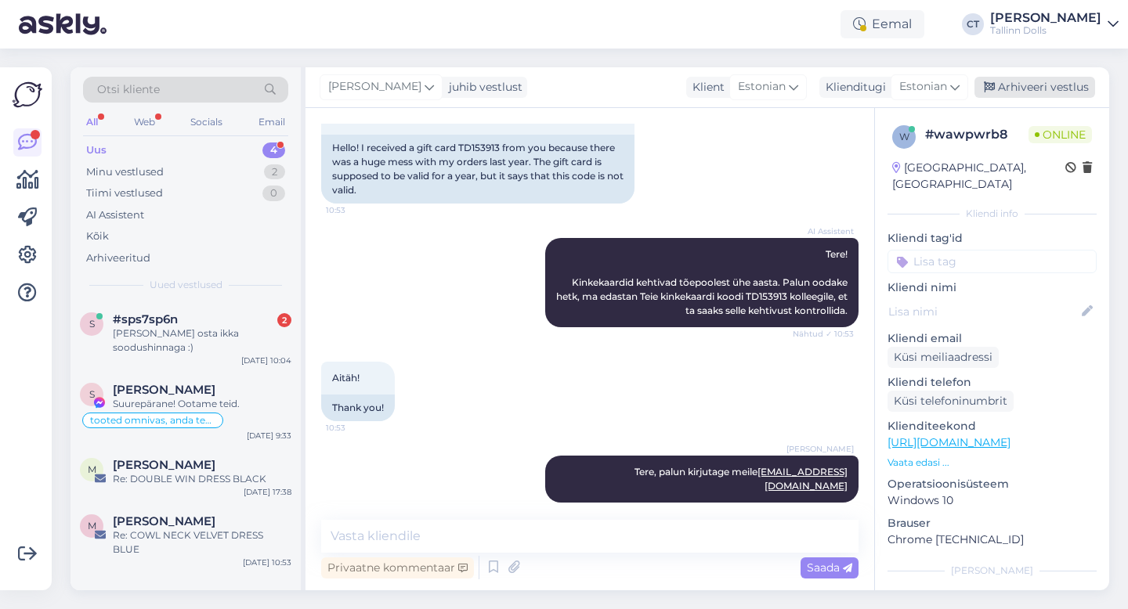
click at [1057, 86] on div "Arhiveeri vestlus" at bounding box center [1034, 87] width 121 height 21
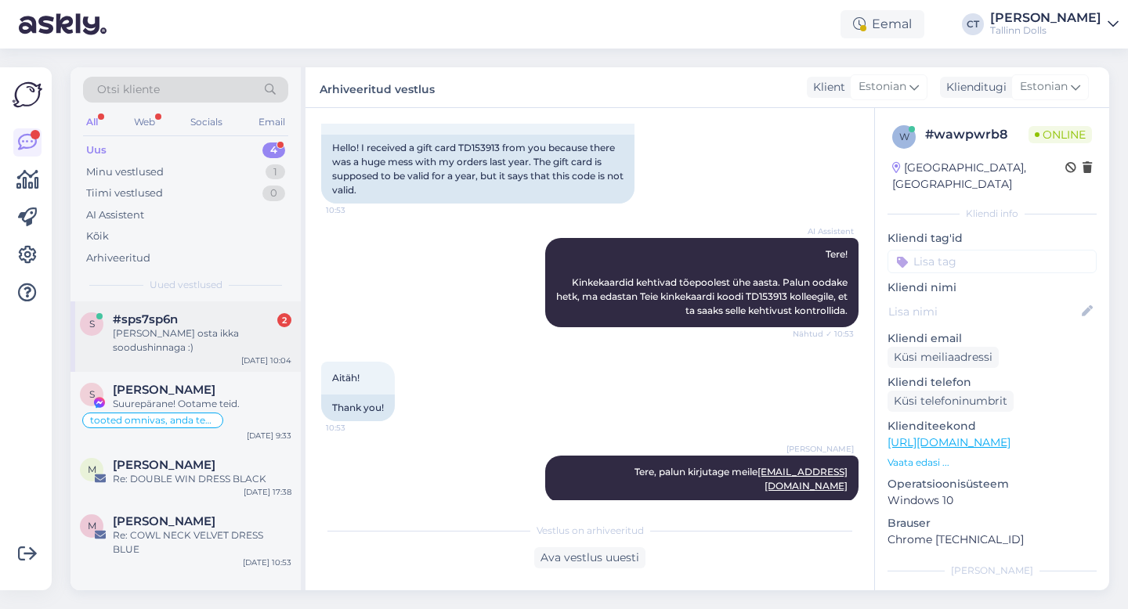
click at [215, 327] on div "[PERSON_NAME] osta ikka soodushinnaga :)" at bounding box center [202, 341] width 179 height 28
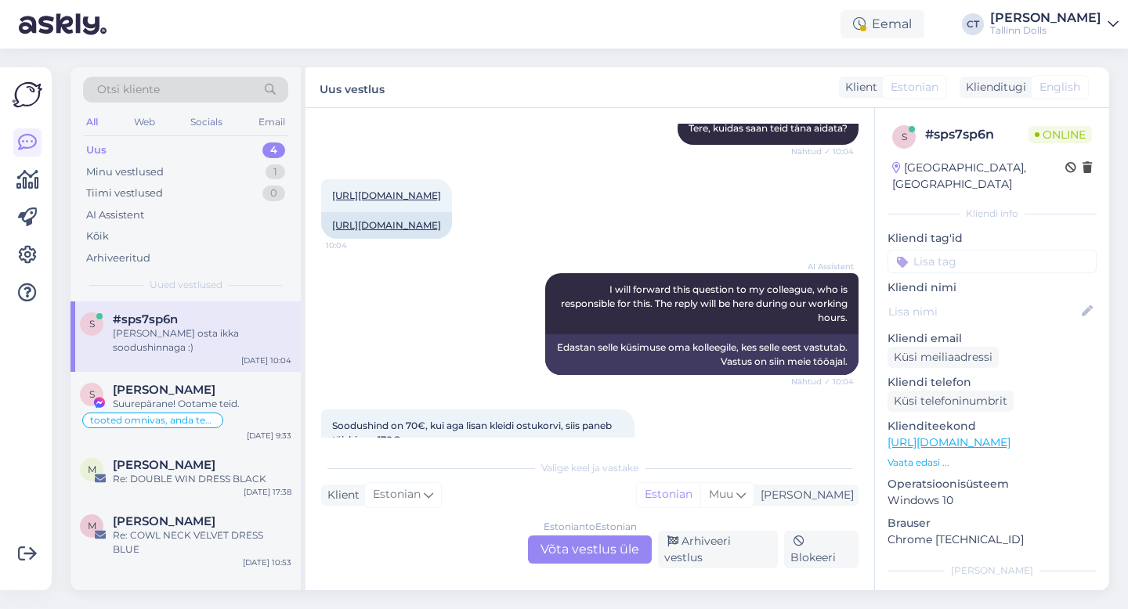
scroll to position [161, 0]
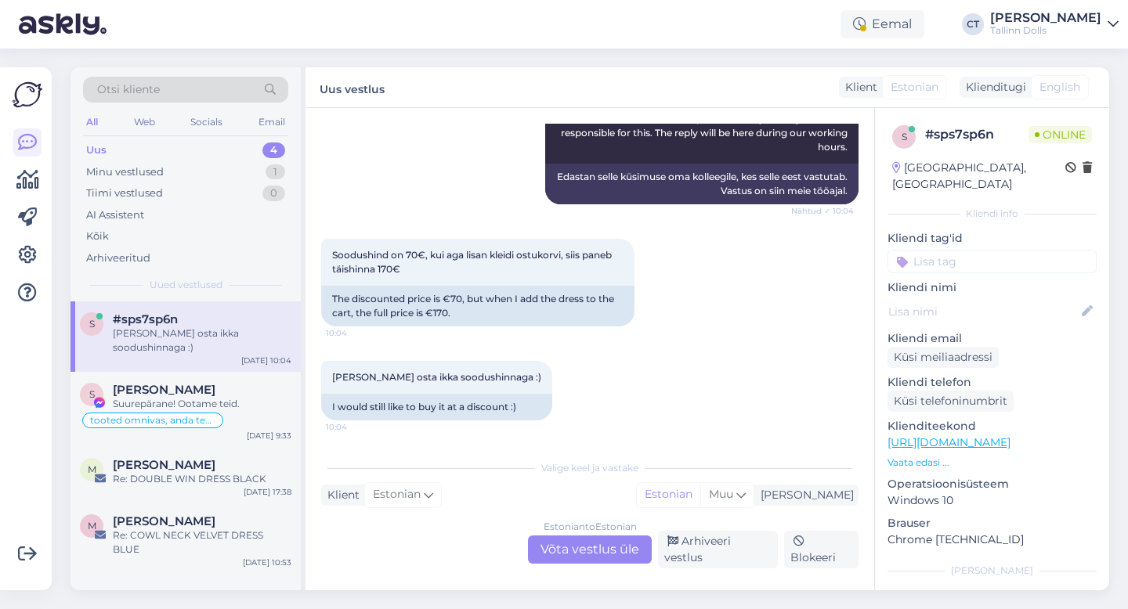
click at [566, 549] on div "Estonian to Estonian Võta vestlus üle" at bounding box center [590, 550] width 124 height 28
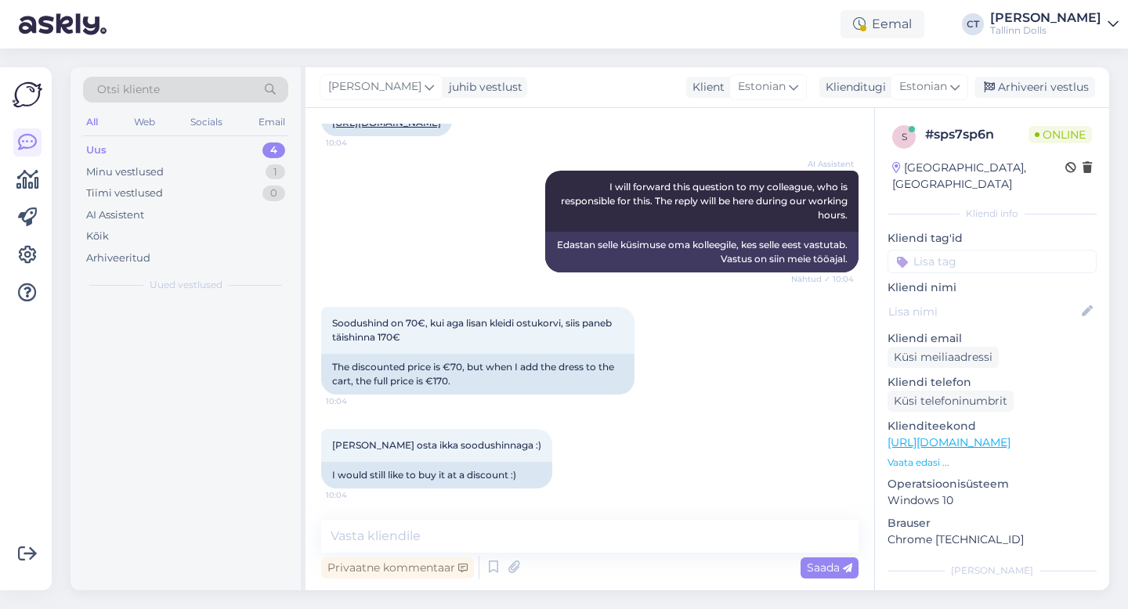
scroll to position [348, 0]
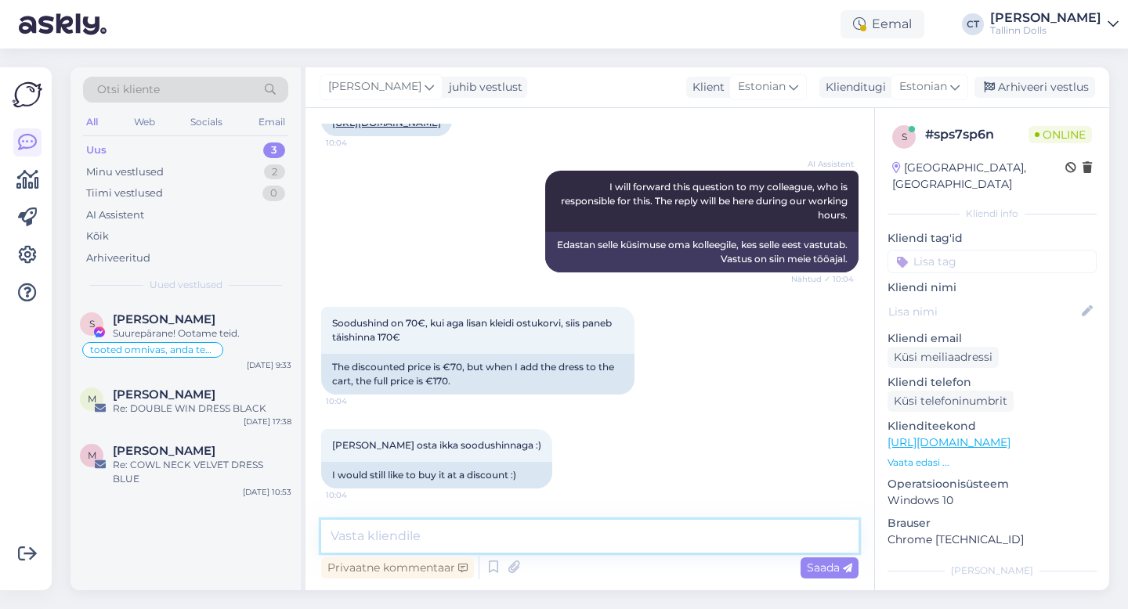
click at [574, 535] on textarea at bounding box center [589, 536] width 537 height 33
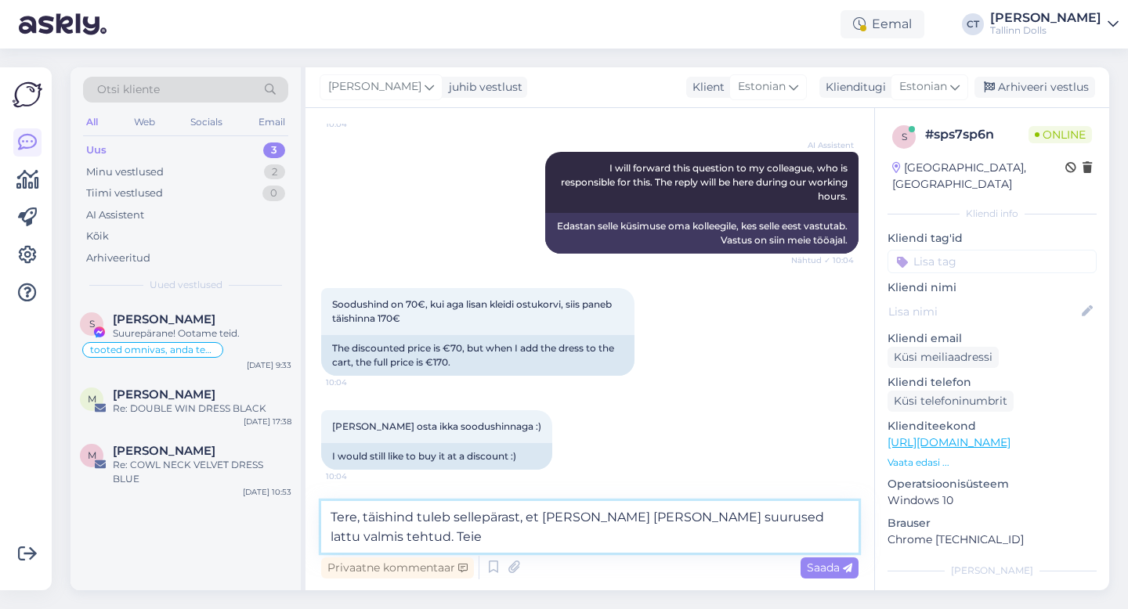
scroll to position [367, 0]
type textarea "Tere, täishind tuleb sellepärast, et [PERSON_NAME] [PERSON_NAME] suurused lattu…"
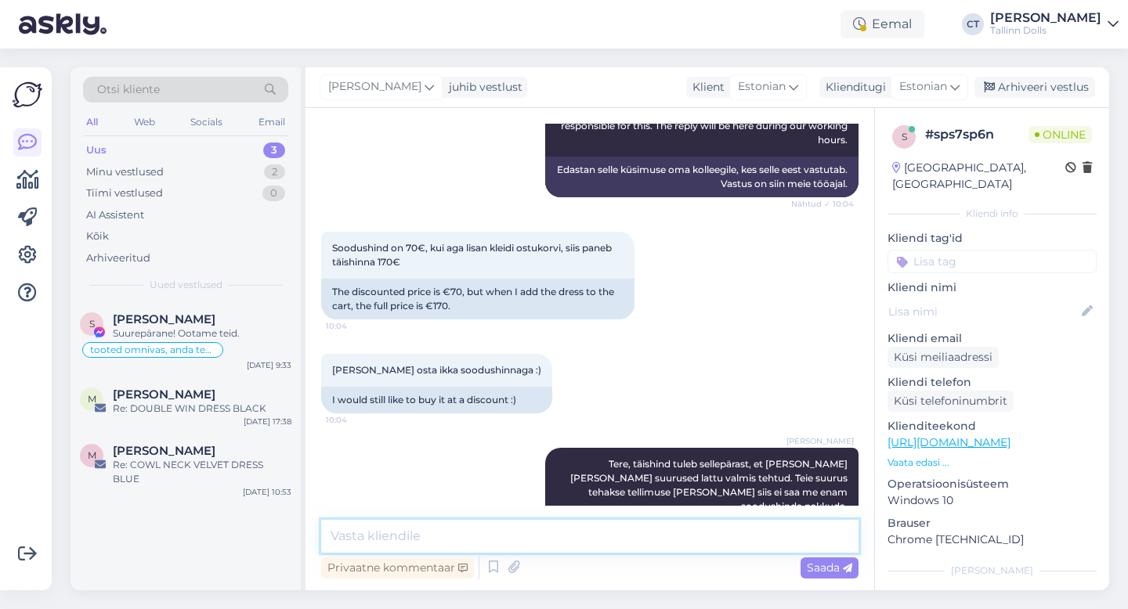
scroll to position [443, 0]
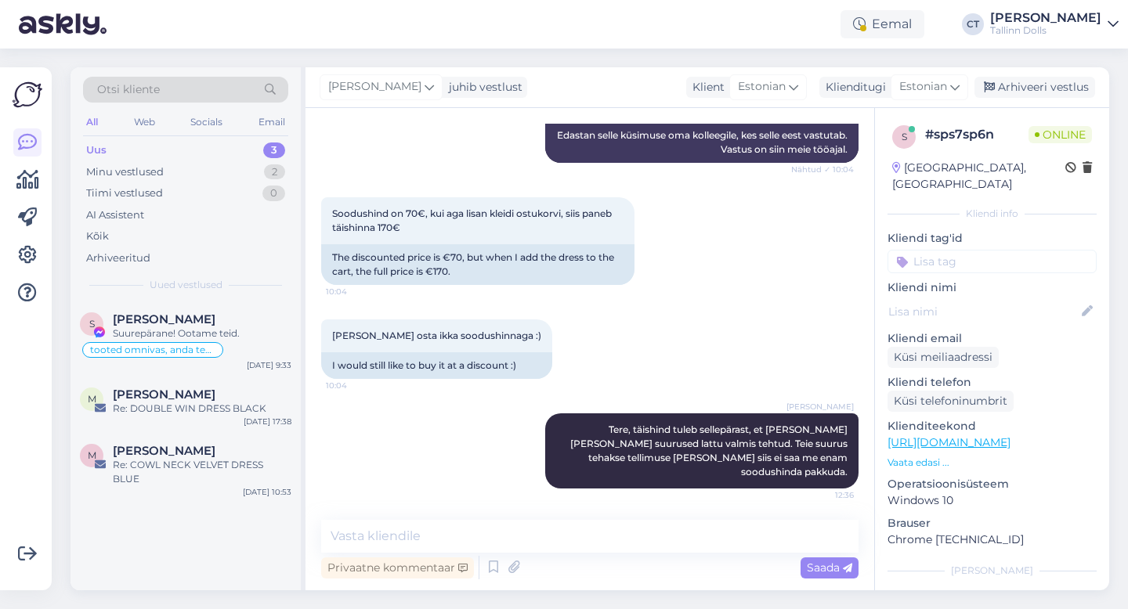
click at [1068, 73] on div "[PERSON_NAME] juhib vestlust Klient [DEMOGRAPHIC_DATA] Klienditugi [DEMOGRAPHIC…" at bounding box center [707, 87] width 804 height 41
click at [1068, 83] on div "Arhiveeri vestlus" at bounding box center [1034, 87] width 121 height 21
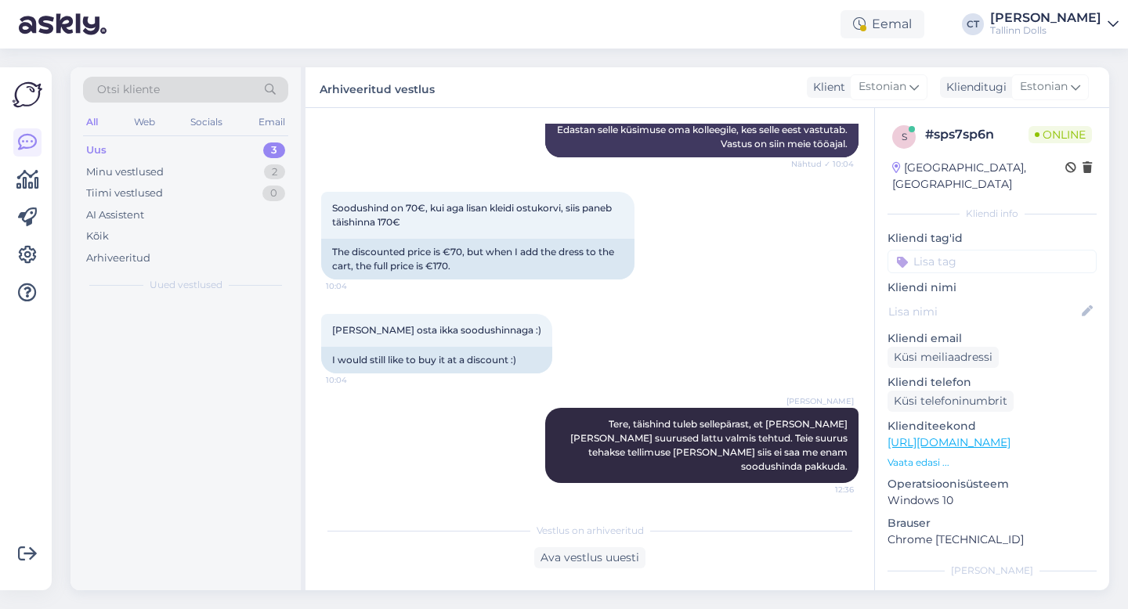
scroll to position [449, 0]
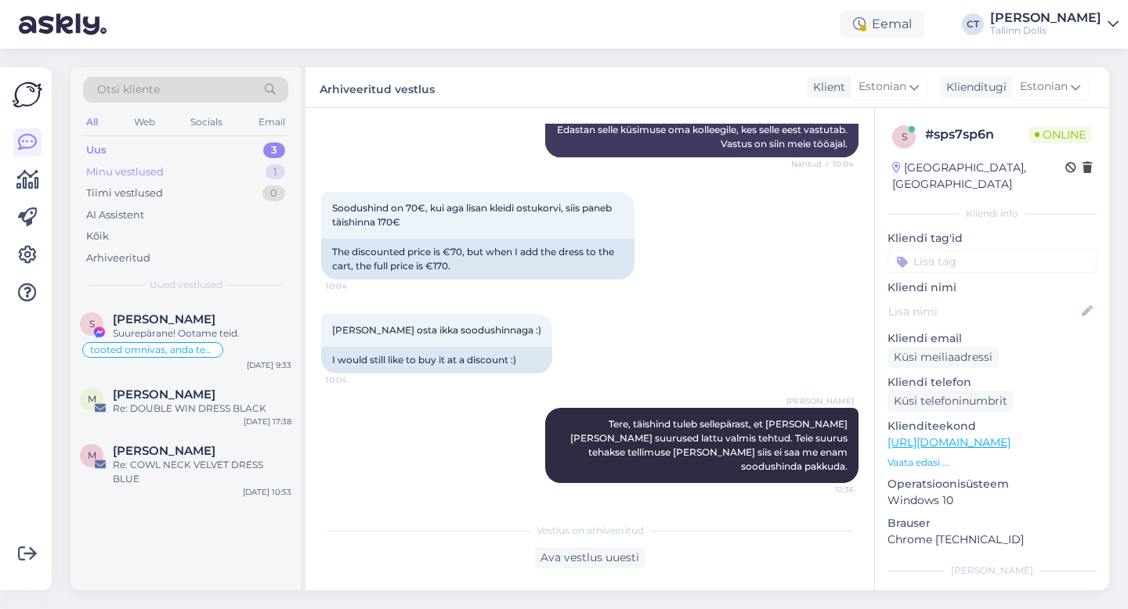
click at [183, 168] on div "Minu vestlused 1" at bounding box center [185, 172] width 205 height 22
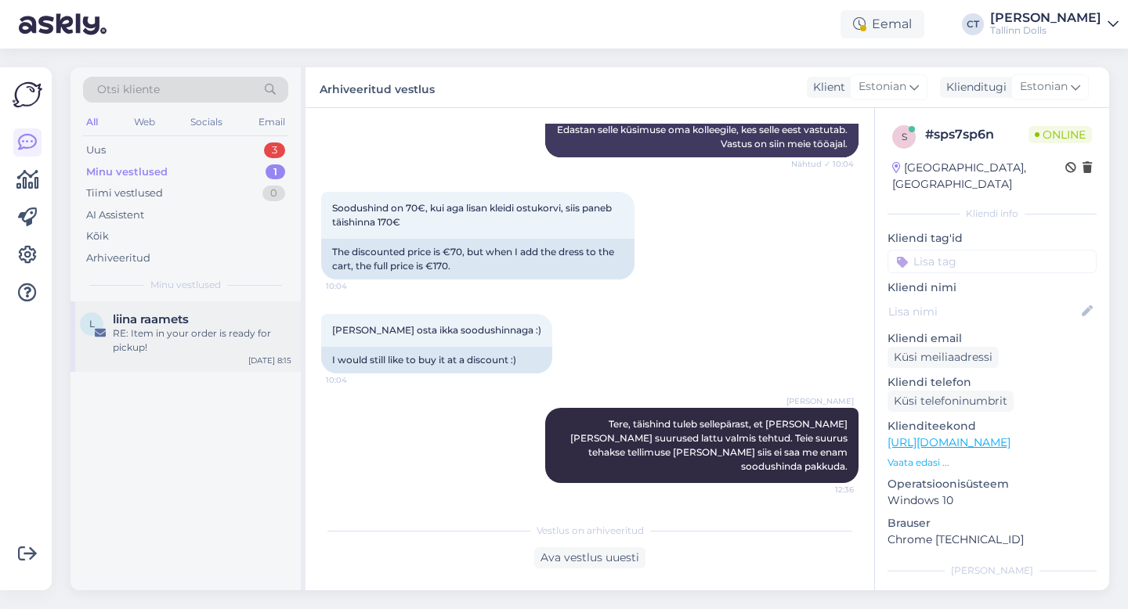
click at [183, 334] on div "RE: Item in your order is ready for pickup!" at bounding box center [202, 341] width 179 height 28
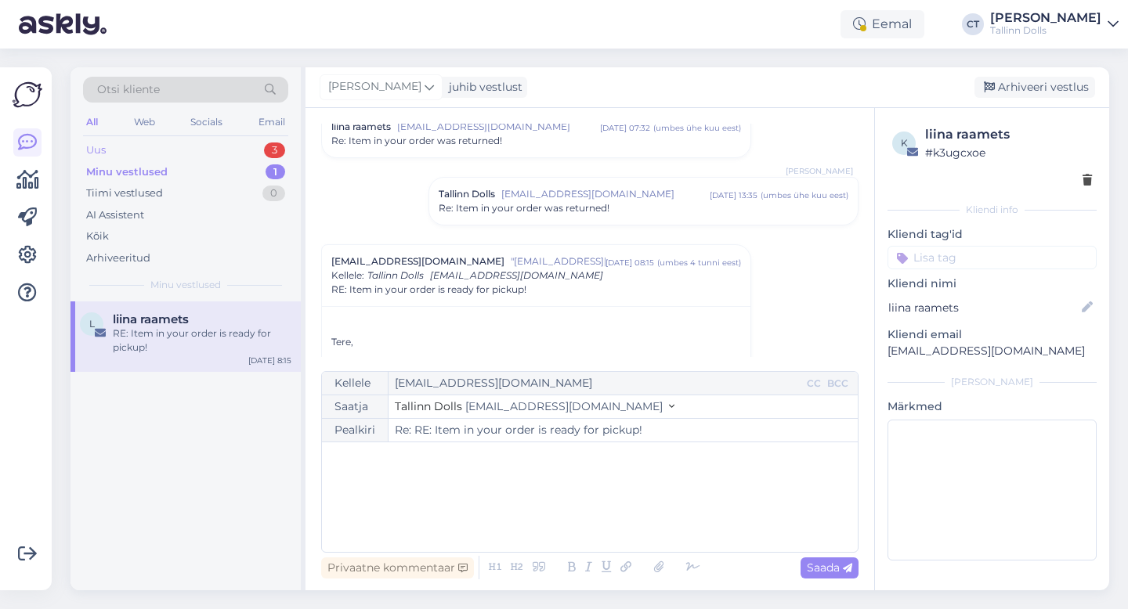
click at [124, 149] on div "Uus 3" at bounding box center [185, 150] width 205 height 22
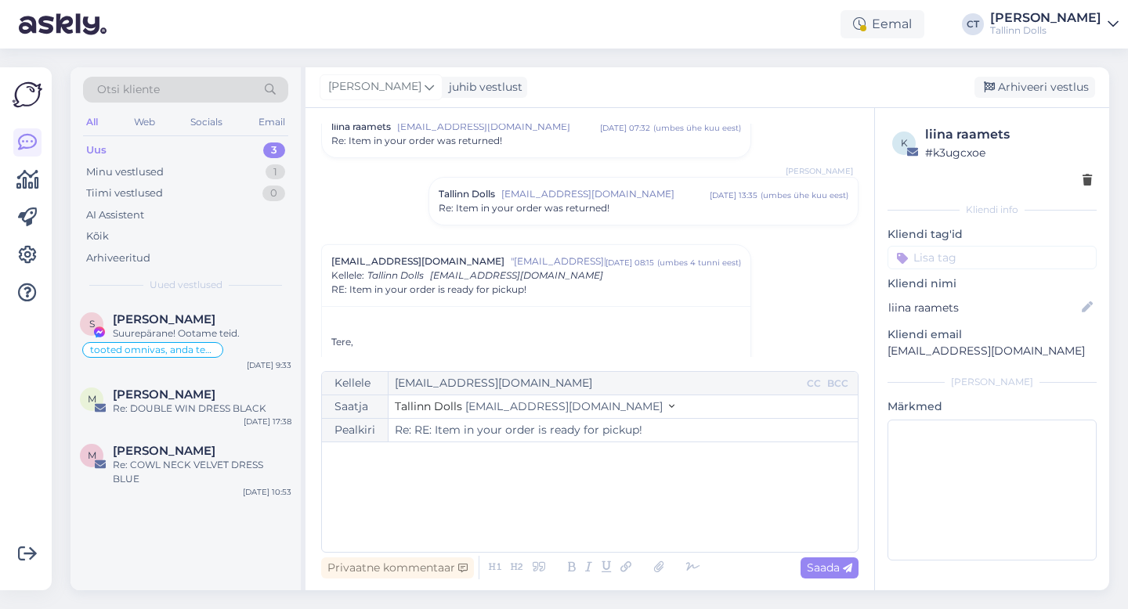
click at [405, 487] on div "﻿" at bounding box center [590, 497] width 520 height 94
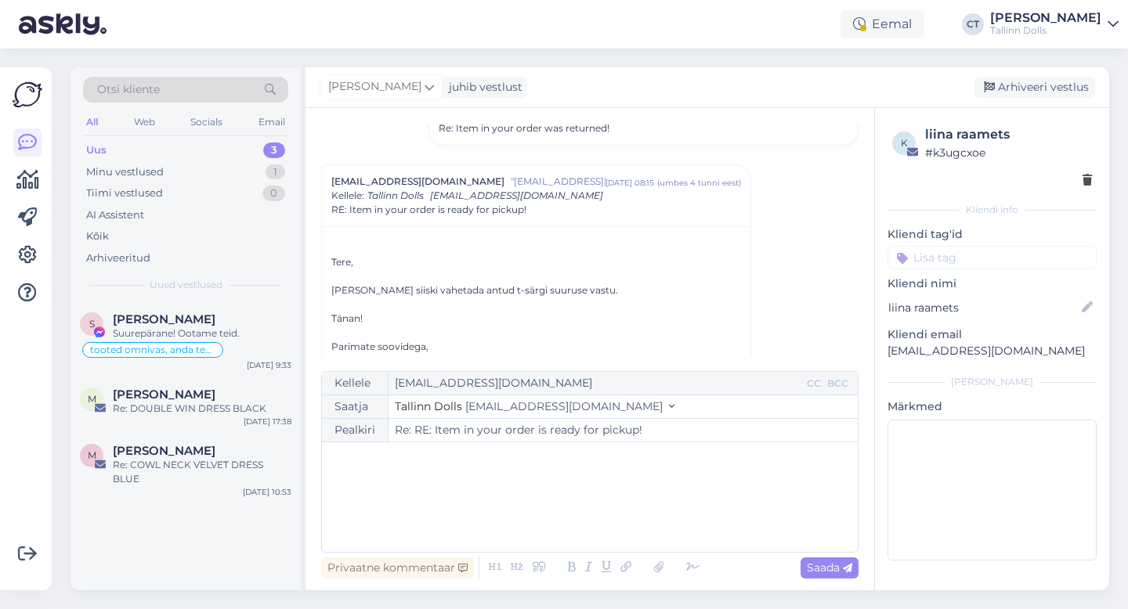
scroll to position [1826, 0]
click at [215, 143] on div "Uus 3" at bounding box center [185, 150] width 205 height 22
click at [202, 316] on span "[PERSON_NAME]" at bounding box center [164, 320] width 103 height 14
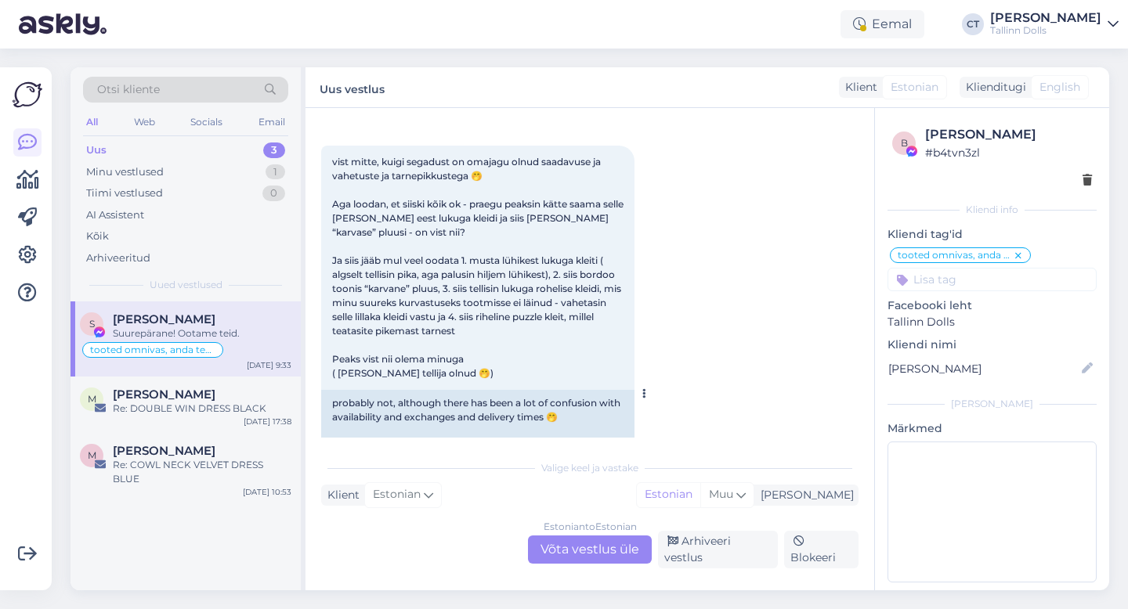
scroll to position [4453, 0]
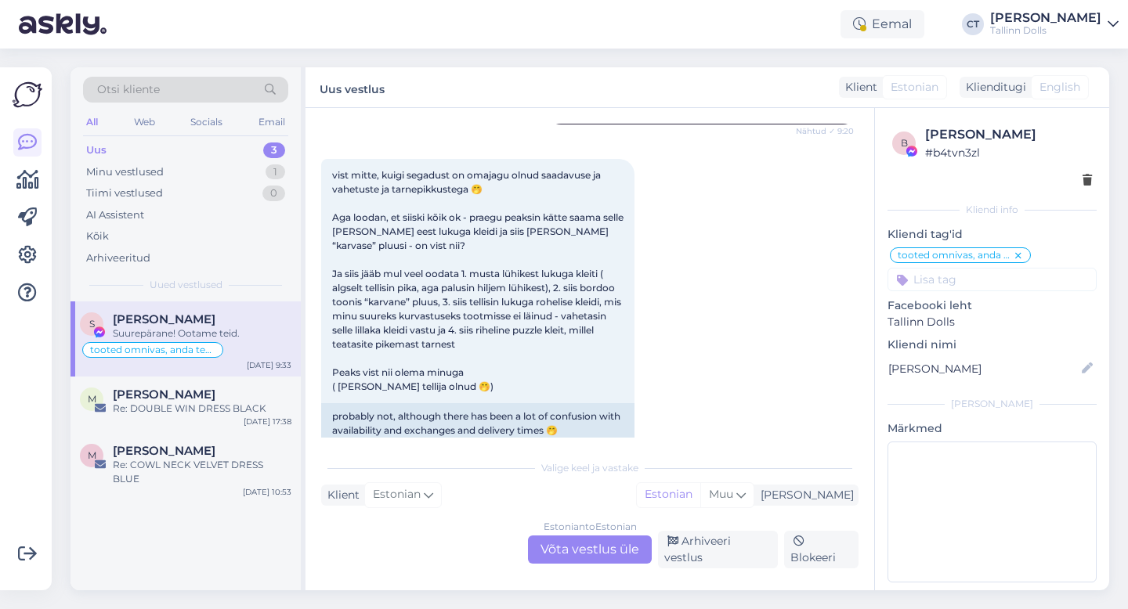
click at [556, 550] on div "Estonian to Estonian Võta vestlus üle" at bounding box center [590, 550] width 124 height 28
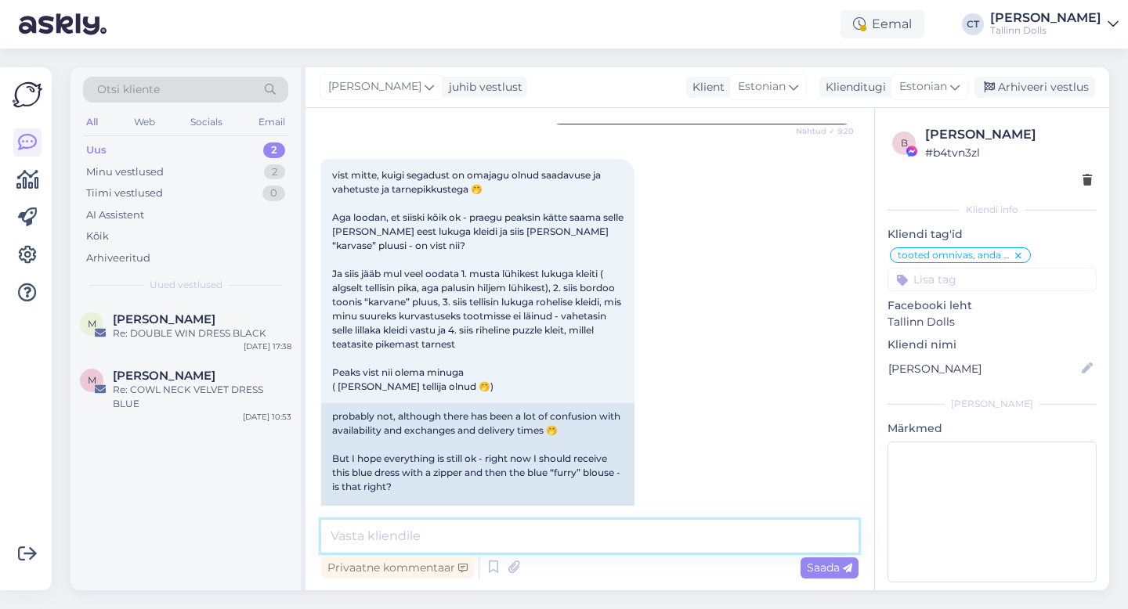
click at [570, 541] on textarea at bounding box center [589, 536] width 537 height 33
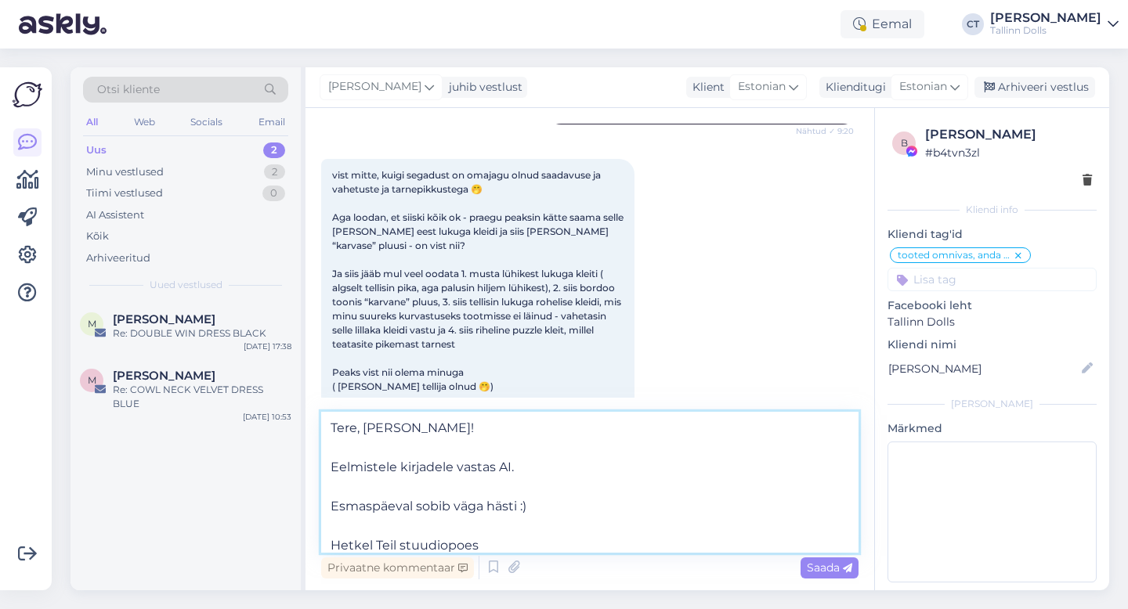
paste textarea "#000123603"
click at [476, 544] on textarea "Tere, [PERSON_NAME]! Eelmistele kirjadele vastas AI. Esmaspäeval sobib väga häs…" at bounding box center [589, 482] width 537 height 141
click at [647, 545] on textarea "Tere, [PERSON_NAME]! Eelmistele kirjadele vastas AI. Esmaspäeval sobib väga häs…" at bounding box center [589, 482] width 537 height 141
click at [637, 541] on textarea "Tere, [PERSON_NAME]! Eelmistele kirjadele vastas AI. Esmaspäeval sobib väga häs…" at bounding box center [589, 482] width 537 height 141
click at [771, 540] on textarea "Tere, [PERSON_NAME]! Eelmistele kirjadele vastas AI. Esmaspäeval sobib väga häs…" at bounding box center [589, 482] width 537 height 141
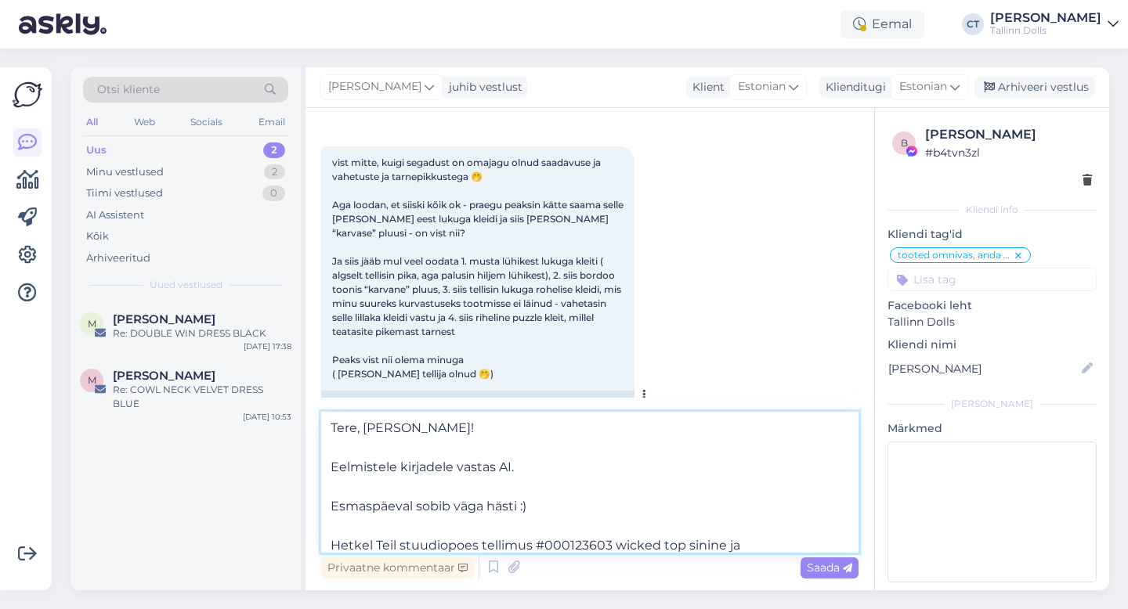
scroll to position [4481, 0]
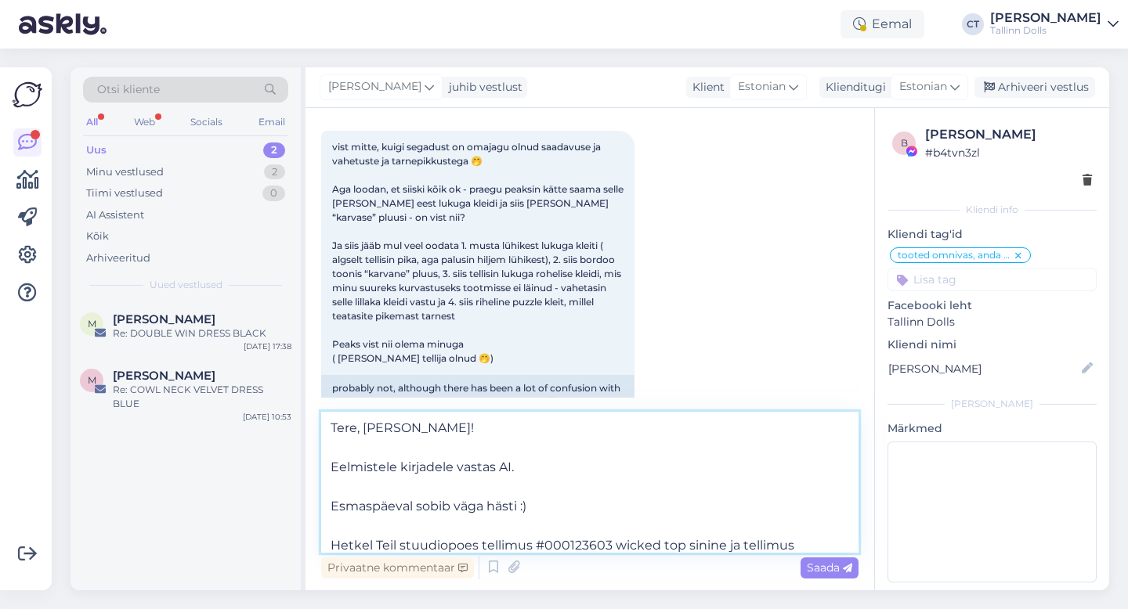
paste textarea "#000121967"
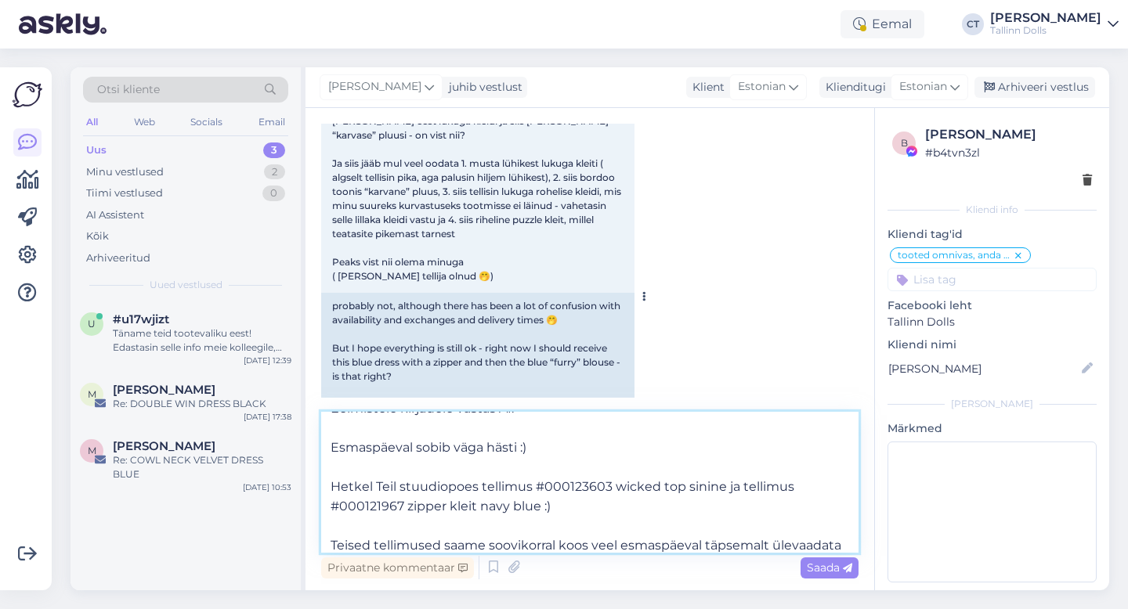
scroll to position [78, 0]
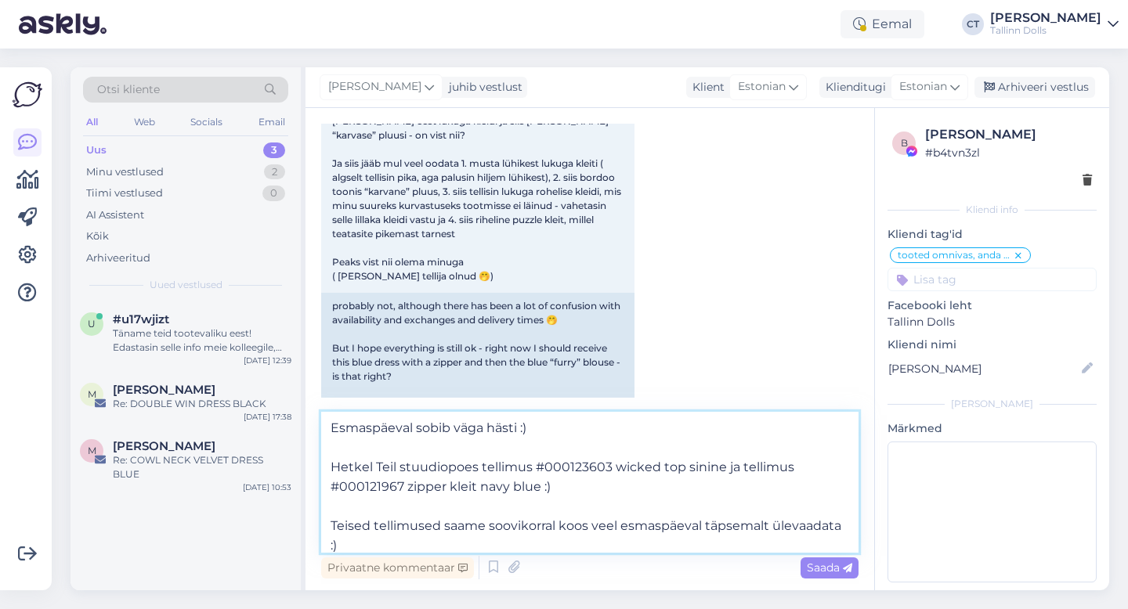
click at [520, 527] on textarea "Tere, [PERSON_NAME]! Eelmistele kirjadele vastas AI. Esmaspäeval sobib väga häs…" at bounding box center [589, 482] width 537 height 141
click at [562, 539] on textarea "Tere, [PERSON_NAME]! Eelmistele kirjadele vastas AI. Esmaspäeval sobib väga häs…" at bounding box center [589, 482] width 537 height 141
drag, startPoint x: 623, startPoint y: 526, endPoint x: 490, endPoint y: 526, distance: 133.2
click at [490, 526] on textarea "Tere, [PERSON_NAME]! Eelmistele kirjadele vastas AI. Esmaspäeval sobib väga häs…" at bounding box center [589, 482] width 537 height 141
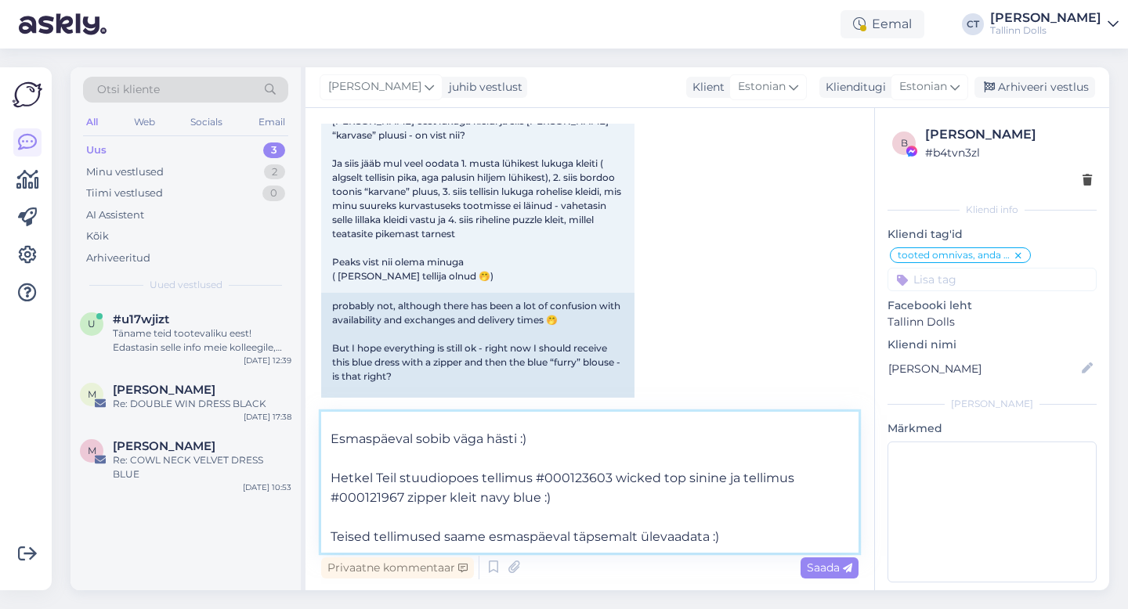
scroll to position [67, 0]
click at [743, 533] on textarea "Tere, [PERSON_NAME]! Eelmistele kirjadele vastas AI. Esmaspäeval sobib väga häs…" at bounding box center [589, 482] width 537 height 141
click at [571, 533] on textarea "Tere, [PERSON_NAME]! Eelmistele kirjadele vastas AI. Esmaspäeval sobib väga häs…" at bounding box center [589, 482] width 537 height 141
type textarea "Tere, [PERSON_NAME]! Eelmistele kirjadele vastas AI. Esmaspäeval sobib väga häs…"
click at [765, 536] on textarea "Tere, [PERSON_NAME]! Eelmistele kirjadele vastas AI. Esmaspäeval sobib väga häs…" at bounding box center [589, 482] width 537 height 141
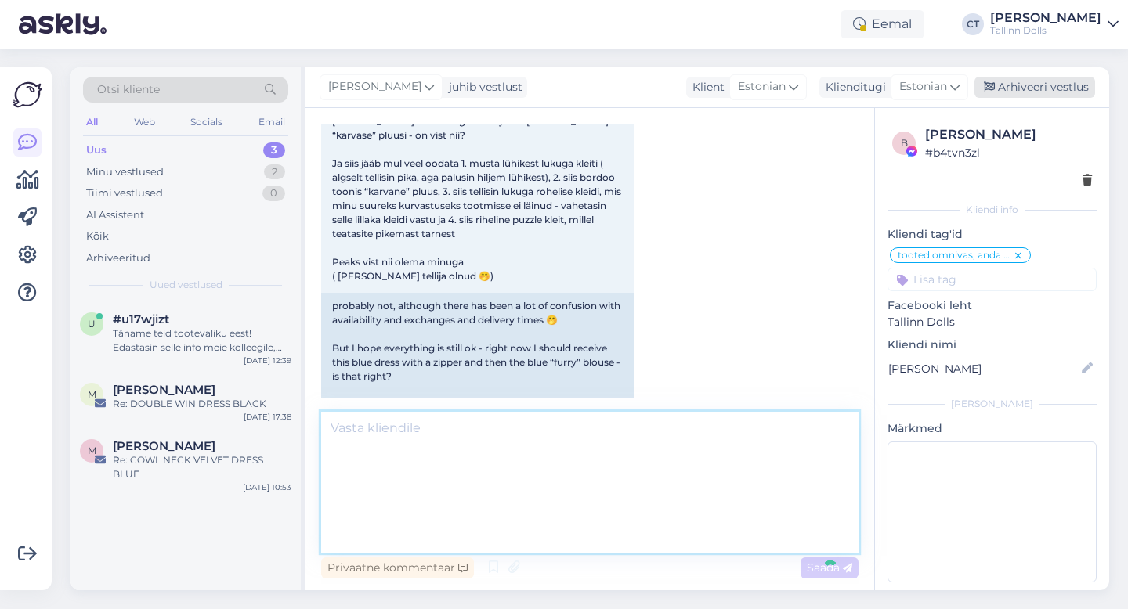
scroll to position [0, 0]
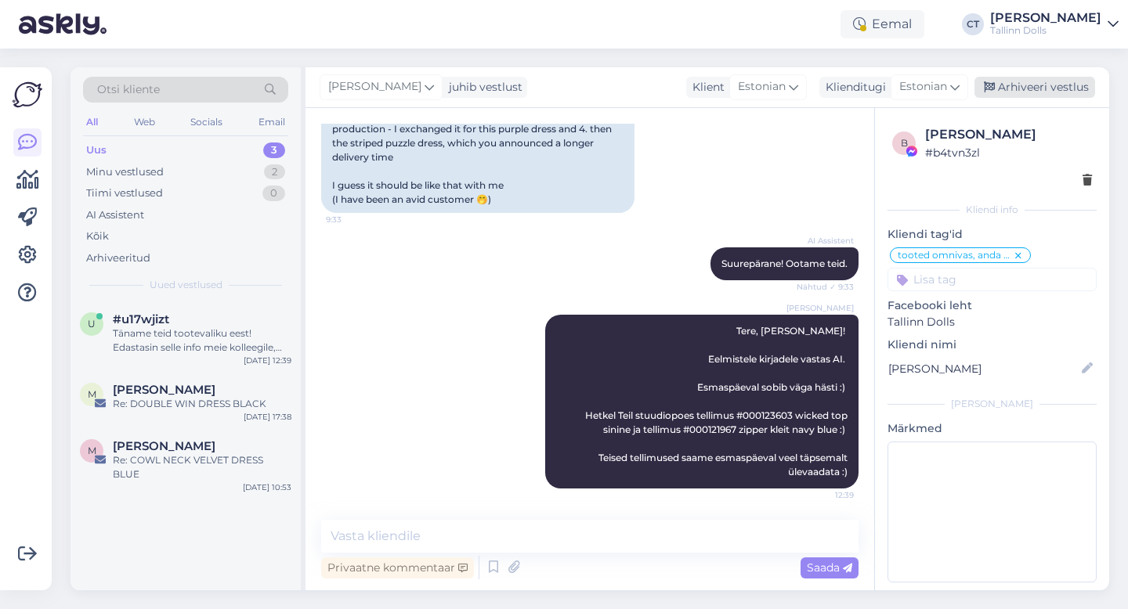
click at [1039, 83] on div "Arhiveeri vestlus" at bounding box center [1034, 87] width 121 height 21
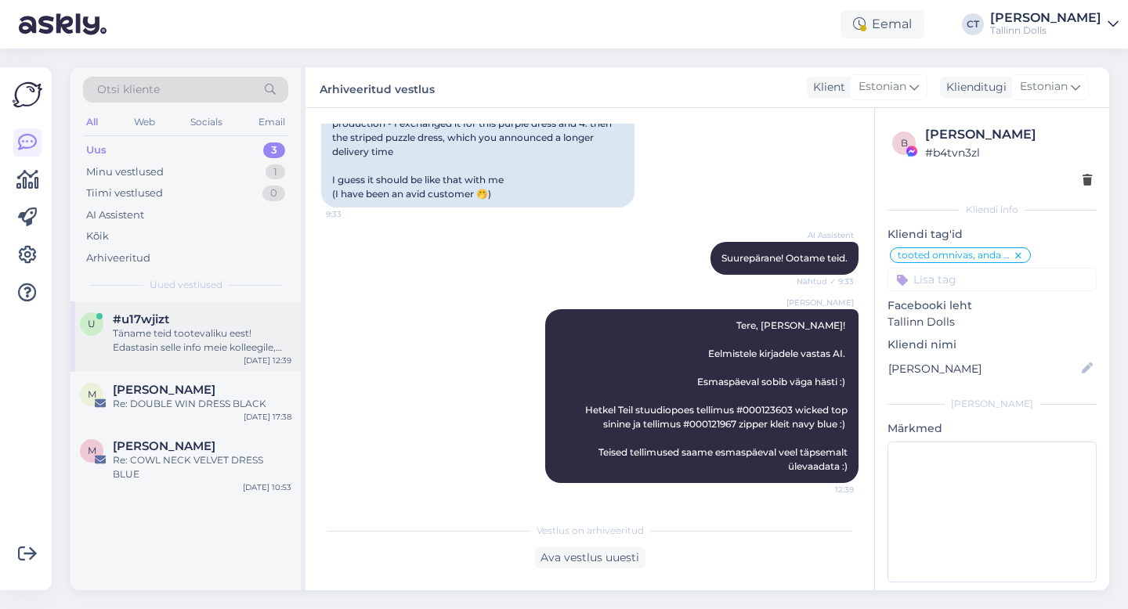
click at [212, 342] on div "Täname teid tootevaliku eest! Edastasin selle info meie kolleegile, kes teiega …" at bounding box center [202, 341] width 179 height 28
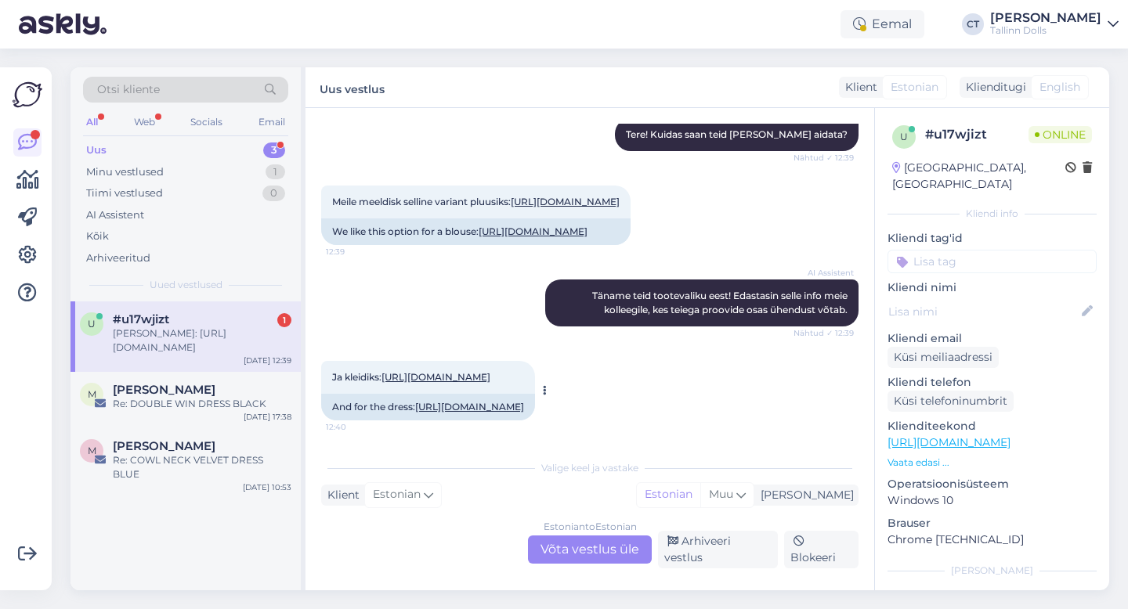
scroll to position [585, 0]
click at [562, 547] on div "Estonian to Estonian Võta vestlus üle" at bounding box center [590, 550] width 124 height 28
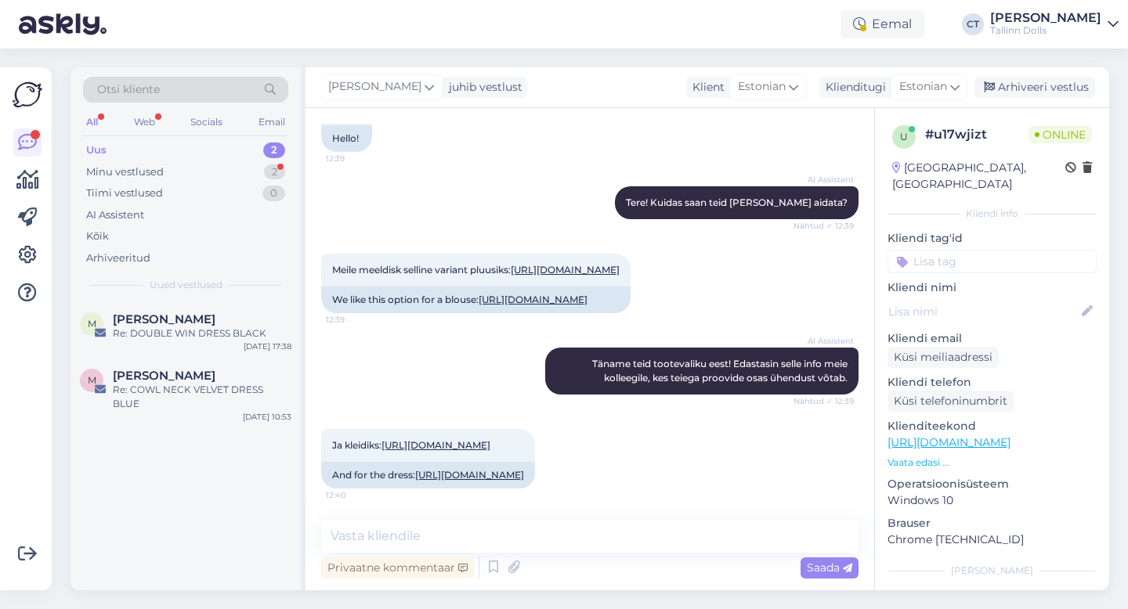
scroll to position [583, 0]
click at [562, 537] on textarea at bounding box center [589, 536] width 537 height 33
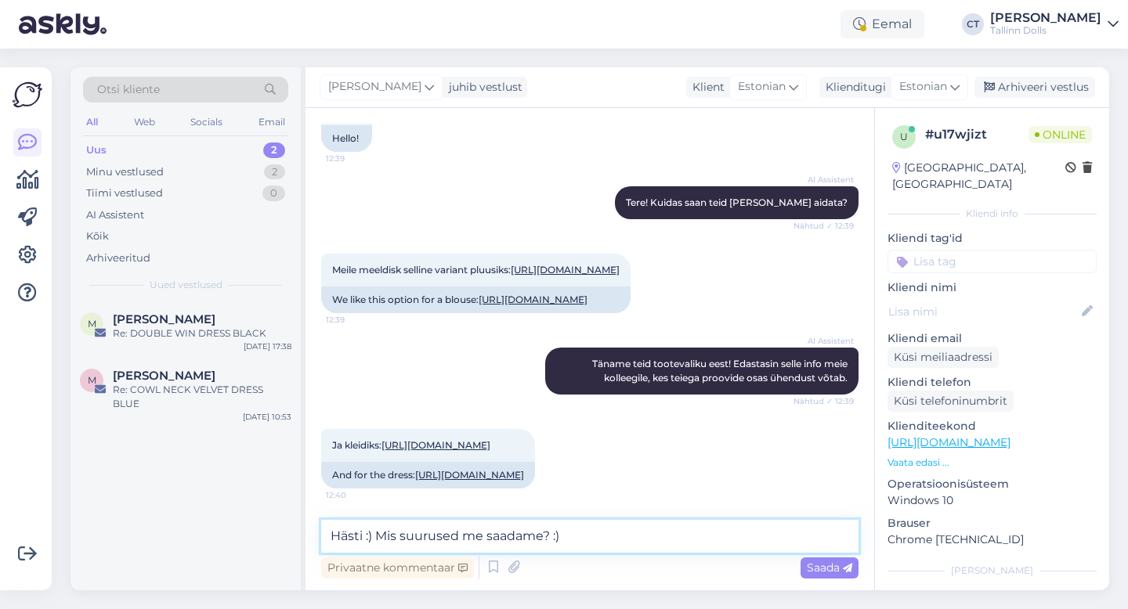
type textarea "Hästi :) Mis suurused me saadame? :)"
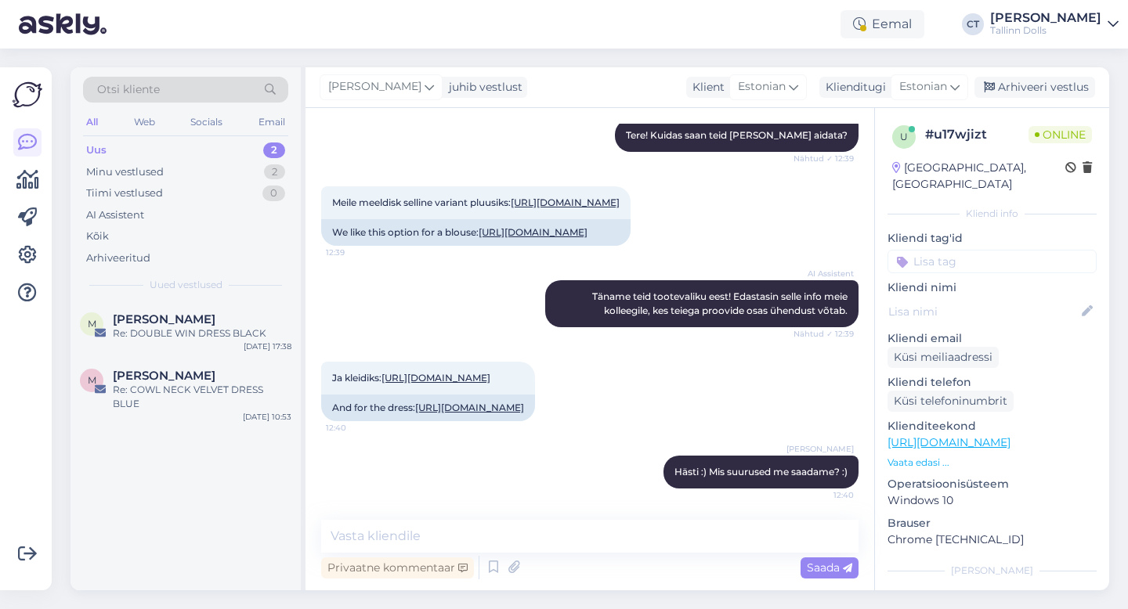
click at [182, 95] on div "Otsi kliente" at bounding box center [185, 90] width 205 height 26
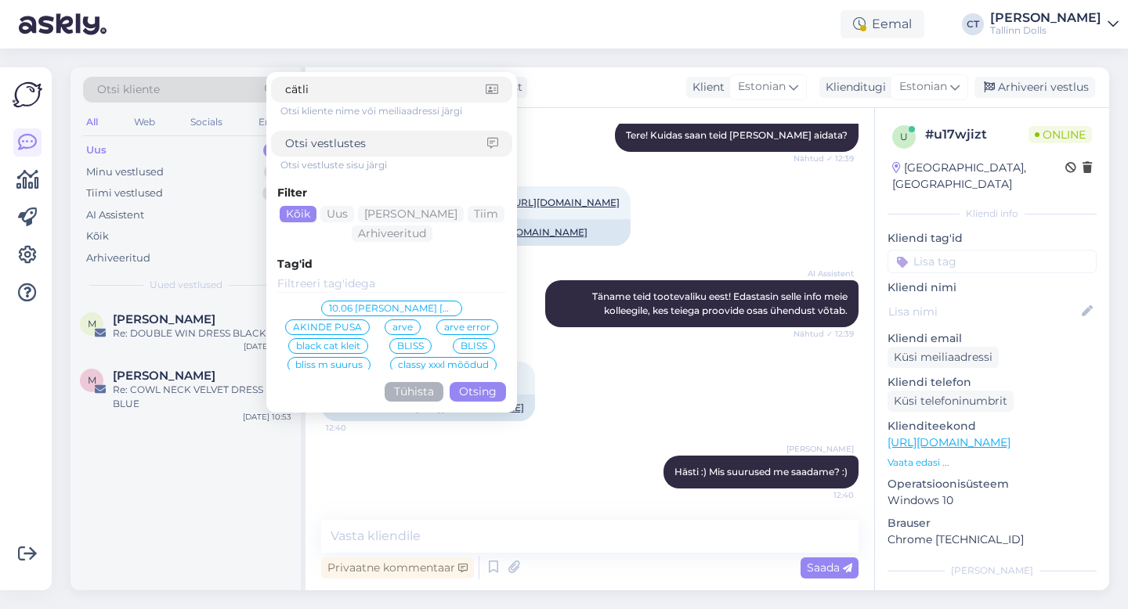
type input "[PERSON_NAME]"
click button "Otsing" at bounding box center [478, 392] width 56 height 20
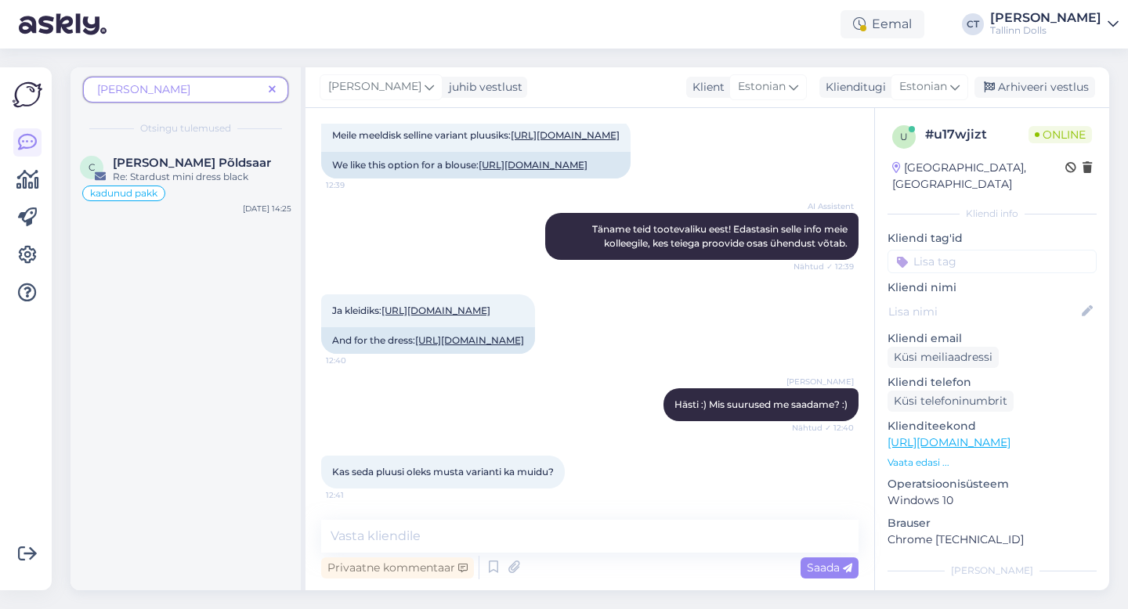
scroll to position [717, 0]
click at [424, 525] on textarea at bounding box center [589, 536] width 537 height 33
click at [271, 90] on icon at bounding box center [272, 90] width 7 height 11
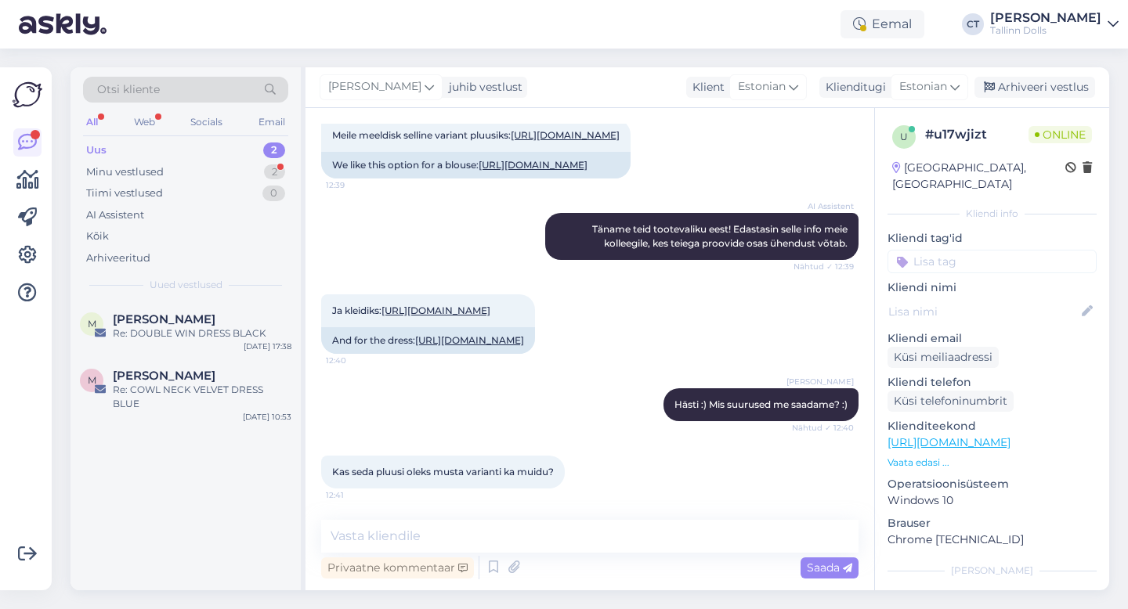
click at [114, 150] on div "Uus 2" at bounding box center [185, 150] width 205 height 22
click at [187, 179] on div "Minu vestlused 2" at bounding box center [185, 172] width 205 height 22
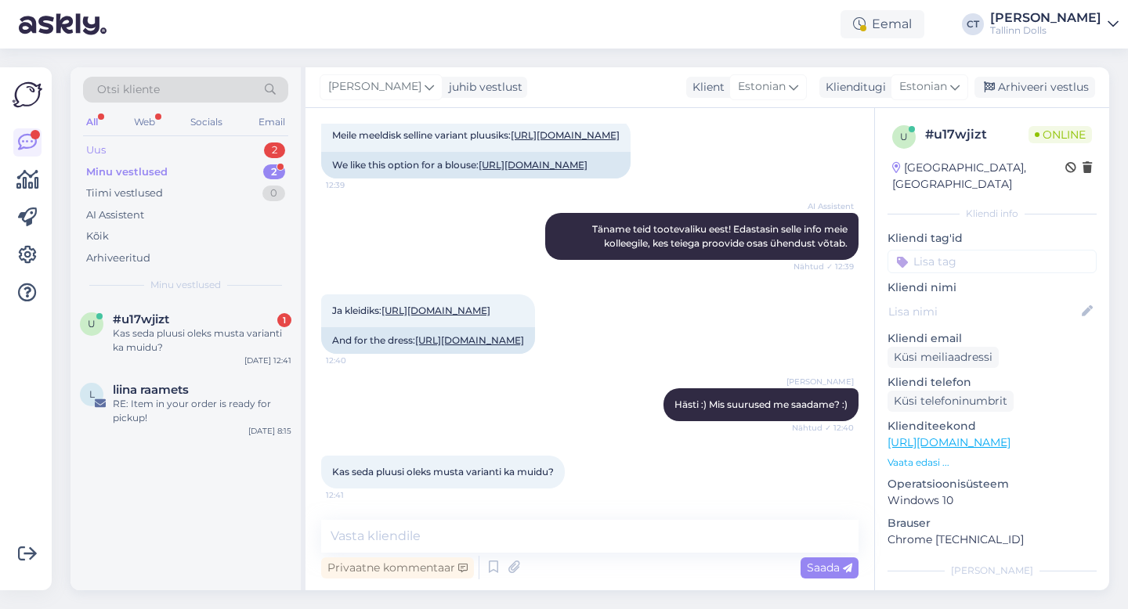
click at [180, 145] on div "Uus 2" at bounding box center [185, 150] width 205 height 22
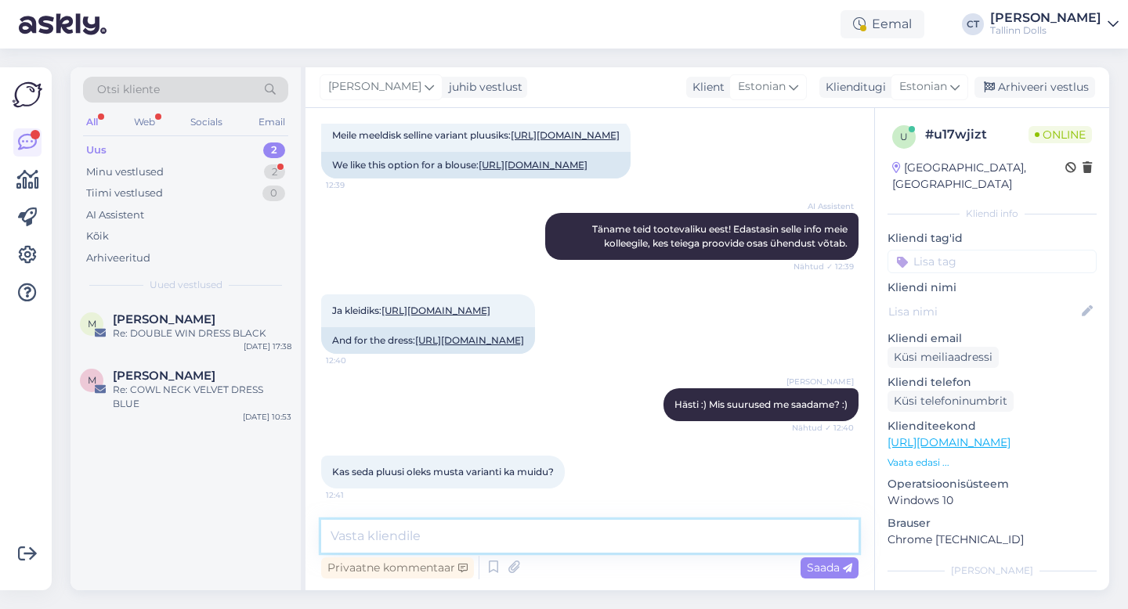
click at [489, 537] on textarea at bounding box center [589, 536] width 537 height 33
type textarea "m"
type textarea "[PERSON_NAME] olemas :)"
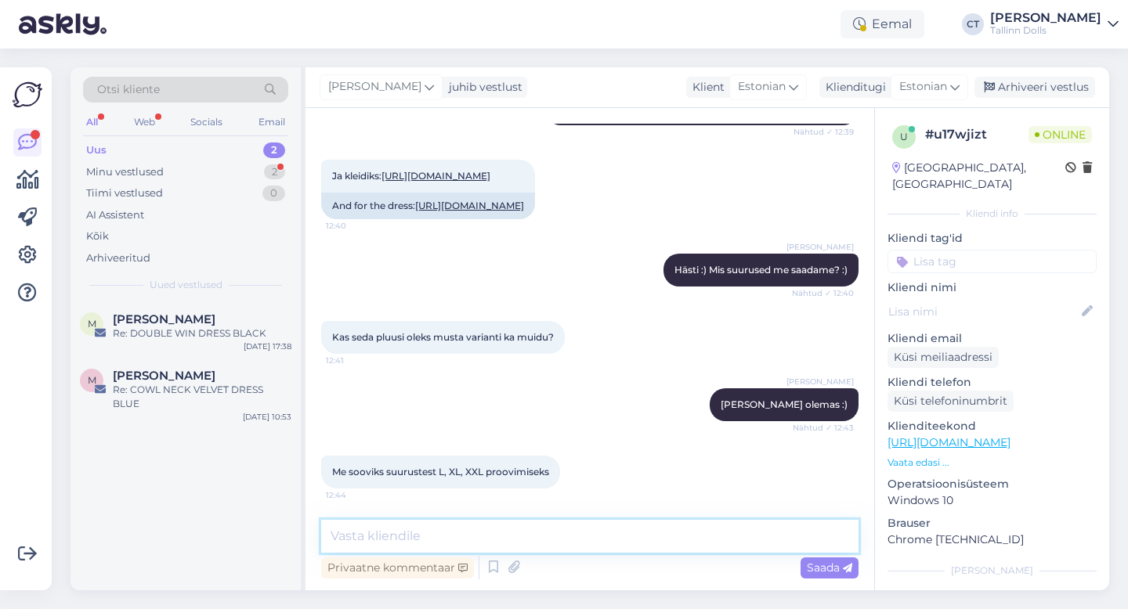
scroll to position [852, 0]
click at [455, 536] on textarea at bounding box center [589, 536] width 537 height 33
click at [485, 533] on textarea at bounding box center [589, 536] width 537 height 33
type textarea "M"
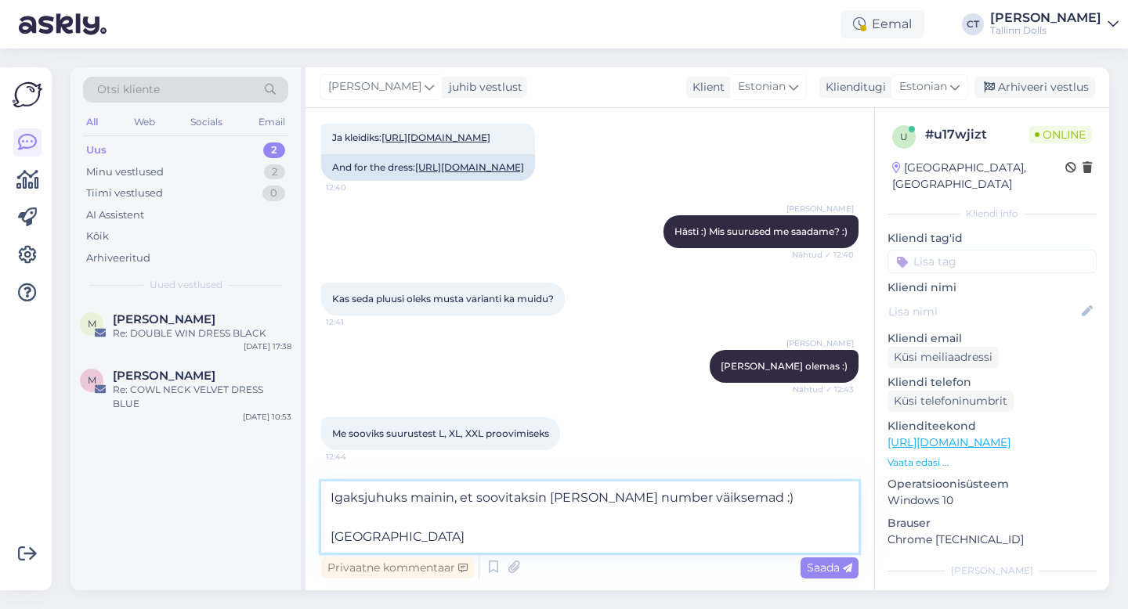
click at [739, 500] on textarea "Igaksjuhuks mainin, et soovitaksin [PERSON_NAME] number väiksemad :) [GEOGRAPHI…" at bounding box center [589, 517] width 537 height 71
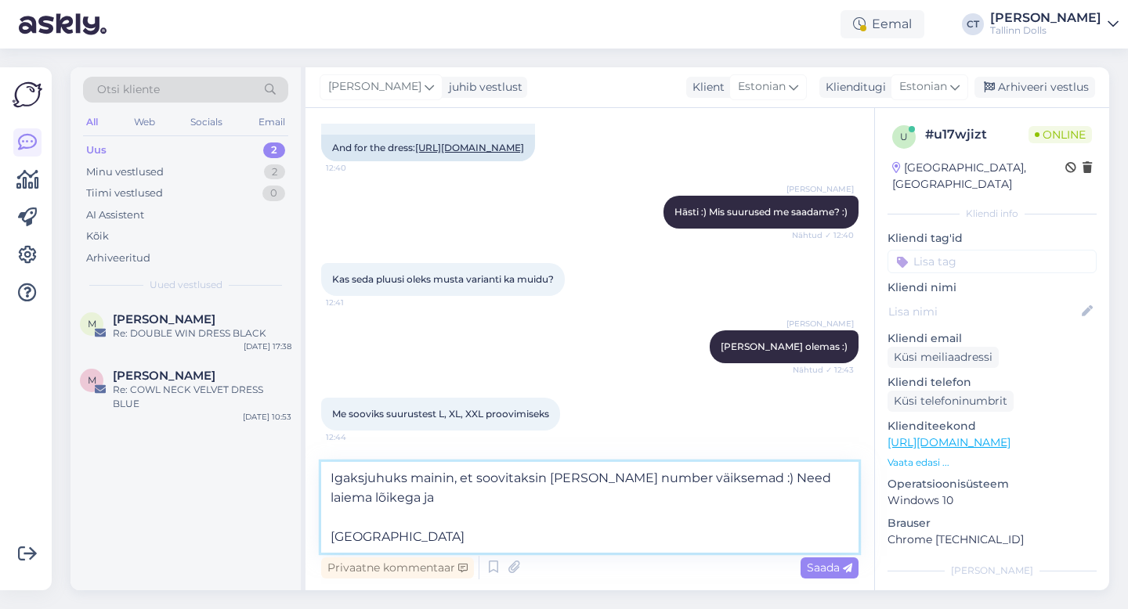
scroll to position [910, 0]
type textarea "Igaksjuhuks mainin, et soovitaksin [PERSON_NAME] number väiksemad :) Need laiem…"
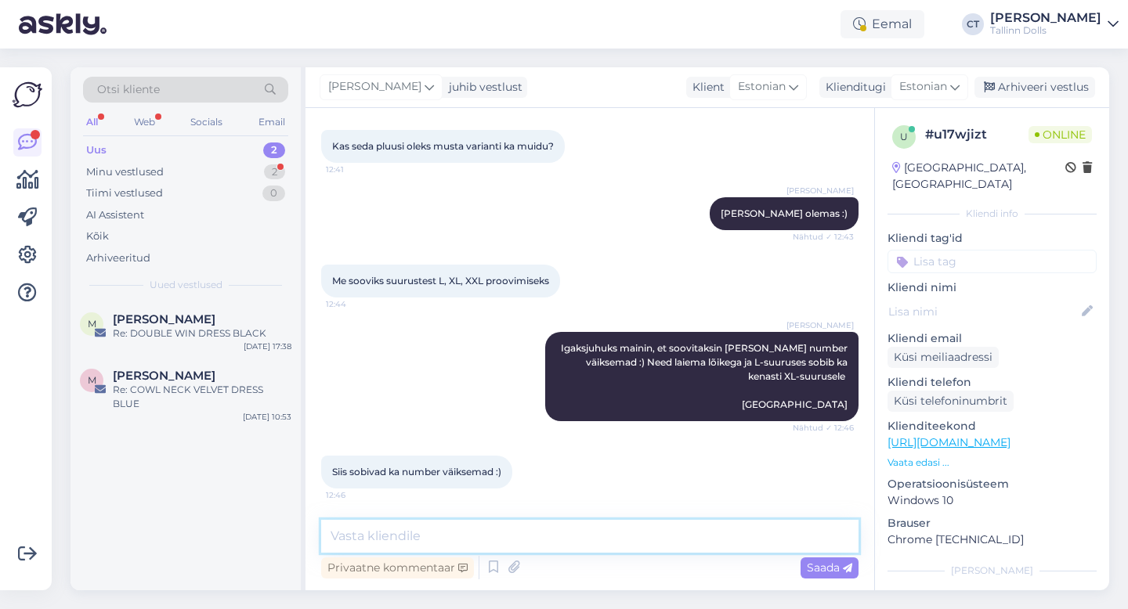
scroll to position [1043, 0]
click at [514, 526] on textarea at bounding box center [589, 536] width 537 height 33
paste textarea "Võite saata Otepää maxima dpd, omniva või smartposti automaati. Tel [PHONE_NUMB…"
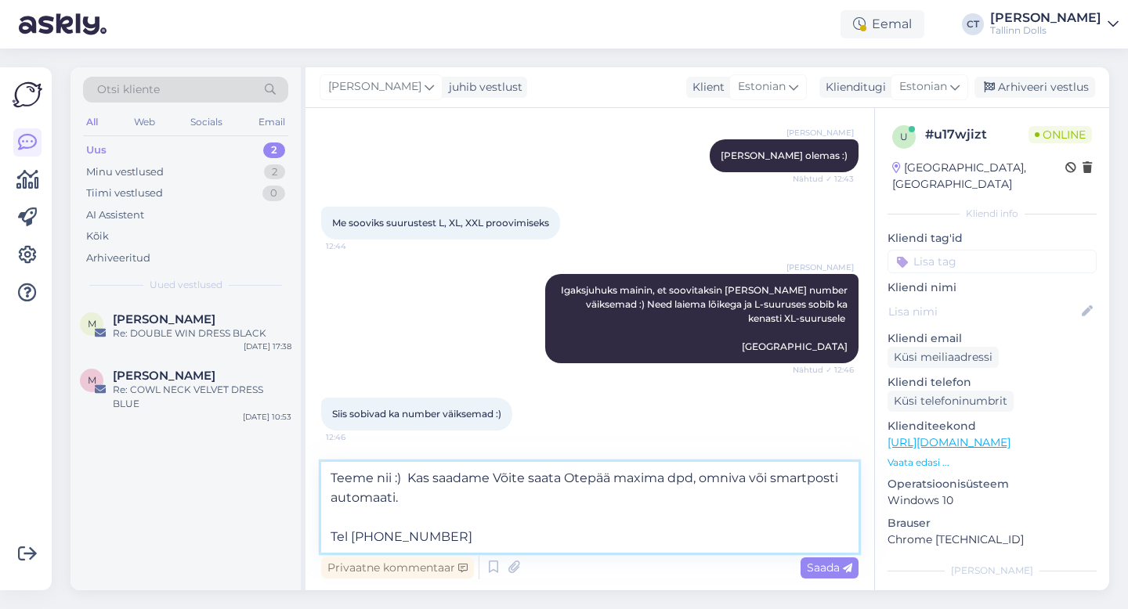
drag, startPoint x: 562, startPoint y: 479, endPoint x: 496, endPoint y: 486, distance: 66.2
click at [496, 486] on textarea "Teeme nii :) Kas saadame Võite saata Otepää maxima dpd, omniva või smartposti a…" at bounding box center [589, 507] width 537 height 91
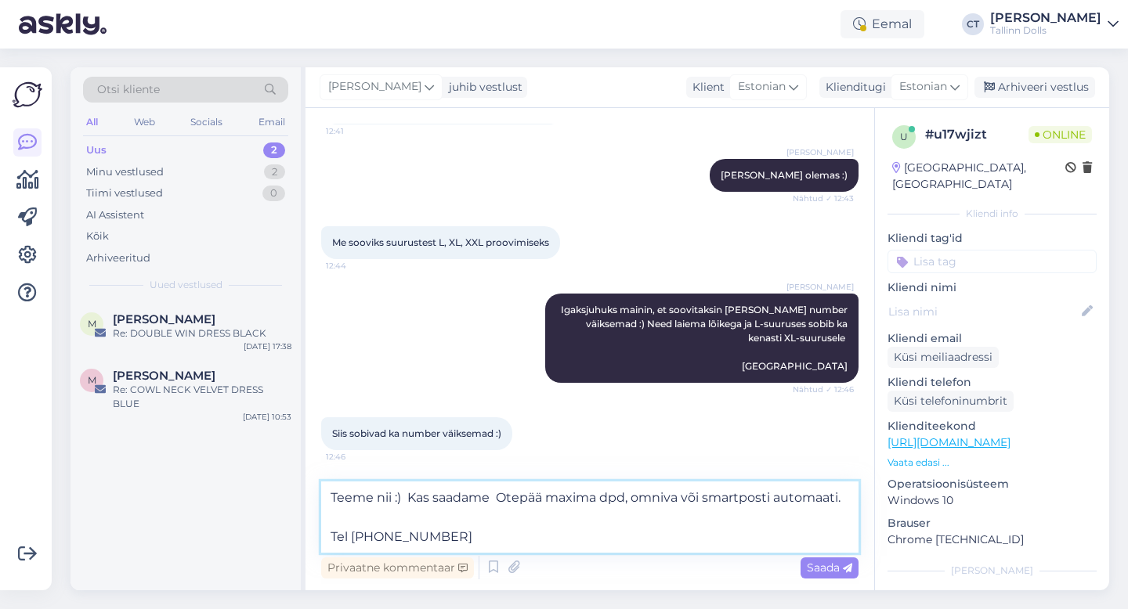
drag, startPoint x: 627, startPoint y: 497, endPoint x: 551, endPoint y: 502, distance: 76.1
click at [551, 502] on textarea "Teeme nii :) Kas saadame Otepää maxima dpd, omniva või smartposti automaati. Te…" at bounding box center [589, 517] width 537 height 71
click at [597, 497] on textarea "Teeme nii :) Kas saadame Otepää, omniva või smartposti automaati. Tel [PHONE_NU…" at bounding box center [589, 517] width 537 height 71
drag, startPoint x: 795, startPoint y: 497, endPoint x: 622, endPoint y: 496, distance: 173.1
click at [622, 496] on textarea "Teeme nii :) Kas saadame Otepää, omnivasse või smartposti automaati. Tel [PHONE…" at bounding box center [589, 517] width 537 height 71
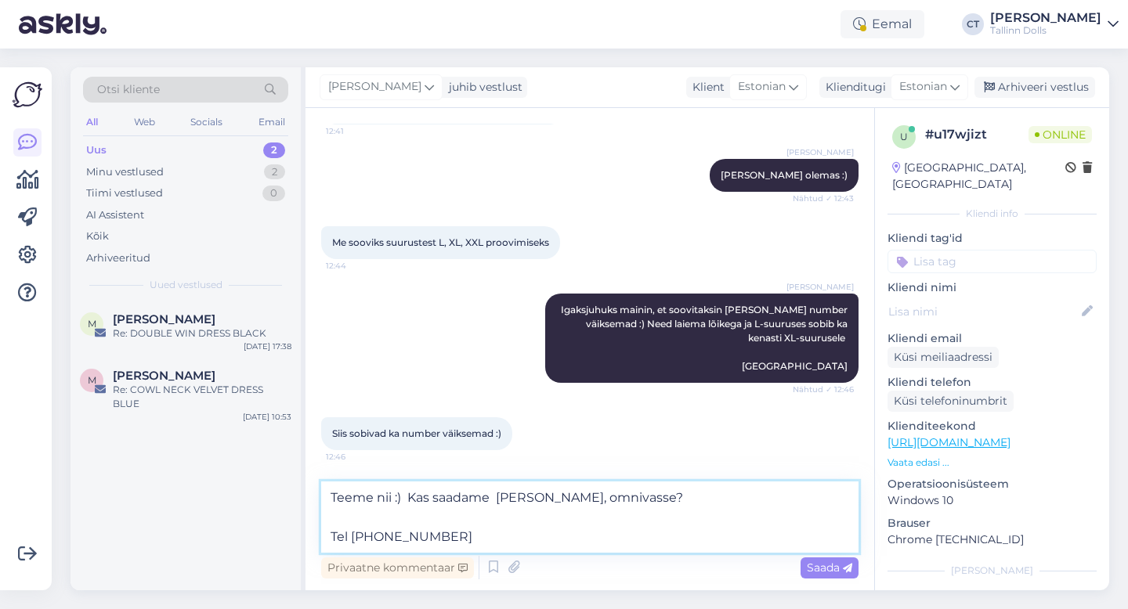
click at [433, 540] on textarea "Teeme nii :) Kas saadame [PERSON_NAME], omnivasse? Tel [PHONE_NUMBER]" at bounding box center [589, 517] width 537 height 71
click at [685, 502] on textarea "Teeme nii :) Kas saadame [PERSON_NAME], omnivasse? Tel [PHONE_NUMBER]" at bounding box center [589, 517] width 537 height 71
drag, startPoint x: 425, startPoint y: 547, endPoint x: 352, endPoint y: 541, distance: 72.3
click at [352, 541] on textarea "Teeme nii :) Kas saadame [PERSON_NAME], omnivasse? Telefoninumbrile Tel [PHONE_…" at bounding box center [589, 517] width 537 height 71
click at [772, 501] on textarea "Teeme nii :) Kas saadame [PERSON_NAME], omnivasse? Telefoninumbrile Tel [PHONE_…" at bounding box center [589, 517] width 537 height 71
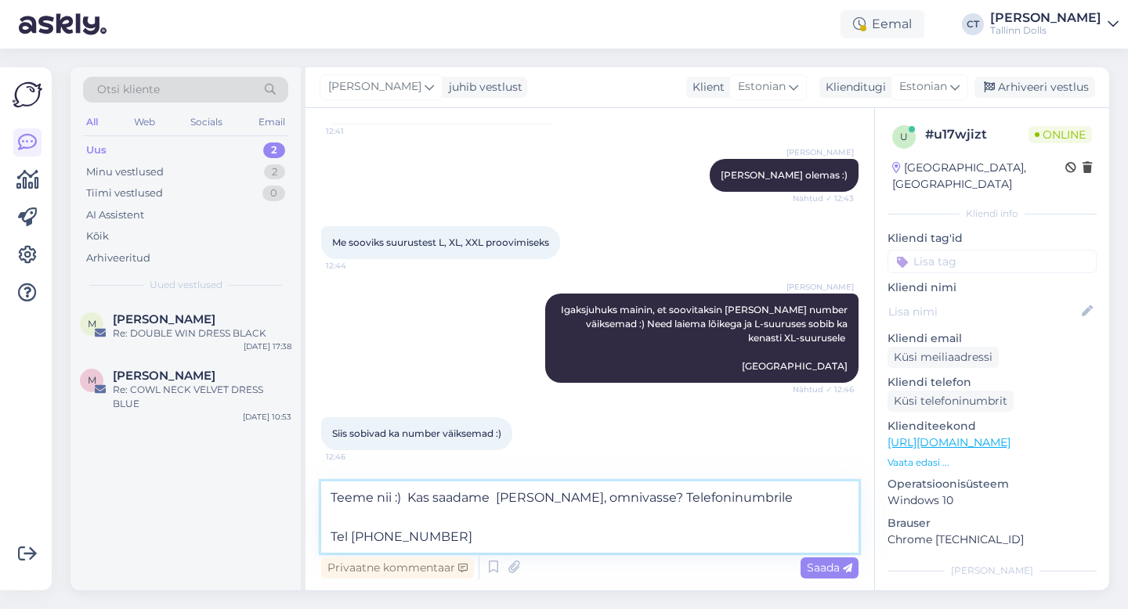
paste textarea "53942784"
drag, startPoint x: 435, startPoint y: 546, endPoint x: 307, endPoint y: 544, distance: 127.7
click at [307, 544] on div "Vestlus algas [DATE] Tere, kas oleks võimalik Wagenküll Hotell OÜ-le saata kaks…" at bounding box center [589, 349] width 569 height 482
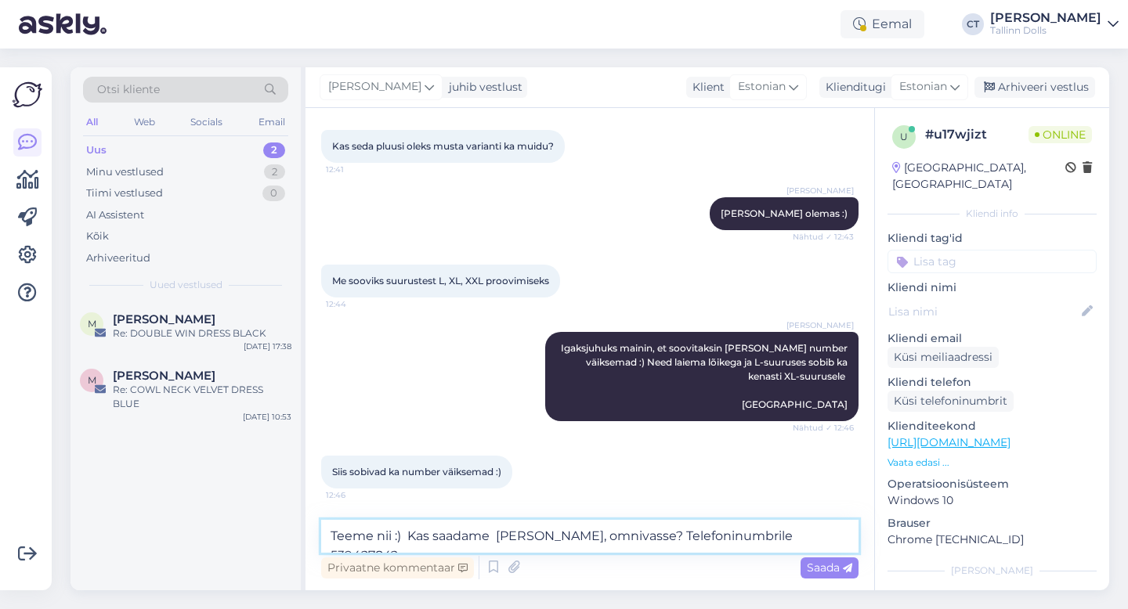
type textarea "Teeme nii :) Kas saadame [PERSON_NAME], omnivasse? Telefoninumbrile 53942784?"
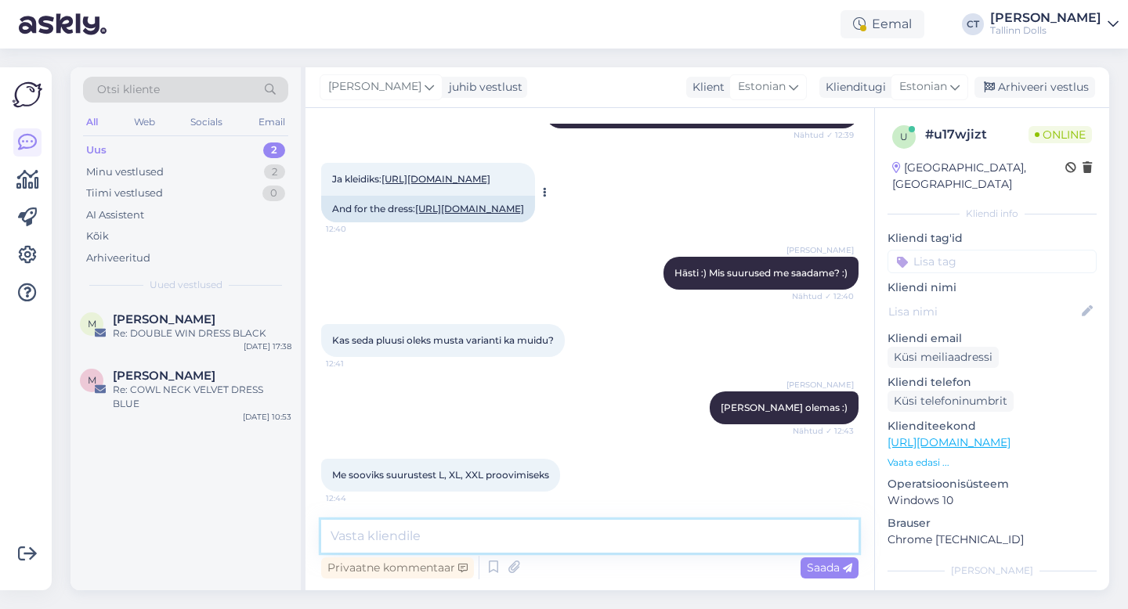
scroll to position [1125, 0]
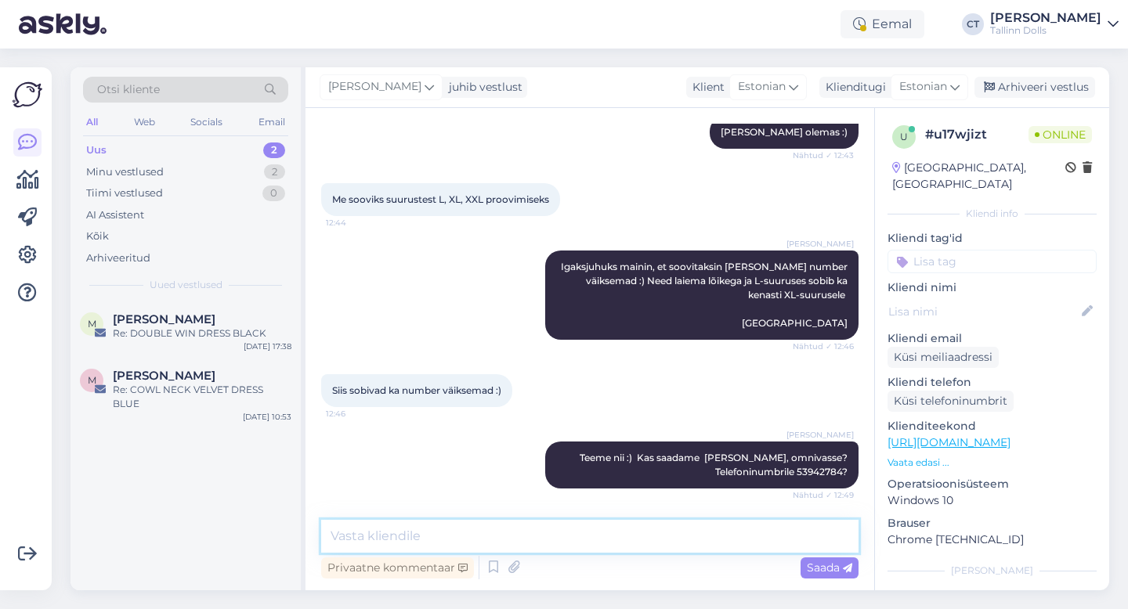
click at [425, 537] on textarea at bounding box center [589, 536] width 537 height 33
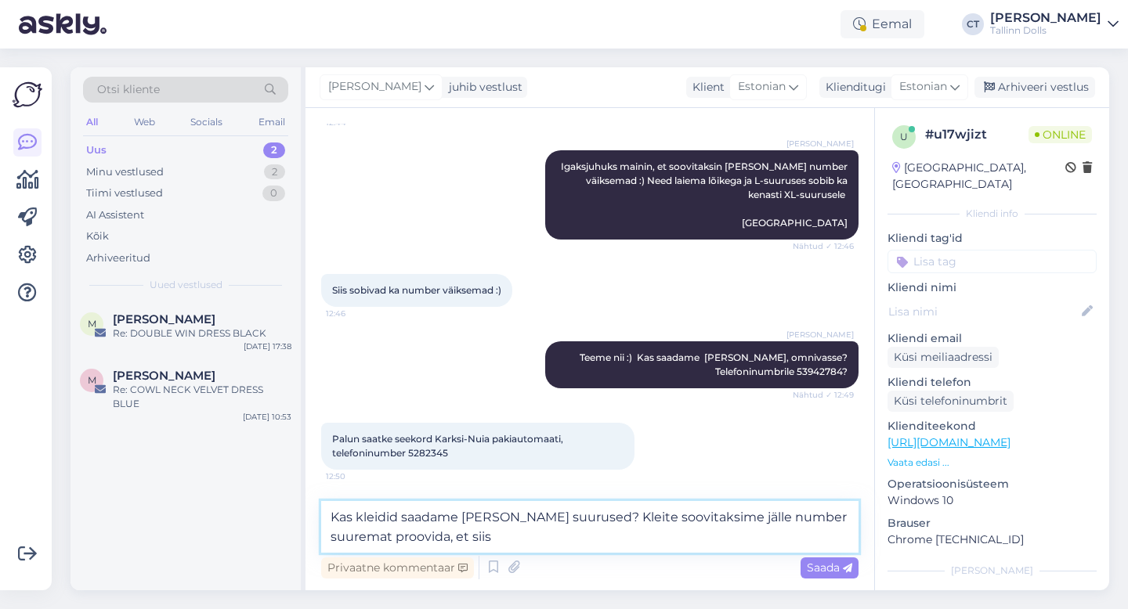
scroll to position [1216, 0]
type textarea "Kas kleidid saadame [PERSON_NAME] suurused? Kleite soovitaksime jälle number su…"
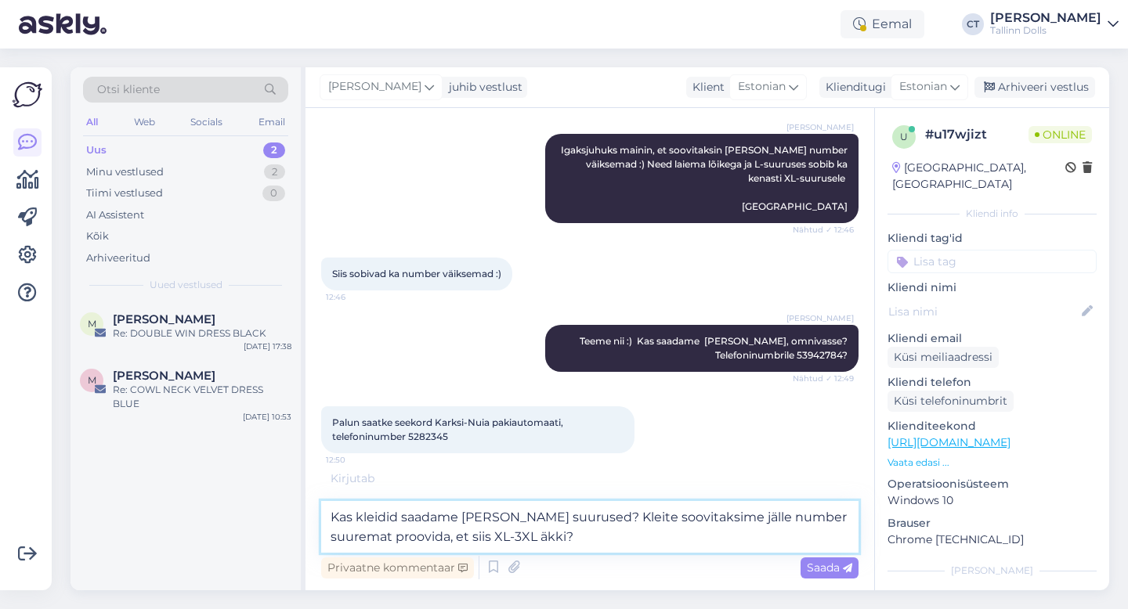
scroll to position [1212, 0]
drag, startPoint x: 579, startPoint y: 532, endPoint x: 324, endPoint y: 513, distance: 255.2
click at [324, 513] on textarea "Kas kleidid saadame [PERSON_NAME] suurused? Kleite soovitaksime jälle number su…" at bounding box center [589, 527] width 537 height 52
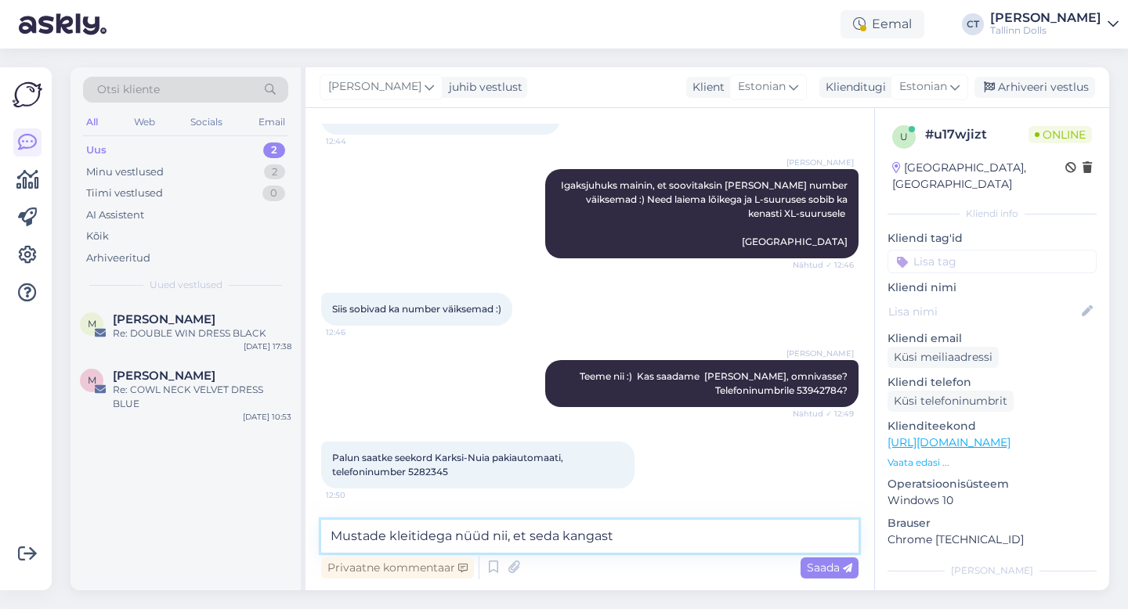
scroll to position [1288, 0]
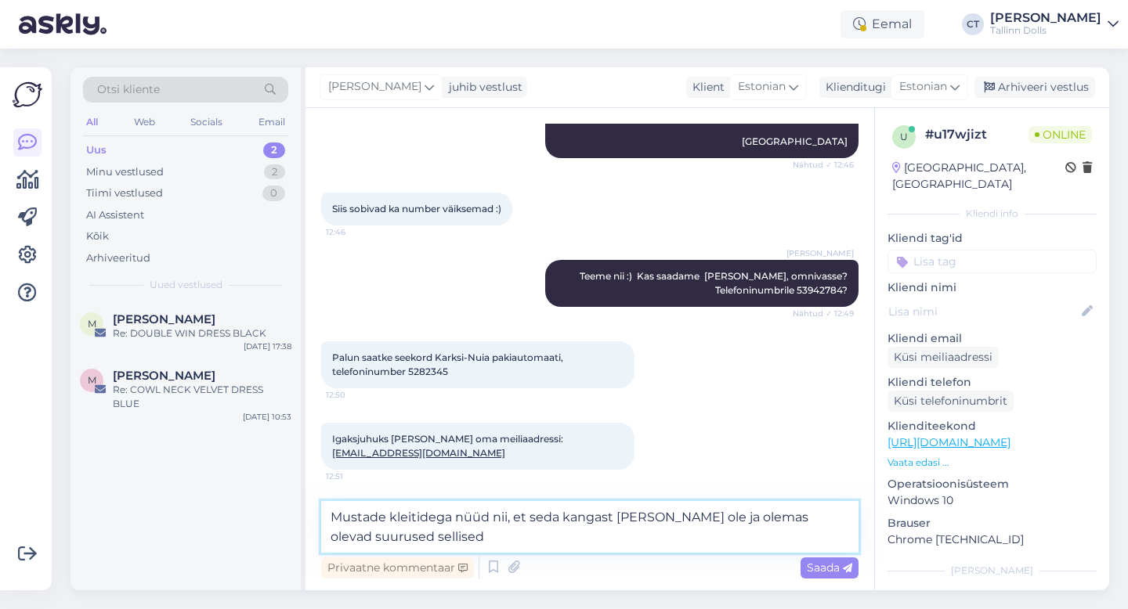
type textarea "Mustade kleitidega nüüd nii, et seda kangast [PERSON_NAME] ole ja olemas olevad…"
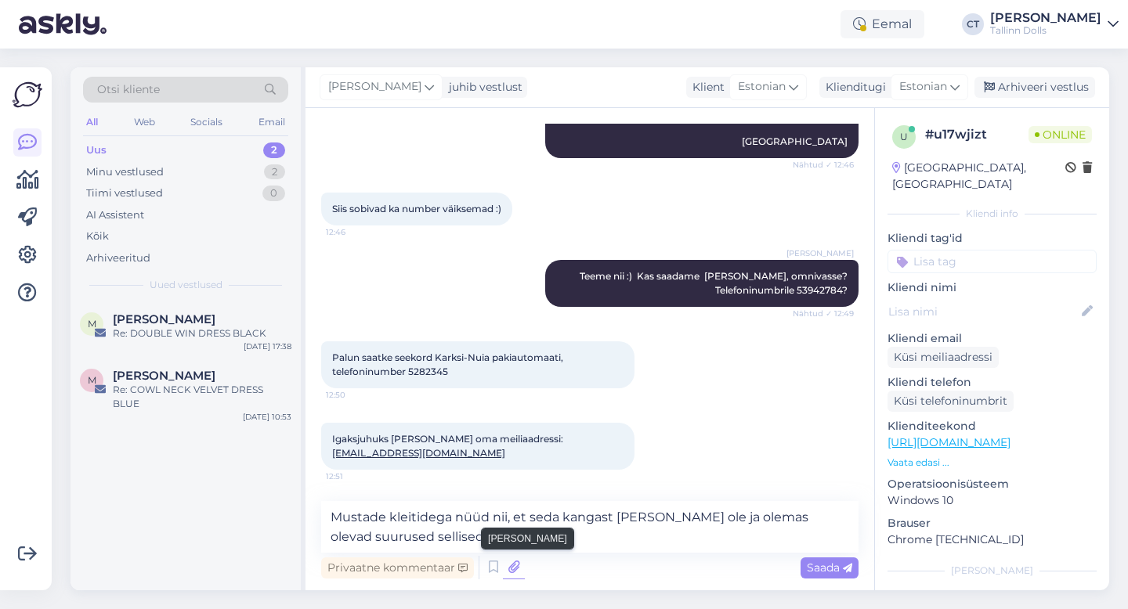
click at [518, 571] on icon at bounding box center [514, 567] width 22 height 23
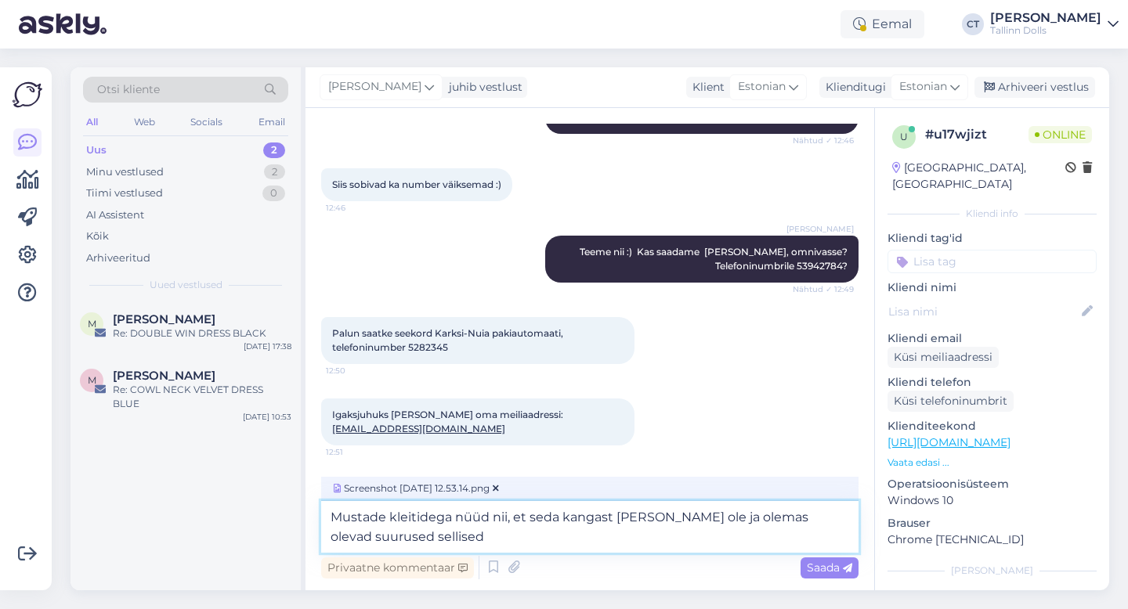
click at [603, 536] on textarea "Mustade kleitidega nüüd nii, et seda kangast [PERSON_NAME] ole ja olemas olevad…" at bounding box center [589, 527] width 537 height 52
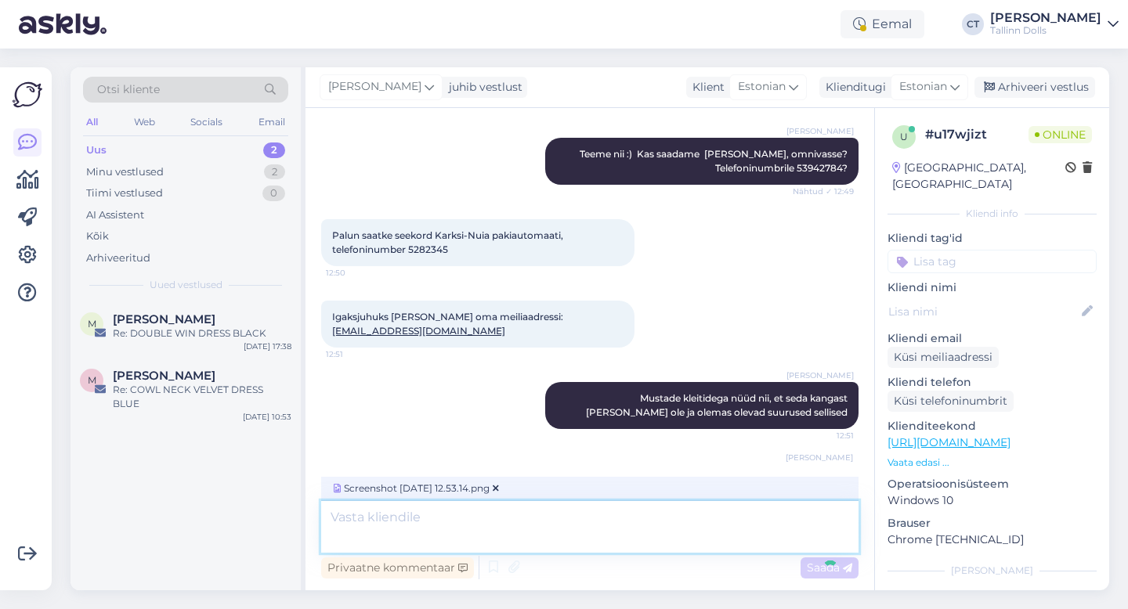
scroll to position [1468, 0]
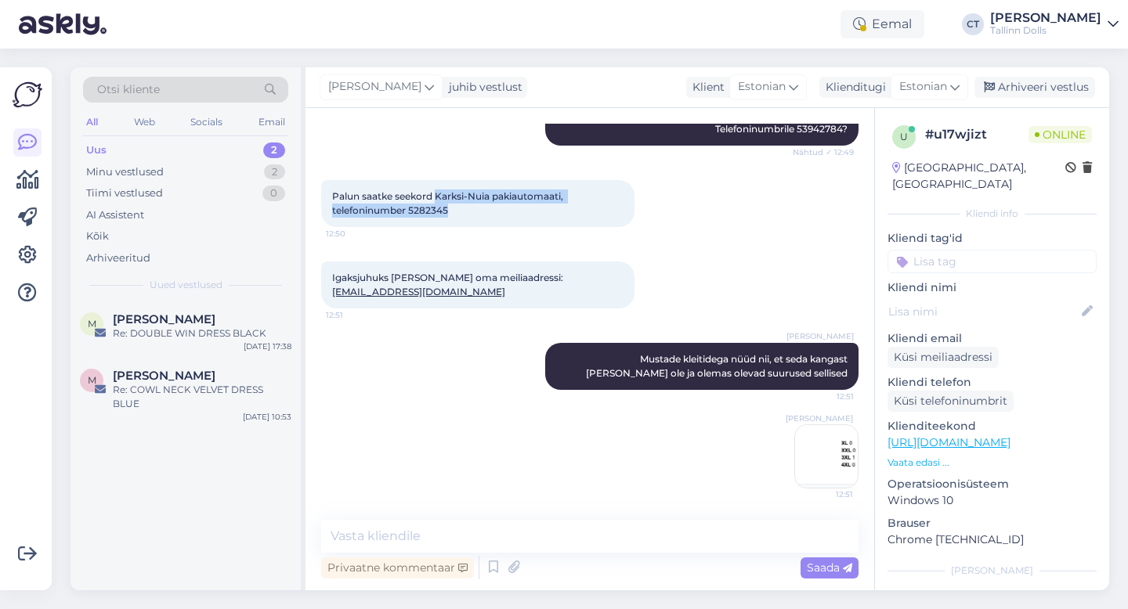
drag, startPoint x: 435, startPoint y: 193, endPoint x: 468, endPoint y: 211, distance: 37.5
click at [468, 211] on div "Palun saatke seekord Karksi-Nuia pakiautomaati, telefoninumber 5282345 12:50" at bounding box center [477, 203] width 313 height 47
drag, startPoint x: 324, startPoint y: 289, endPoint x: 440, endPoint y: 295, distance: 116.1
click at [440, 295] on div "Igaksjuhuks [PERSON_NAME] oma meiliaadressi: [EMAIL_ADDRESS][DOMAIN_NAME] 12:51" at bounding box center [477, 285] width 313 height 47
click at [132, 161] on div "Minu vestlused 2" at bounding box center [185, 172] width 205 height 22
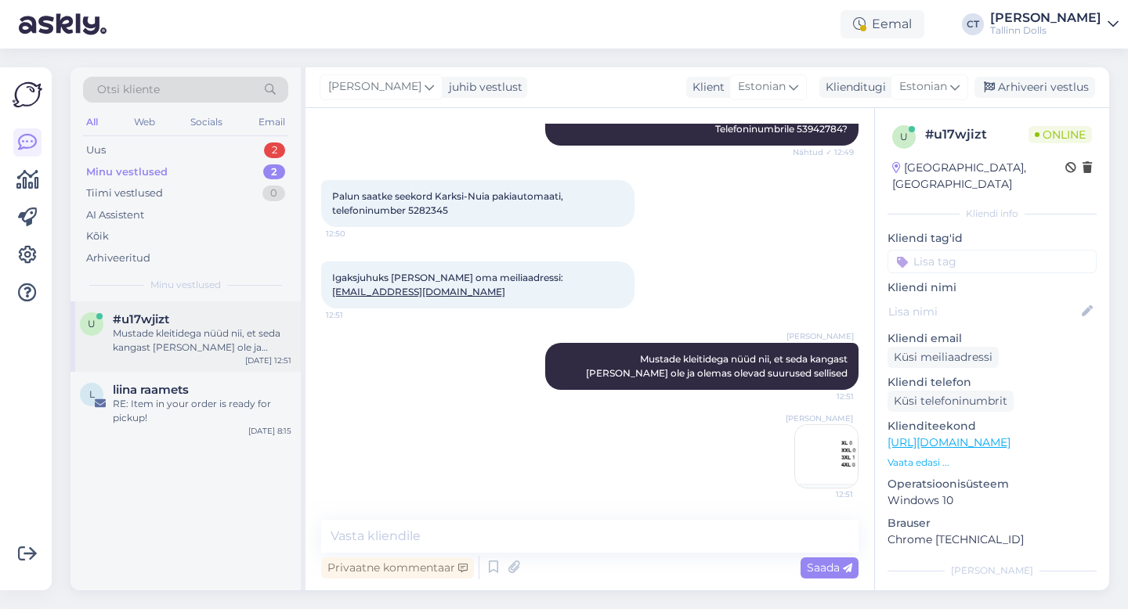
click at [168, 324] on span "#u17wjizt" at bounding box center [141, 320] width 56 height 14
click at [176, 432] on div "l liina raamets RE: Item in your order is ready for pickup! [DATE] 8:15" at bounding box center [185, 407] width 230 height 70
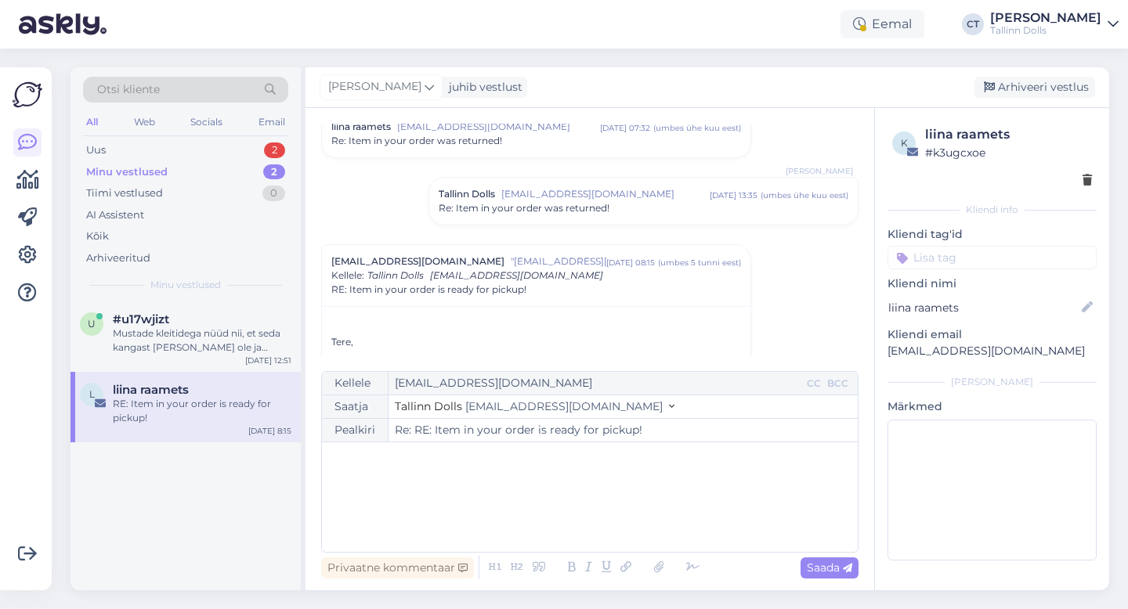
click at [442, 522] on div "﻿" at bounding box center [590, 497] width 520 height 94
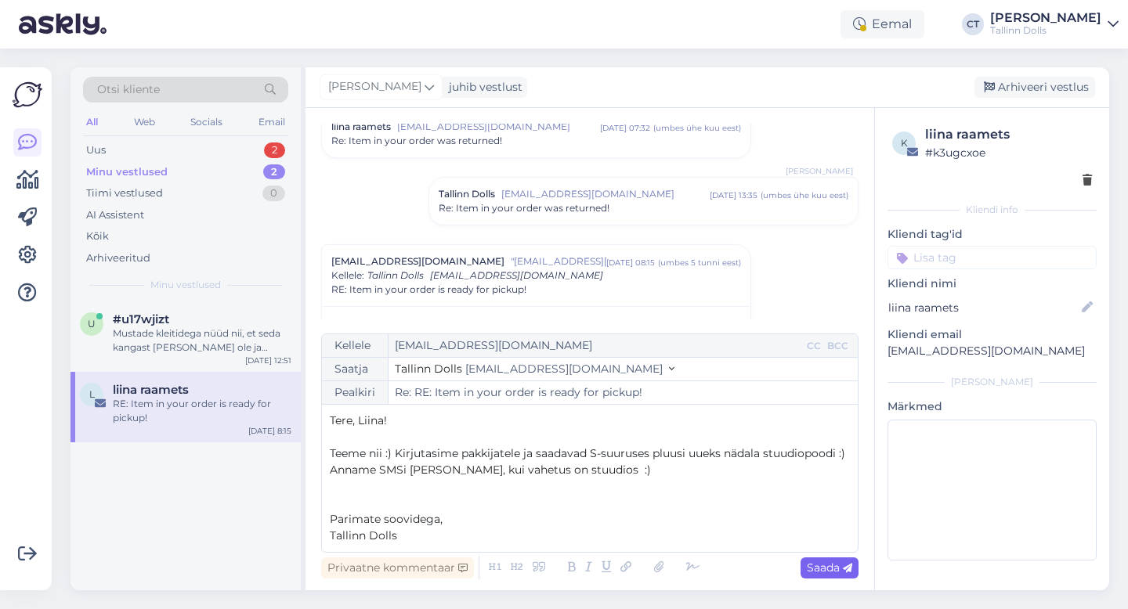
click at [833, 569] on span "Saada" at bounding box center [829, 568] width 45 height 14
type input "Re: RE: Item in your order is ready for pickup!"
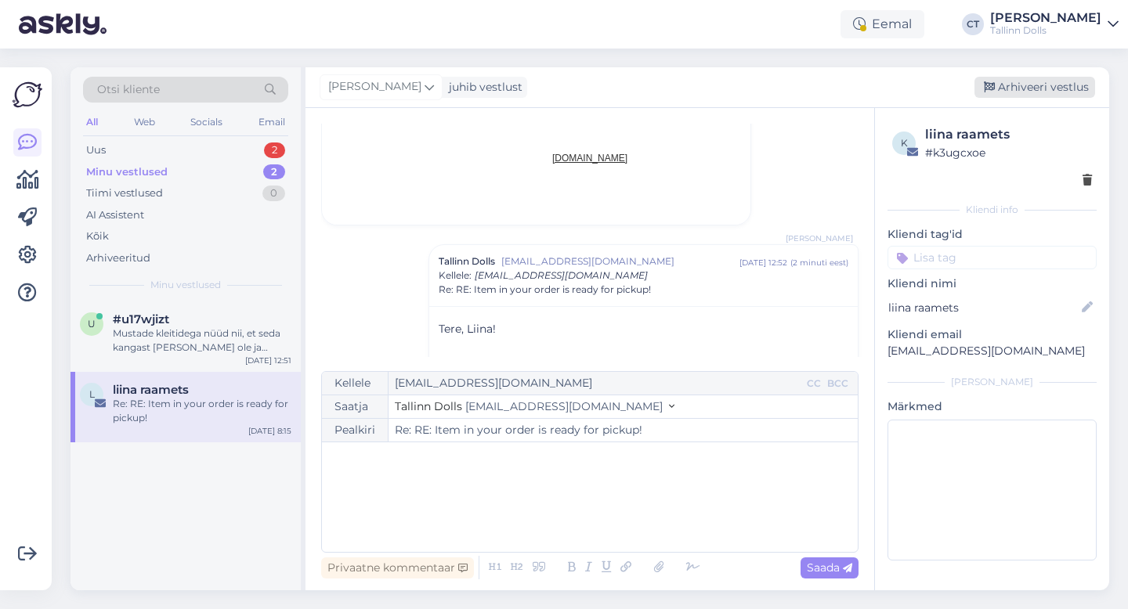
click at [1046, 86] on div "Arhiveeri vestlus" at bounding box center [1034, 87] width 121 height 21
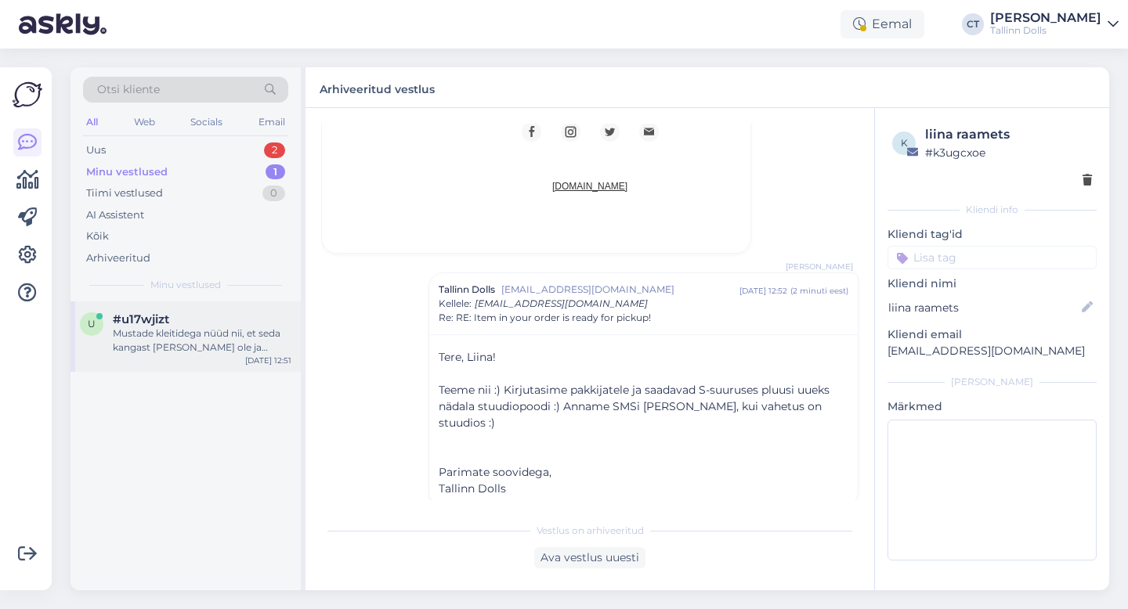
click at [209, 327] on div "Mustade kleitidega nüüd nii, et seda kangast [PERSON_NAME] ole ja olemas olevad…" at bounding box center [202, 341] width 179 height 28
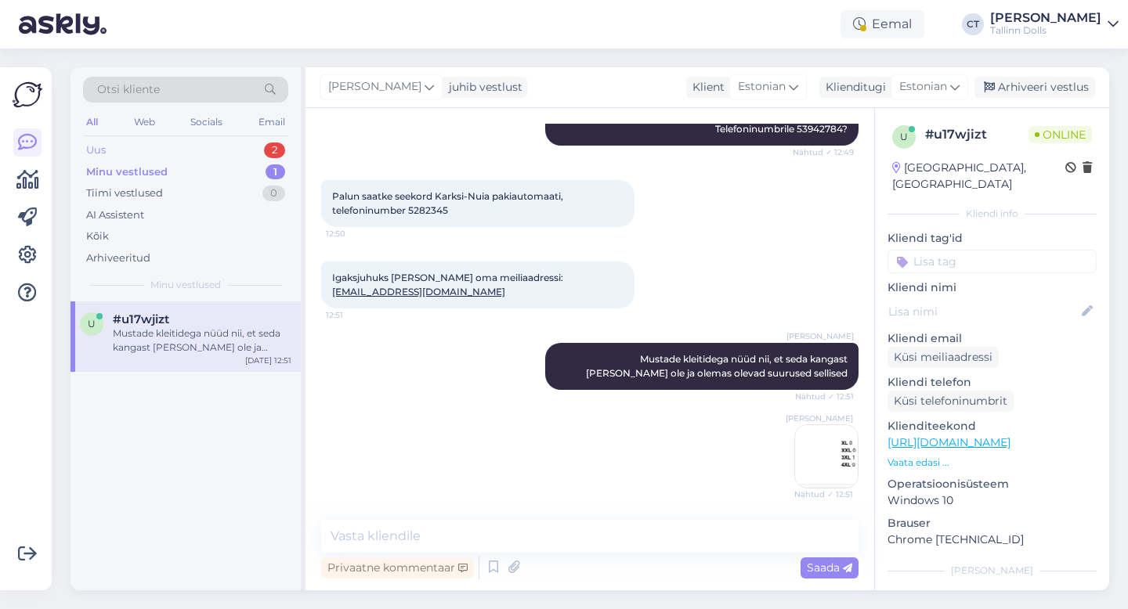
click at [151, 144] on div "Uus 2" at bounding box center [185, 150] width 205 height 22
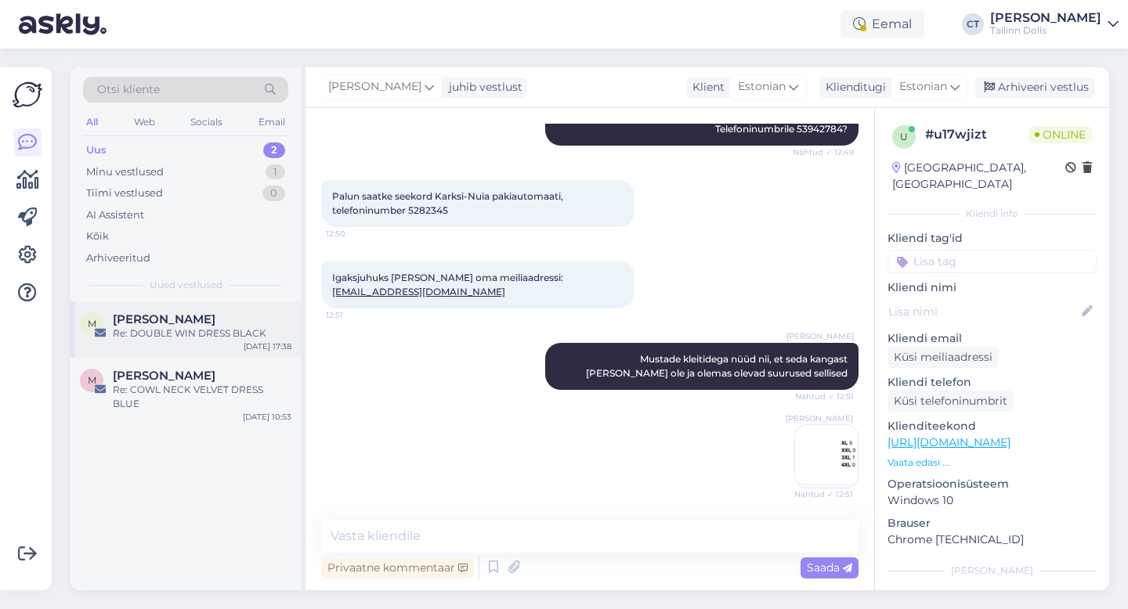
click at [175, 341] on div "M [PERSON_NAME] Re: DOUBLE WIN DRESS BLACK [DATE] 17:38" at bounding box center [185, 330] width 230 height 56
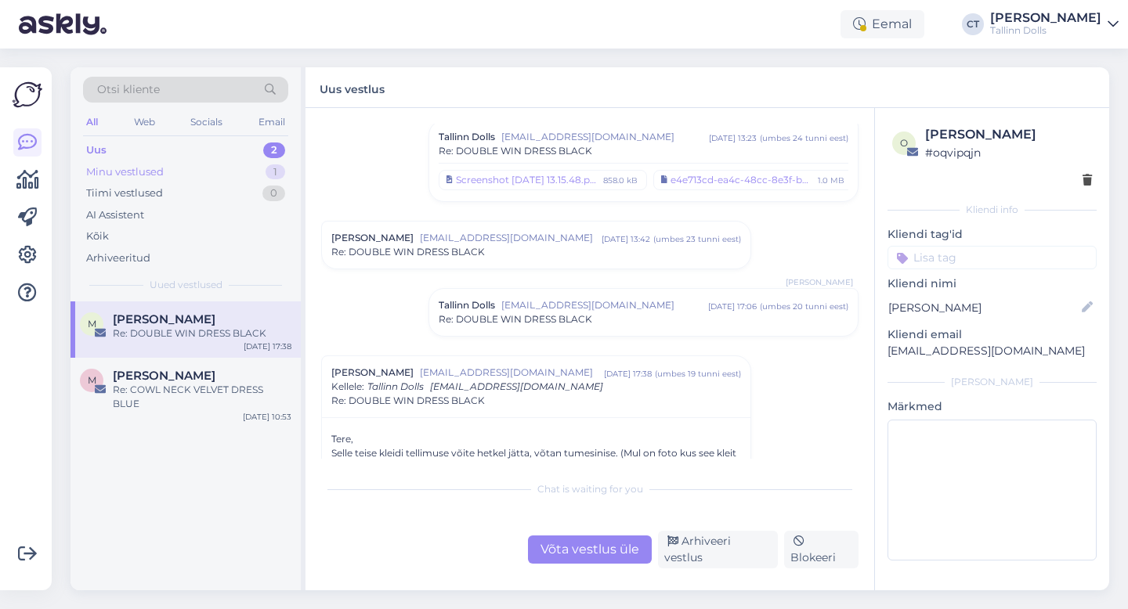
click at [176, 171] on div "Minu vestlused 1" at bounding box center [185, 172] width 205 height 22
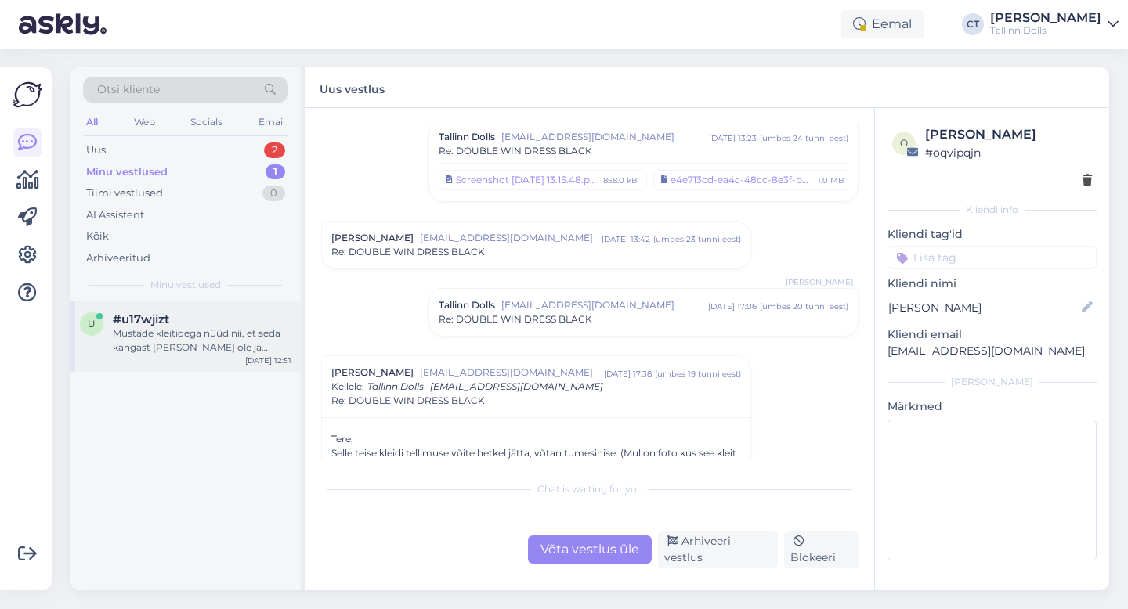
click at [214, 327] on div "Mustade kleitidega nüüd nii, et seda kangast [PERSON_NAME] ole ja olemas olevad…" at bounding box center [202, 341] width 179 height 28
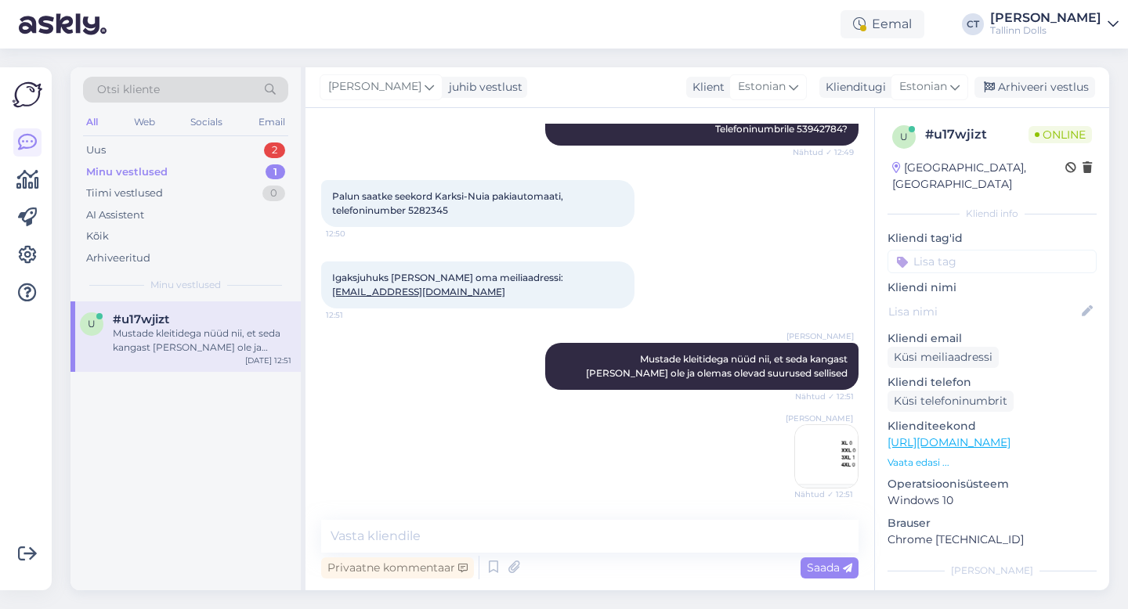
click at [211, 134] on div "All Web Socials Email" at bounding box center [185, 124] width 205 height 24
click at [443, 542] on textarea at bounding box center [589, 536] width 537 height 33
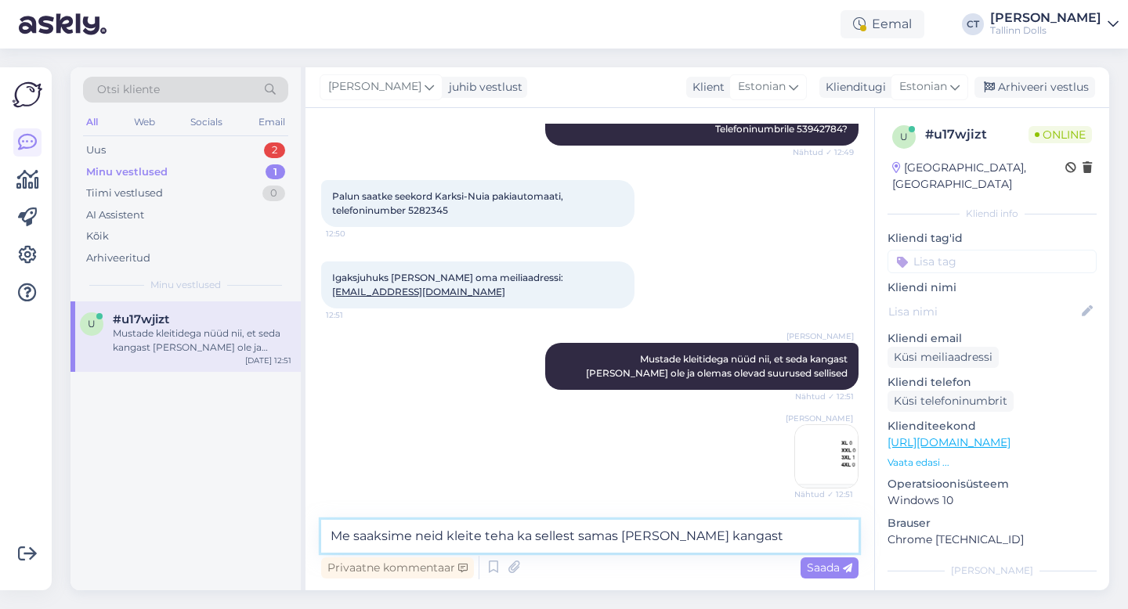
click at [620, 540] on textarea "Me saaksime neid kleite teha ka sellest samas [PERSON_NAME] kangast" at bounding box center [589, 536] width 537 height 33
click at [820, 533] on textarea "Me saaksime neid kleite teha ka sellest samas mustast [PERSON_NAME] kangast" at bounding box center [589, 536] width 537 height 33
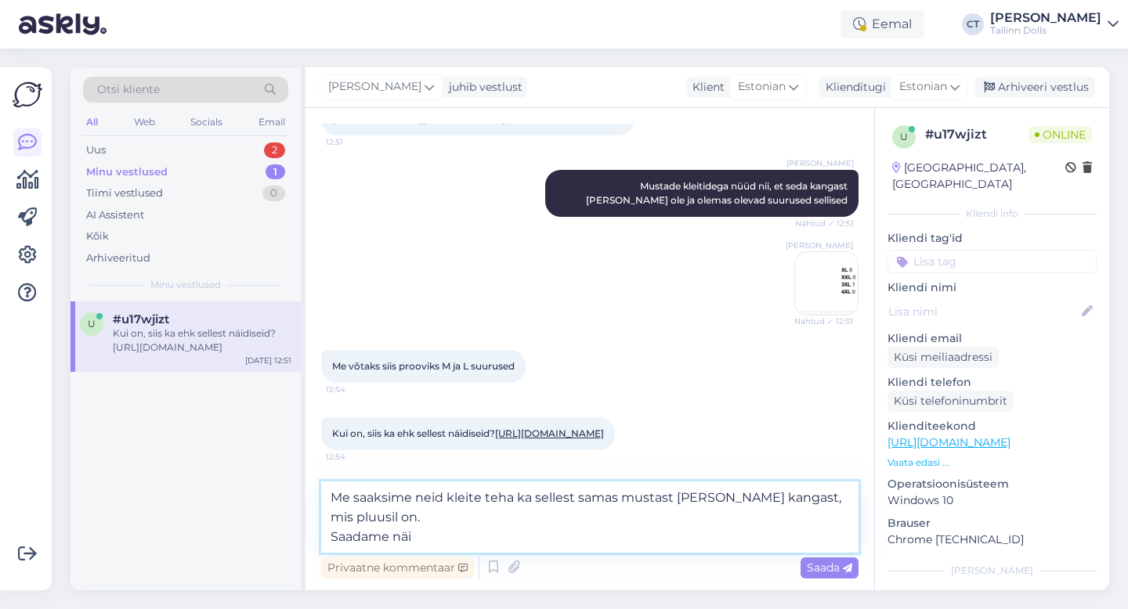
scroll to position [1751, 0]
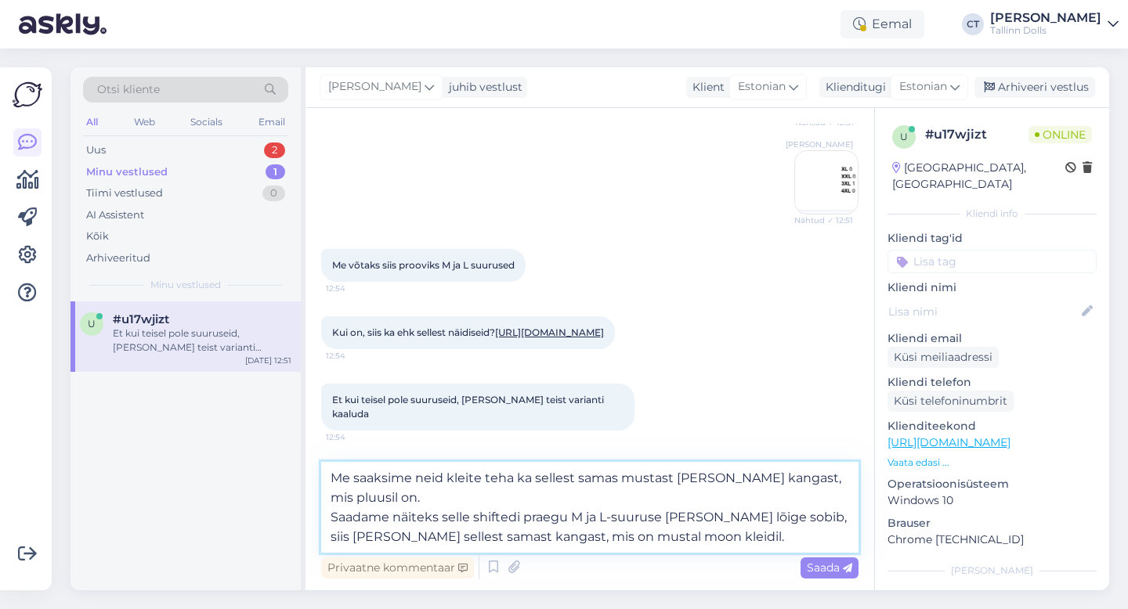
click at [856, 475] on textarea "Me saaksime neid kleite teha ka sellest samas mustast [PERSON_NAME] kangast, mi…" at bounding box center [589, 507] width 537 height 91
click at [699, 539] on textarea "Me saaksime neid kleite teha ka sellest samas mustast [PERSON_NAME] kangast, mi…" at bounding box center [589, 507] width 537 height 91
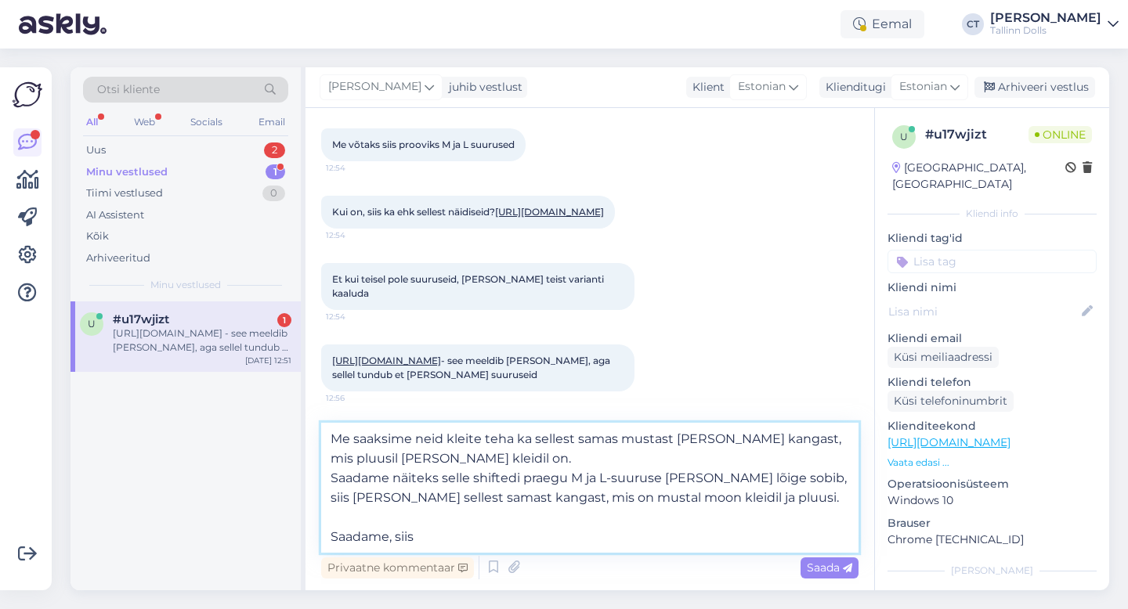
scroll to position [1919, 0]
drag, startPoint x: 421, startPoint y: 540, endPoint x: 316, endPoint y: 541, distance: 105.0
click at [316, 541] on div "Vestlus algas [DATE] Tere, kas oleks võimalik Wagenküll Hotell OÜ-le saata kaks…" at bounding box center [589, 349] width 569 height 482
click at [466, 467] on textarea "Me saaksime neid kleite teha ka sellest samas mustast [PERSON_NAME] kangast, mi…" at bounding box center [589, 488] width 537 height 130
click at [410, 439] on textarea "Me saaksime neid kleite teha ka sellest samas mustast [PERSON_NAME] kangast, mi…" at bounding box center [589, 488] width 537 height 130
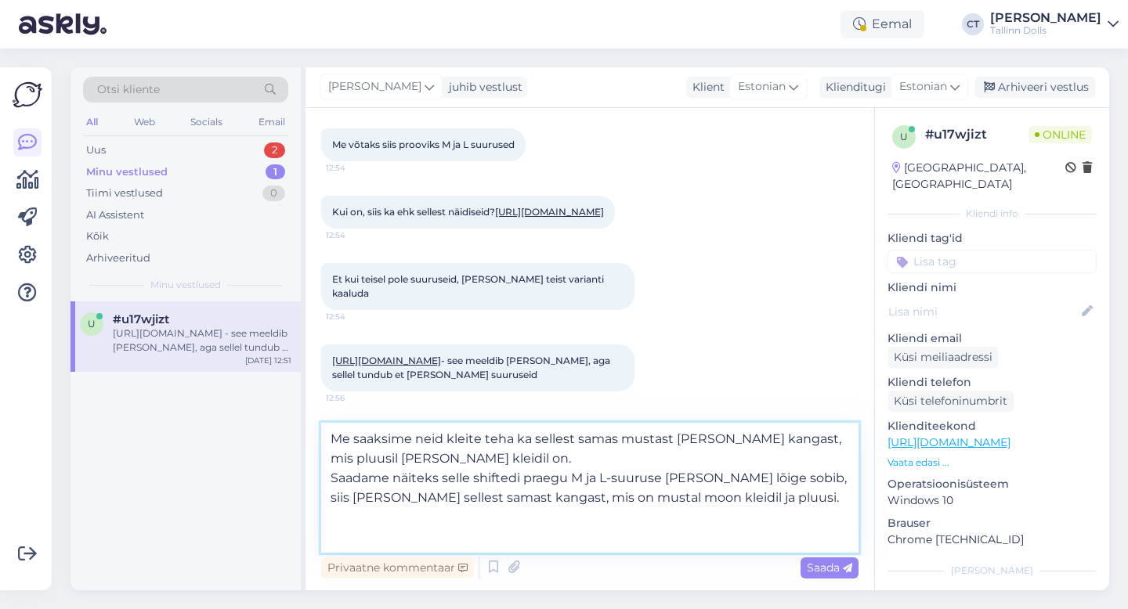
click at [448, 434] on textarea "Me saaksime neid kleite teha ka sellest samas mustast [PERSON_NAME] kangast, mi…" at bounding box center [589, 488] width 537 height 130
click at [545, 448] on textarea "Me saaksime neid shifted kleite teha ka sellest samas mustast [PERSON_NAME] kan…" at bounding box center [589, 488] width 537 height 130
click at [572, 548] on textarea "Me saaksime neid shifted kleite teha ka sellest samas mustast [PERSON_NAME] kan…" at bounding box center [589, 488] width 537 height 130
drag, startPoint x: 610, startPoint y: 540, endPoint x: 425, endPoint y: 539, distance: 184.8
click at [425, 539] on textarea "Me saaksime neid shifted kleite teha ka sellest samas mustast [PERSON_NAME] kan…" at bounding box center [589, 488] width 537 height 130
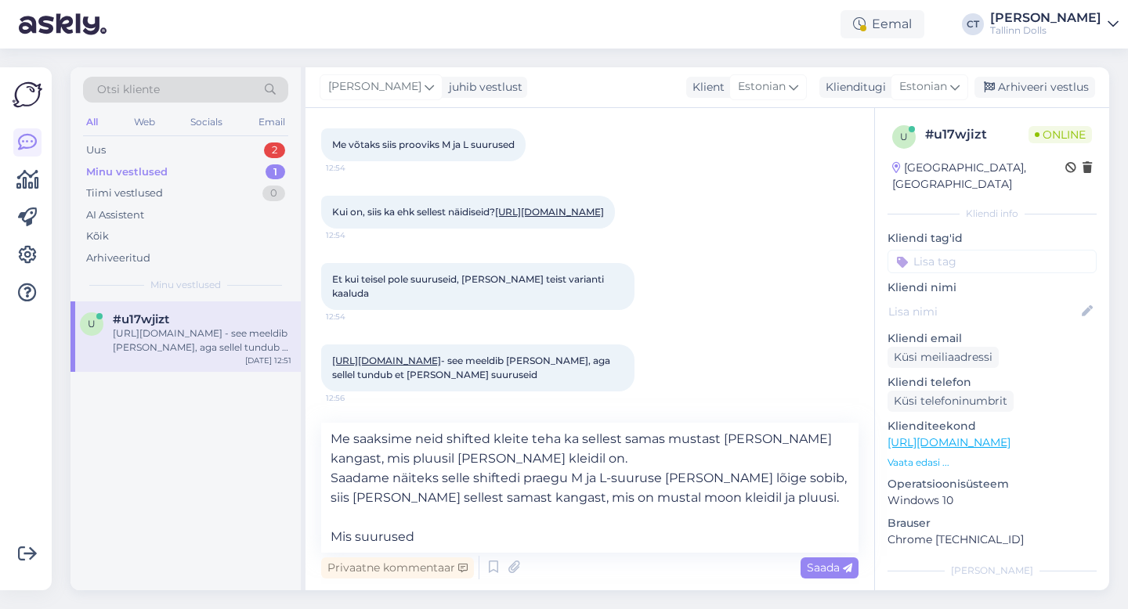
drag, startPoint x: 400, startPoint y: 203, endPoint x: 329, endPoint y: 168, distance: 79.5
click at [329, 196] on div "Kui on, siis ka ehk sellest näidiseid? [URL][DOMAIN_NAME] 12:54" at bounding box center [468, 212] width 294 height 33
click at [449, 539] on textarea "Me saaksime neid shifted kleite teha ka sellest samas mustast [PERSON_NAME] kan…" at bounding box center [589, 488] width 537 height 130
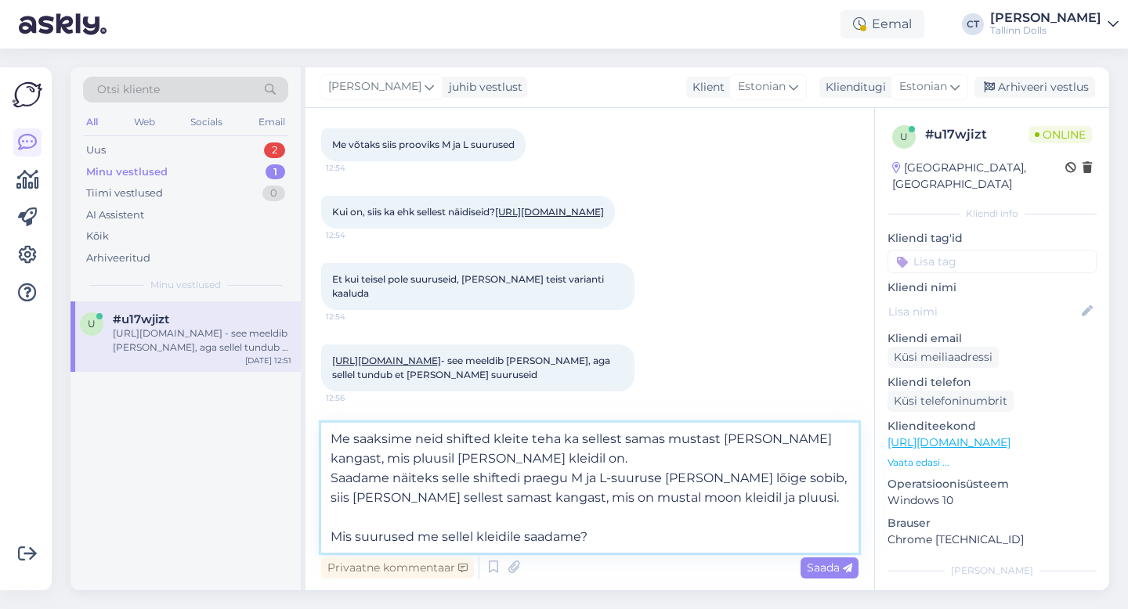
paste textarea "[URL][DOMAIN_NAME]"
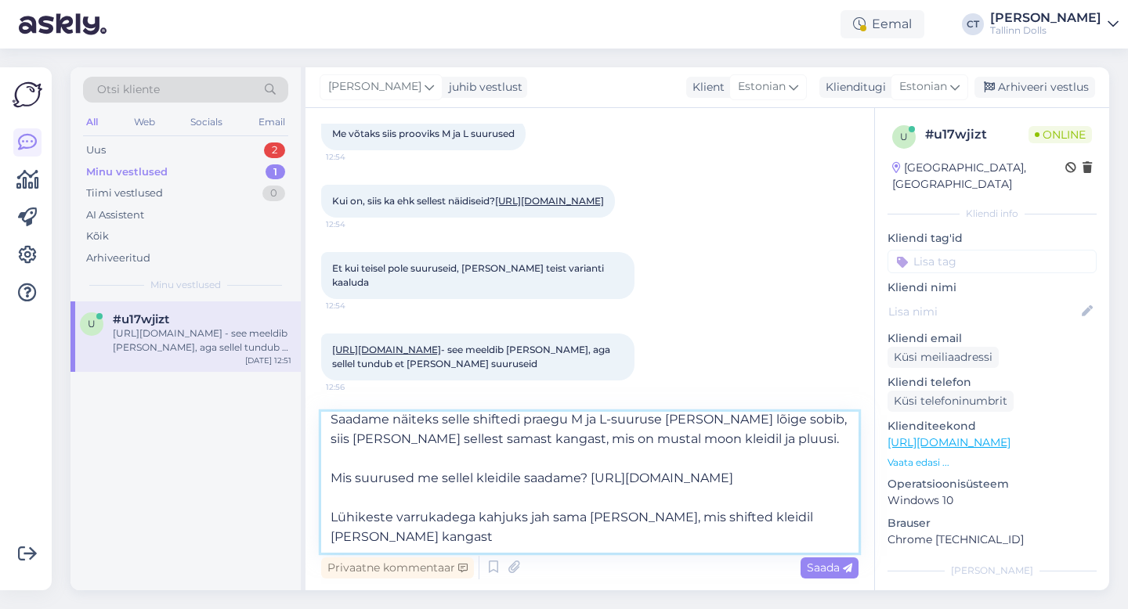
scroll to position [78, 0]
type textarea "Me saaksime neid shifted kleite teha ka sellest samas mustast [PERSON_NAME] kan…"
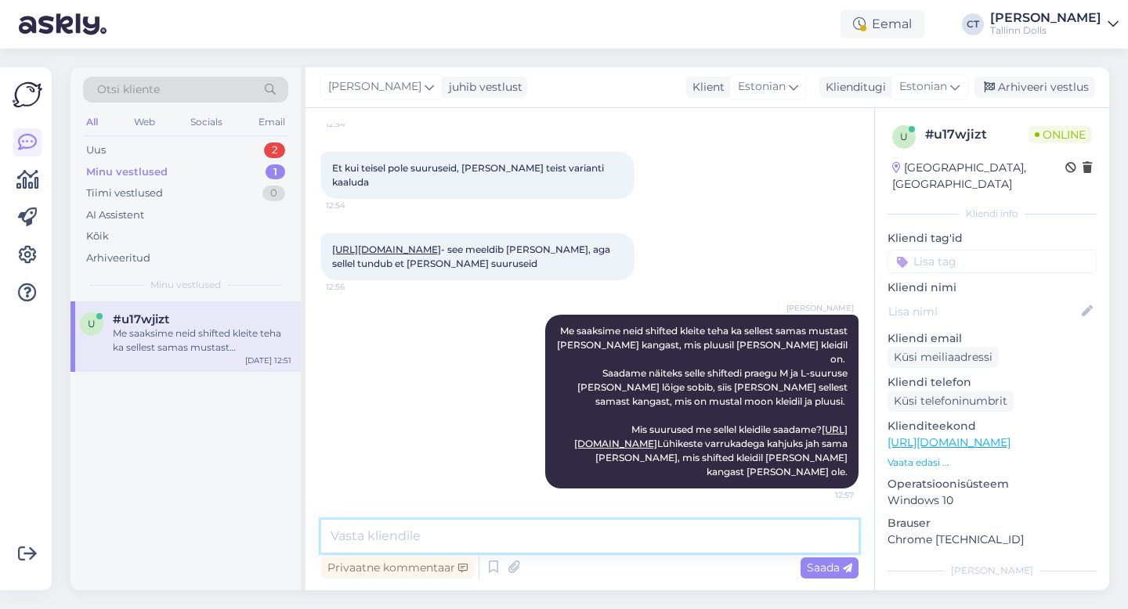
scroll to position [0, 0]
click at [132, 143] on div "Uus 2" at bounding box center [185, 150] width 205 height 22
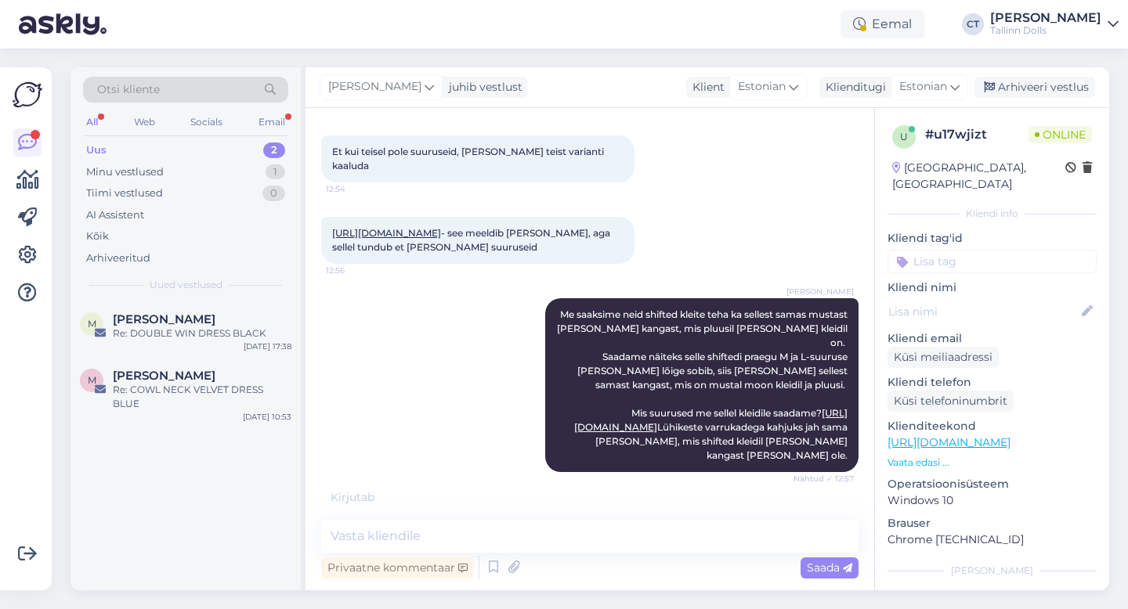
scroll to position [2140, 0]
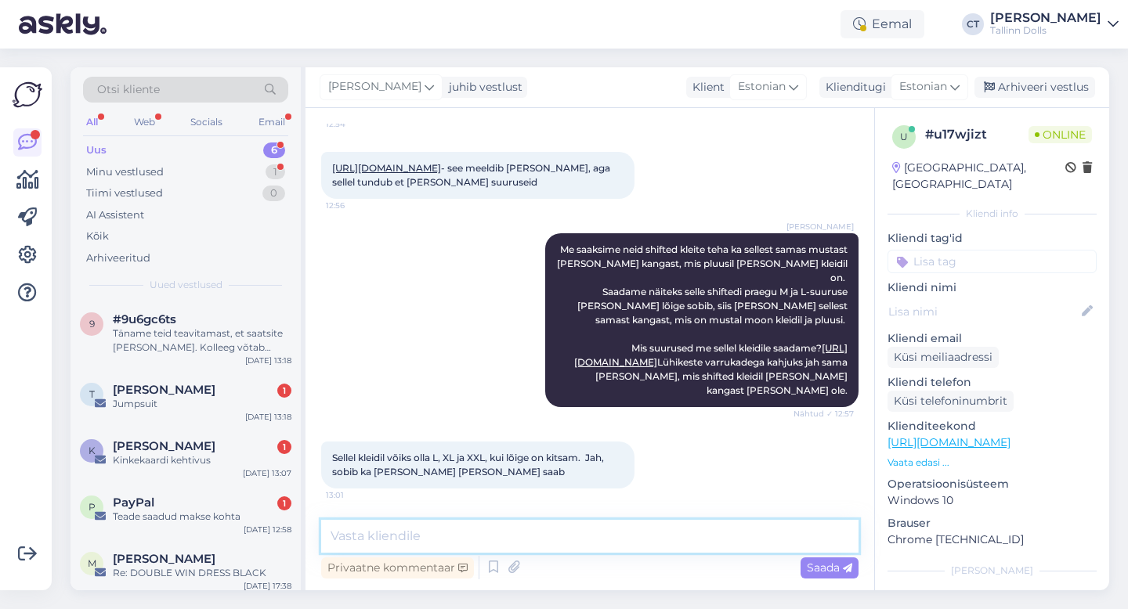
click at [523, 525] on textarea at bounding box center [589, 536] width 537 height 33
click at [504, 535] on textarea at bounding box center [589, 536] width 537 height 33
drag, startPoint x: 435, startPoint y: 457, endPoint x: 490, endPoint y: 454, distance: 54.1
click at [490, 454] on span "Sellel kleidil võiks olla L, XL ja XXL, kui lõige on kitsam. Jah, sobib ka [PER…" at bounding box center [469, 465] width 274 height 26
click at [609, 531] on textarea at bounding box center [589, 536] width 537 height 33
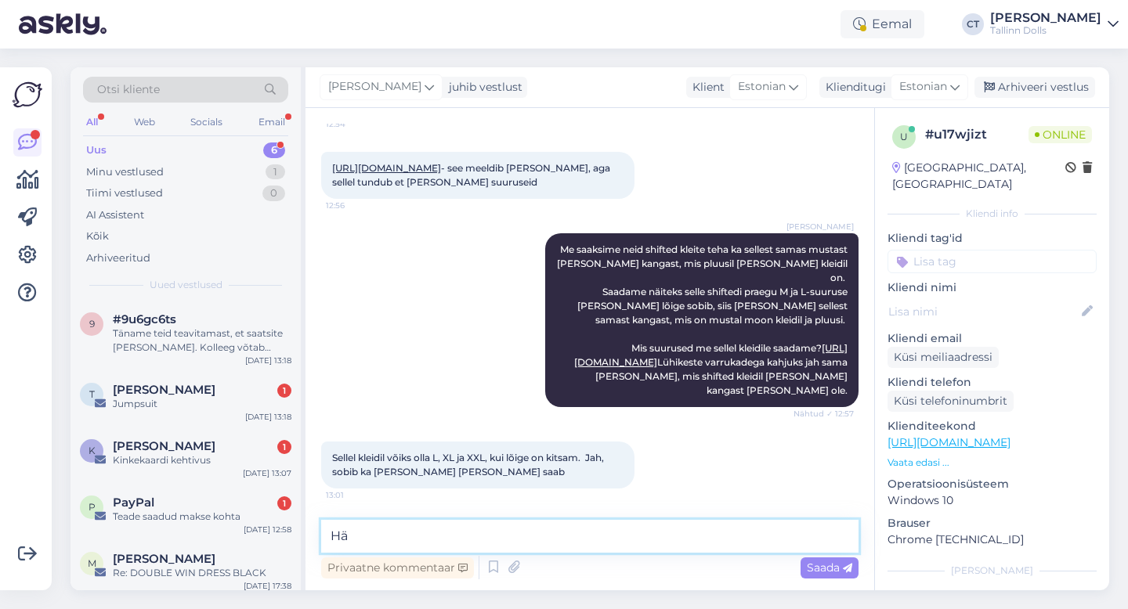
type textarea "H"
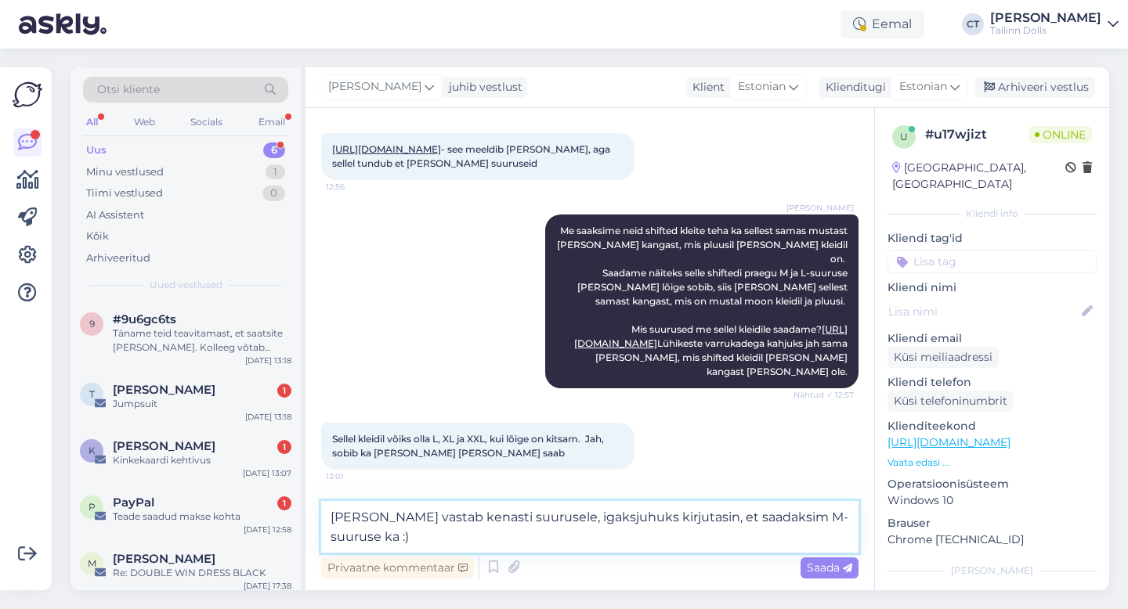
scroll to position [2166, 0]
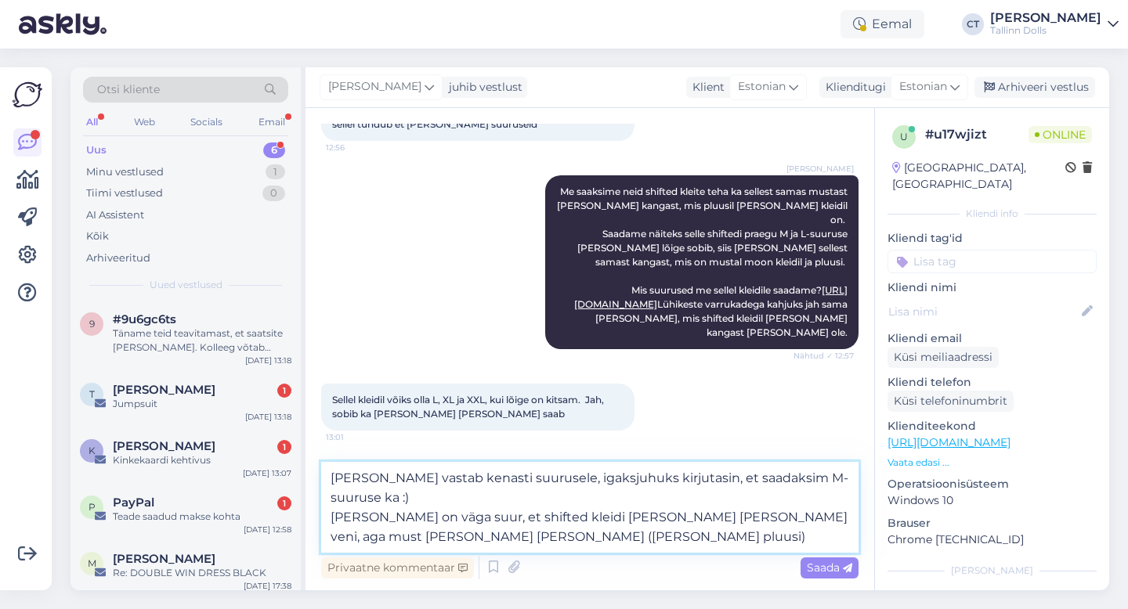
click at [531, 533] on textarea "[PERSON_NAME] vastab kenasti suurusele, igaksjuhuks kirjutasin, et saadaksim M-…" at bounding box center [589, 507] width 537 height 91
drag, startPoint x: 489, startPoint y: 535, endPoint x: 386, endPoint y: 537, distance: 102.6
click at [386, 537] on textarea "[PERSON_NAME] vastab kenasti suurusele, igaksjuhuks kirjutasin, et saadaksim M-…" at bounding box center [589, 507] width 537 height 91
click at [519, 539] on textarea "[PERSON_NAME] vastab kenasti suurusele, igaksjuhuks kirjutasin, et saadaksim M-…" at bounding box center [589, 507] width 537 height 91
click at [480, 536] on textarea "[PERSON_NAME] vastab kenasti suurusele, igaksjuhuks kirjutasin, et saadaksim M-…" at bounding box center [589, 507] width 537 height 91
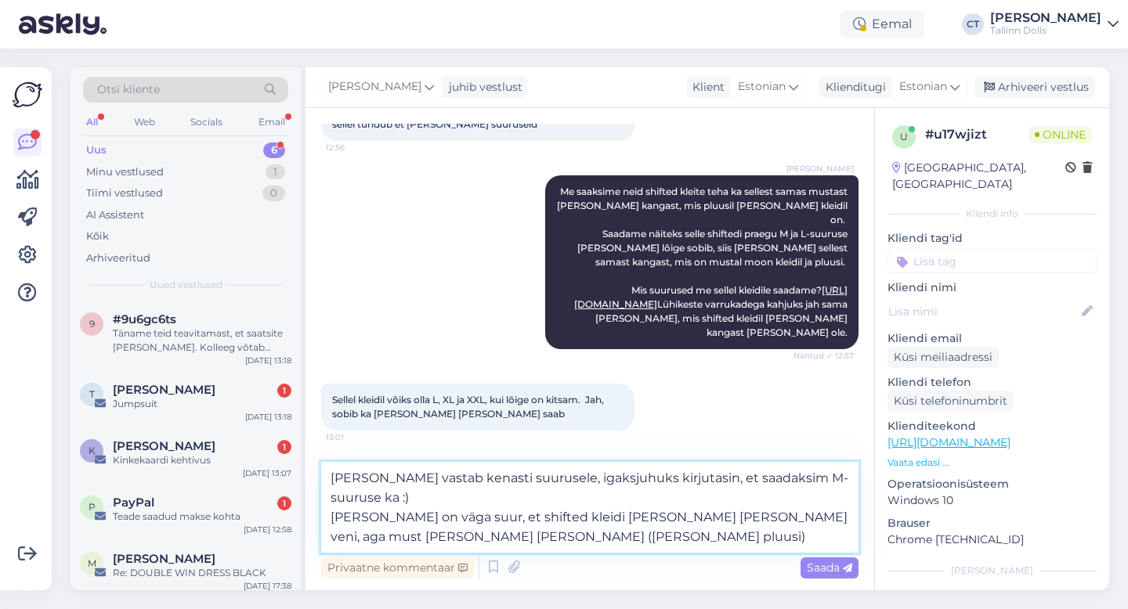
click at [505, 533] on textarea "[PERSON_NAME] vastab kenasti suurusele, igaksjuhuks kirjutasin, et saadaksim M-…" at bounding box center [589, 507] width 537 height 91
click at [753, 475] on textarea "[PERSON_NAME] vastab kenasti suurusele, igaksjuhuks kirjutasin, et saadaksim M-…" at bounding box center [589, 507] width 537 height 91
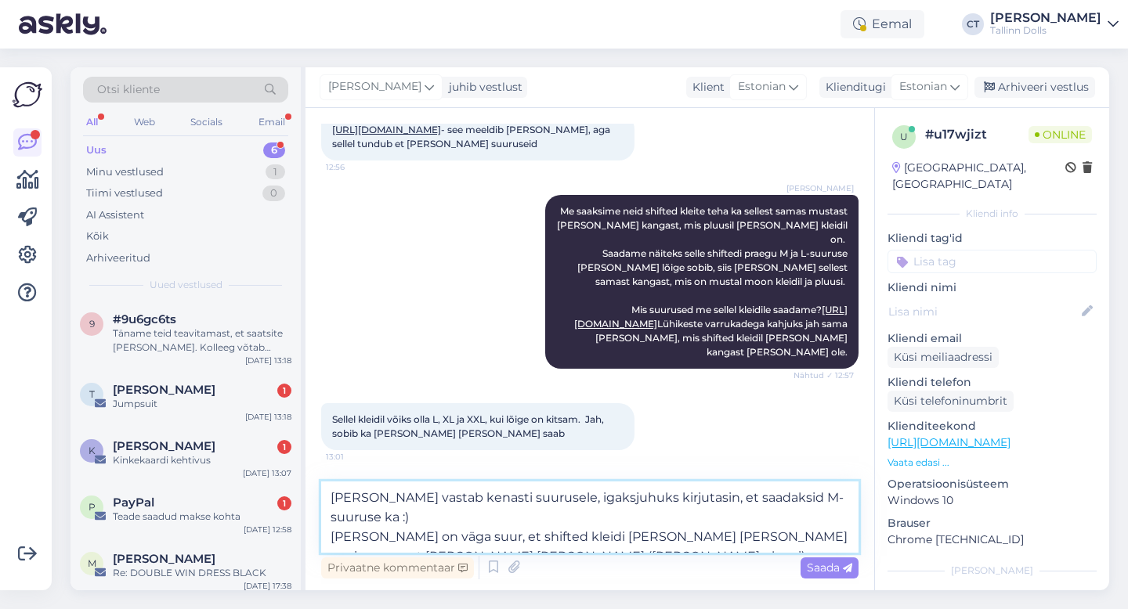
click at [854, 500] on textarea "[PERSON_NAME] vastab kenasti suurusele, igaksjuhuks kirjutasin, et saadaksid M-…" at bounding box center [589, 517] width 537 height 71
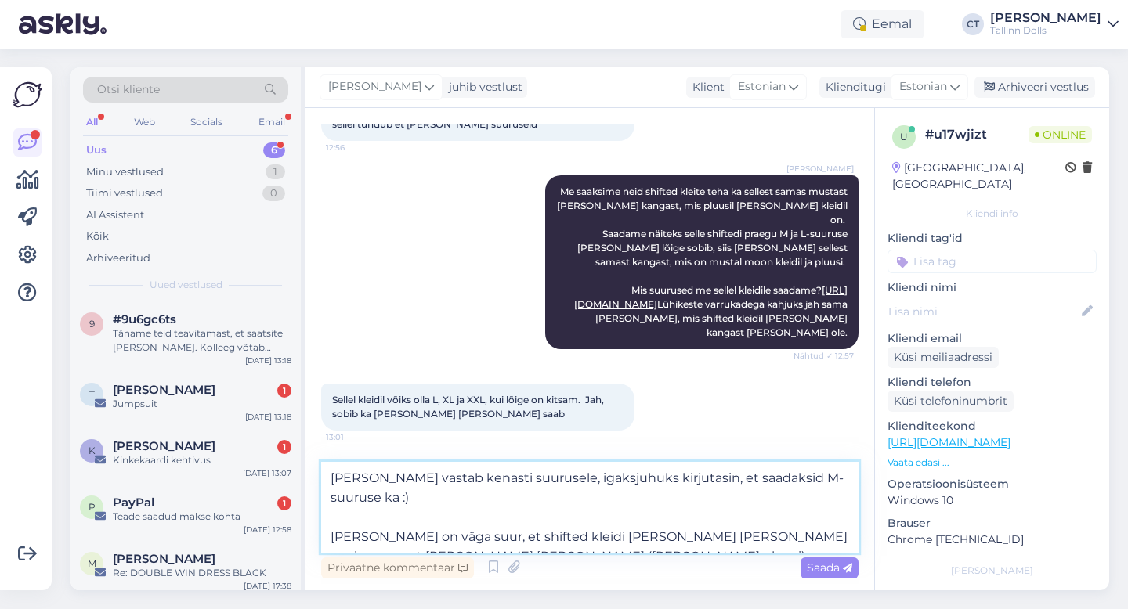
click at [559, 537] on textarea "[PERSON_NAME] vastab kenasti suurusele, igaksjuhuks kirjutasin, et saadaksid M-…" at bounding box center [589, 507] width 537 height 91
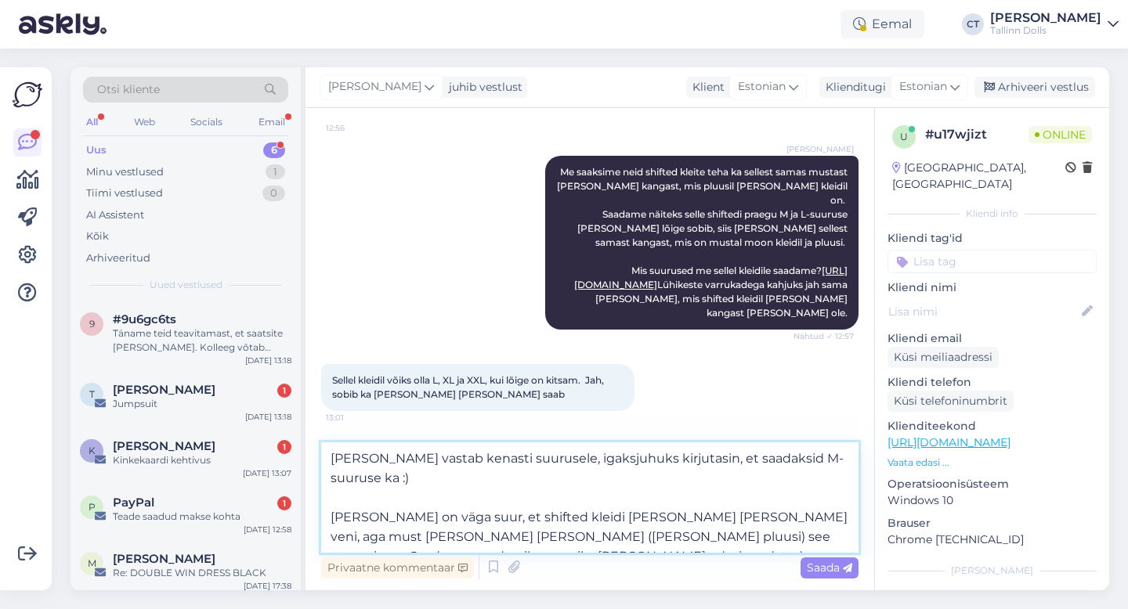
click at [594, 513] on textarea "[PERSON_NAME] vastab kenasti suurusele, igaksjuhuks kirjutasin, et saadaksid M-…" at bounding box center [589, 498] width 537 height 110
click at [425, 538] on textarea "[PERSON_NAME] vastab kenasti suurusele, igaksjuhuks kirjutasin, et saadaksid M-…" at bounding box center [589, 498] width 537 height 110
click at [480, 537] on textarea "[PERSON_NAME] vastab kenasti suurusele, igaksjuhuks kirjutasin, et saadaksid M-…" at bounding box center [589, 498] width 537 height 110
click at [728, 537] on textarea "[PERSON_NAME] vastab kenasti suurusele, igaksjuhuks kirjutasin, et saadaksid M-…" at bounding box center [589, 498] width 537 height 110
click at [851, 460] on textarea "[PERSON_NAME] vastab kenasti suurusele, igaksjuhuks kirjutasin, et saadaksid M-…" at bounding box center [589, 498] width 537 height 110
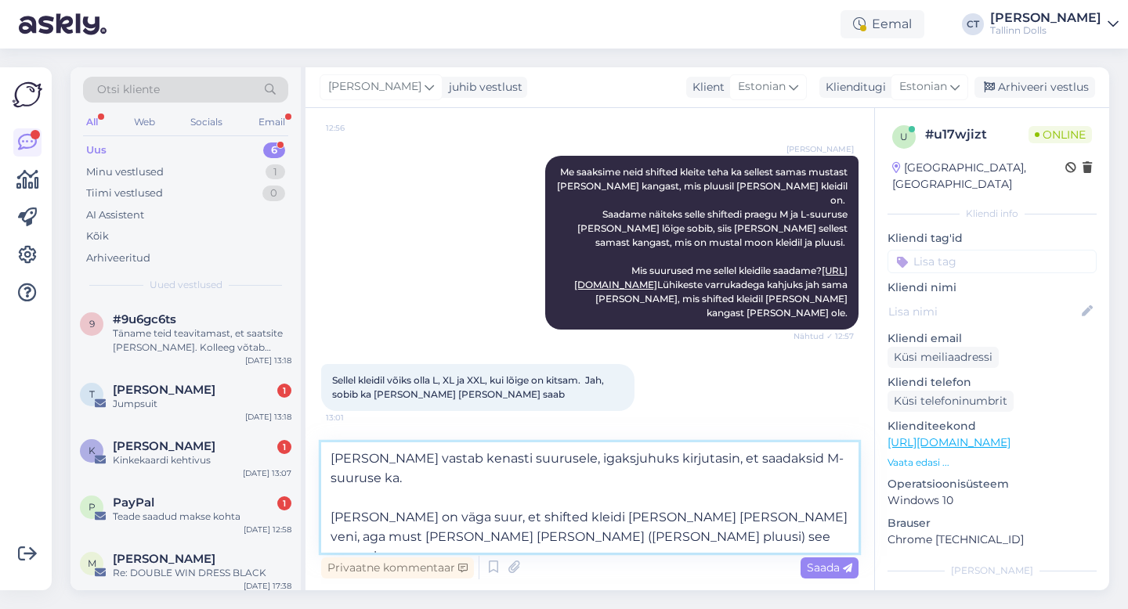
click at [425, 517] on textarea "[PERSON_NAME] vastab kenasti suurusele, igaksjuhuks kirjutasin, et saadaksid M-…" at bounding box center [589, 498] width 537 height 110
click at [505, 521] on textarea "[PERSON_NAME] vastab kenasti suurusele, igaksjuhuks kirjutasin, et saadaksid M-…" at bounding box center [589, 498] width 537 height 110
type textarea "[PERSON_NAME] vastab kenasti suurusele, igaksjuhuks kirjutasin, et saadaksid M-…"
click at [719, 541] on textarea "[PERSON_NAME] vastab kenasti suurusele, igaksjuhuks kirjutasin, et saadaksid M-…" at bounding box center [589, 498] width 537 height 110
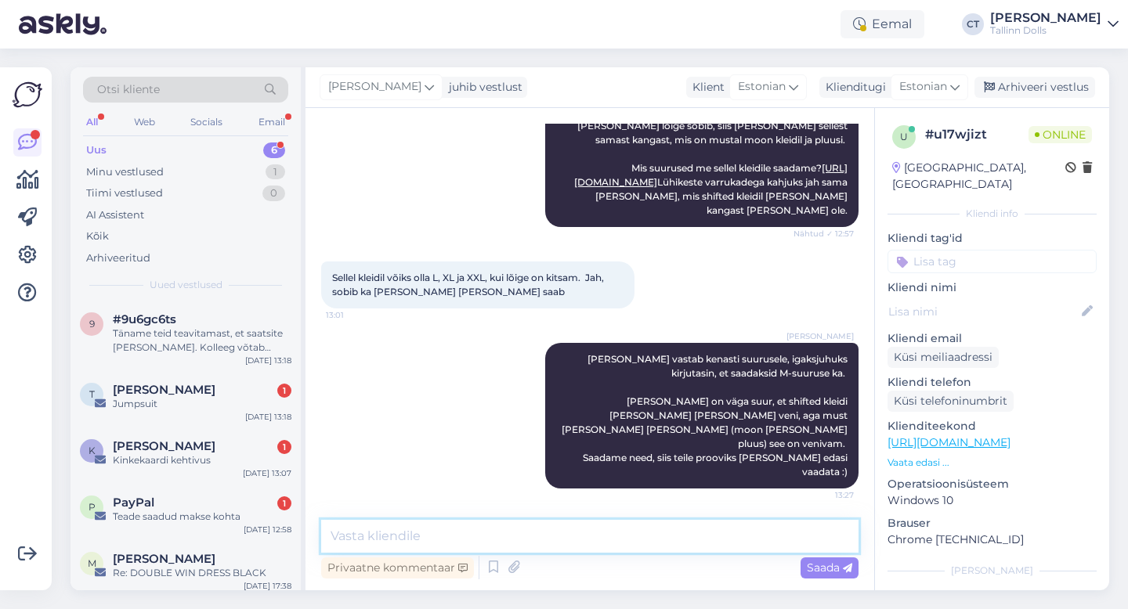
scroll to position [2292, 0]
click at [1057, 91] on div "Arhiveeri vestlus" at bounding box center [1034, 87] width 121 height 21
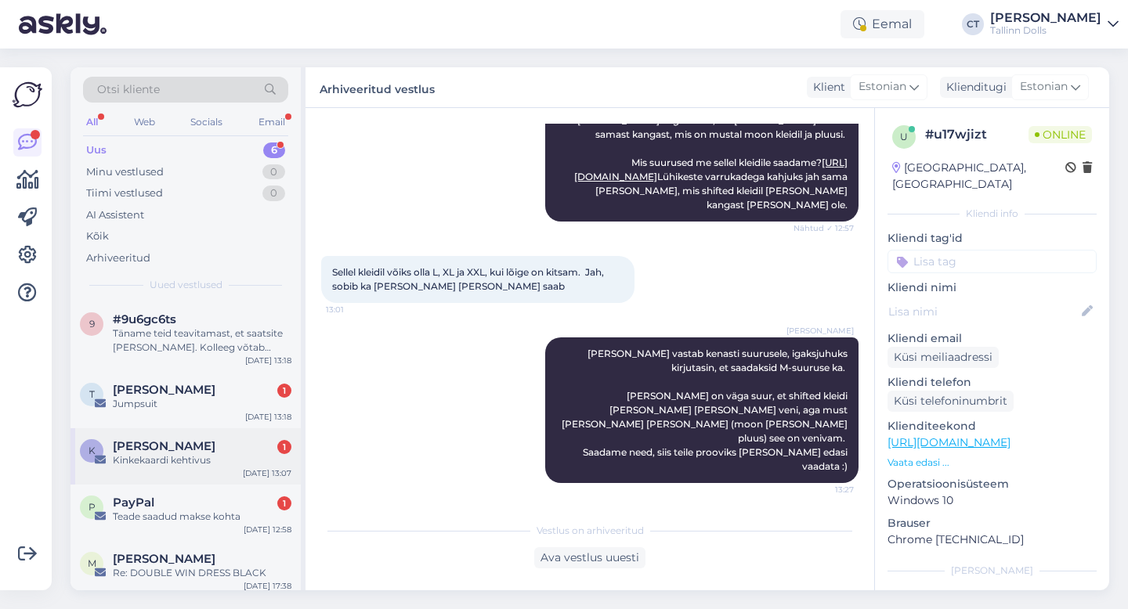
scroll to position [63, 0]
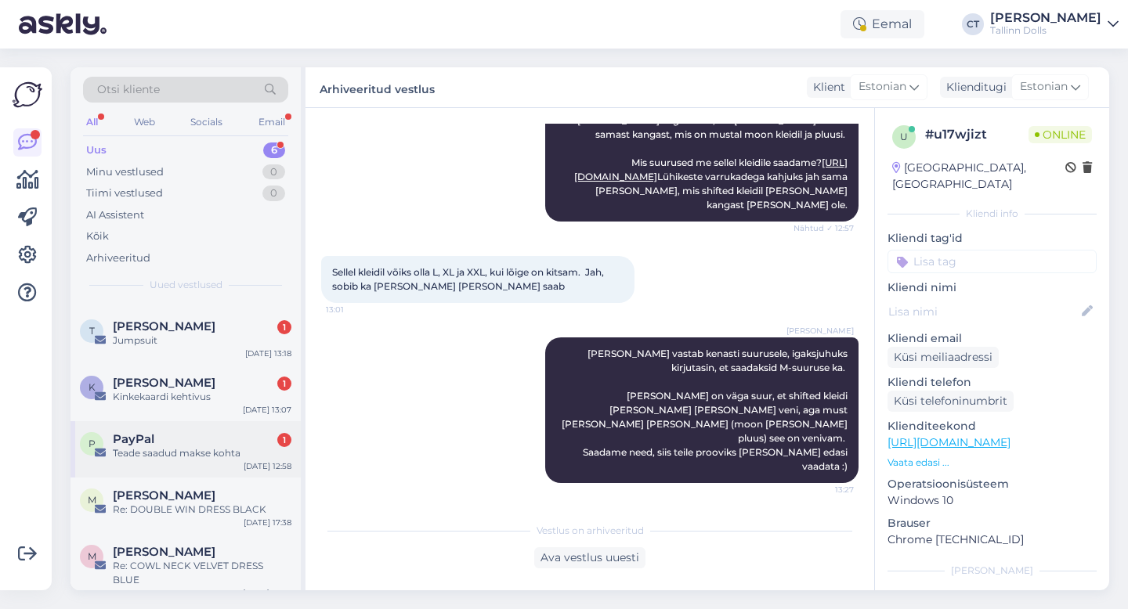
click at [224, 450] on div "Teade saadud makse kohta" at bounding box center [202, 453] width 179 height 14
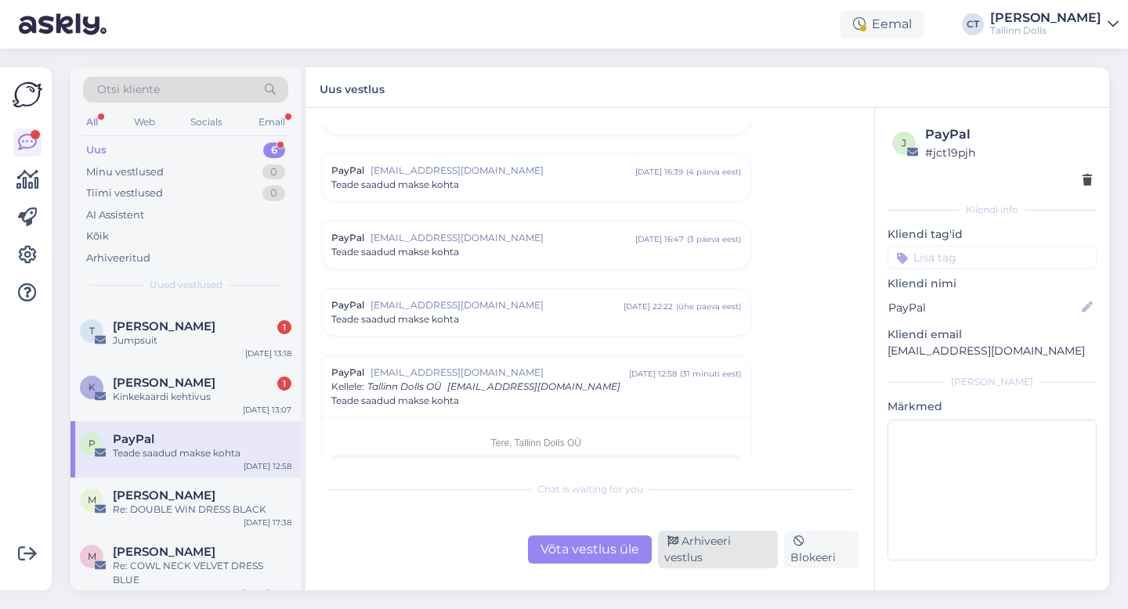
click at [721, 551] on div "Arhiveeri vestlus" at bounding box center [718, 550] width 120 height 38
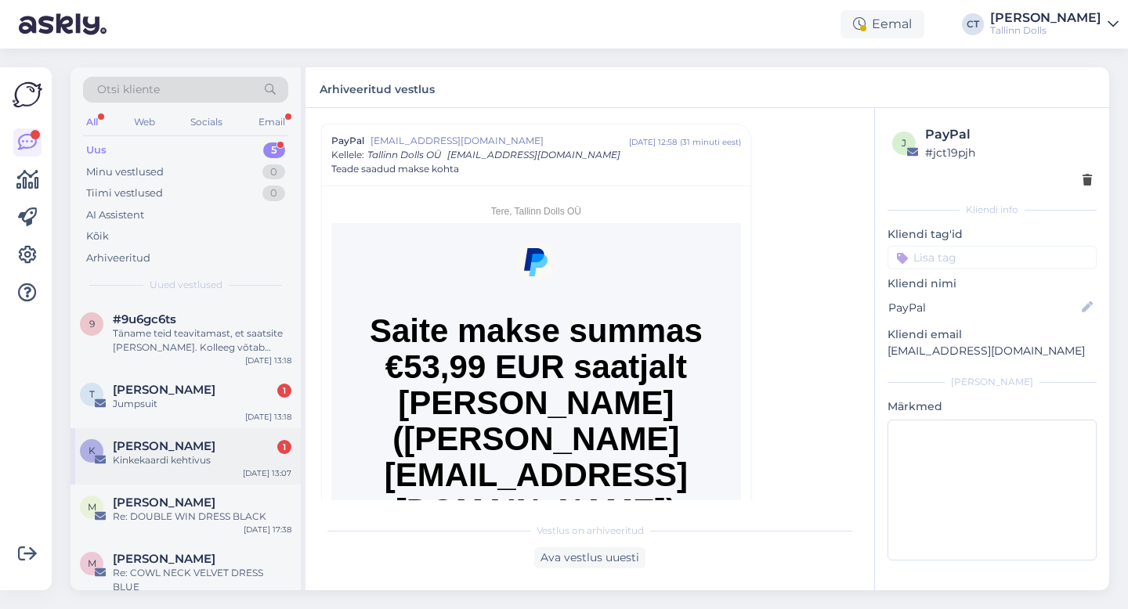
scroll to position [7, 0]
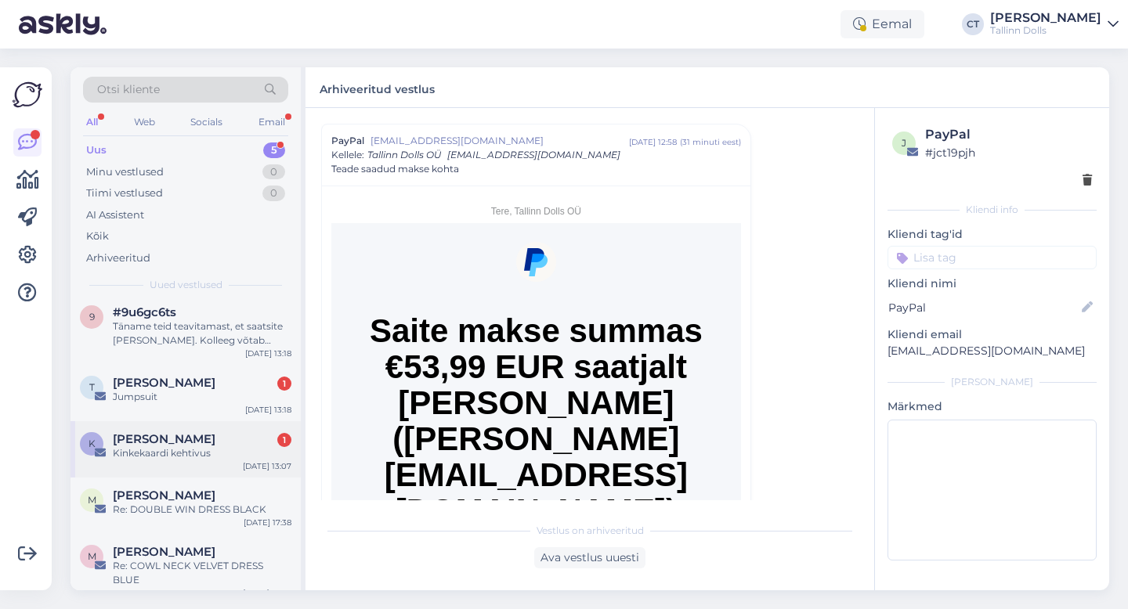
click at [203, 467] on div "K [PERSON_NAME] 1 Kinkekaardi kehtivus [DATE] 13:07" at bounding box center [185, 449] width 230 height 56
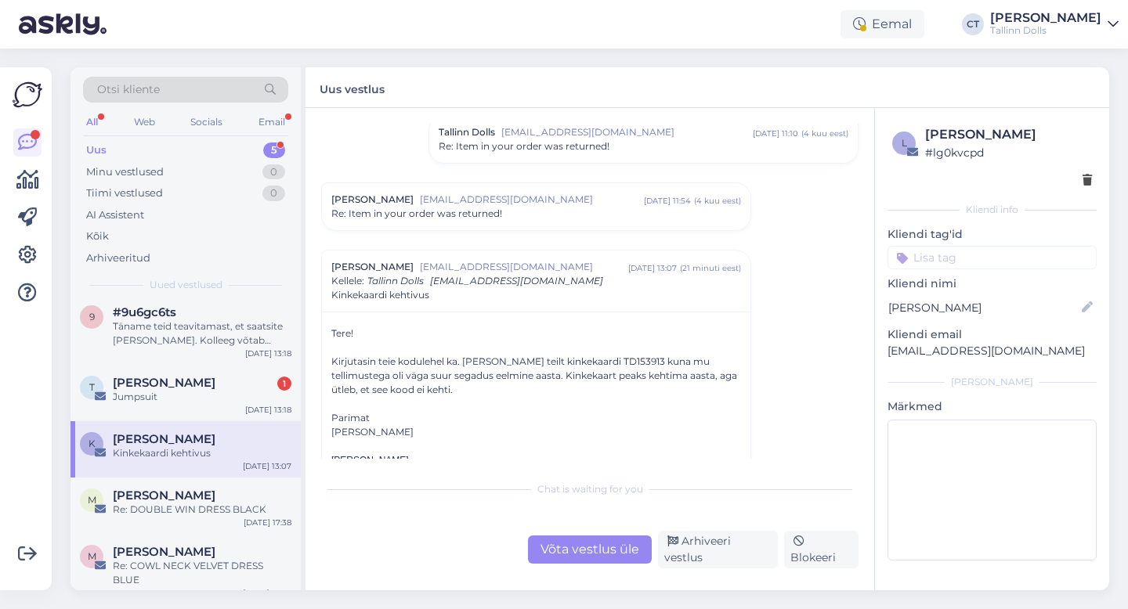
scroll to position [1267, 0]
drag, startPoint x: 561, startPoint y: 360, endPoint x: 607, endPoint y: 358, distance: 46.2
click at [607, 358] on div "Kirjutasin teie kodulehel ka. [PERSON_NAME] teilt kinkekaardi TD153913 kuna mu …" at bounding box center [536, 373] width 410 height 42
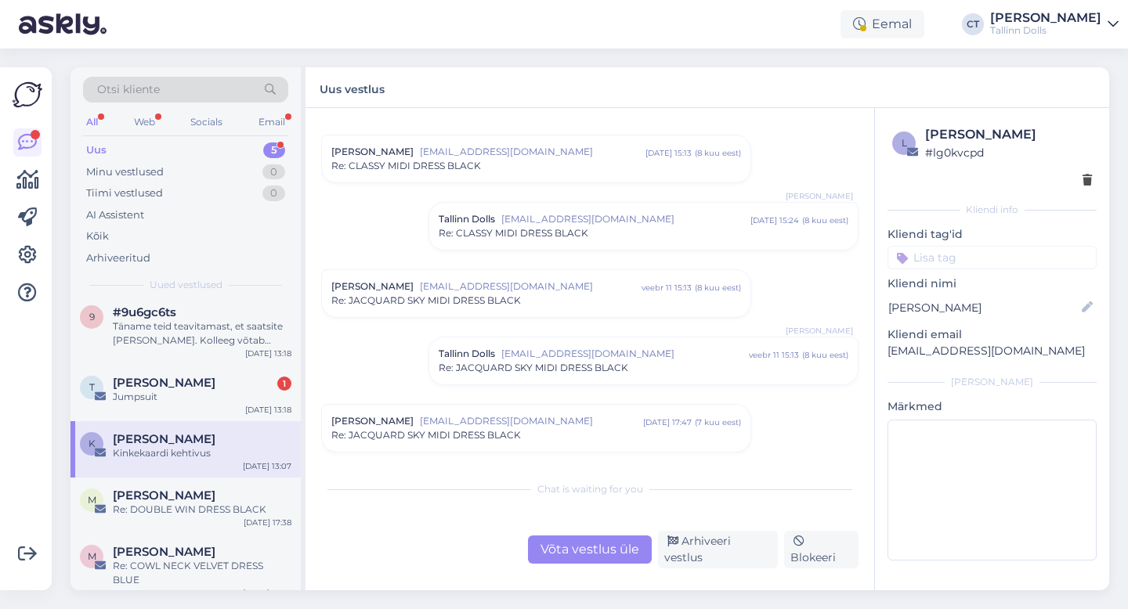
scroll to position [0, 0]
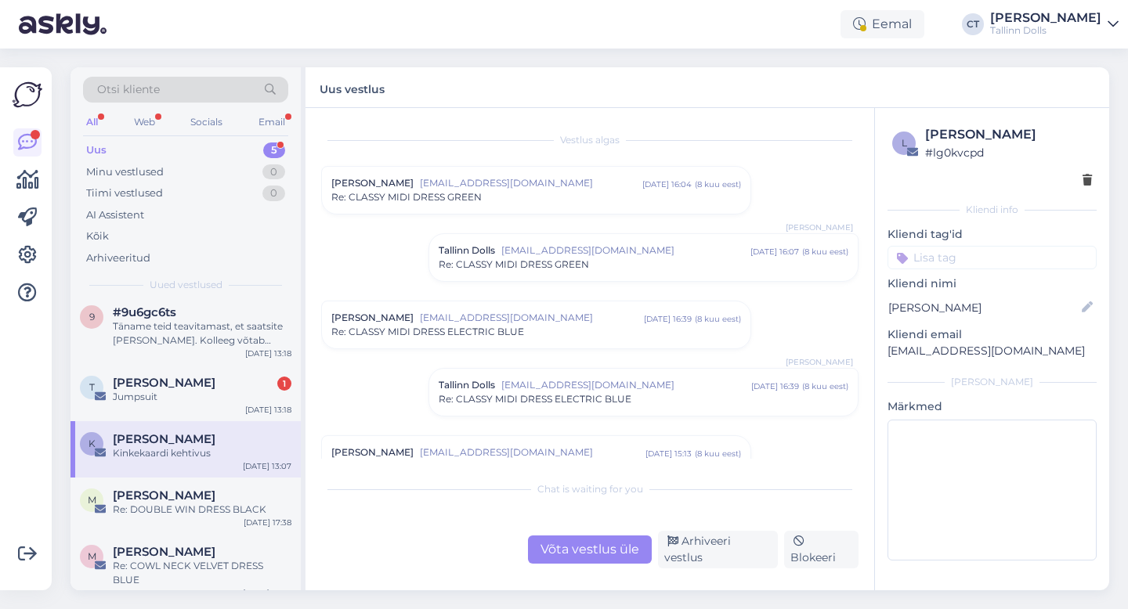
click at [478, 202] on span "Re: CLASSY MIDI DRESS GREEN" at bounding box center [406, 197] width 150 height 14
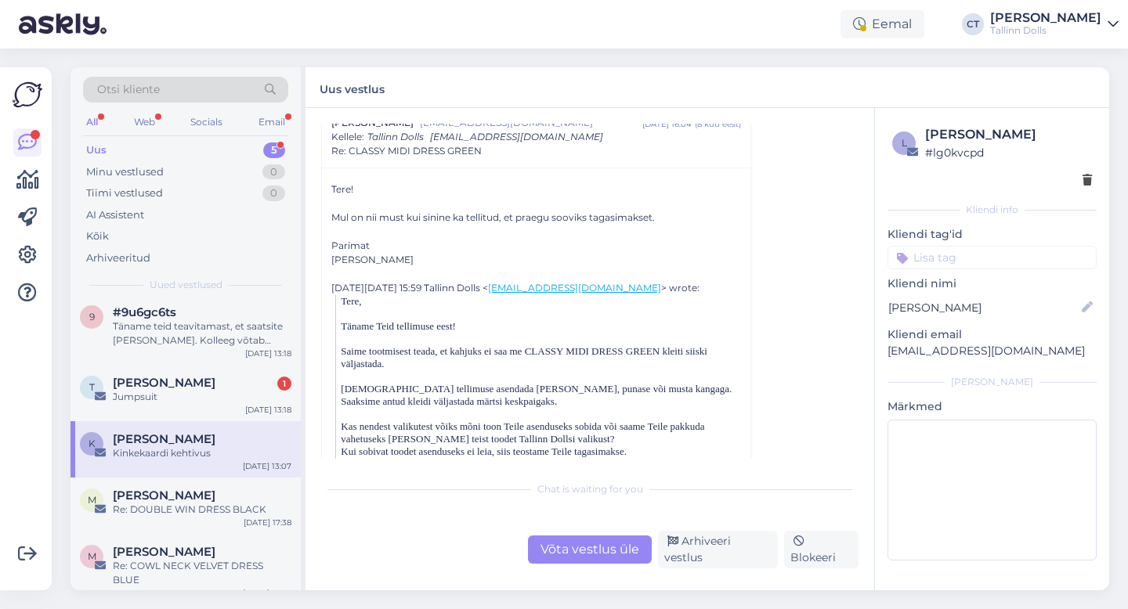
scroll to position [67, 0]
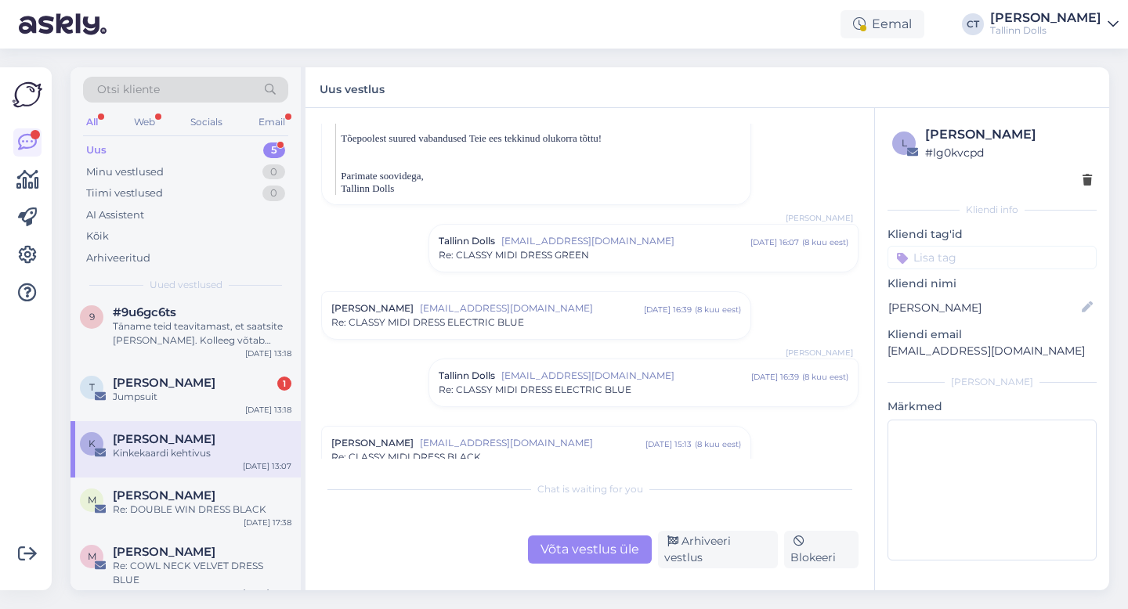
click at [560, 248] on span "Re: CLASSY MIDI DRESS GREEN" at bounding box center [514, 255] width 150 height 14
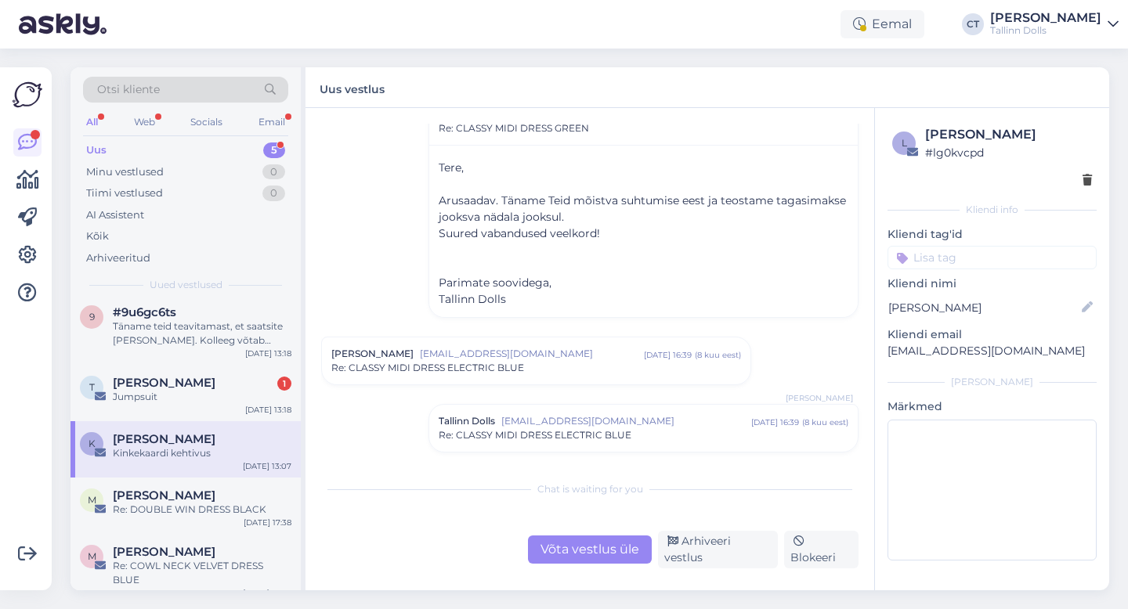
scroll to position [553, 0]
click at [573, 368] on div "[PERSON_NAME] [EMAIL_ADDRESS][DOMAIN_NAME] [DATE] 16:39 ( 8 kuu eest ) Re: CLAS…" at bounding box center [536, 360] width 430 height 49
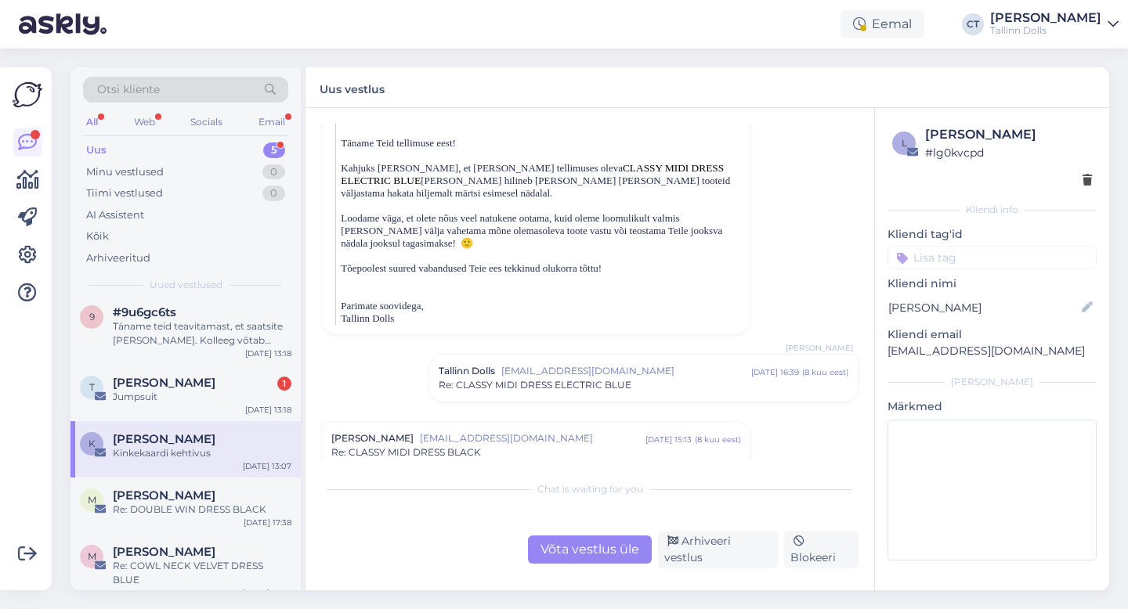
click at [576, 378] on span "Re: CLASSY MIDI DRESS ELECTRIC BLUE" at bounding box center [535, 385] width 193 height 14
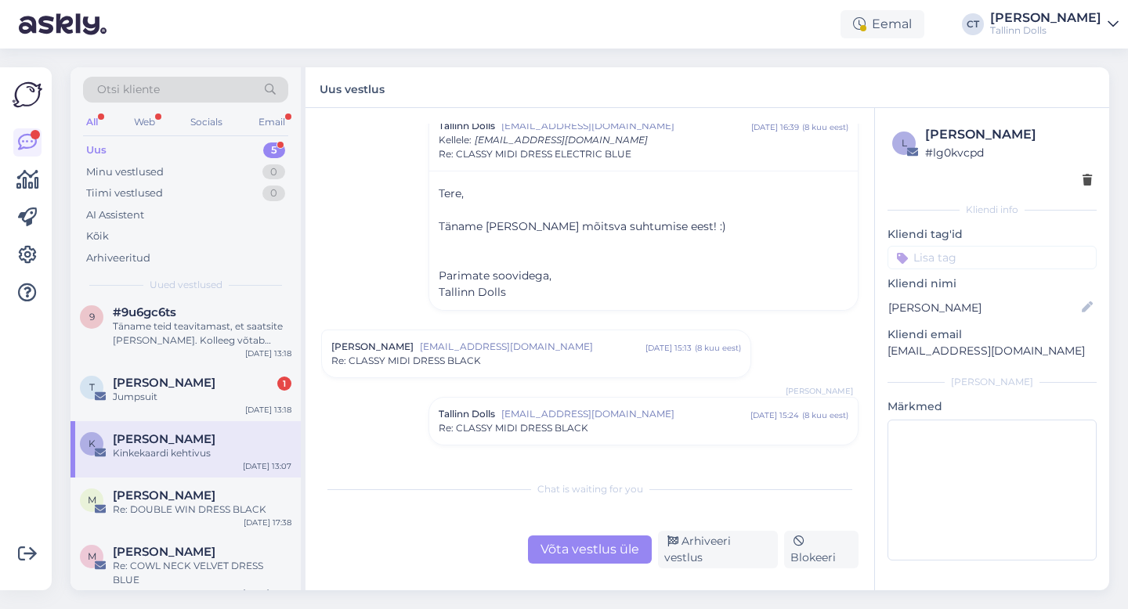
click at [569, 353] on div "[PERSON_NAME] [EMAIL_ADDRESS][DOMAIN_NAME] [DATE] 15:13 ( 8 kuu eest ) Re: CLAS…" at bounding box center [536, 354] width 428 height 47
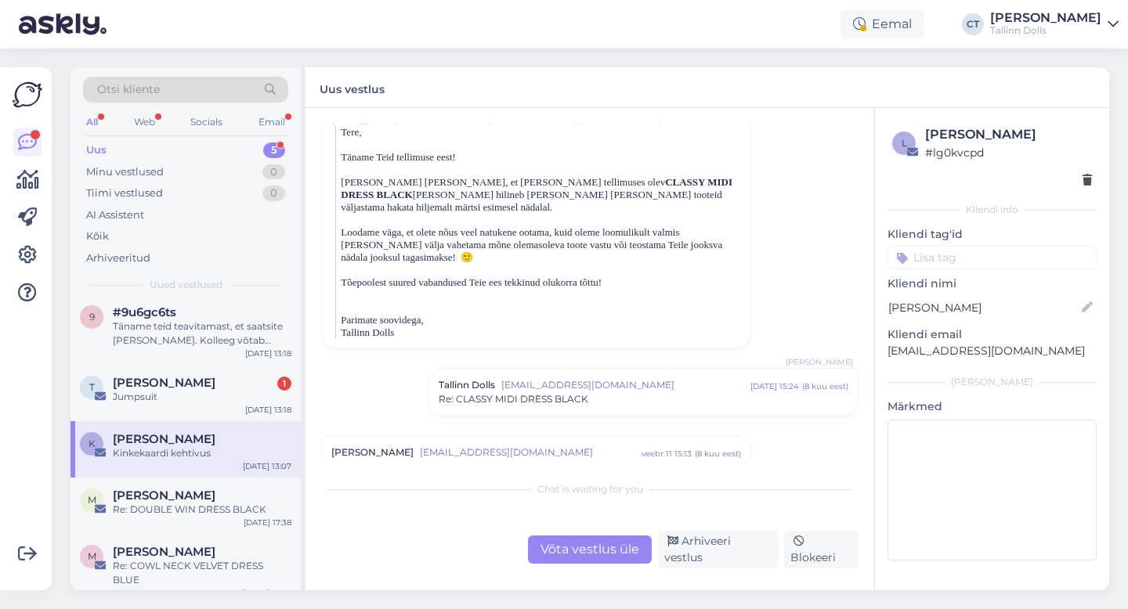
scroll to position [1775, 0]
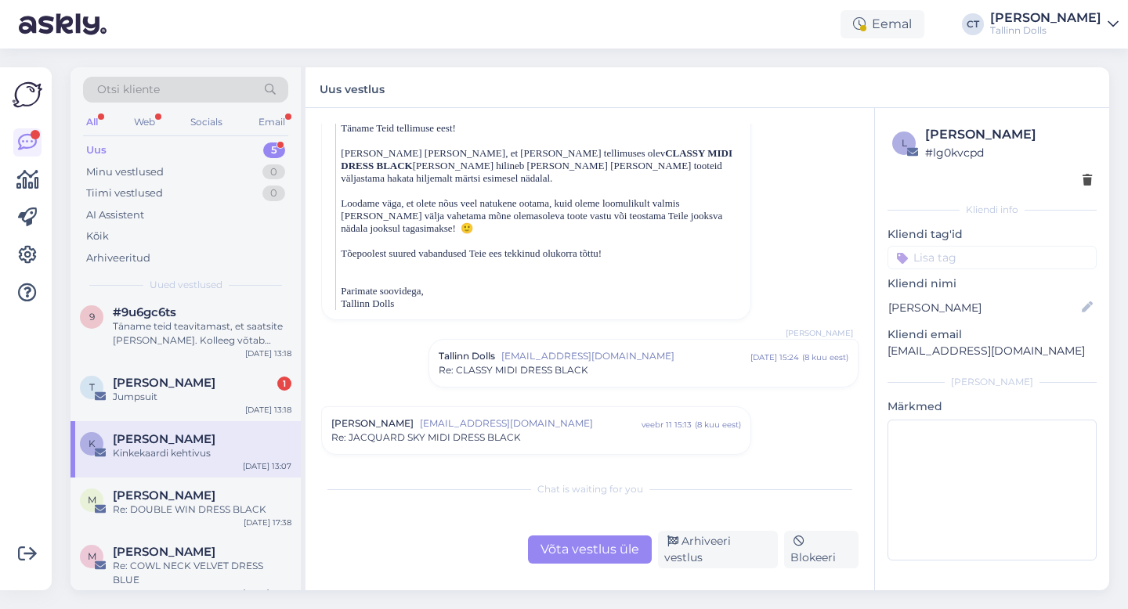
click at [605, 363] on div "Re: CLASSY MIDI DRESS BLACK" at bounding box center [644, 370] width 410 height 14
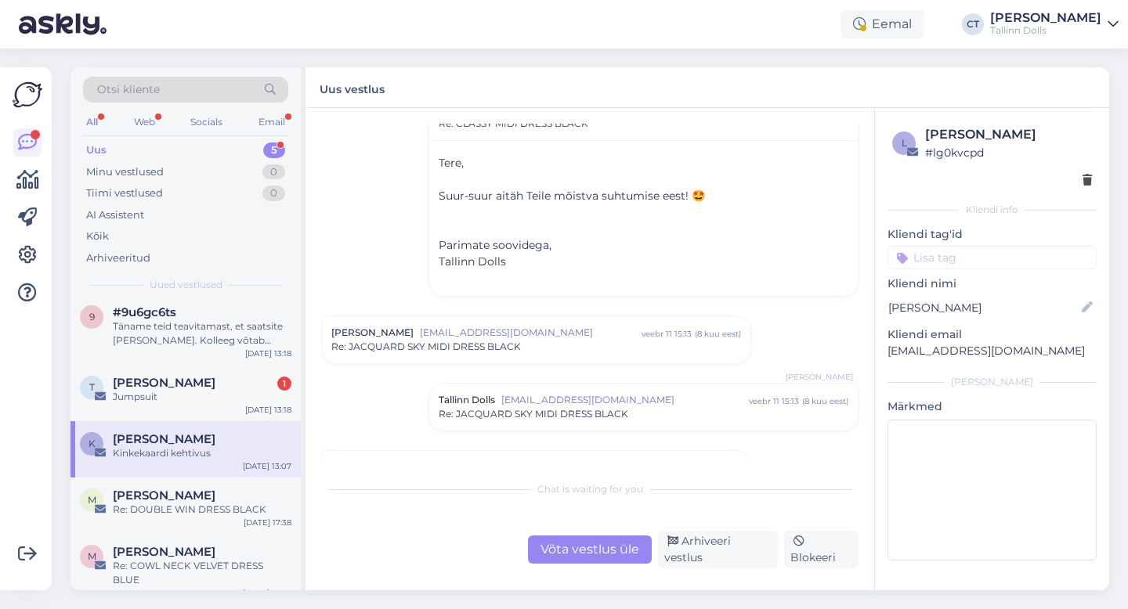
scroll to position [2130, 0]
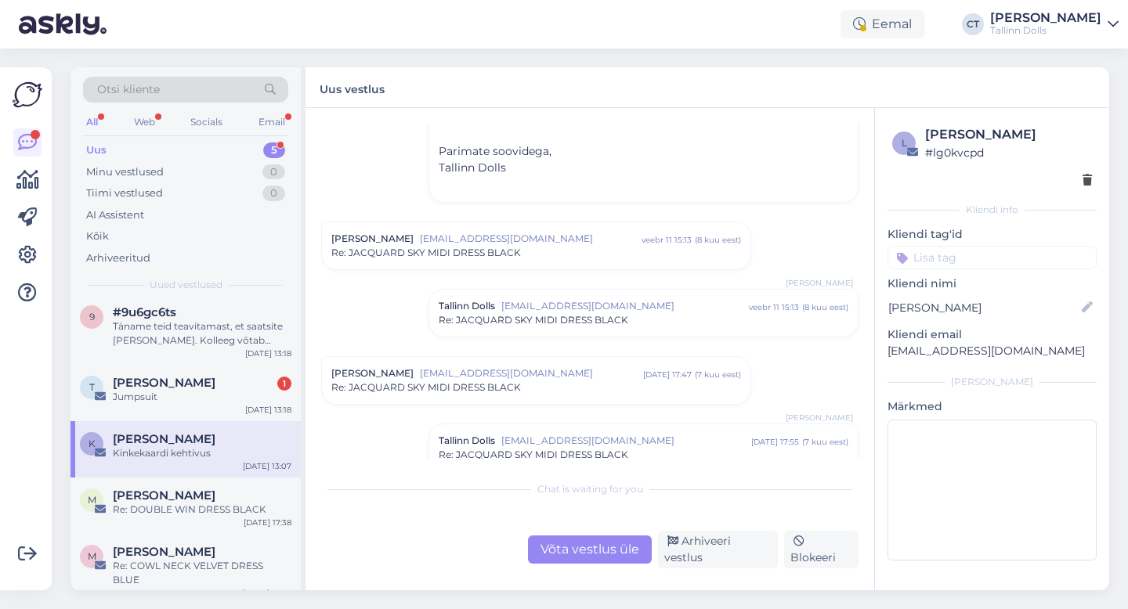
click at [616, 246] on div "Re: JACQUARD SKY MIDI DRESS BLACK" at bounding box center [536, 253] width 410 height 14
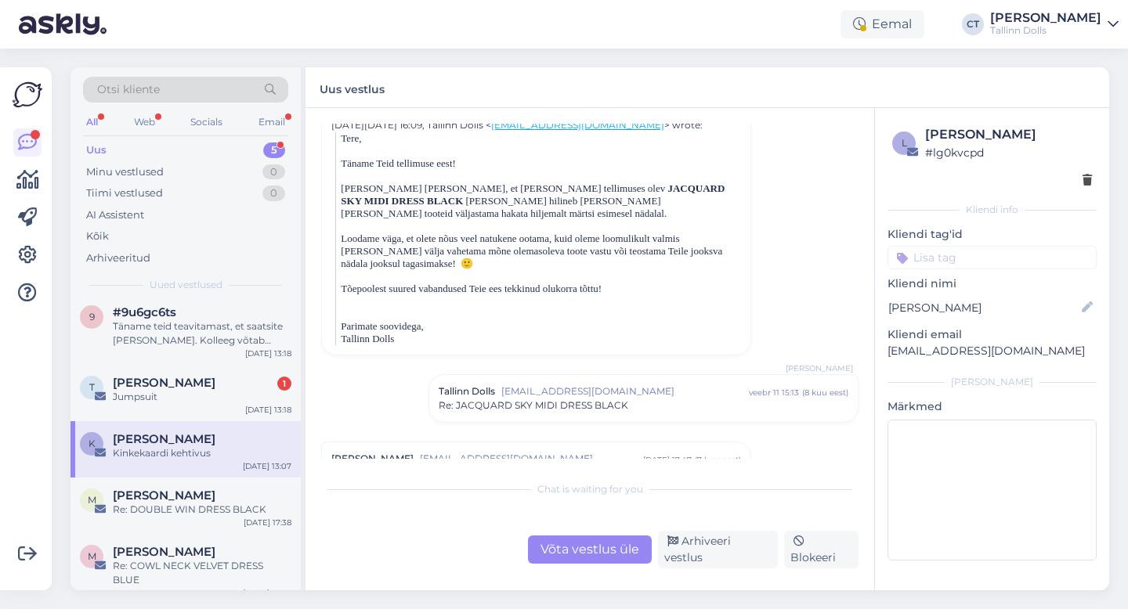
scroll to position [2531, 0]
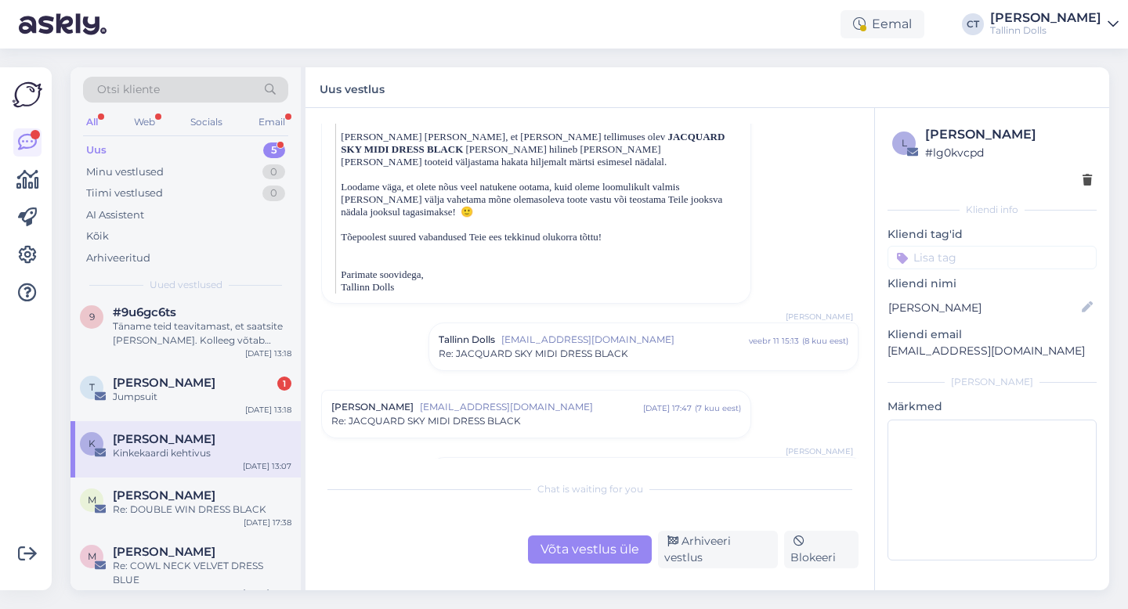
click at [616, 333] on span "[EMAIL_ADDRESS][DOMAIN_NAME]" at bounding box center [625, 340] width 248 height 14
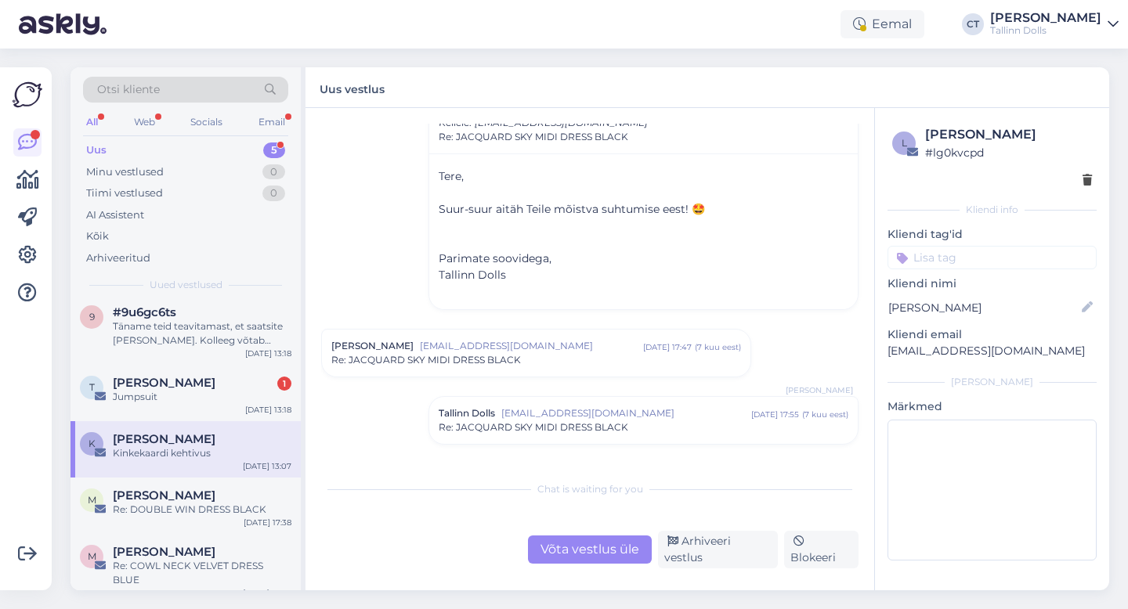
scroll to position [2777, 0]
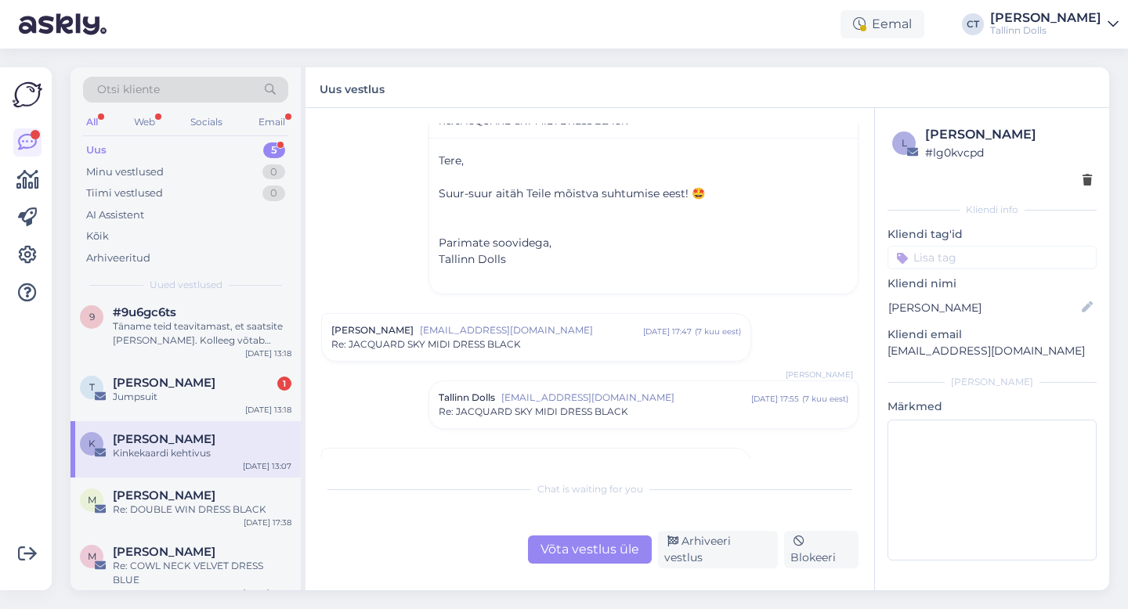
click at [609, 338] on div "Re: JACQUARD SKY MIDI DRESS BLACK" at bounding box center [536, 345] width 410 height 14
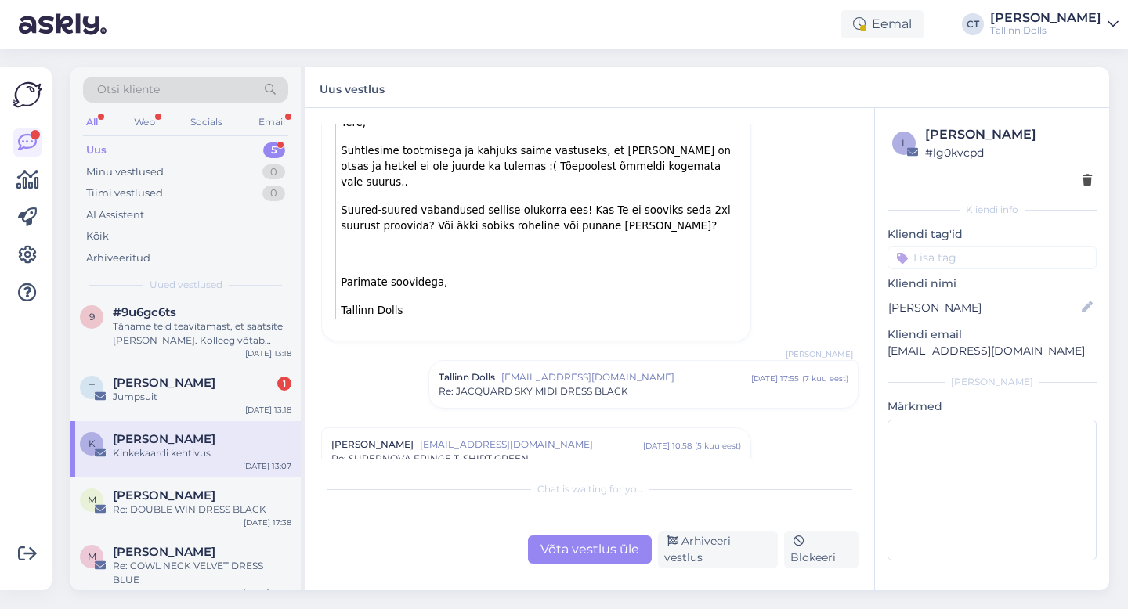
scroll to position [3270, 0]
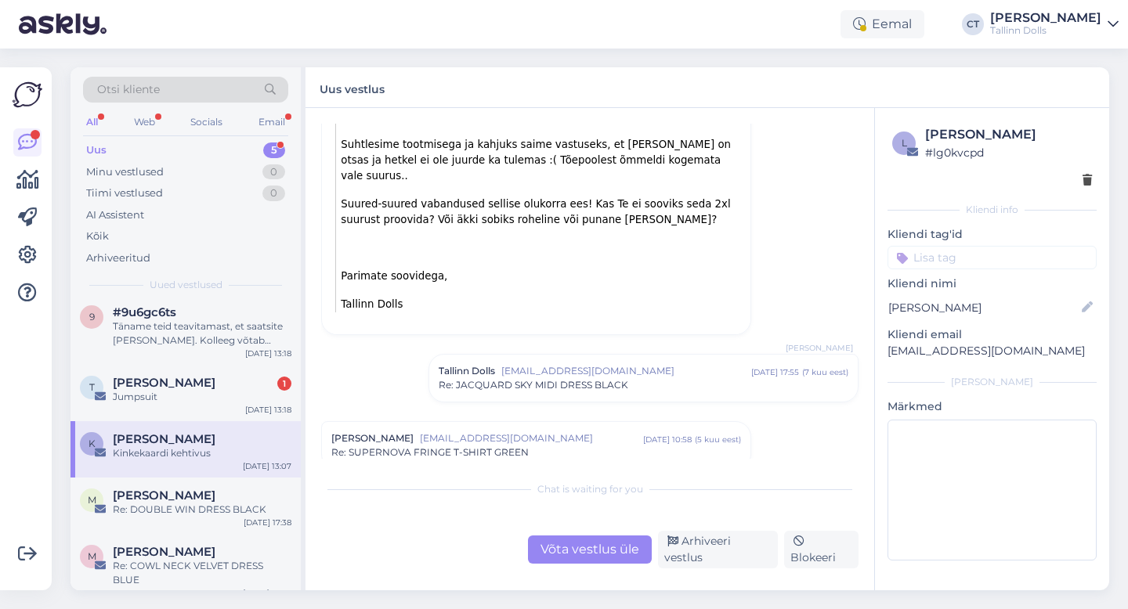
click at [605, 355] on div "Tallinn Dolls [EMAIL_ADDRESS][DOMAIN_NAME] [DATE] 17:55 ( 7 kuu eest ) Re: JACQ…" at bounding box center [643, 378] width 428 height 47
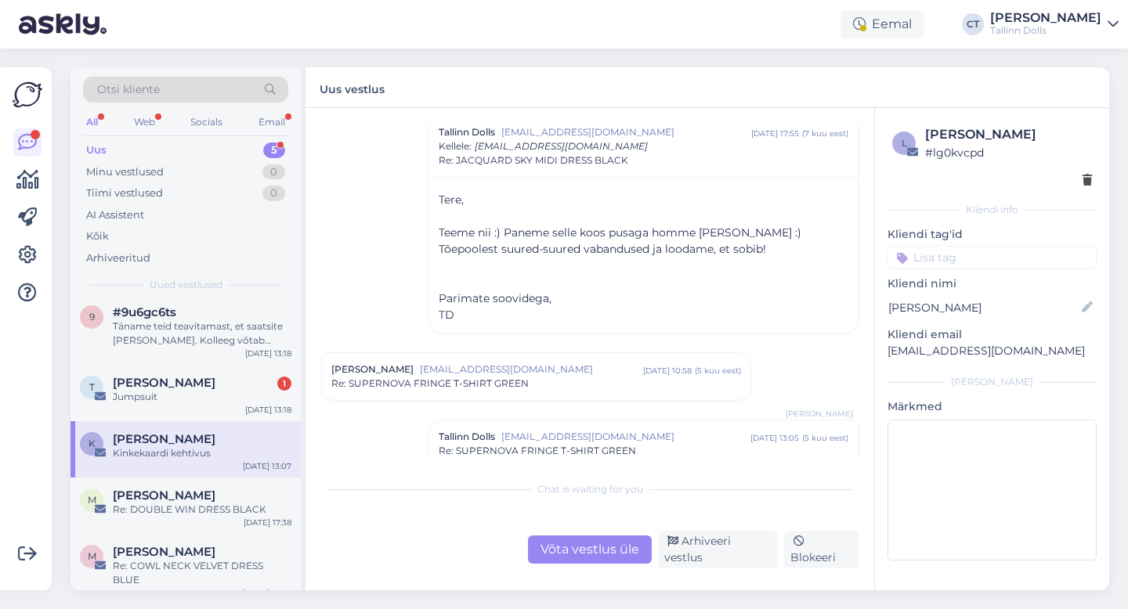
scroll to position [3510, 0]
click at [598, 376] on div "Re: SUPERNOVA FRINGE T-SHIRT GREEN" at bounding box center [536, 383] width 410 height 14
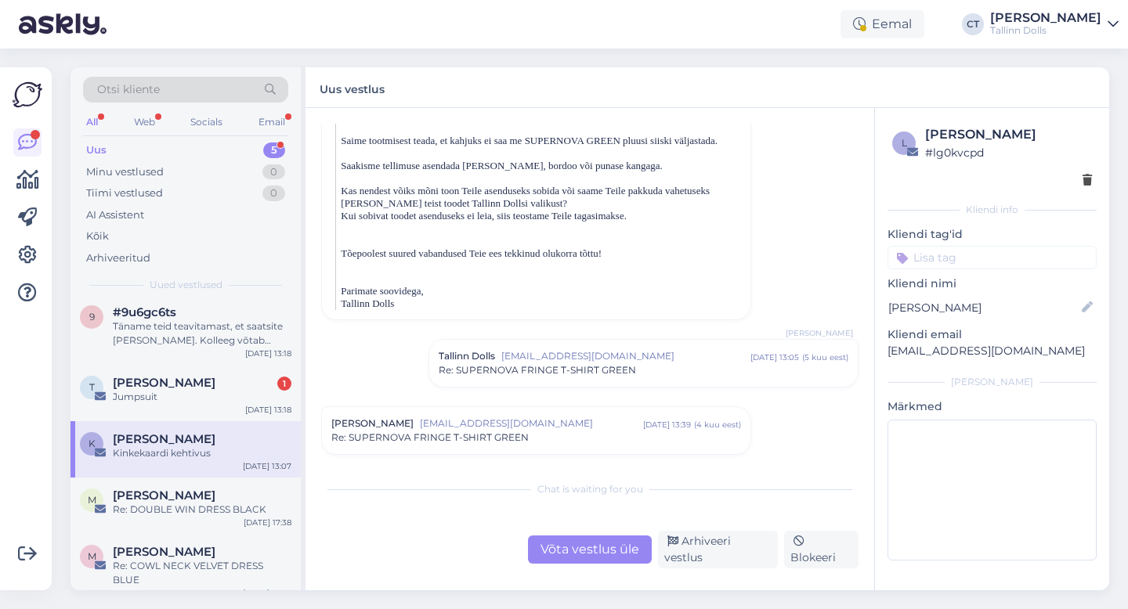
scroll to position [4038, 0]
click at [605, 363] on span "Re: SUPERNOVA FRINGE T-SHIRT GREEN" at bounding box center [537, 370] width 197 height 14
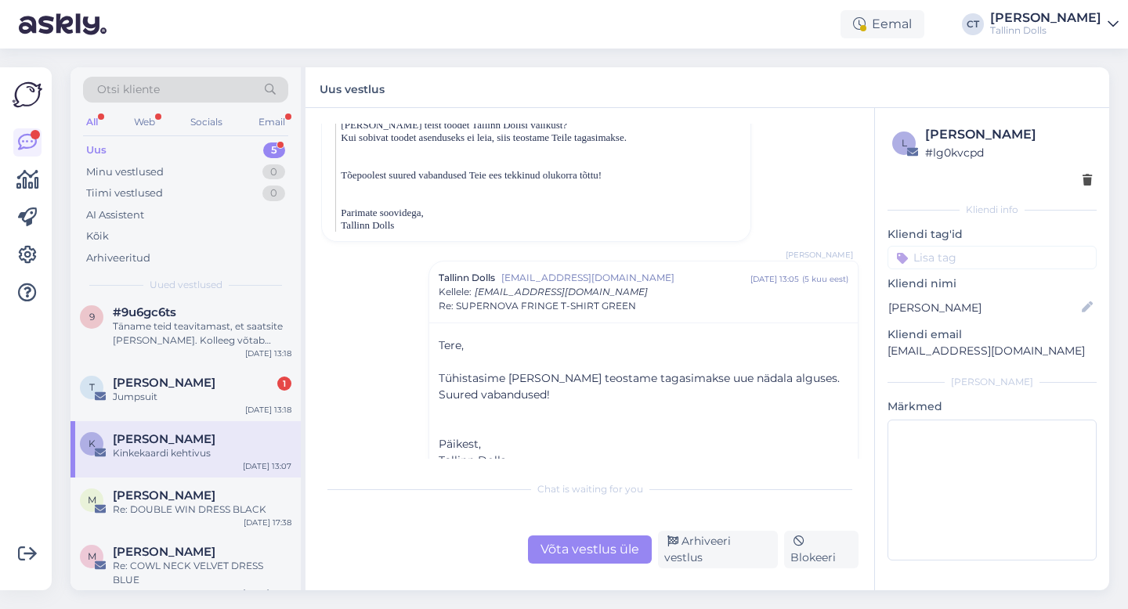
scroll to position [4226, 0]
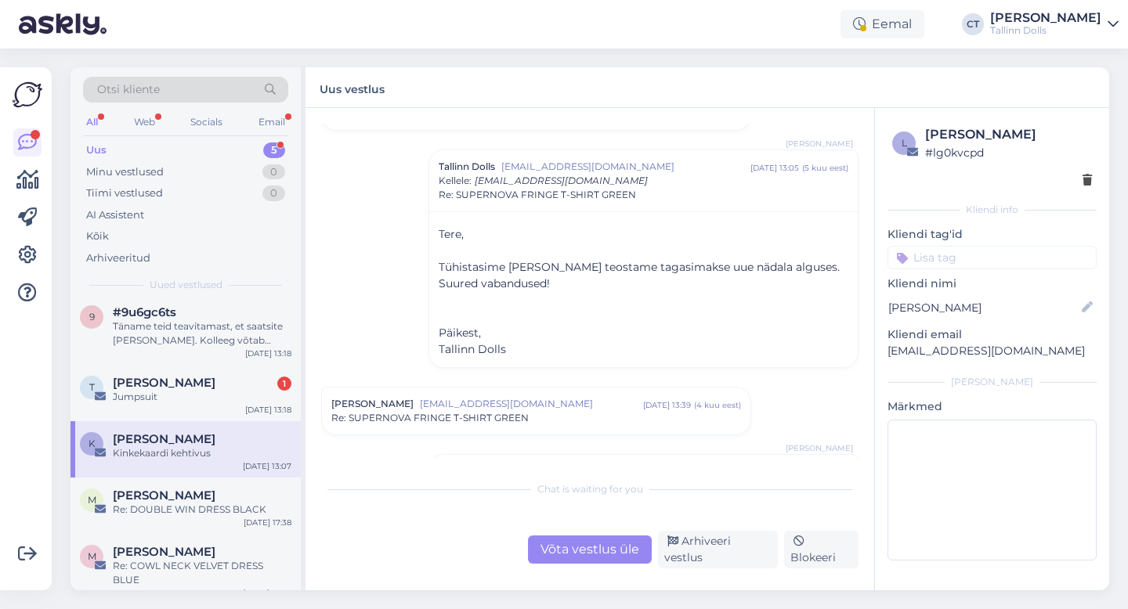
click at [593, 411] on div "Re: SUPERNOVA FRINGE T-SHIRT GREEN" at bounding box center [536, 418] width 410 height 14
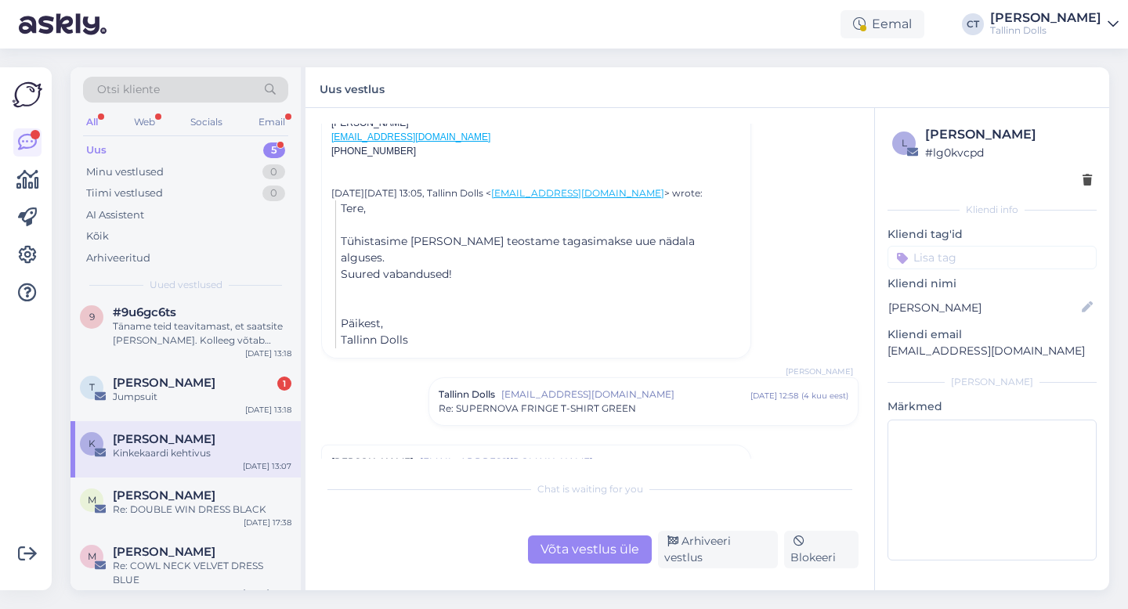
click at [609, 402] on span "Re: SUPERNOVA FRINGE T-SHIRT GREEN" at bounding box center [537, 409] width 197 height 14
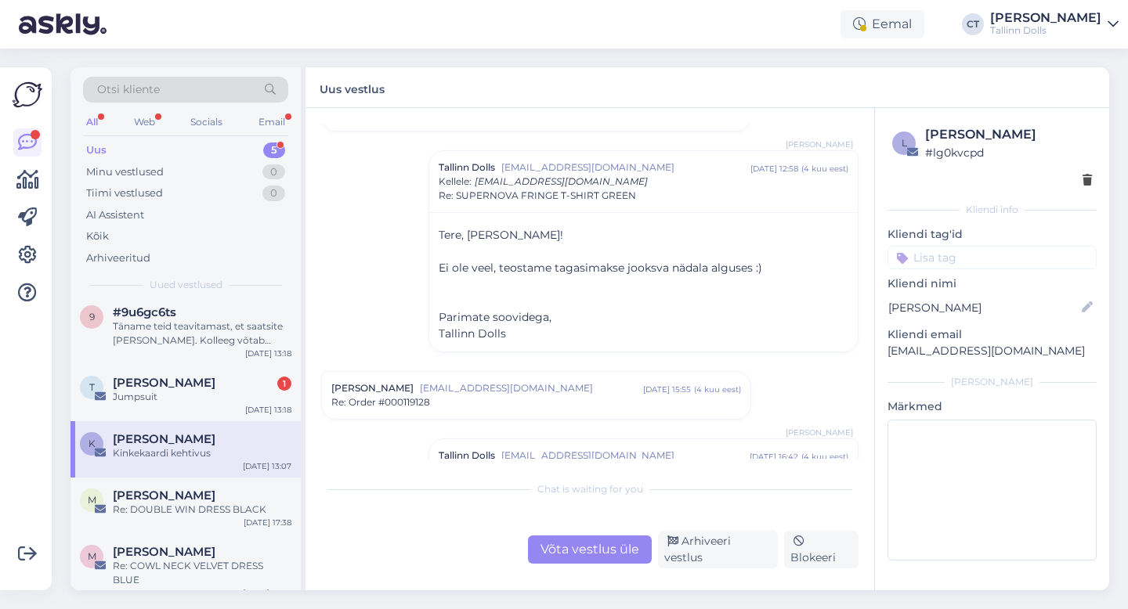
click at [609, 396] on div "Re: Order #000119128" at bounding box center [536, 403] width 410 height 14
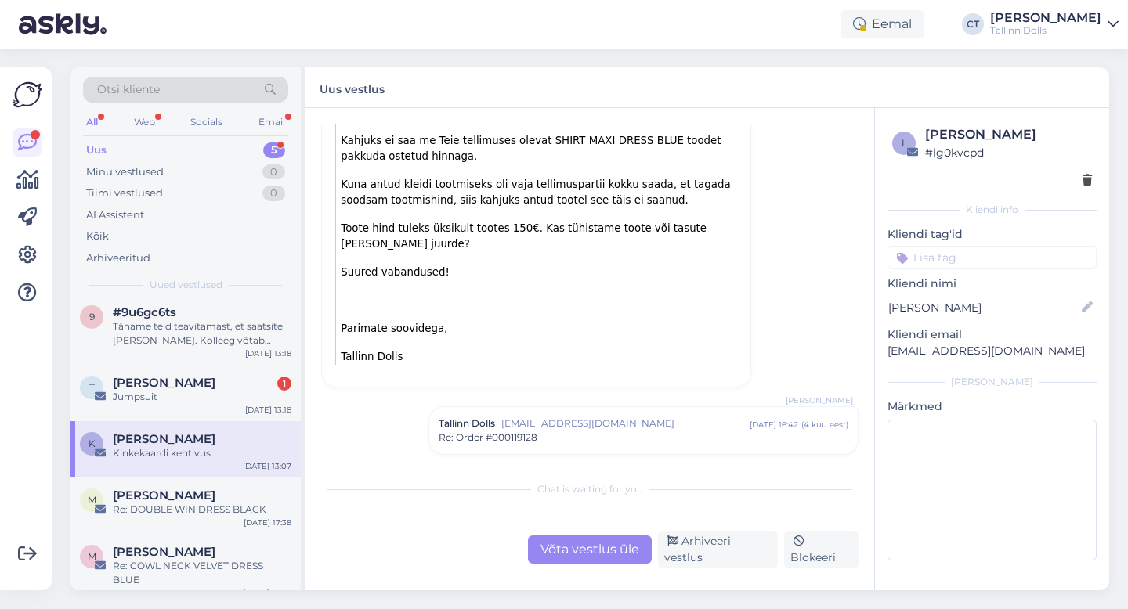
scroll to position [5456, 0]
click at [608, 415] on span "[EMAIL_ADDRESS][DOMAIN_NAME]" at bounding box center [625, 422] width 248 height 14
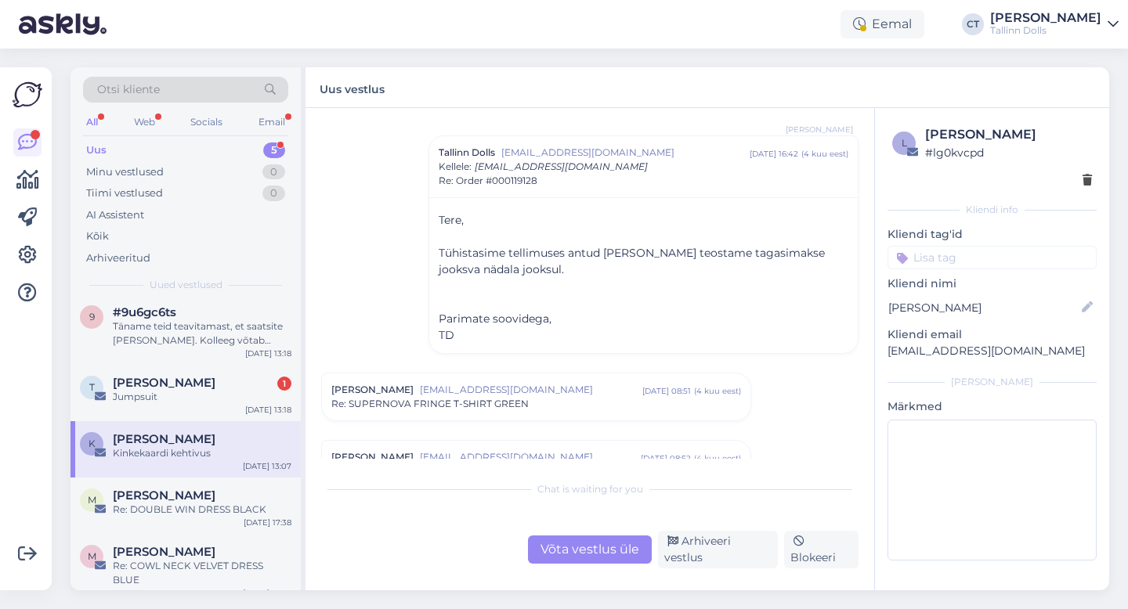
click at [598, 374] on div "[PERSON_NAME] [EMAIL_ADDRESS][DOMAIN_NAME] [DATE] 08:51 ( 4 kuu eest ) Re: SUPE…" at bounding box center [536, 397] width 428 height 47
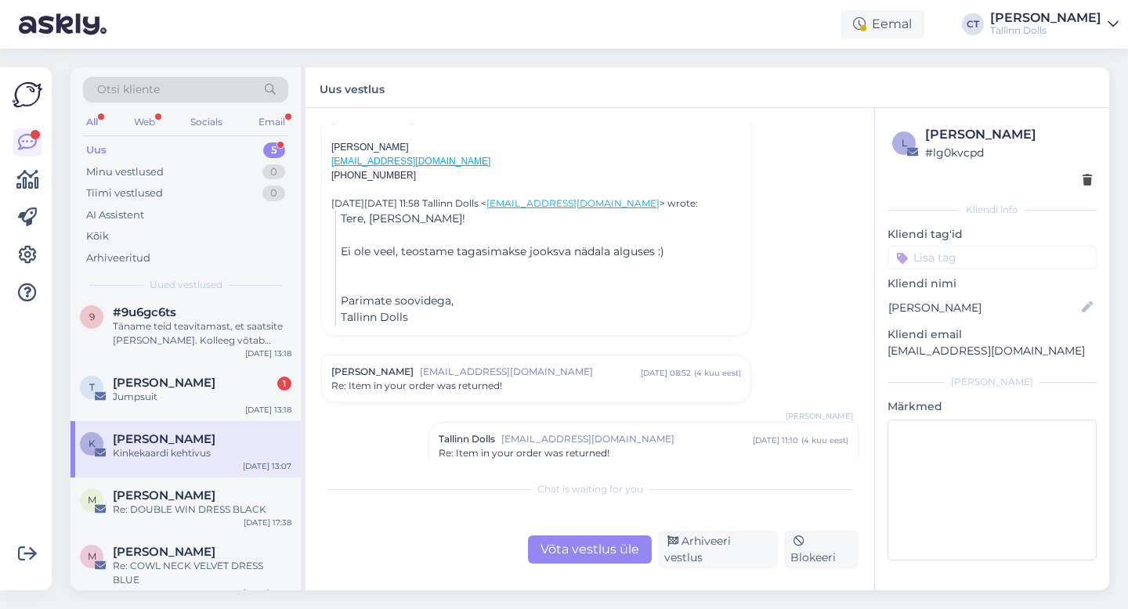
scroll to position [6135, 0]
click at [597, 363] on span "[EMAIL_ADDRESS][DOMAIN_NAME]" at bounding box center [530, 370] width 221 height 14
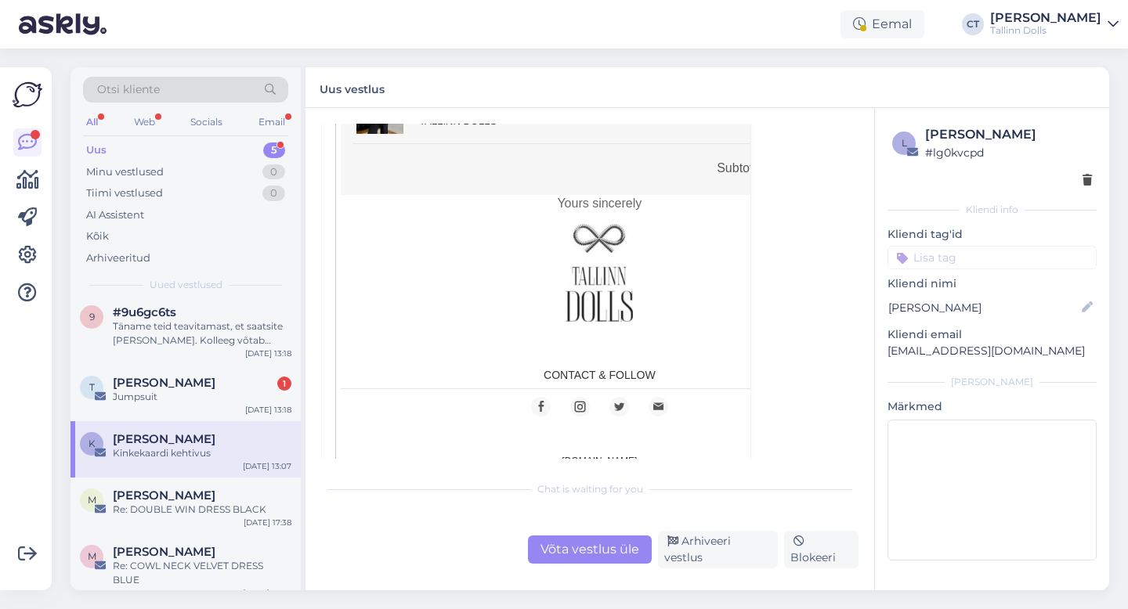
scroll to position [7187, 0]
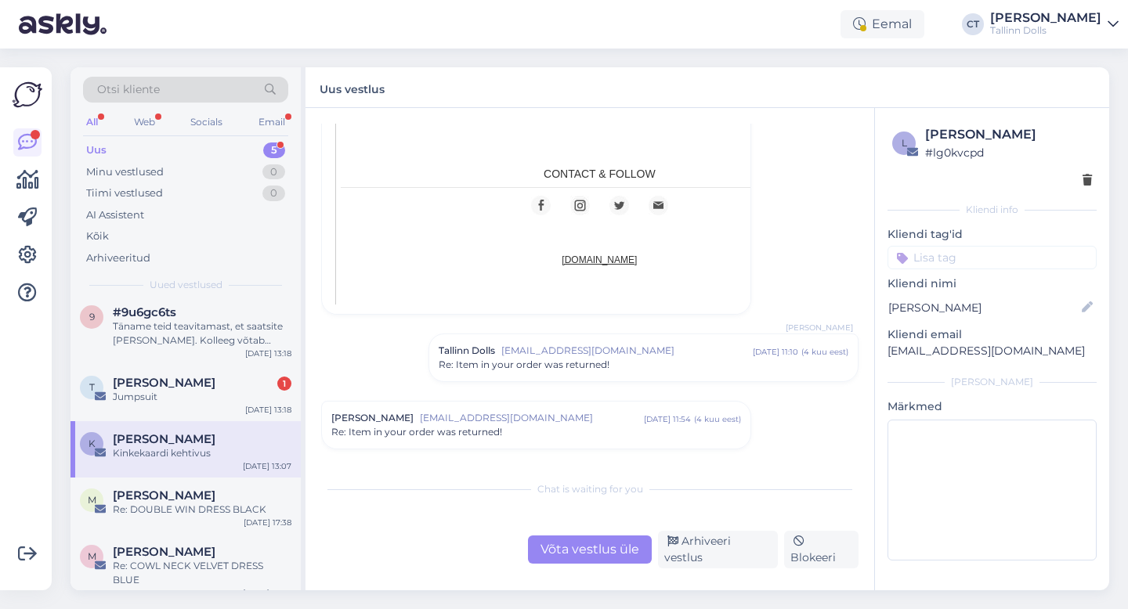
click at [597, 334] on div "Tallinn Dolls [EMAIL_ADDRESS][DOMAIN_NAME] [DATE] 11:10 ( 4 kuu eest ) Re: Item…" at bounding box center [643, 357] width 428 height 47
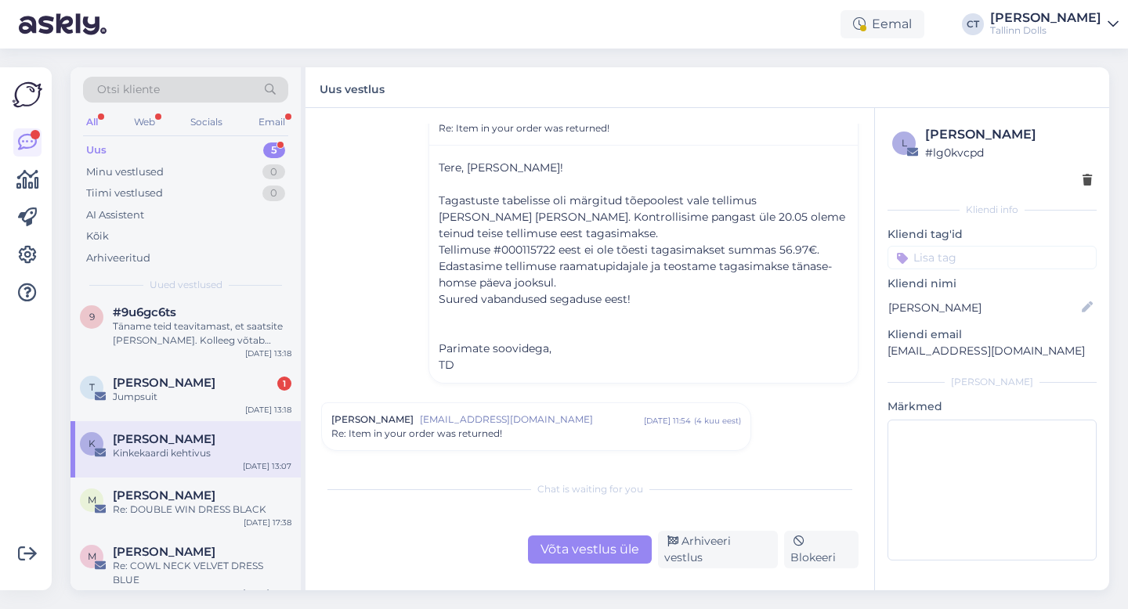
scroll to position [7443, 0]
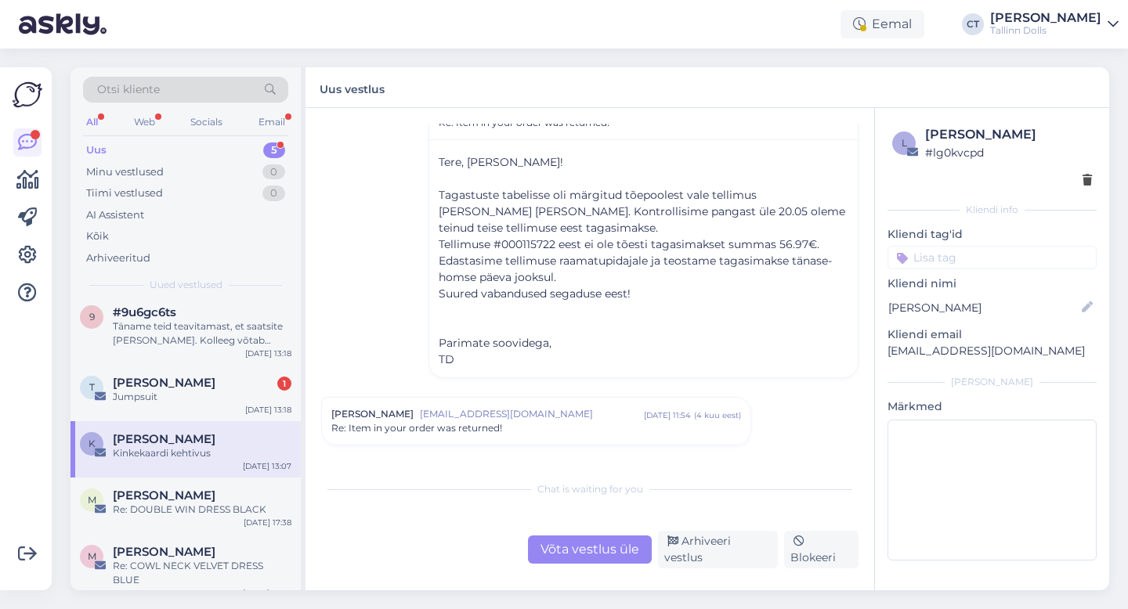
click at [623, 421] on div "Re: Item in your order was returned!" at bounding box center [536, 428] width 410 height 14
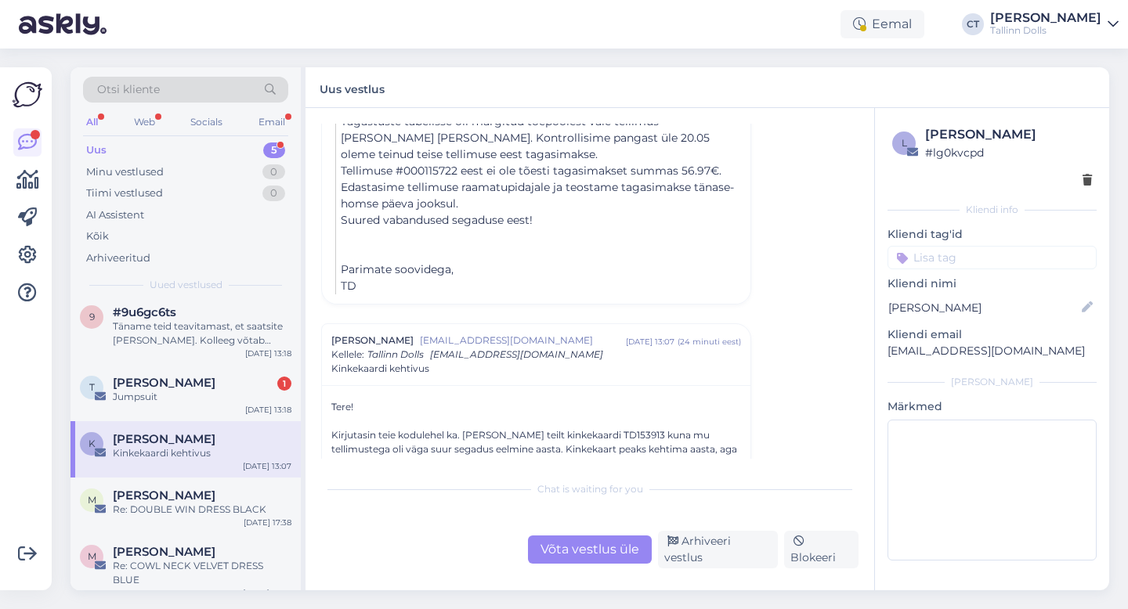
scroll to position [8013, 0]
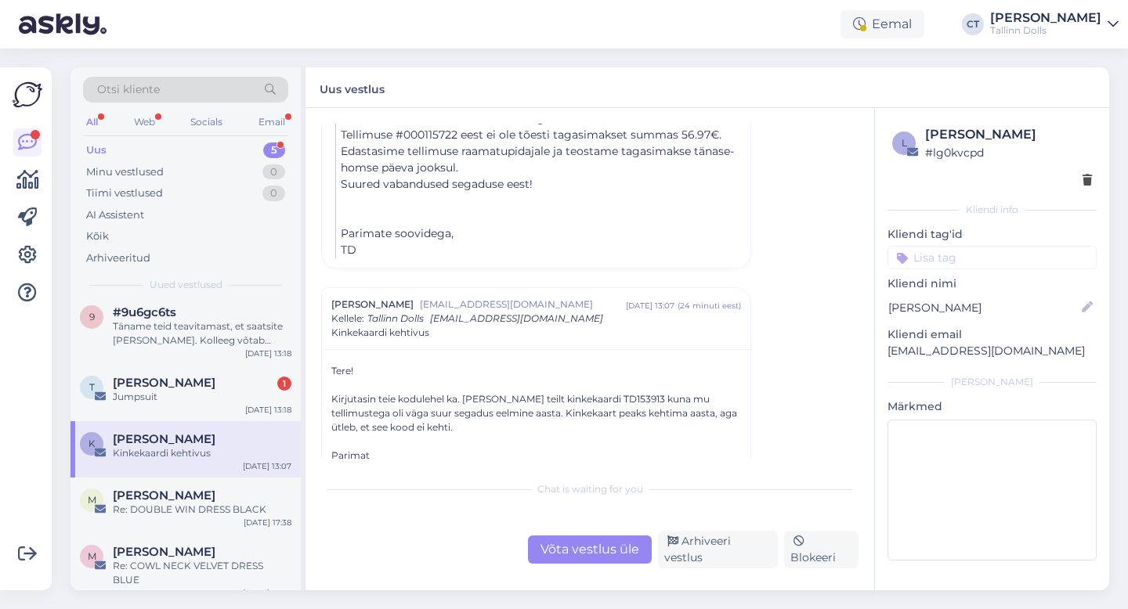
click at [609, 543] on div "Võta vestlus üle" at bounding box center [590, 550] width 124 height 28
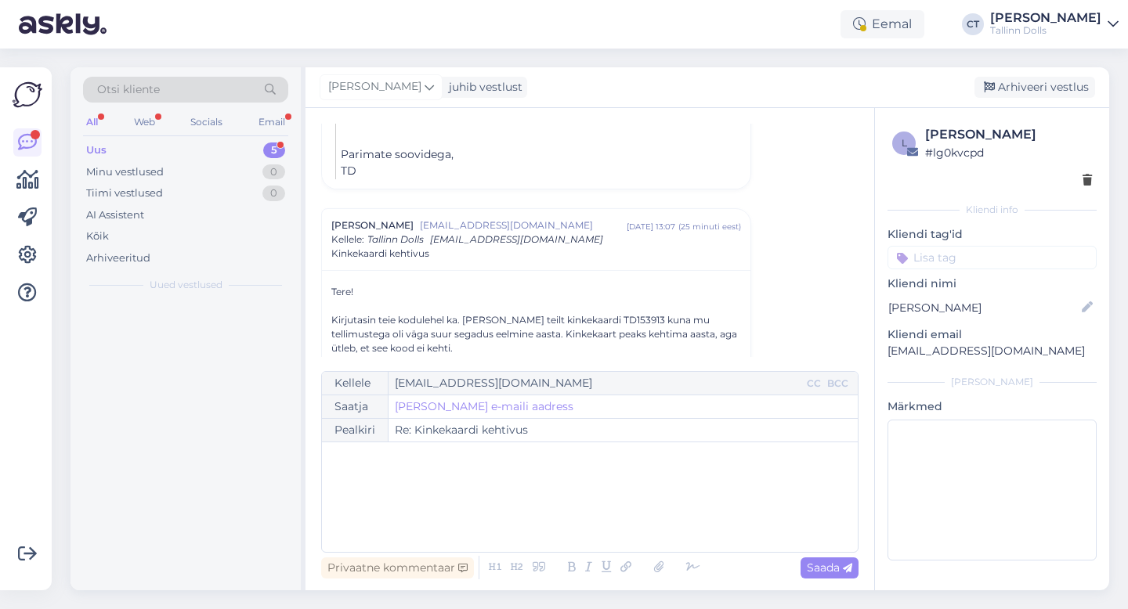
scroll to position [0, 0]
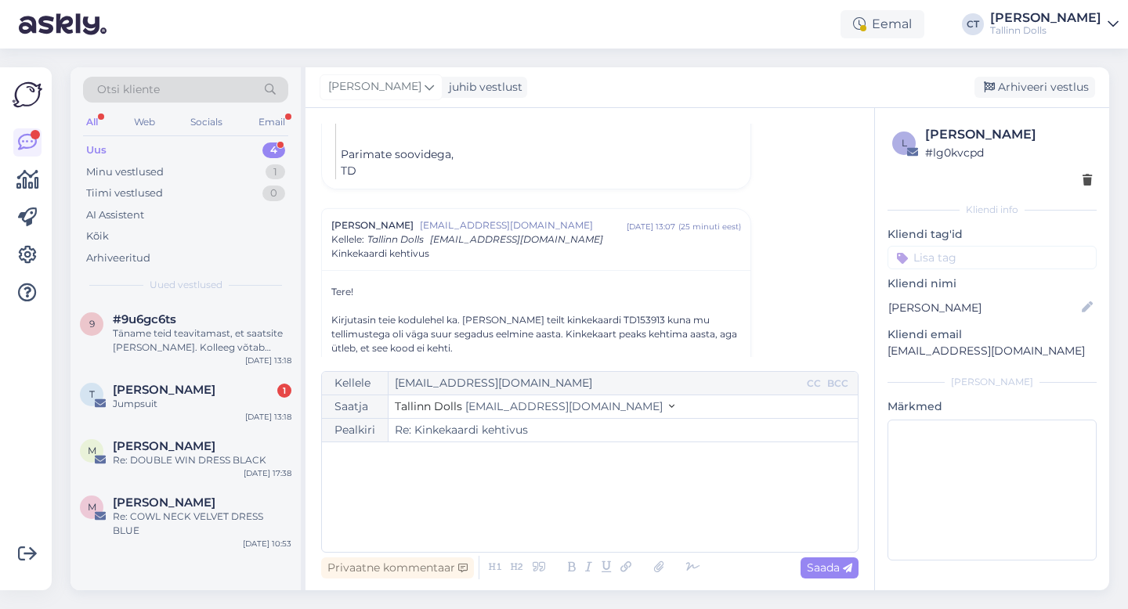
click at [595, 505] on div "﻿" at bounding box center [590, 497] width 520 height 94
click at [211, 394] on div "Triinu [PERSON_NAME] 1" at bounding box center [202, 390] width 179 height 14
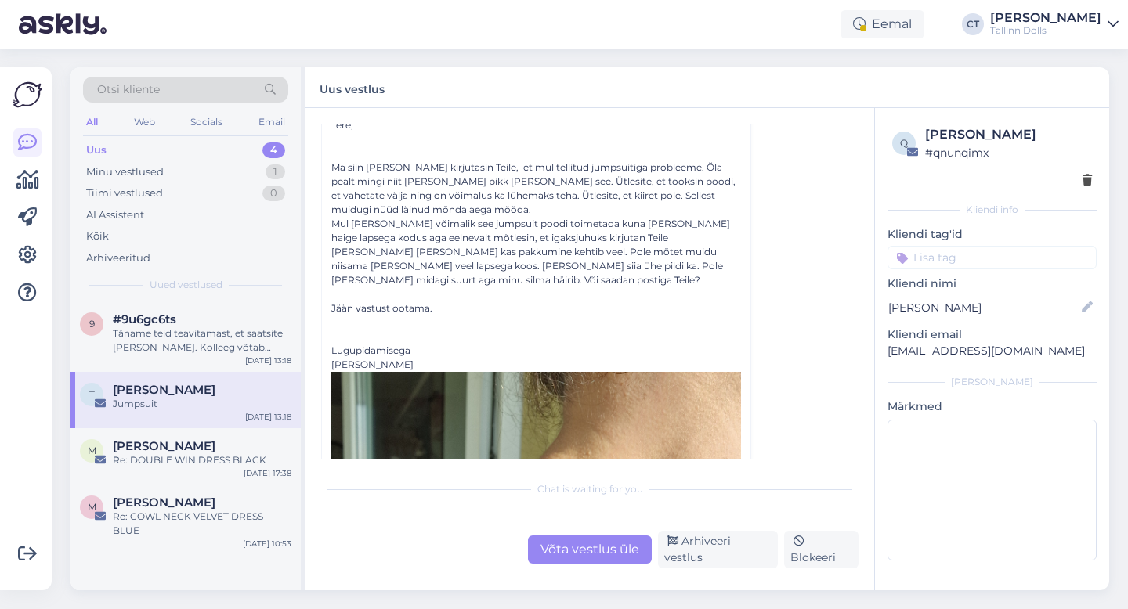
scroll to position [392, 0]
click at [198, 349] on div "Täname teid teavitamast, et saatsite [PERSON_NAME]. Kolleeg võtab teiega ühendu…" at bounding box center [202, 341] width 179 height 28
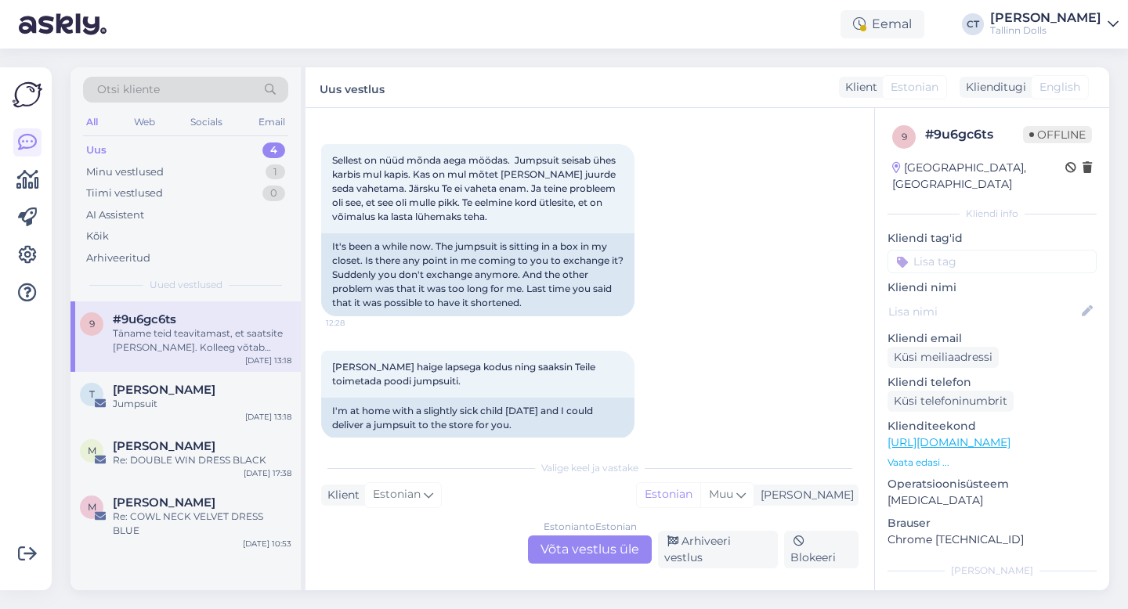
scroll to position [762, 0]
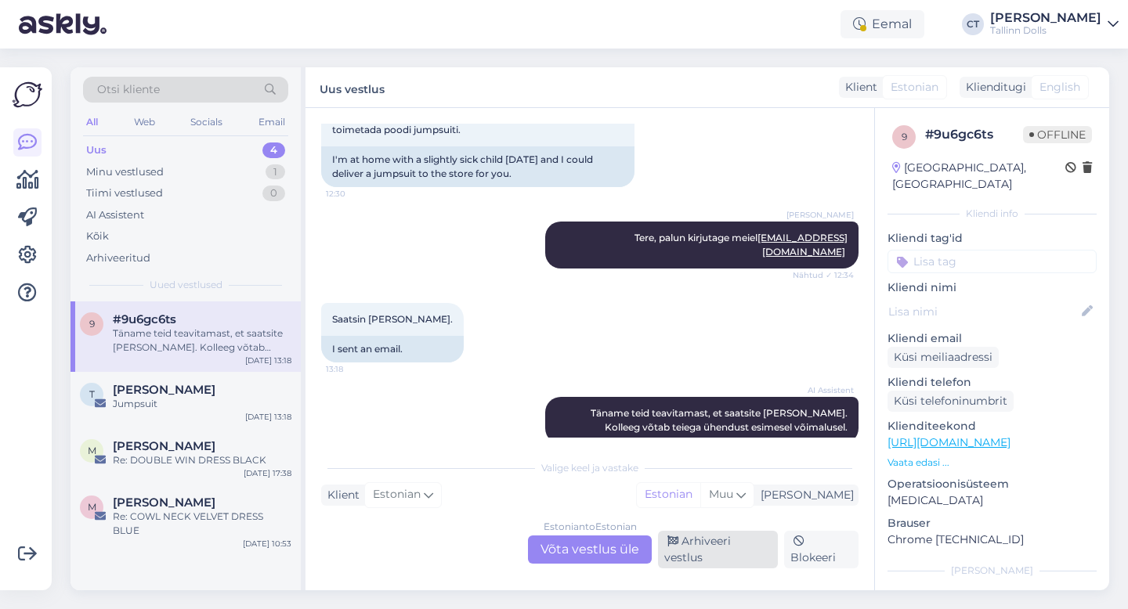
click at [699, 563] on div "Arhiveeri vestlus" at bounding box center [718, 550] width 120 height 38
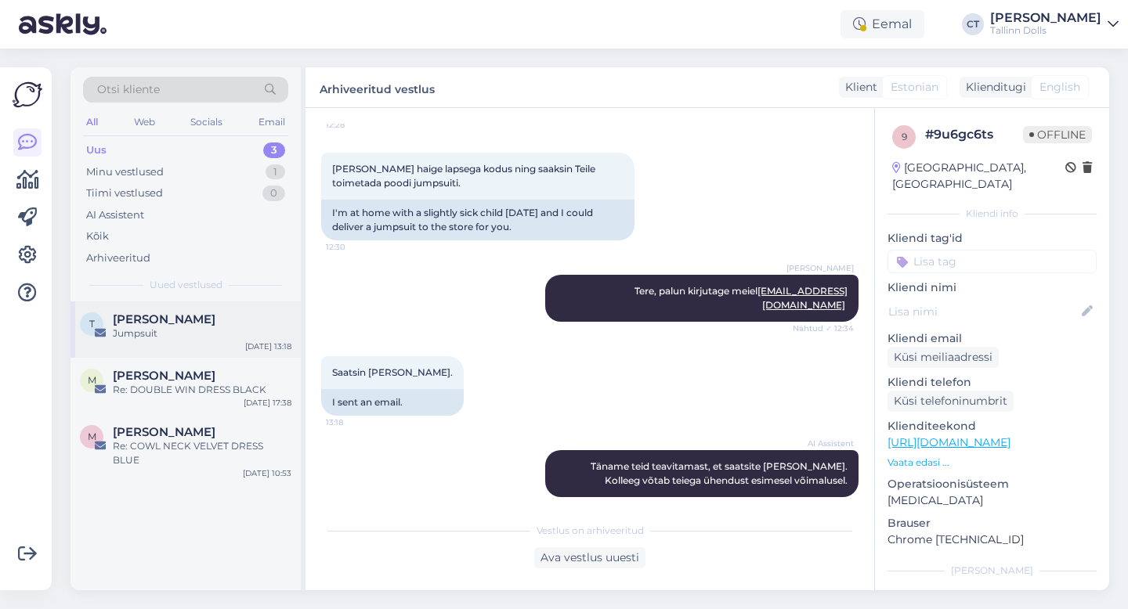
click at [233, 333] on div "Jumpsuit" at bounding box center [202, 334] width 179 height 14
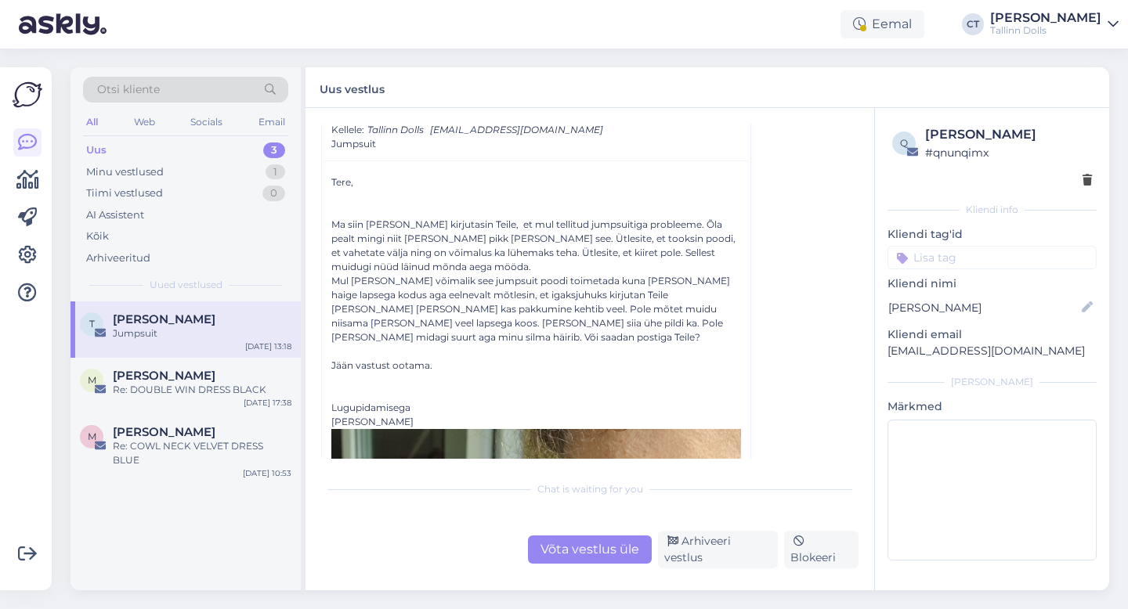
scroll to position [351, 0]
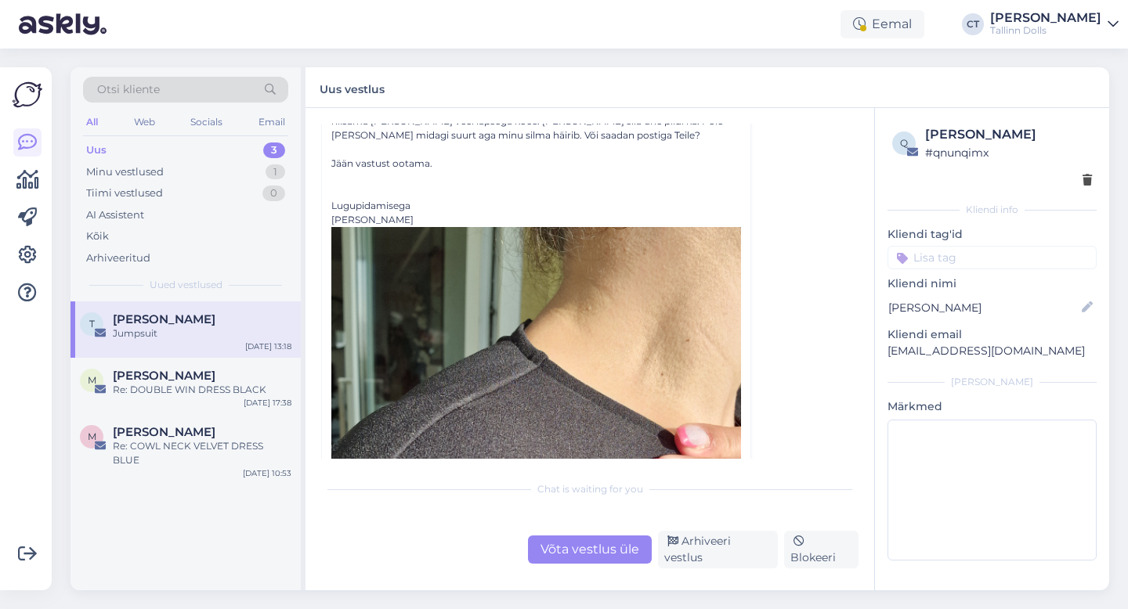
click at [566, 558] on div "Võta vestlus üle" at bounding box center [590, 550] width 124 height 28
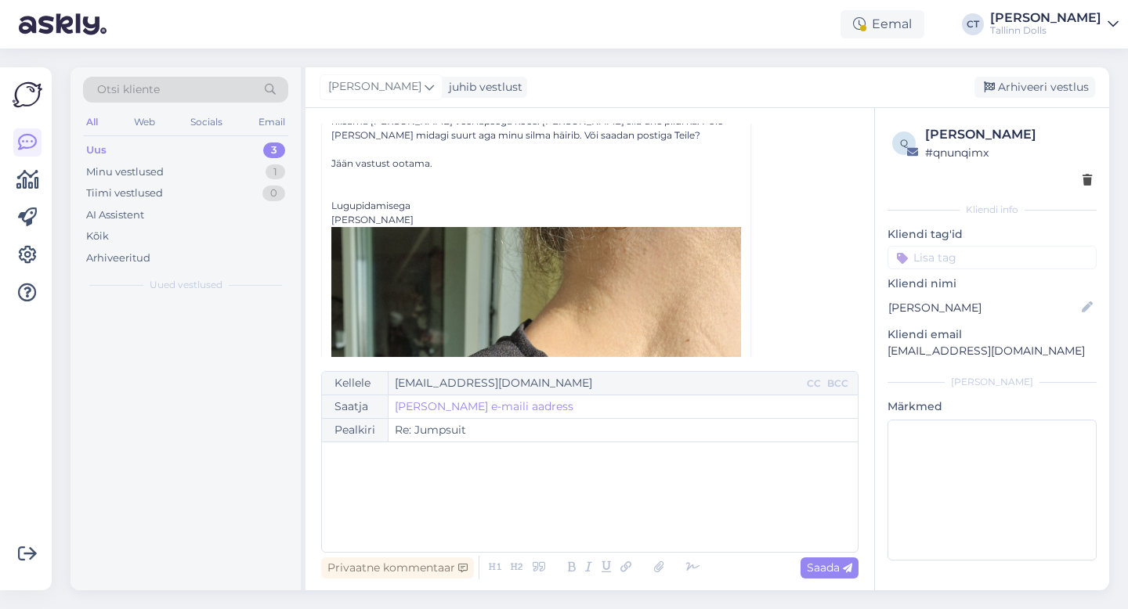
scroll to position [312, 0]
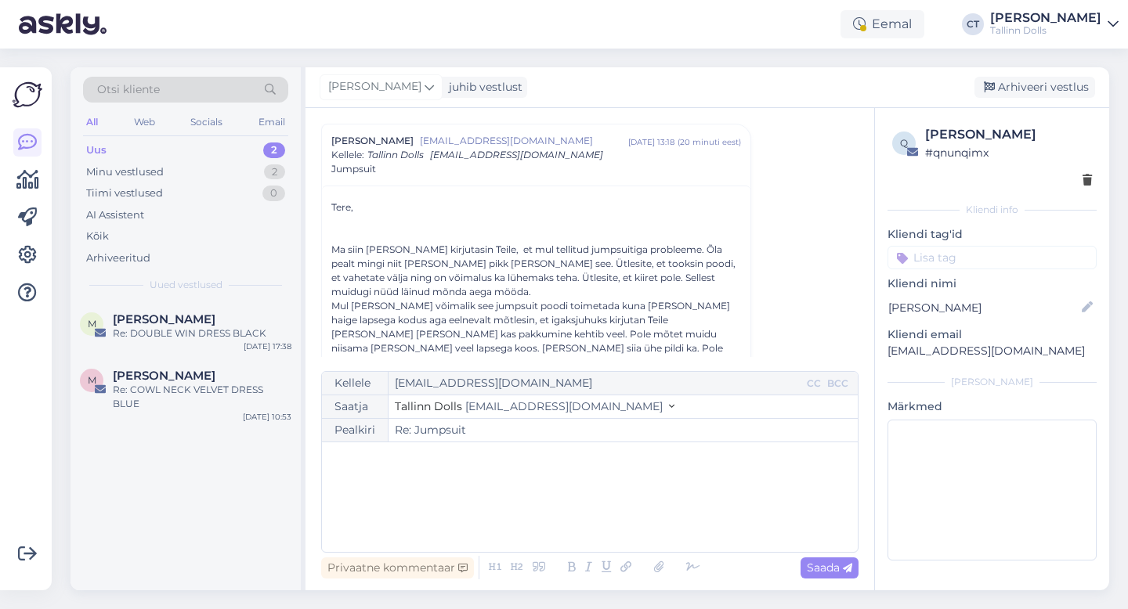
click at [570, 535] on div "﻿" at bounding box center [590, 497] width 520 height 94
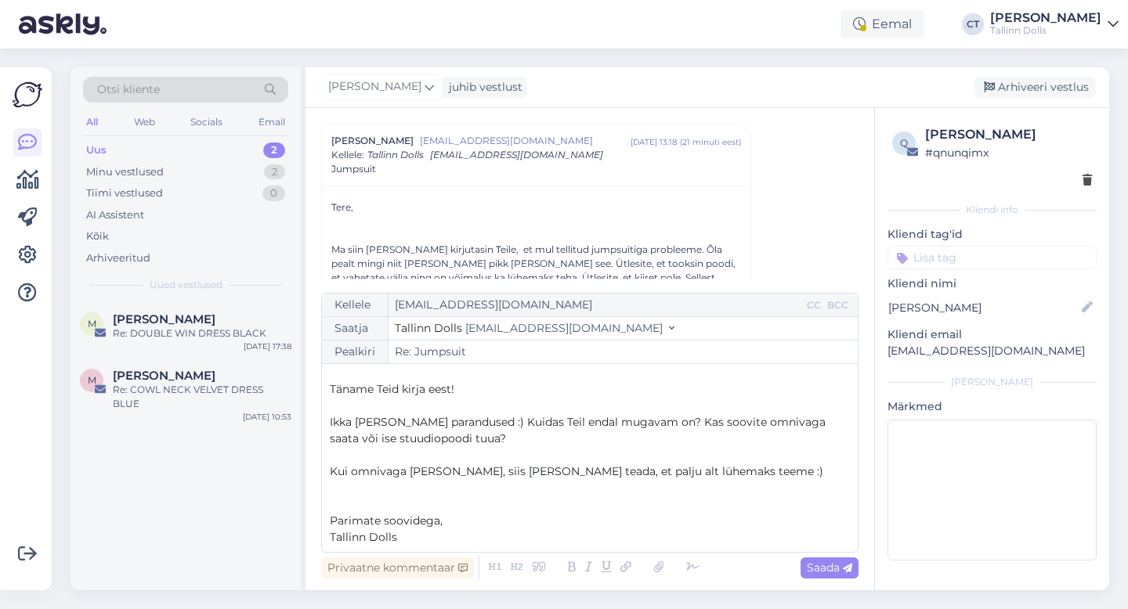
scroll to position [25, 0]
click at [484, 443] on p "Ikka [PERSON_NAME] parandused :) Kuidas Teil endal mugavam on? Kas soovite omni…" at bounding box center [590, 429] width 520 height 33
click at [825, 572] on span "Saada" at bounding box center [829, 568] width 45 height 14
type input "Re: Re: Jumpsuit"
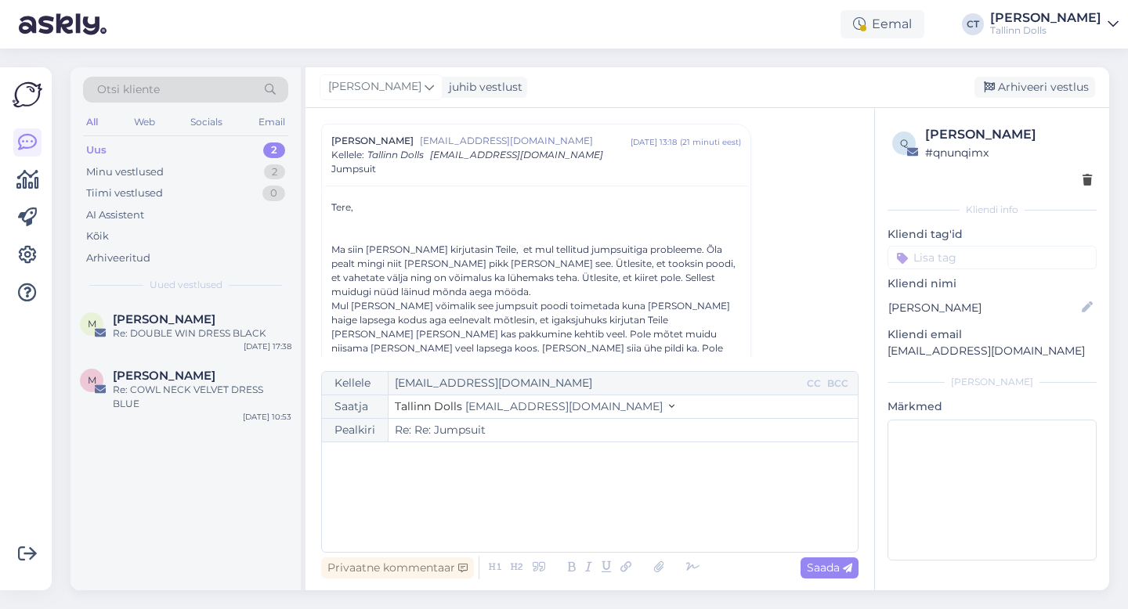
scroll to position [0, 0]
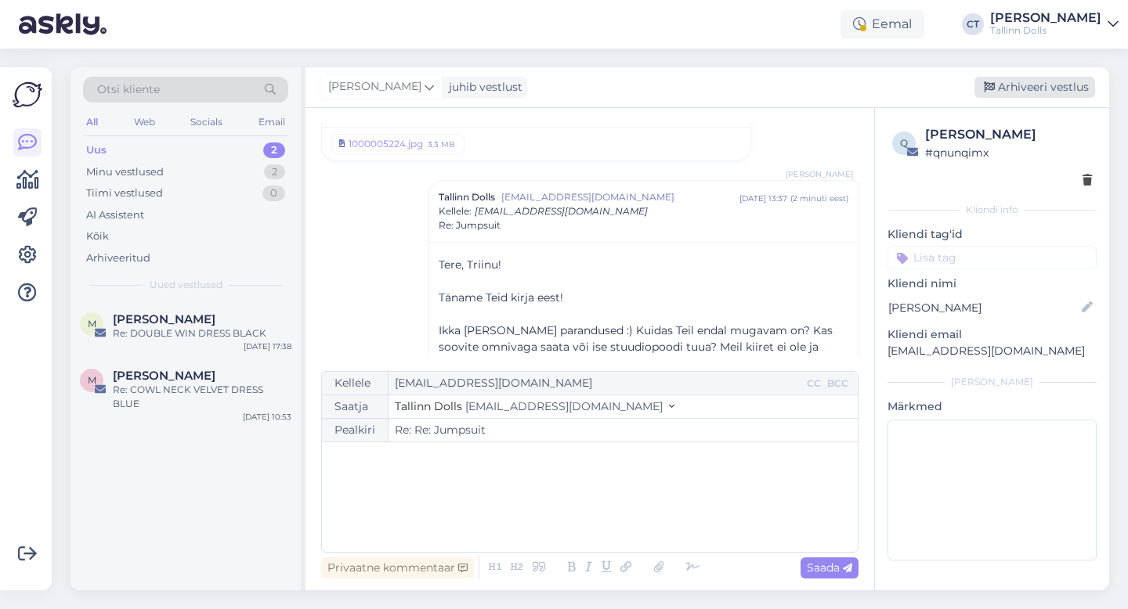
click at [1037, 81] on div "Arhiveeri vestlus" at bounding box center [1034, 87] width 121 height 21
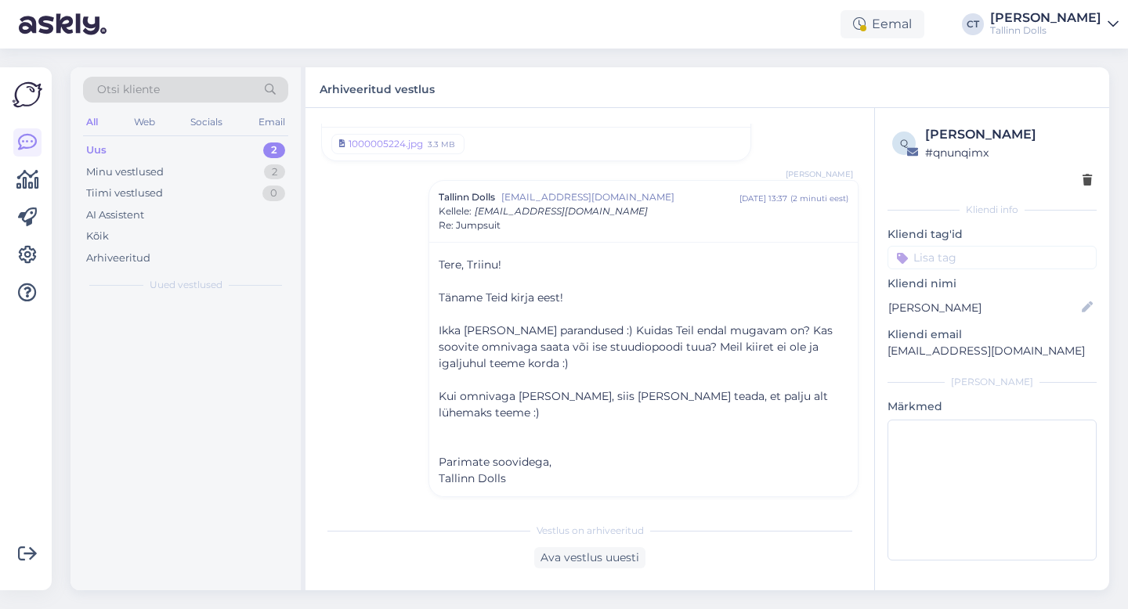
scroll to position [1189, 0]
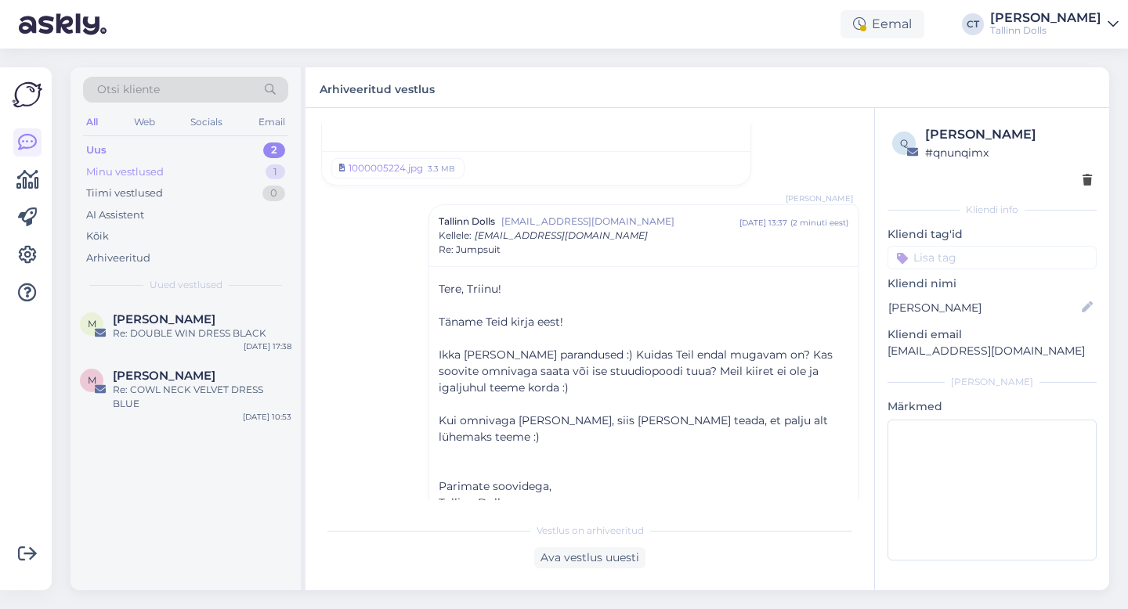
click at [145, 177] on div "Minu vestlused" at bounding box center [125, 172] width 78 height 16
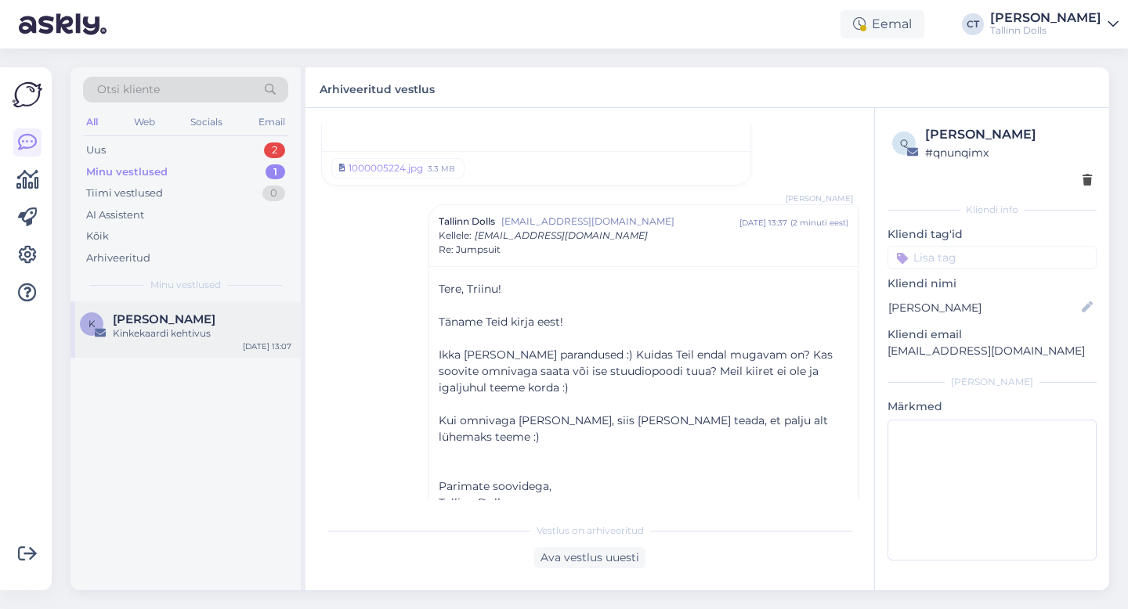
click at [167, 324] on span "[PERSON_NAME]" at bounding box center [164, 320] width 103 height 14
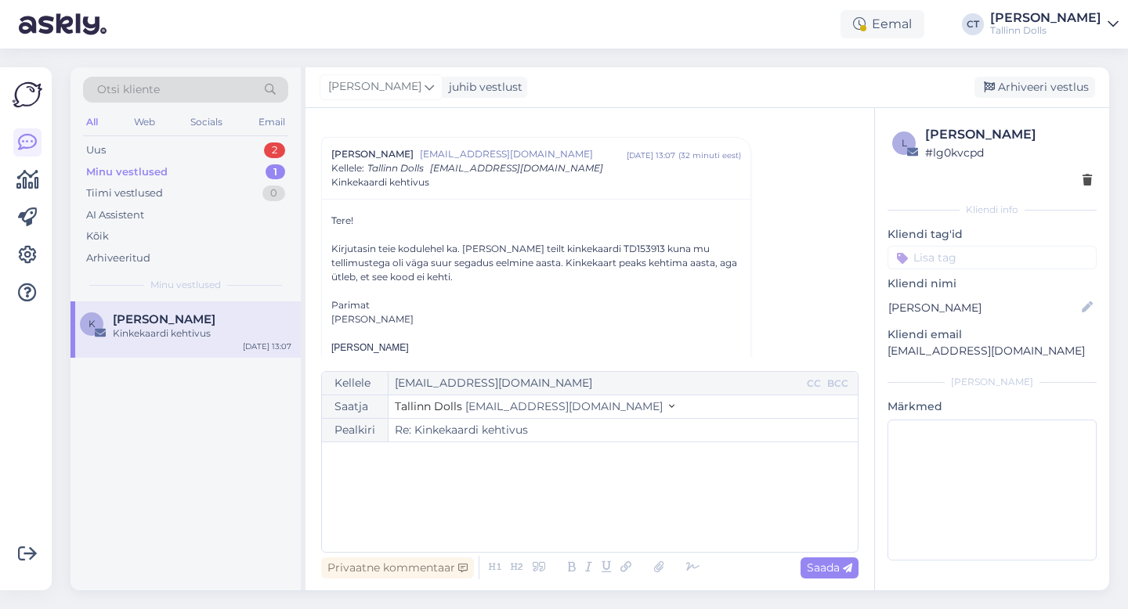
scroll to position [1422, 0]
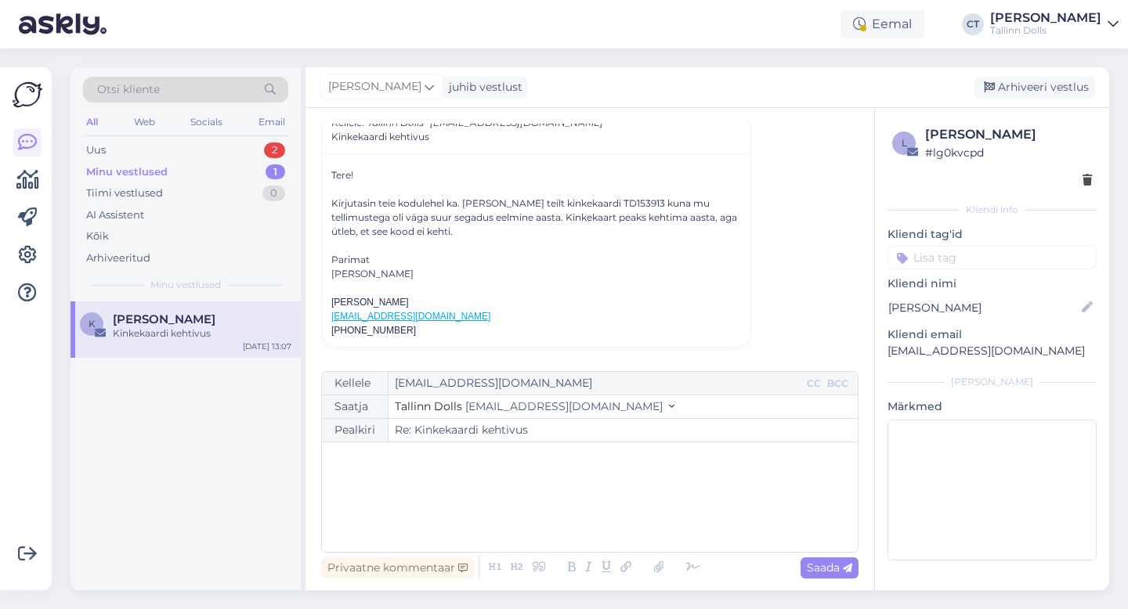
click at [441, 522] on div "﻿" at bounding box center [590, 497] width 520 height 94
drag, startPoint x: 433, startPoint y: 316, endPoint x: 327, endPoint y: 320, distance: 105.8
click at [327, 320] on div "Tere! Kirjutasin teie kodulehel ka. [PERSON_NAME] teilt kinkekaardi TD153913 ku…" at bounding box center [536, 250] width 428 height 193
click at [207, 92] on div "Otsi kliente" at bounding box center [185, 90] width 205 height 26
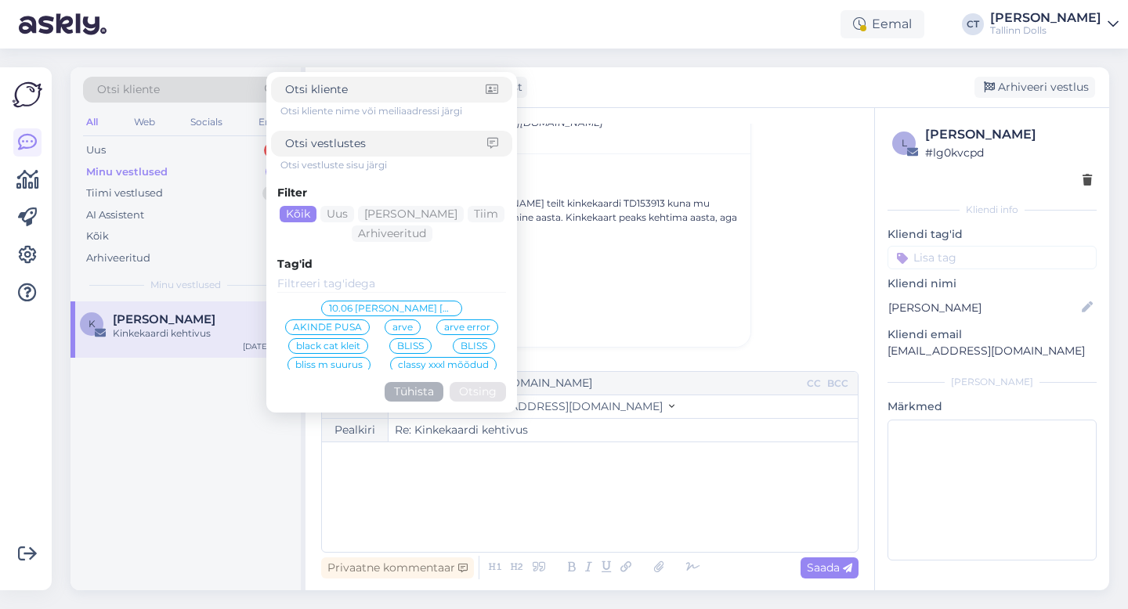
type input "[EMAIL_ADDRESS][DOMAIN_NAME]"
click button "Otsing" at bounding box center [478, 392] width 56 height 20
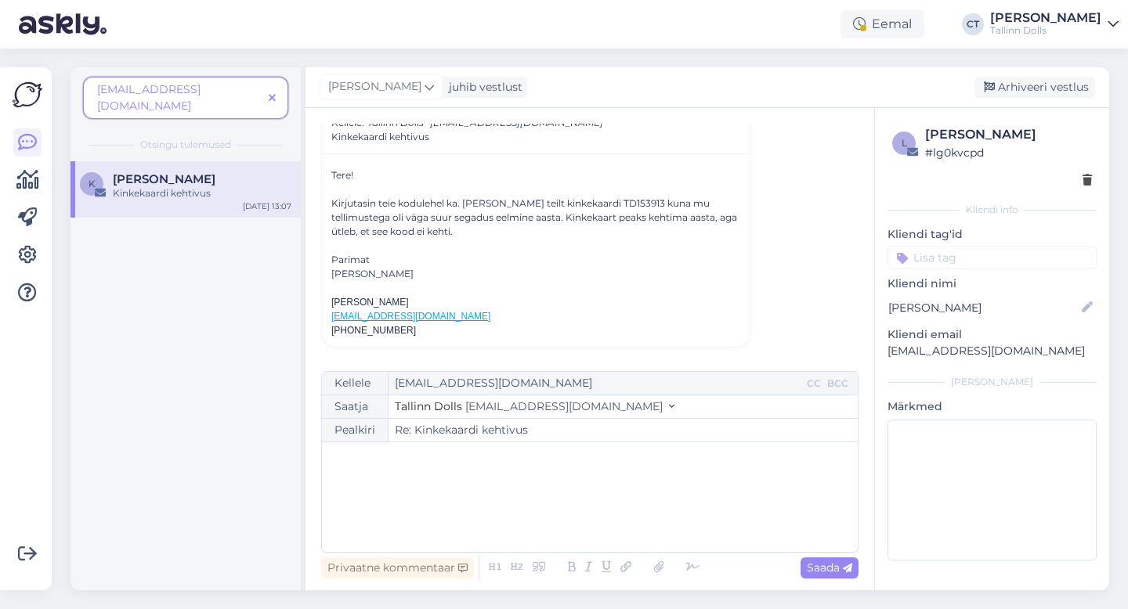
click at [278, 90] on span at bounding box center [272, 98] width 20 height 16
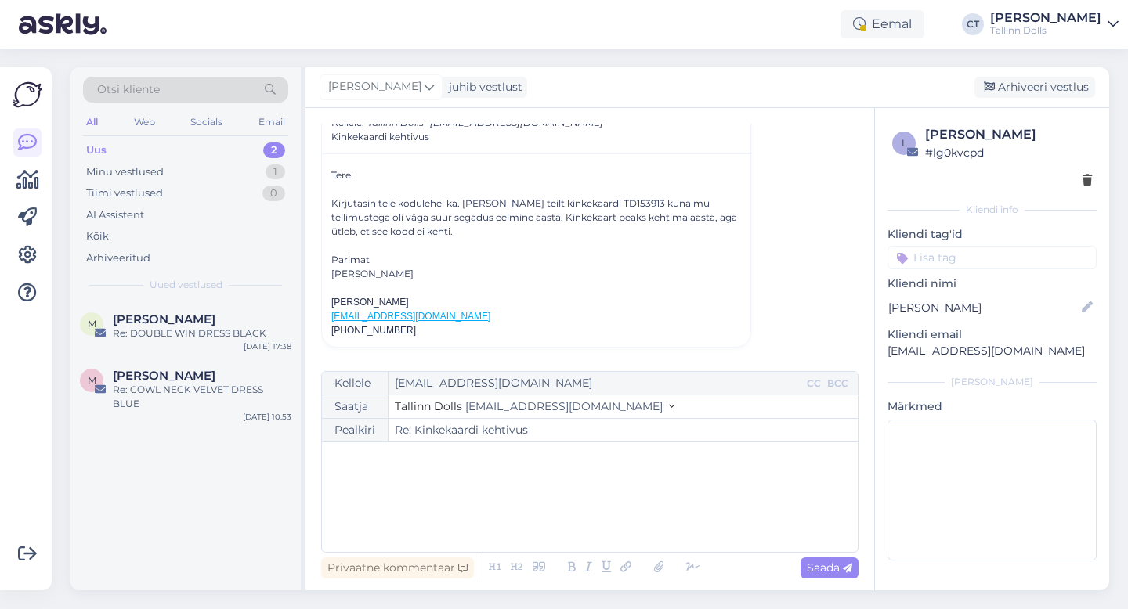
click at [396, 511] on div "﻿" at bounding box center [590, 497] width 520 height 94
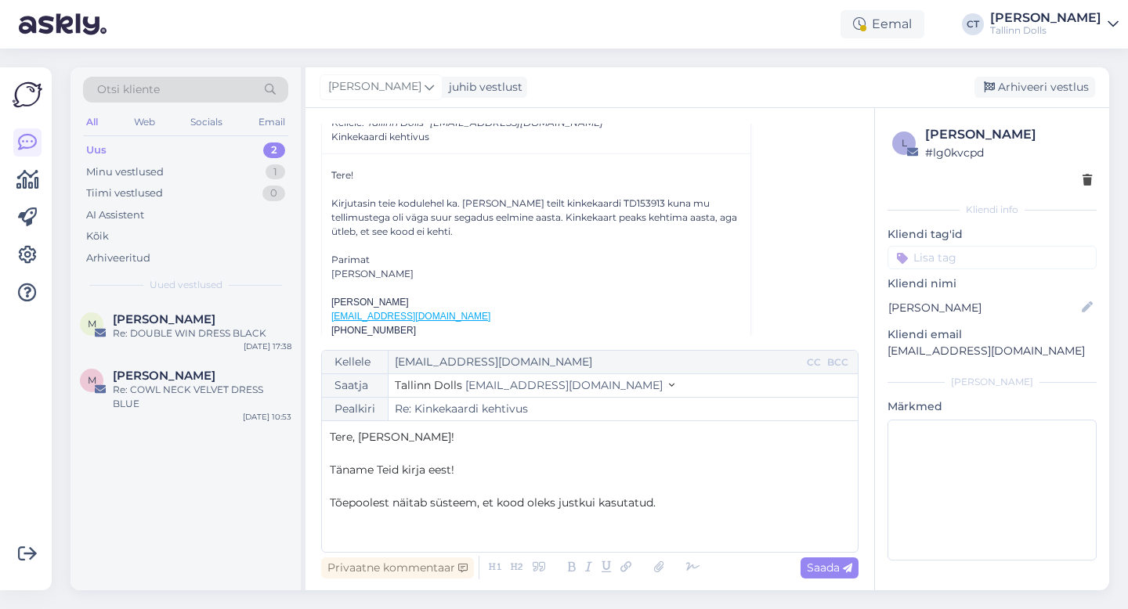
scroll to position [1443, 0]
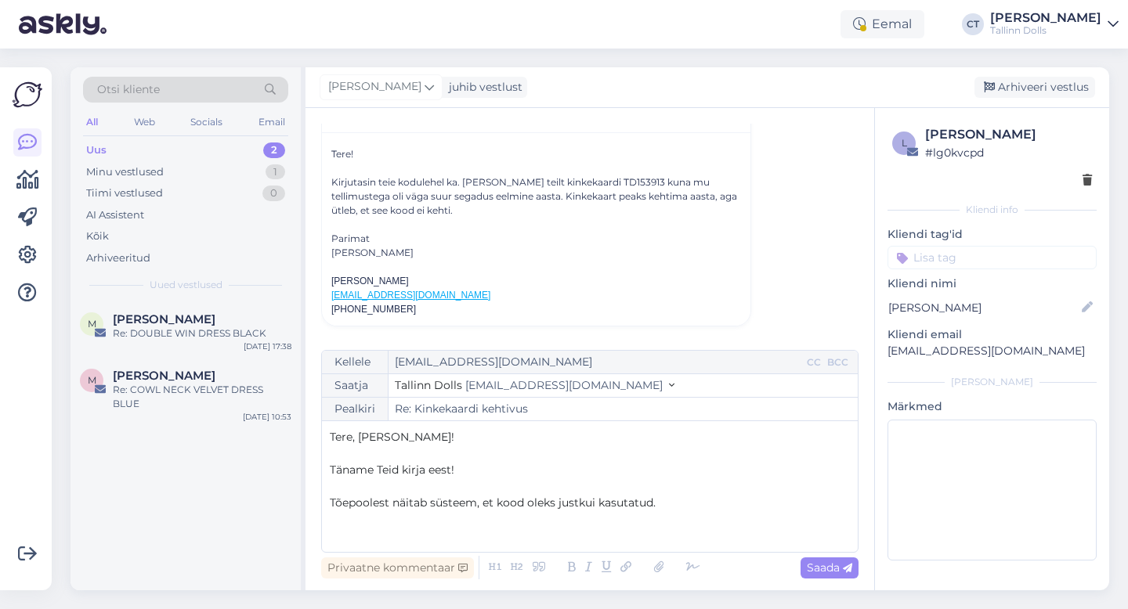
click at [422, 547] on div "Kellele [EMAIL_ADDRESS][DOMAIN_NAME] CC BCC Saatja Tallinn Dolls [EMAIL_ADDRESS…" at bounding box center [589, 451] width 537 height 203
click at [422, 531] on p "﻿" at bounding box center [590, 536] width 520 height 16
drag, startPoint x: 670, startPoint y: 499, endPoint x: 321, endPoint y: 508, distance: 349.4
click at [321, 508] on div "Kellele [EMAIL_ADDRESS][DOMAIN_NAME] CC BCC Saatja Tallinn Dolls [EMAIL_ADDRESS…" at bounding box center [589, 451] width 537 height 203
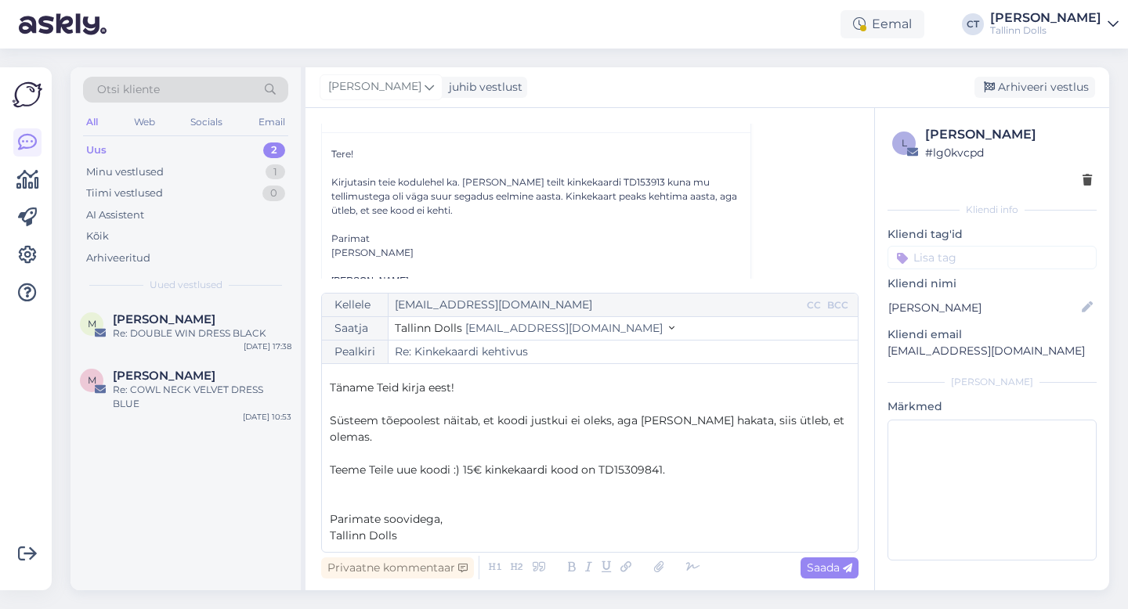
scroll to position [9, 0]
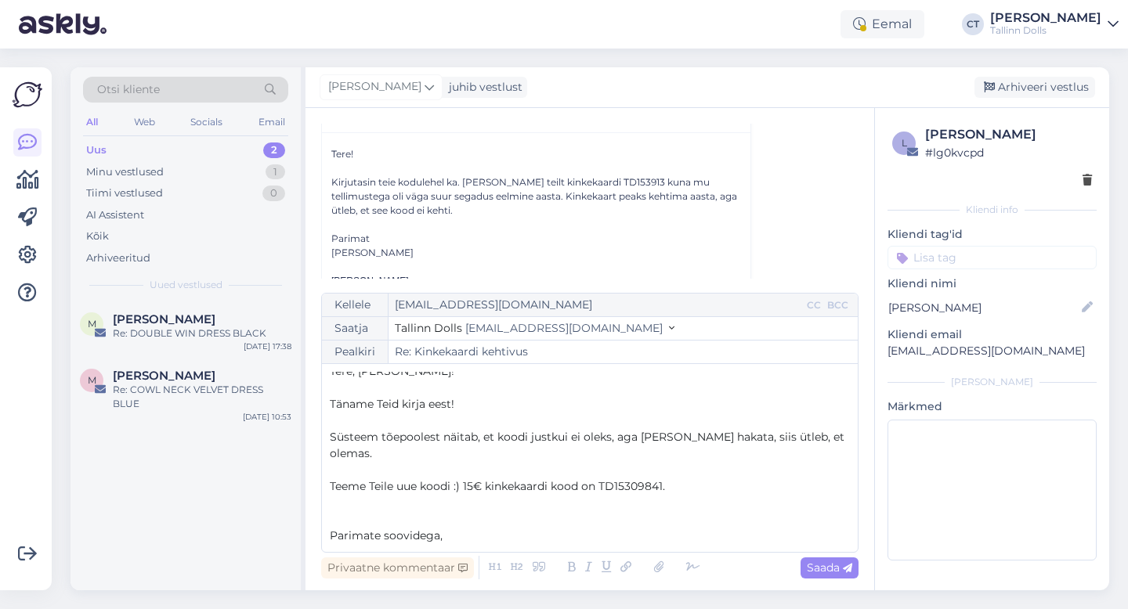
click at [327, 441] on div "Kellele [EMAIL_ADDRESS][DOMAIN_NAME] CC BCC Saatja Tallinn Dolls [EMAIL_ADDRESS…" at bounding box center [589, 423] width 537 height 260
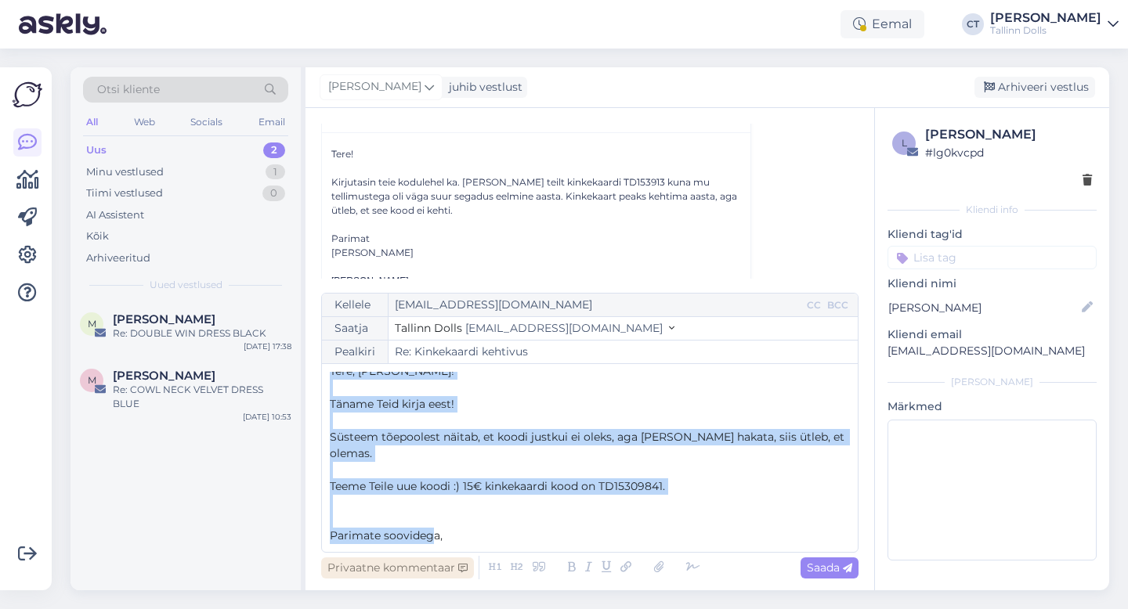
drag, startPoint x: 323, startPoint y: 381, endPoint x: 452, endPoint y: 568, distance: 226.8
click at [452, 568] on div "Kellele [EMAIL_ADDRESS][DOMAIN_NAME] CC BCC Saatja Tallinn Dolls [EMAIL_ADDRESS…" at bounding box center [589, 438] width 537 height 290
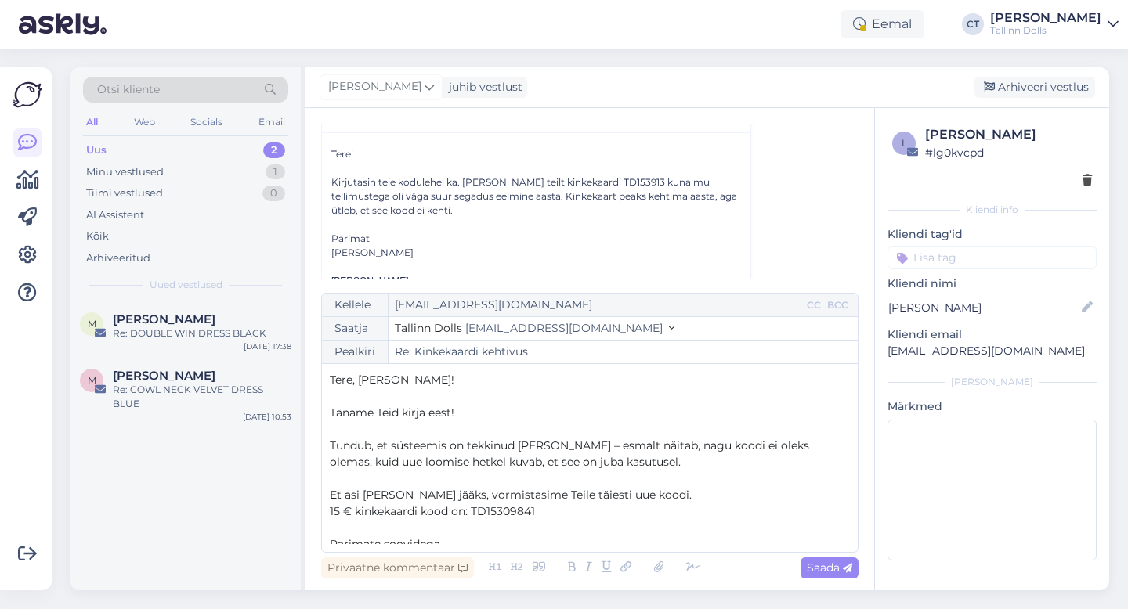
scroll to position [25, 0]
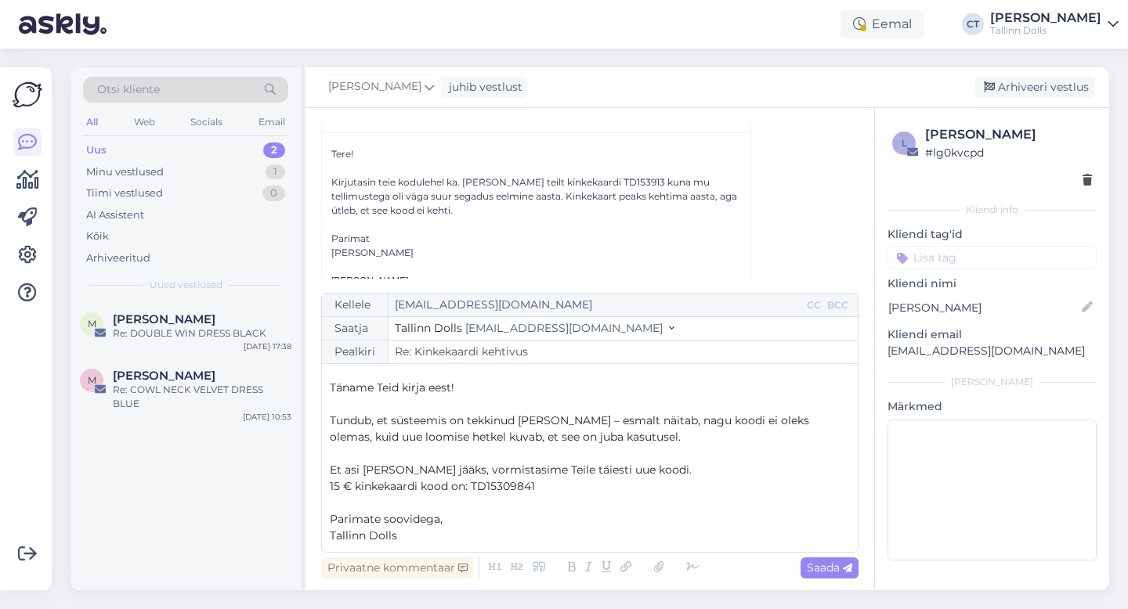
click at [550, 481] on p "15 € kinkekaardi kood on: TD15309841" at bounding box center [590, 487] width 520 height 16
drag, startPoint x: 455, startPoint y: 469, endPoint x: 325, endPoint y: 473, distance: 130.1
click at [325, 473] on div "Kellele [EMAIL_ADDRESS][DOMAIN_NAME] CC BCC Saatja Tallinn Dolls [EMAIL_ADDRESS…" at bounding box center [589, 423] width 537 height 260
click at [569, 487] on p "15 € kinkekaardi kood on: TD15309841" at bounding box center [590, 487] width 520 height 16
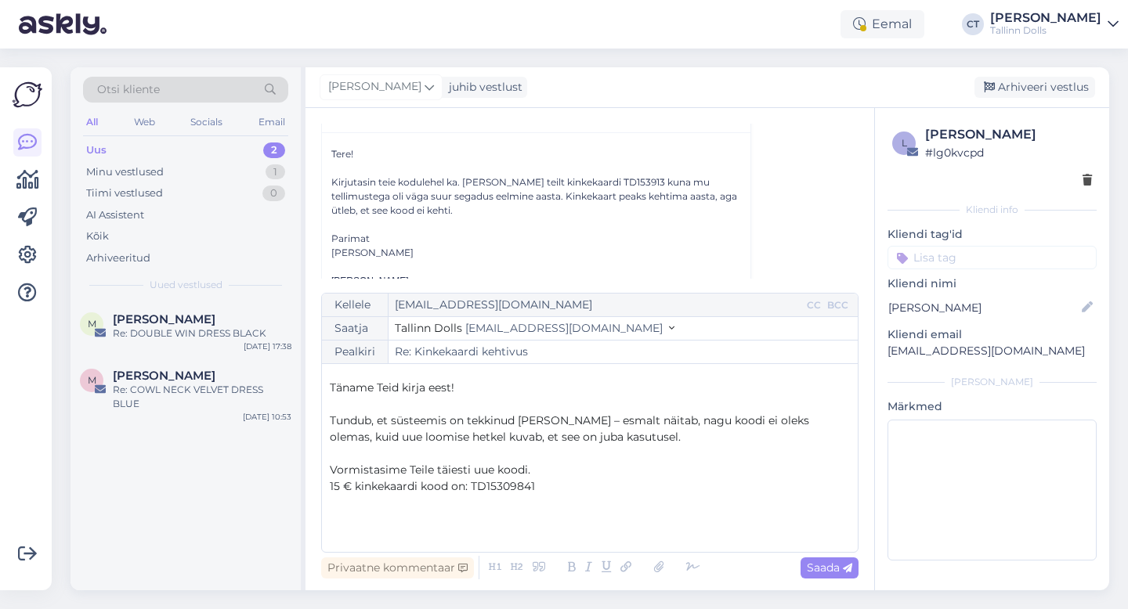
click at [561, 485] on p "15 € kinkekaardi kood on: TD15309841" at bounding box center [590, 487] width 520 height 16
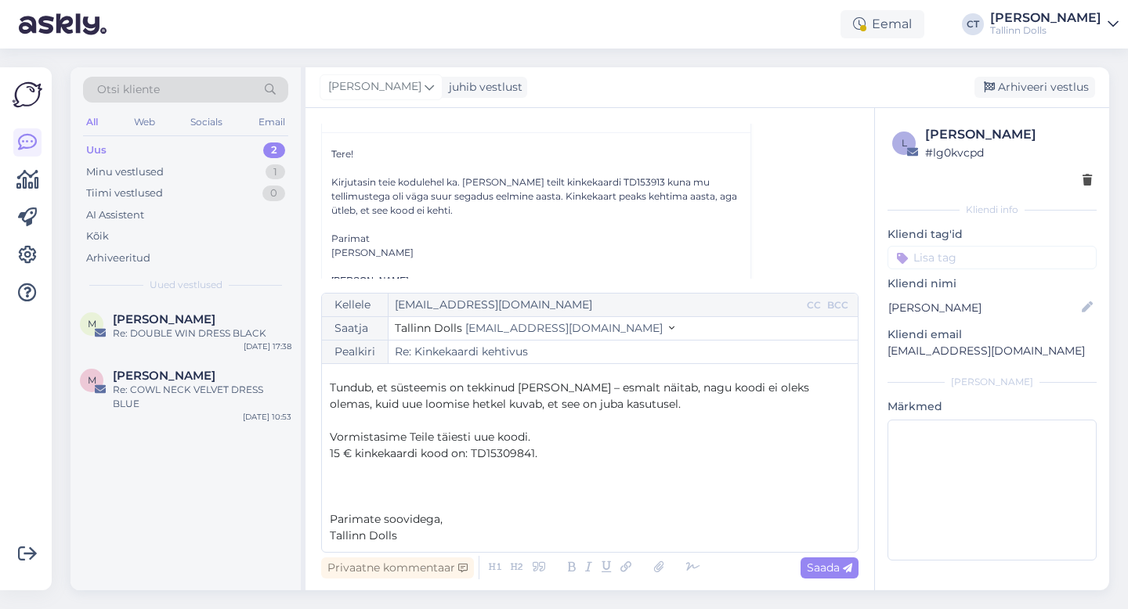
scroll to position [0, 0]
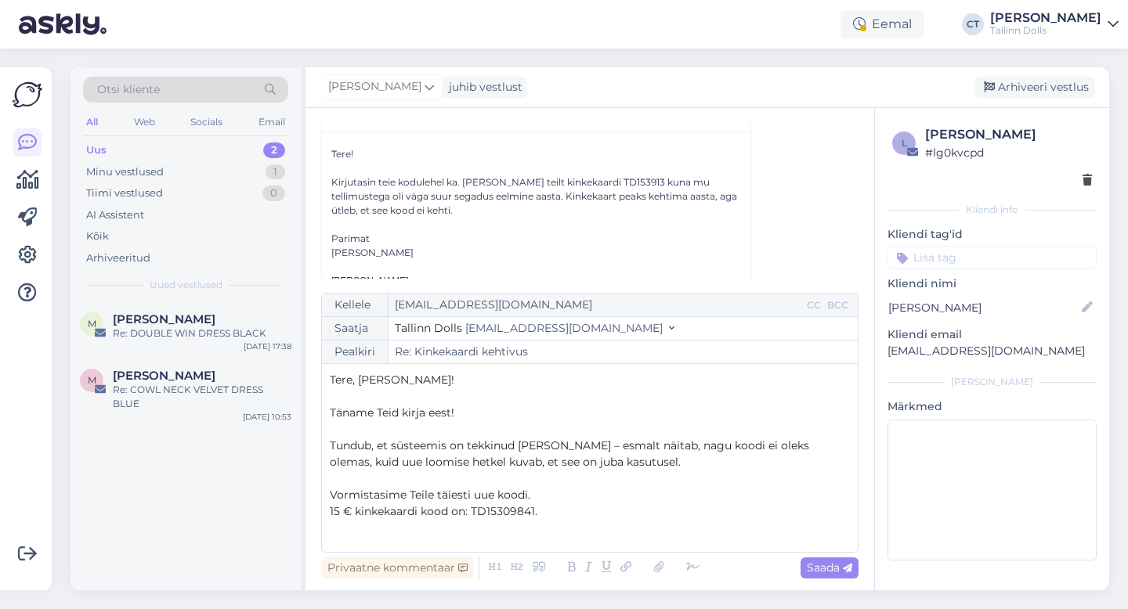
click at [659, 467] on p "Tundub, et süsteemis on tekkinud [PERSON_NAME] – esmalt näitab, nagu koodi ei o…" at bounding box center [590, 454] width 520 height 33
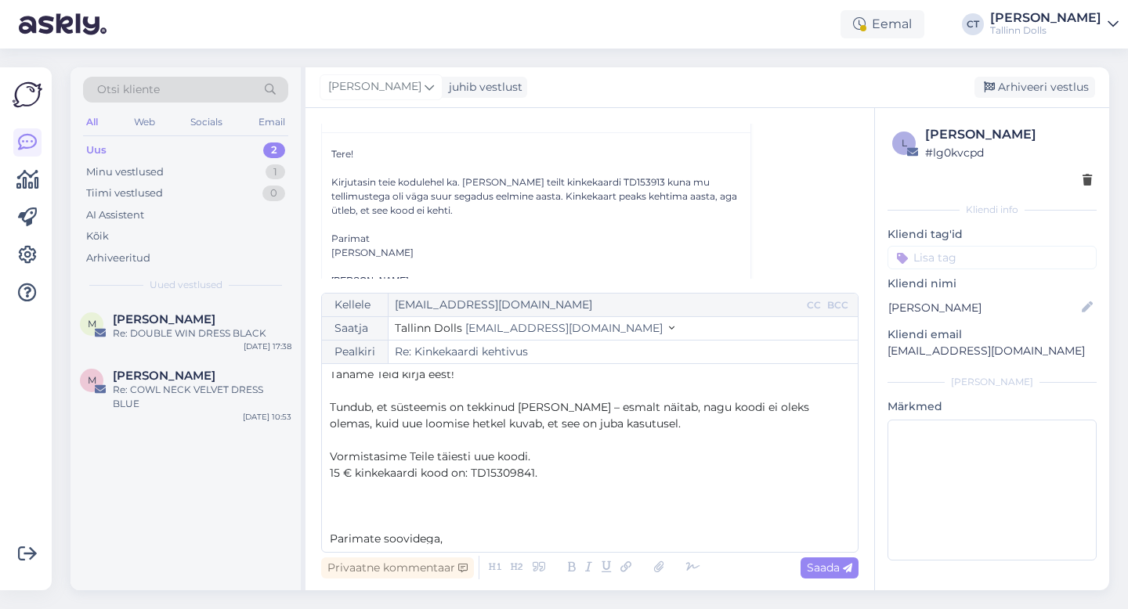
scroll to position [58, 0]
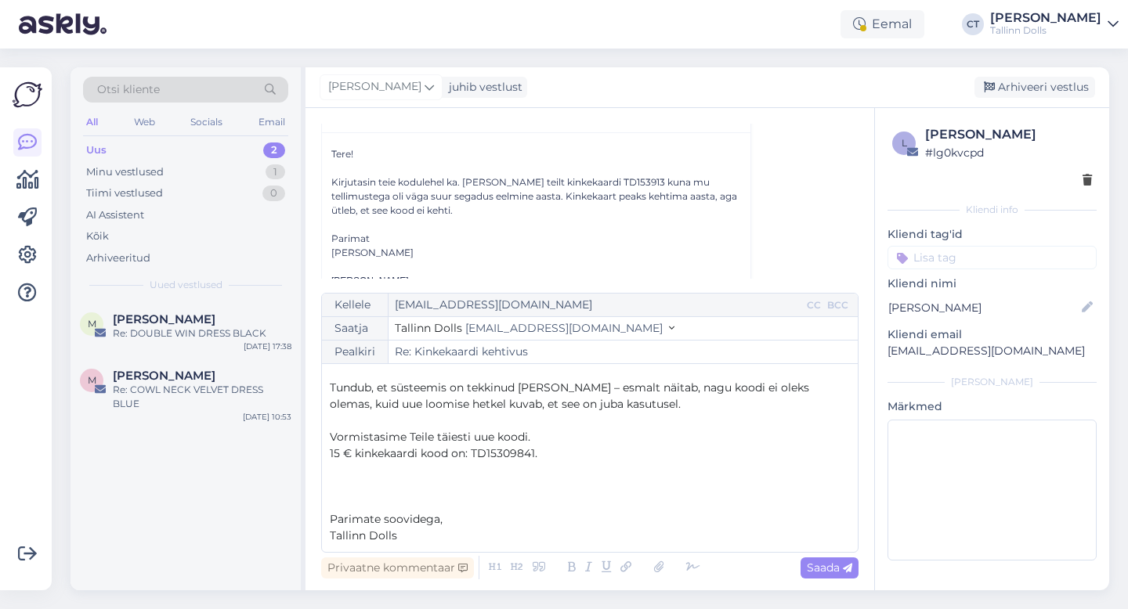
click at [345, 456] on span "15 € kinkekaardi kood on: TD15309841." at bounding box center [434, 453] width 208 height 14
click at [576, 440] on p "Vormistasime Teile täiesti uue koodi." at bounding box center [590, 437] width 520 height 16
click at [579, 457] on p "15€ kinkekaardi kood on: TD15309841." at bounding box center [590, 454] width 520 height 16
click at [828, 570] on span "Saada" at bounding box center [829, 568] width 45 height 14
type input "Re: Re: Kinkekaardi kehtivus"
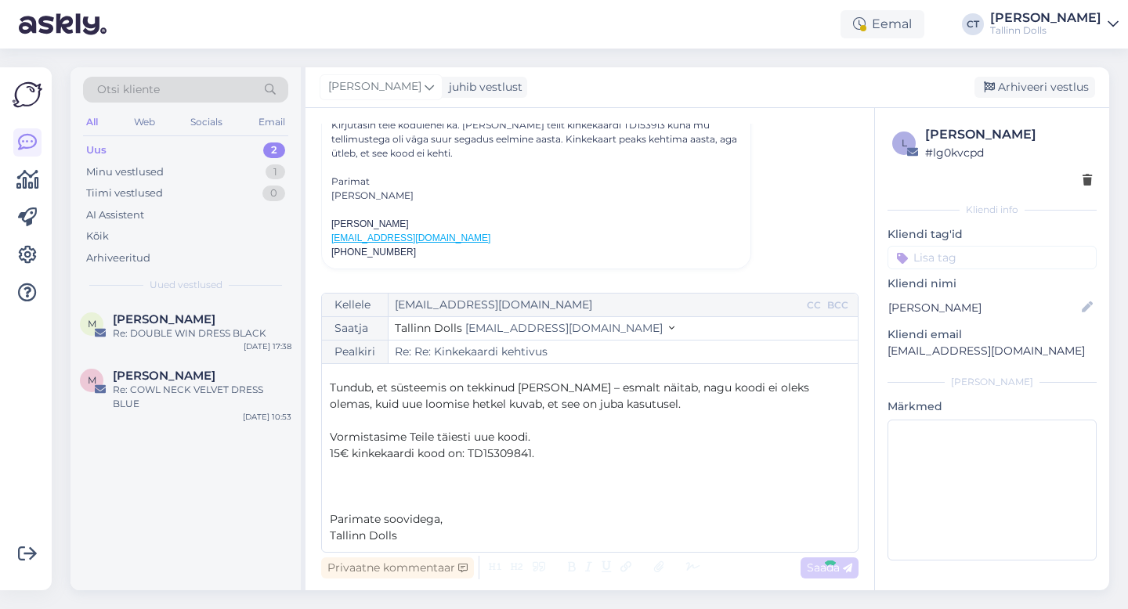
scroll to position [0, 0]
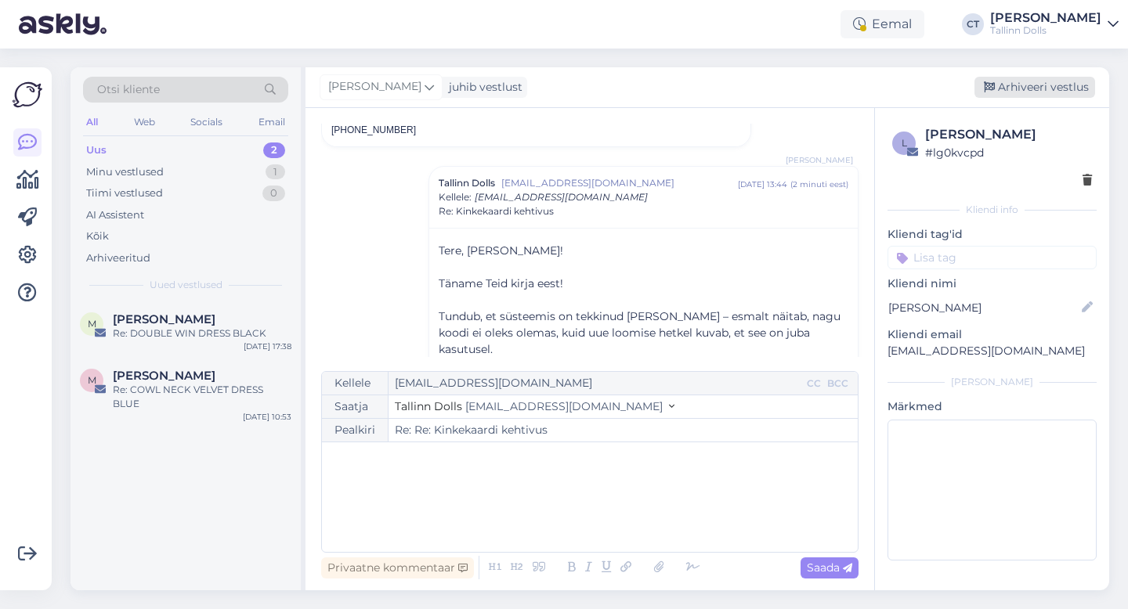
click at [1022, 86] on div "Arhiveeri vestlus" at bounding box center [1034, 87] width 121 height 21
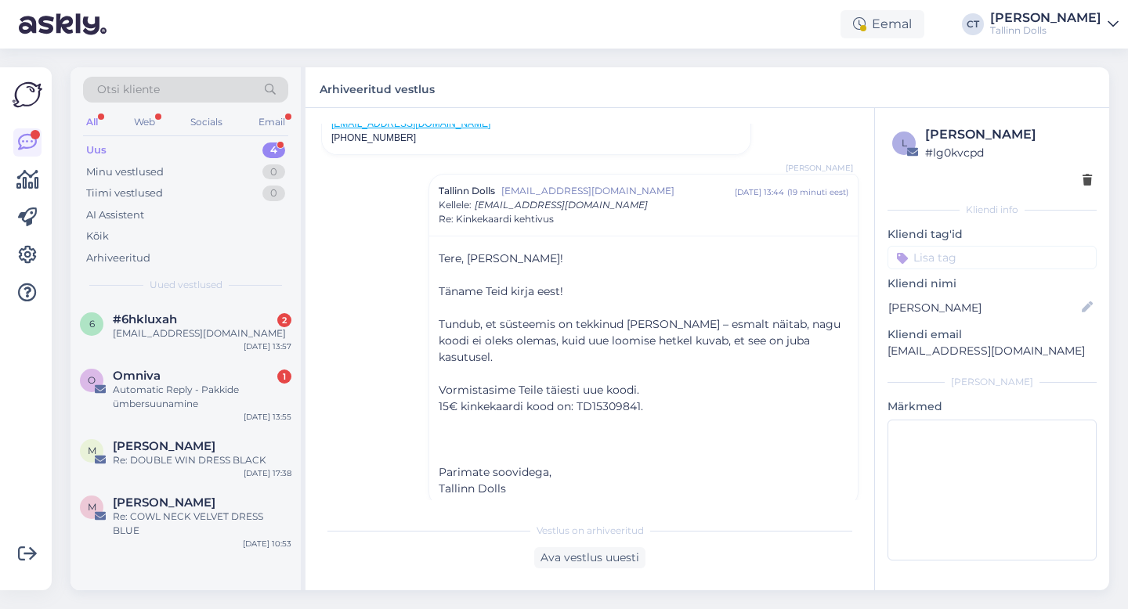
click at [127, 148] on div "Uus 4" at bounding box center [185, 150] width 205 height 22
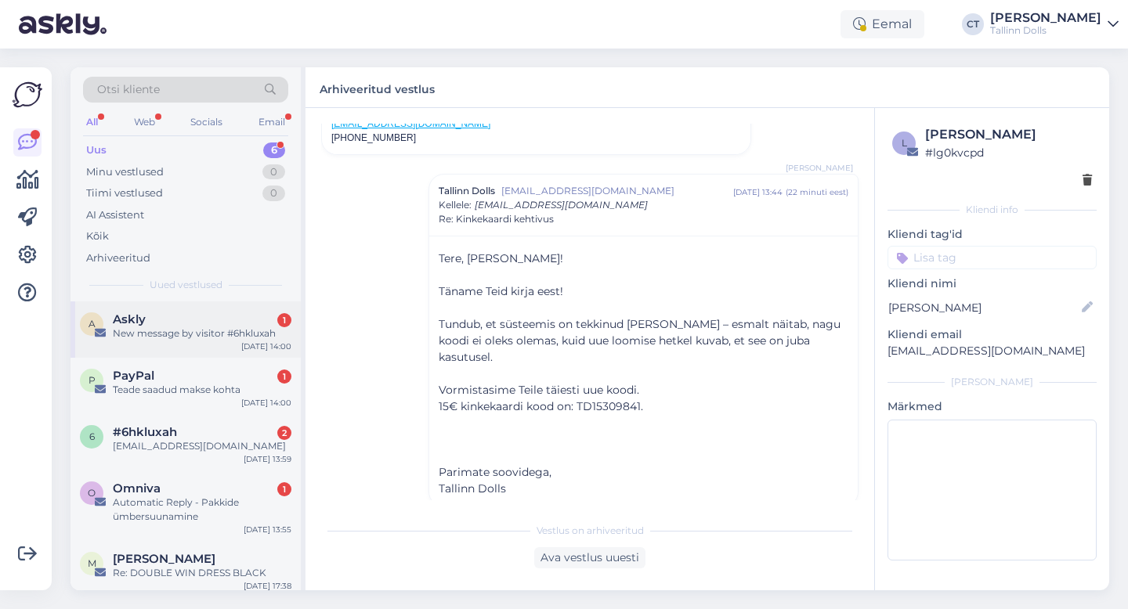
click at [178, 311] on div "A Askly 1 New message by visitor #6hkluxah [DATE] 14:00" at bounding box center [185, 330] width 230 height 56
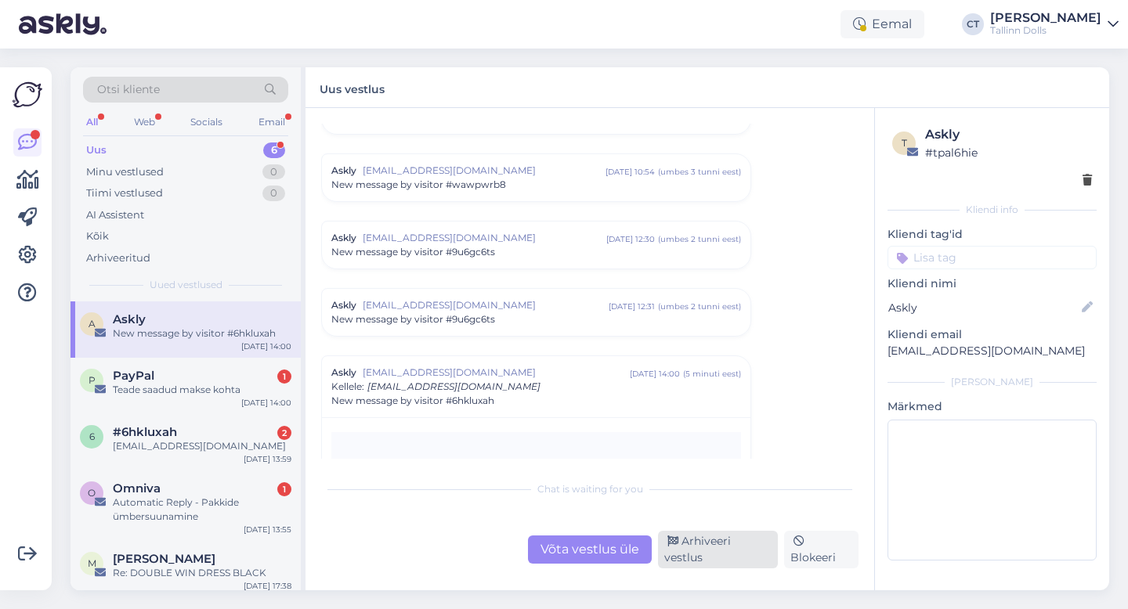
click at [699, 555] on div "Arhiveeri vestlus" at bounding box center [718, 550] width 120 height 38
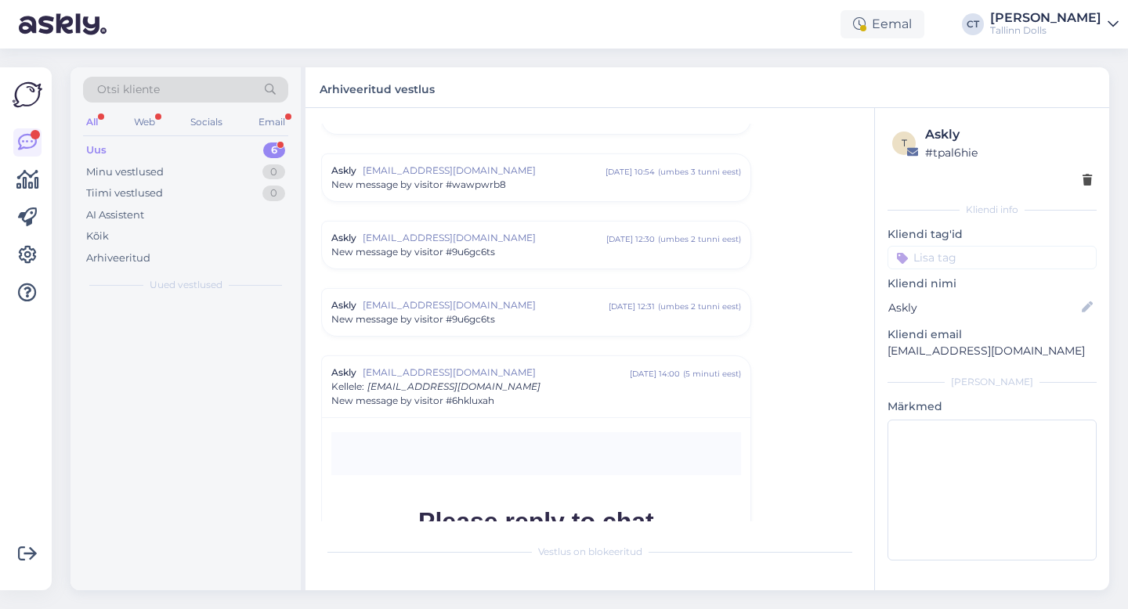
scroll to position [6711, 0]
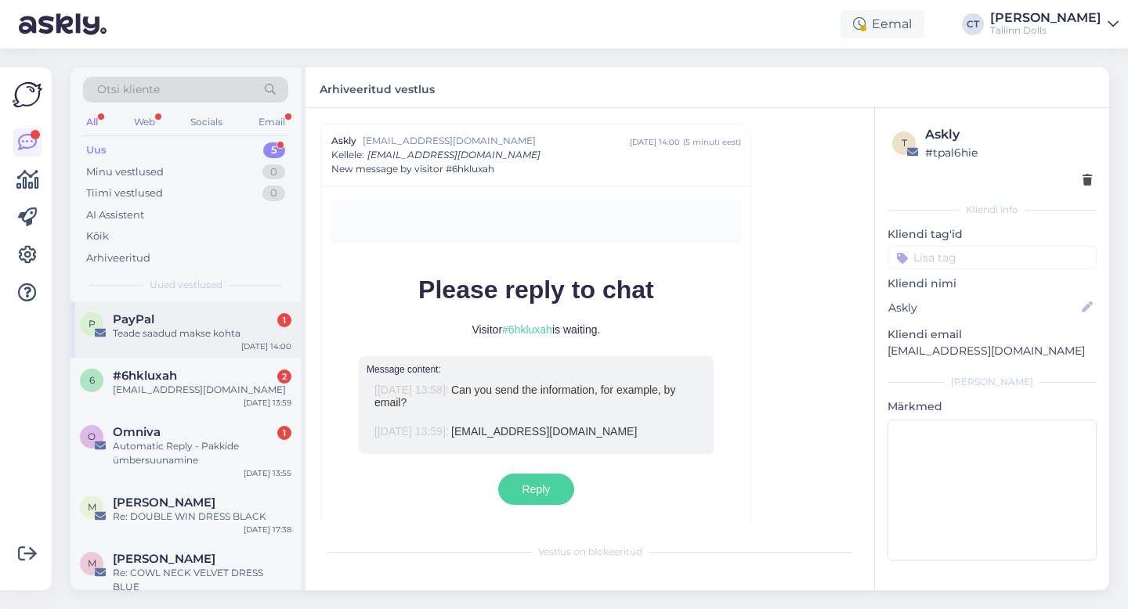
click at [203, 334] on div "Teade saadud makse kohta" at bounding box center [202, 334] width 179 height 14
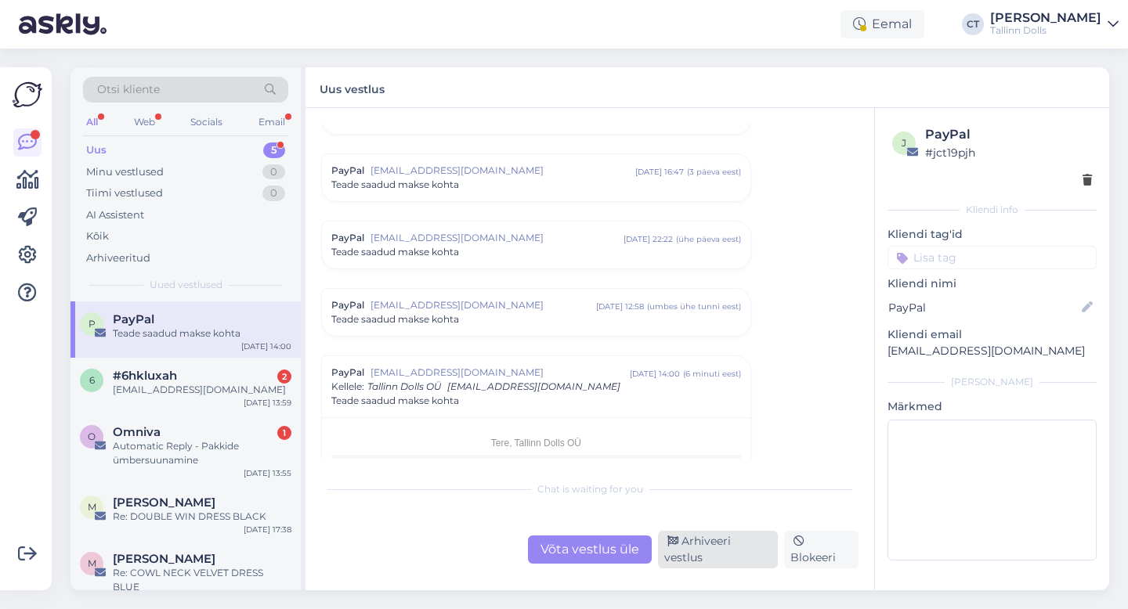
click at [701, 552] on div "Arhiveeri vestlus" at bounding box center [718, 550] width 120 height 38
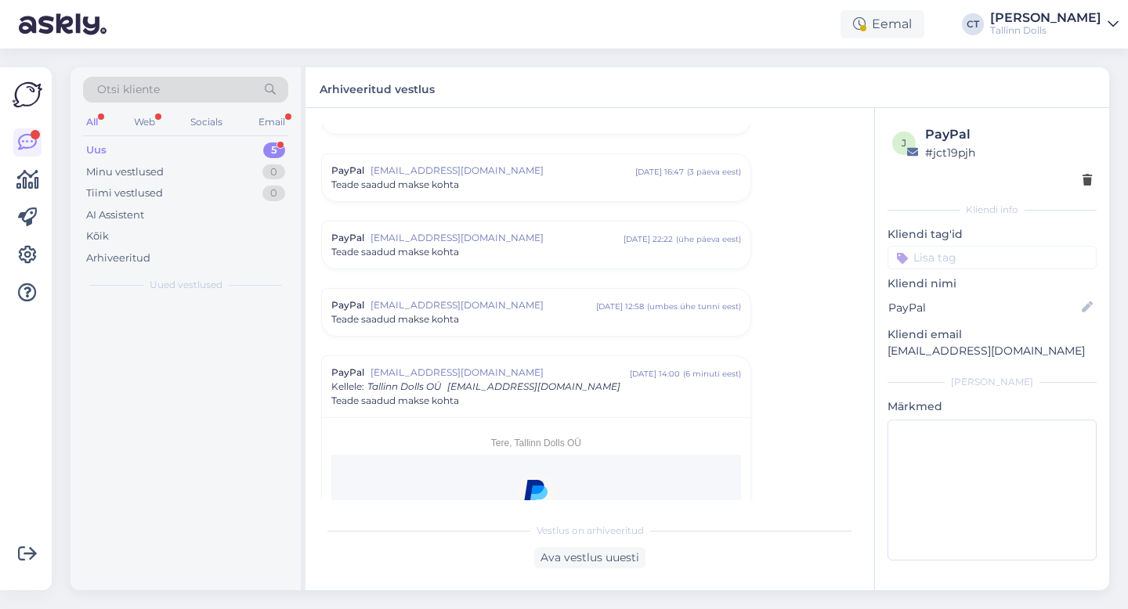
scroll to position [6711, 0]
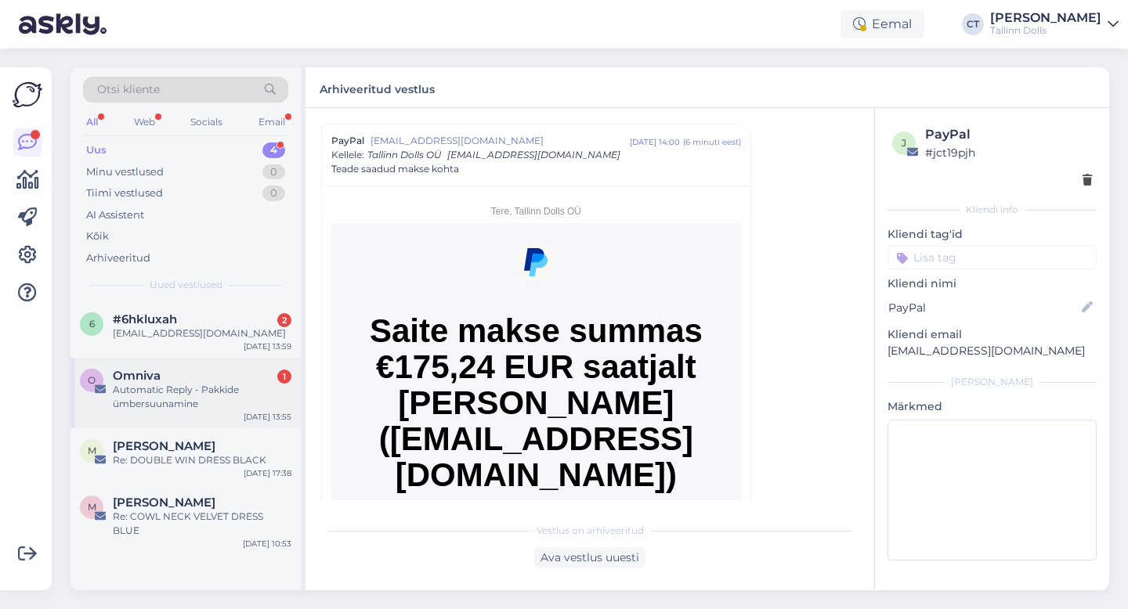
click at [193, 385] on div "Automatic Reply - Pakkide ümbersuunamine" at bounding box center [202, 397] width 179 height 28
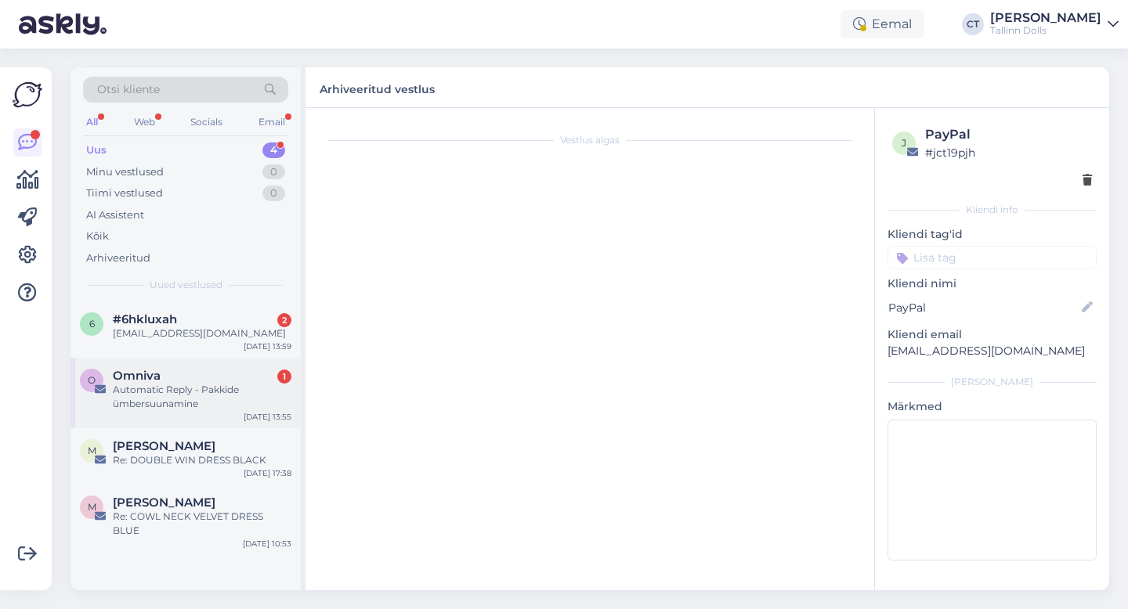
scroll to position [0, 0]
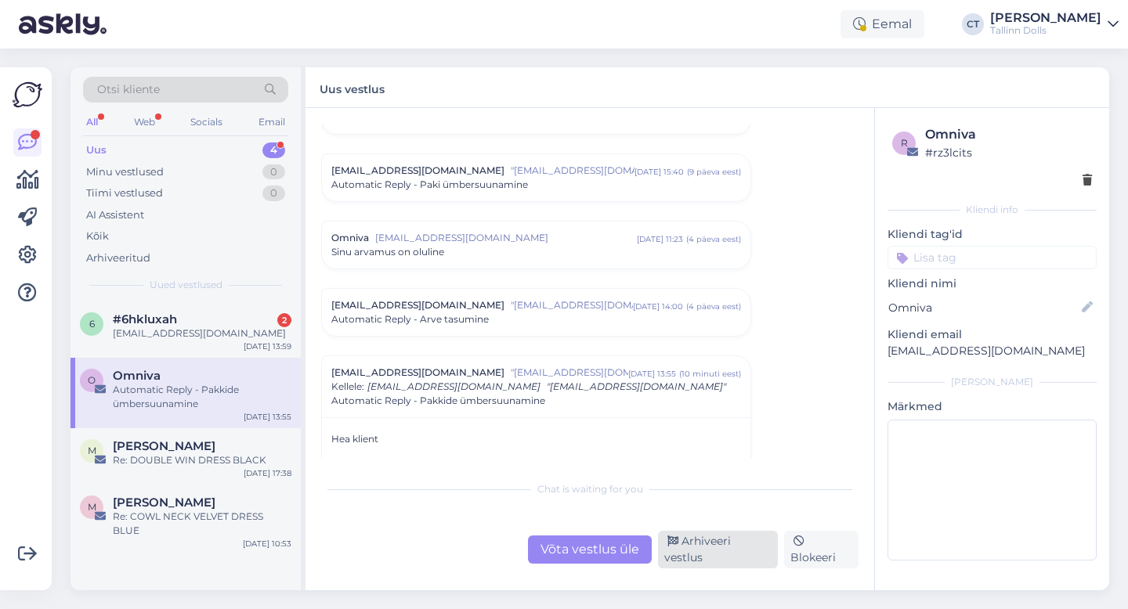
click at [708, 557] on div "Arhiveeri vestlus" at bounding box center [718, 550] width 120 height 38
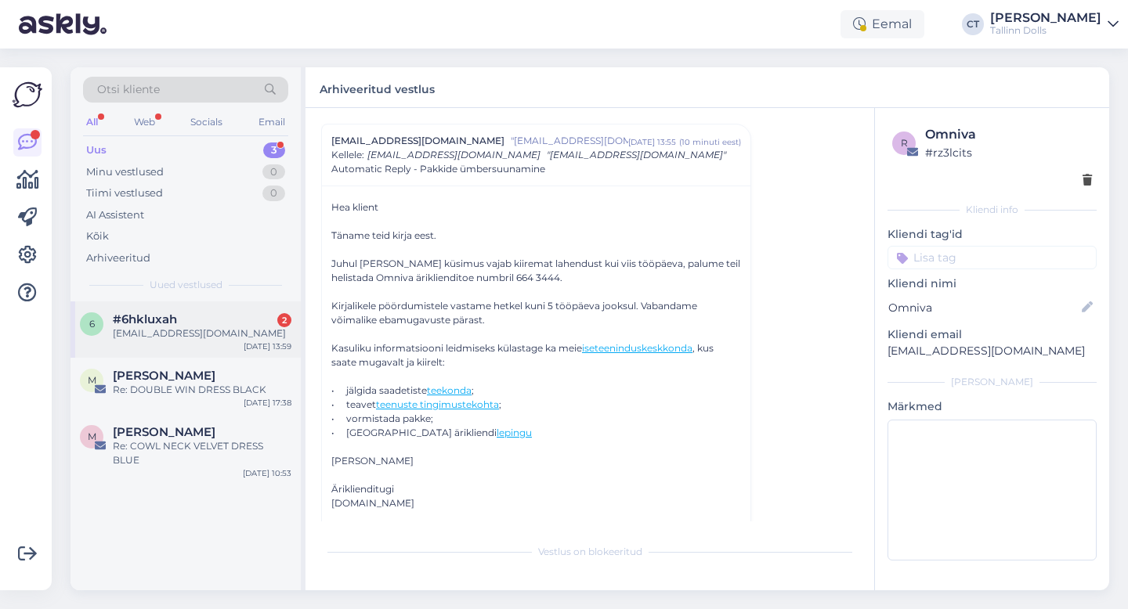
click at [222, 339] on div "[EMAIL_ADDRESS][DOMAIN_NAME]" at bounding box center [202, 334] width 179 height 14
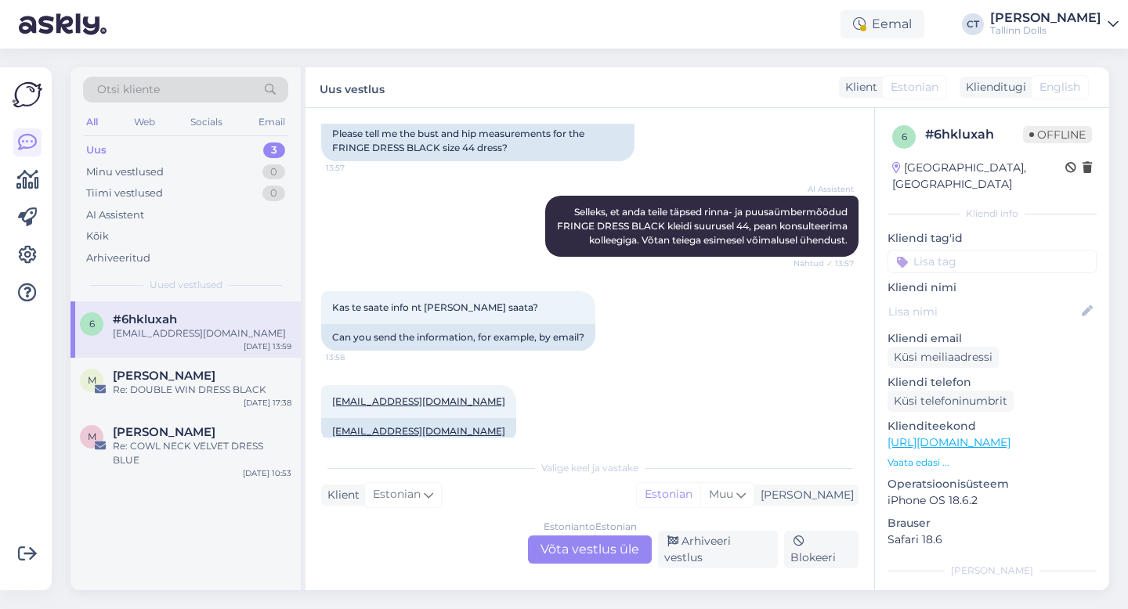
scroll to position [323, 0]
